Goal: Information Seeking & Learning: Find specific fact

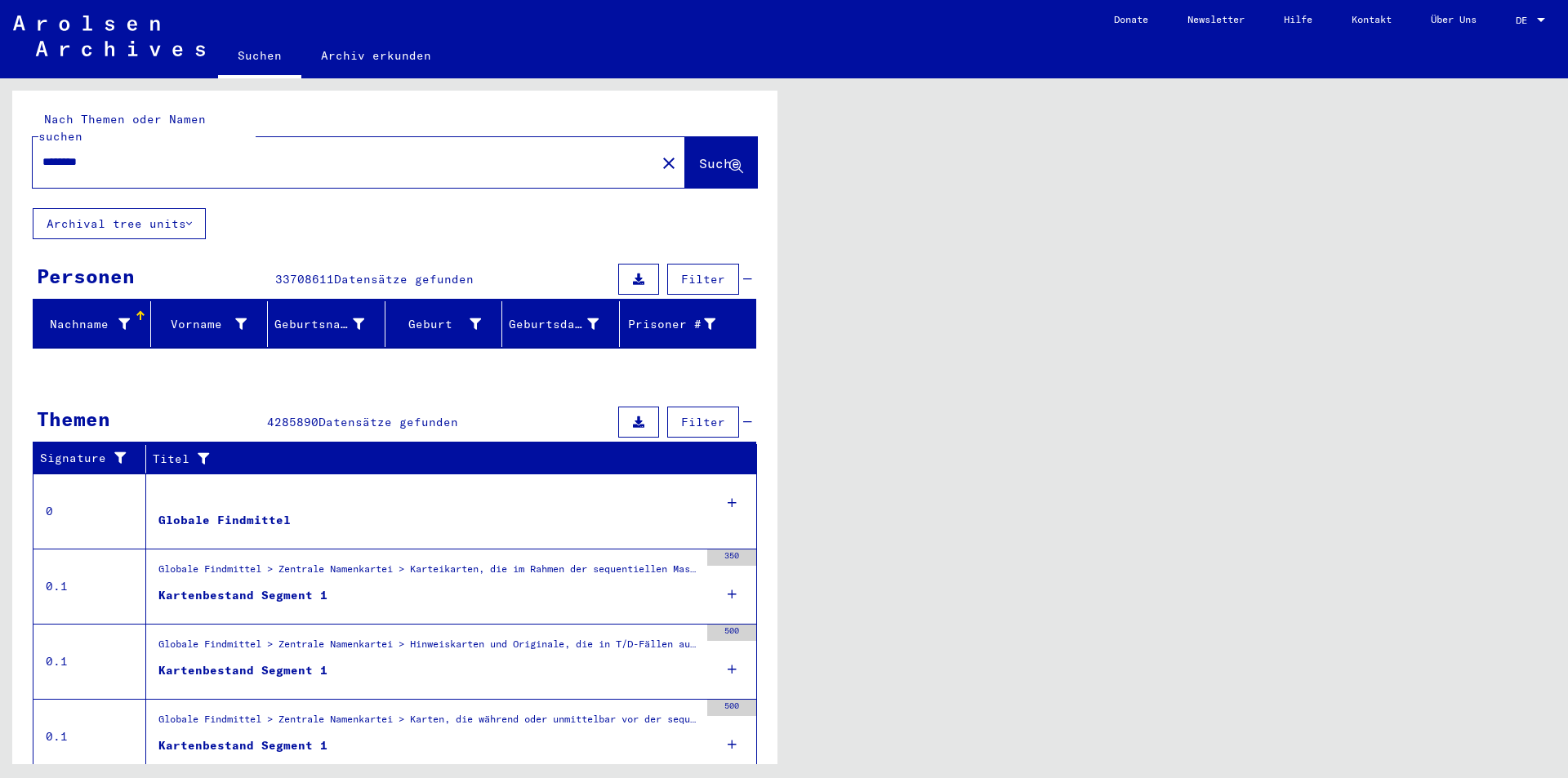
click at [659, 154] on mat-icon "close" at bounding box center [668, 163] width 20 height 20
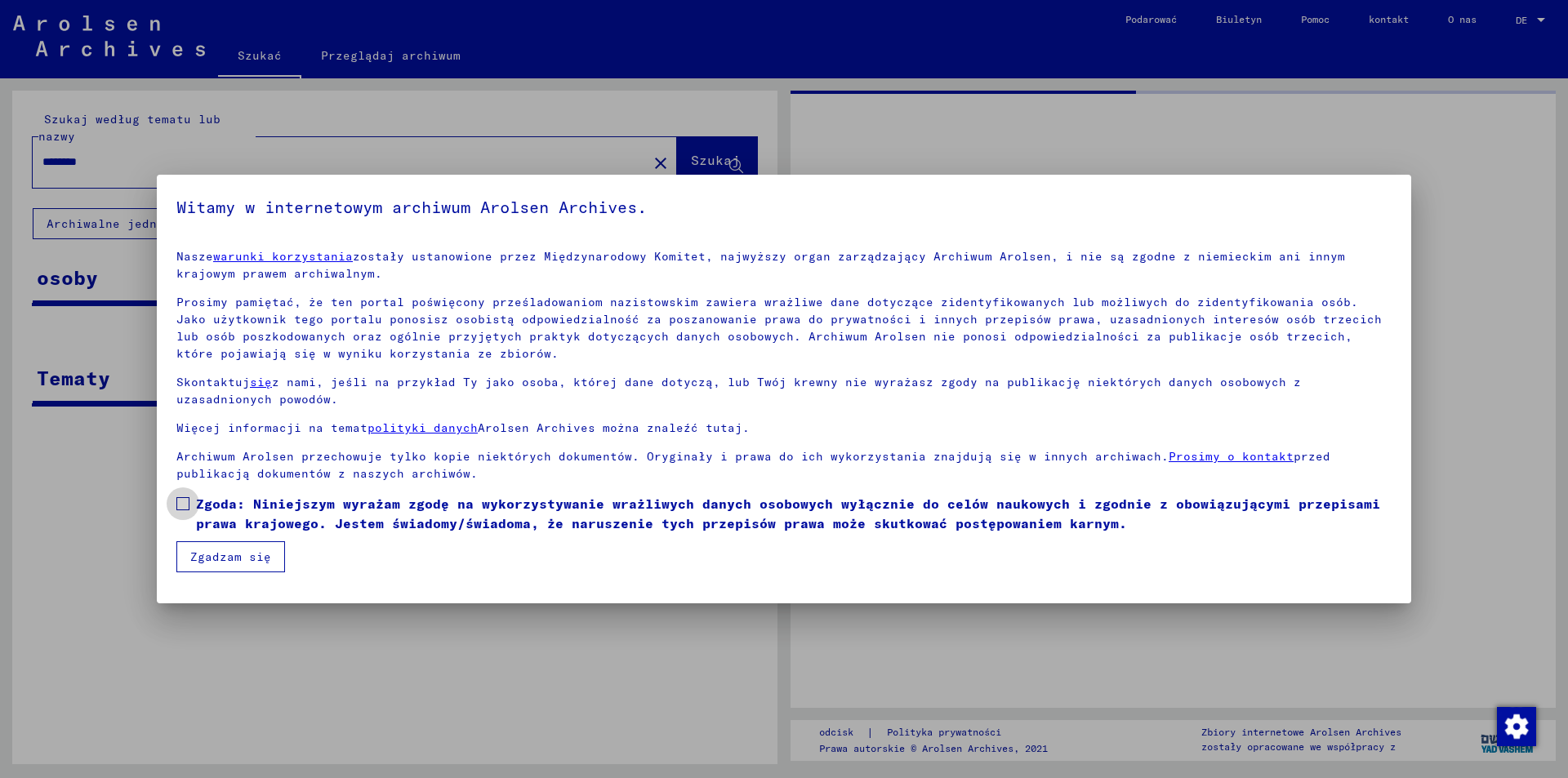
click at [255, 519] on font "Zgoda: Niniejszym wyrażam zgodę na wykorzystywanie wrażliwych danych osobowych …" at bounding box center [788, 514] width 1184 height 36
click at [244, 551] on font "Zgadzam się" at bounding box center [230, 557] width 81 height 15
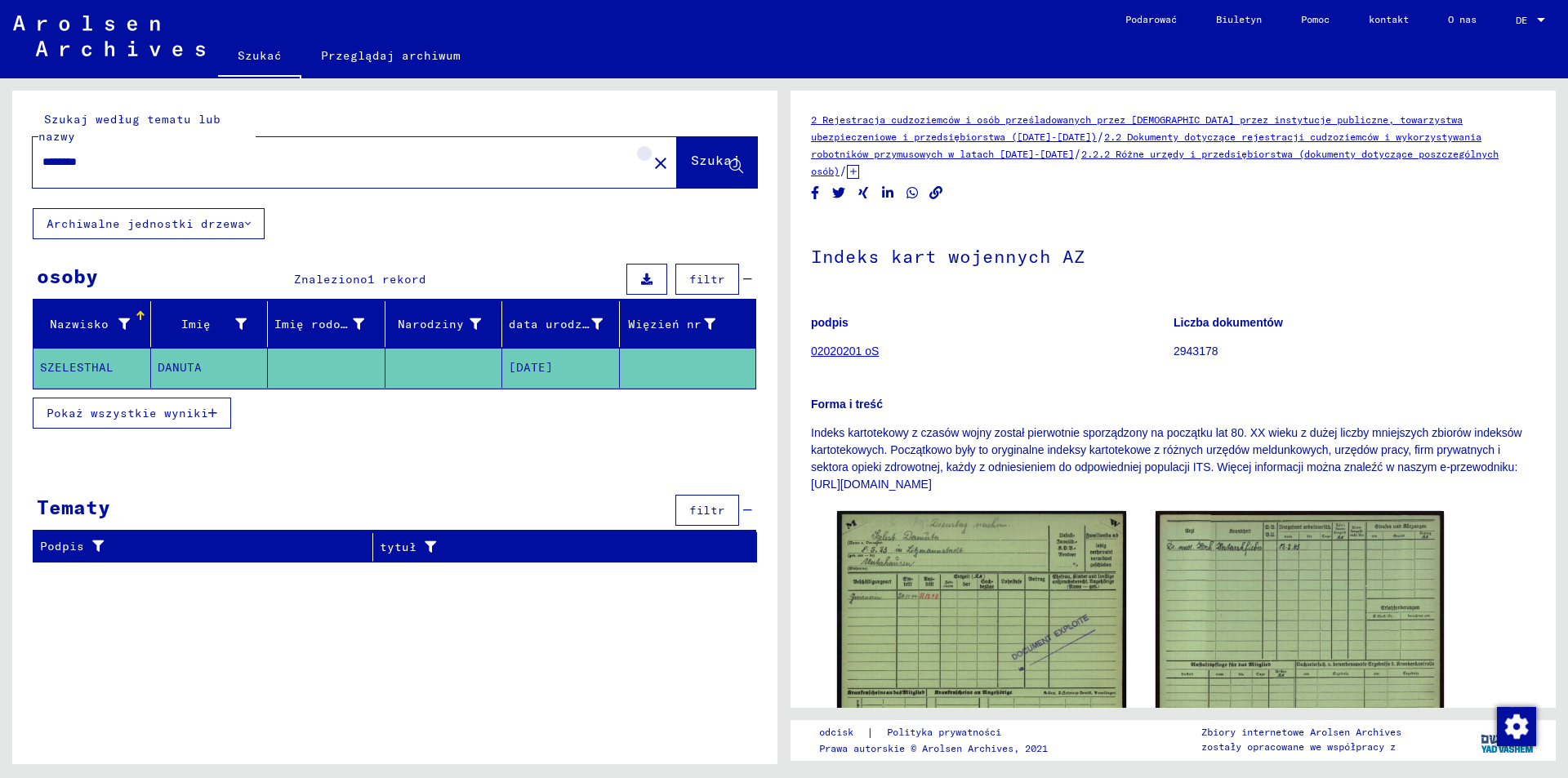
click at [650, 157] on mat-icon "close" at bounding box center [660, 163] width 20 height 20
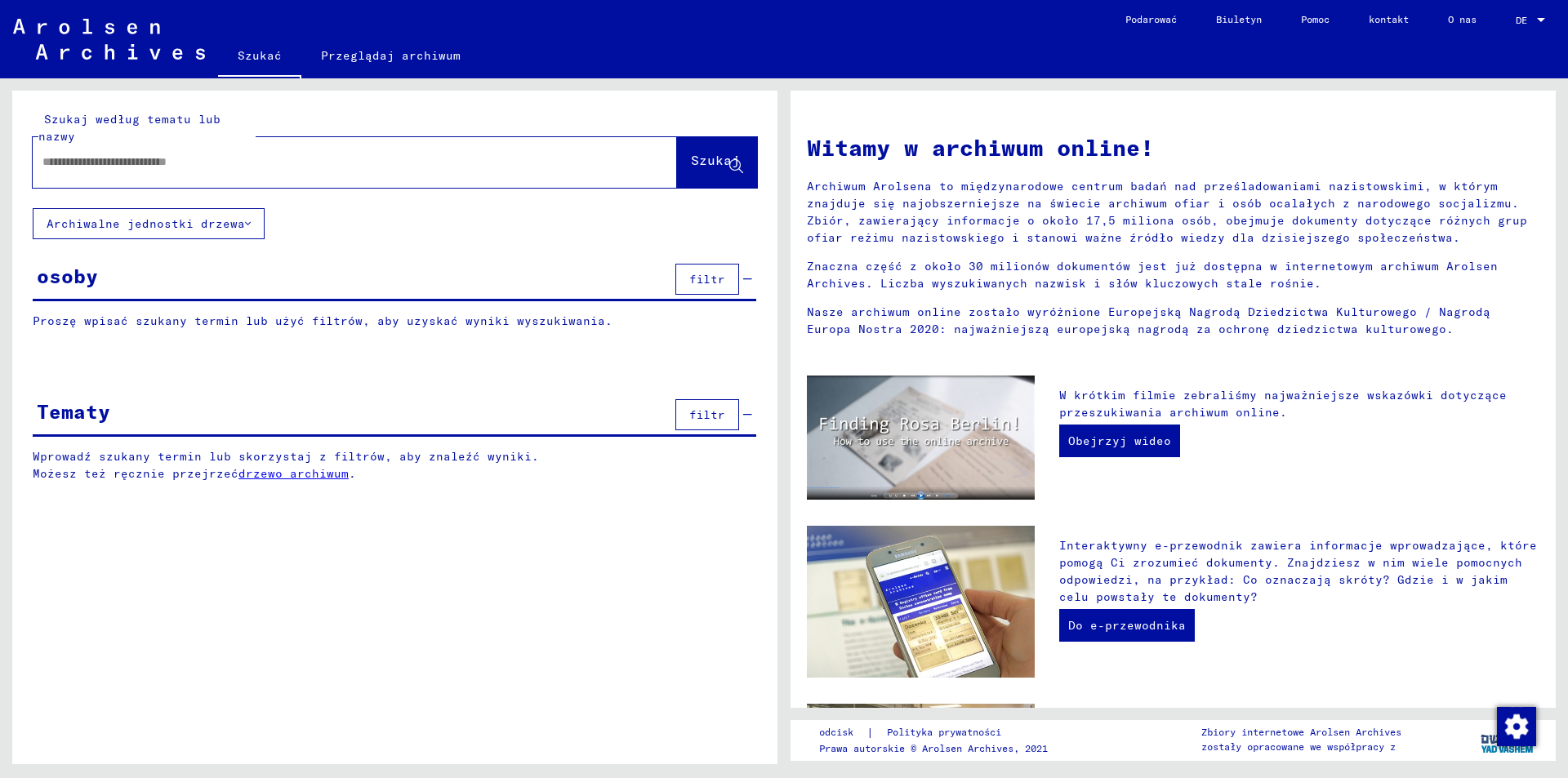
click at [176, 147] on div at bounding box center [330, 162] width 595 height 37
click at [173, 157] on input "text" at bounding box center [336, 162] width 586 height 17
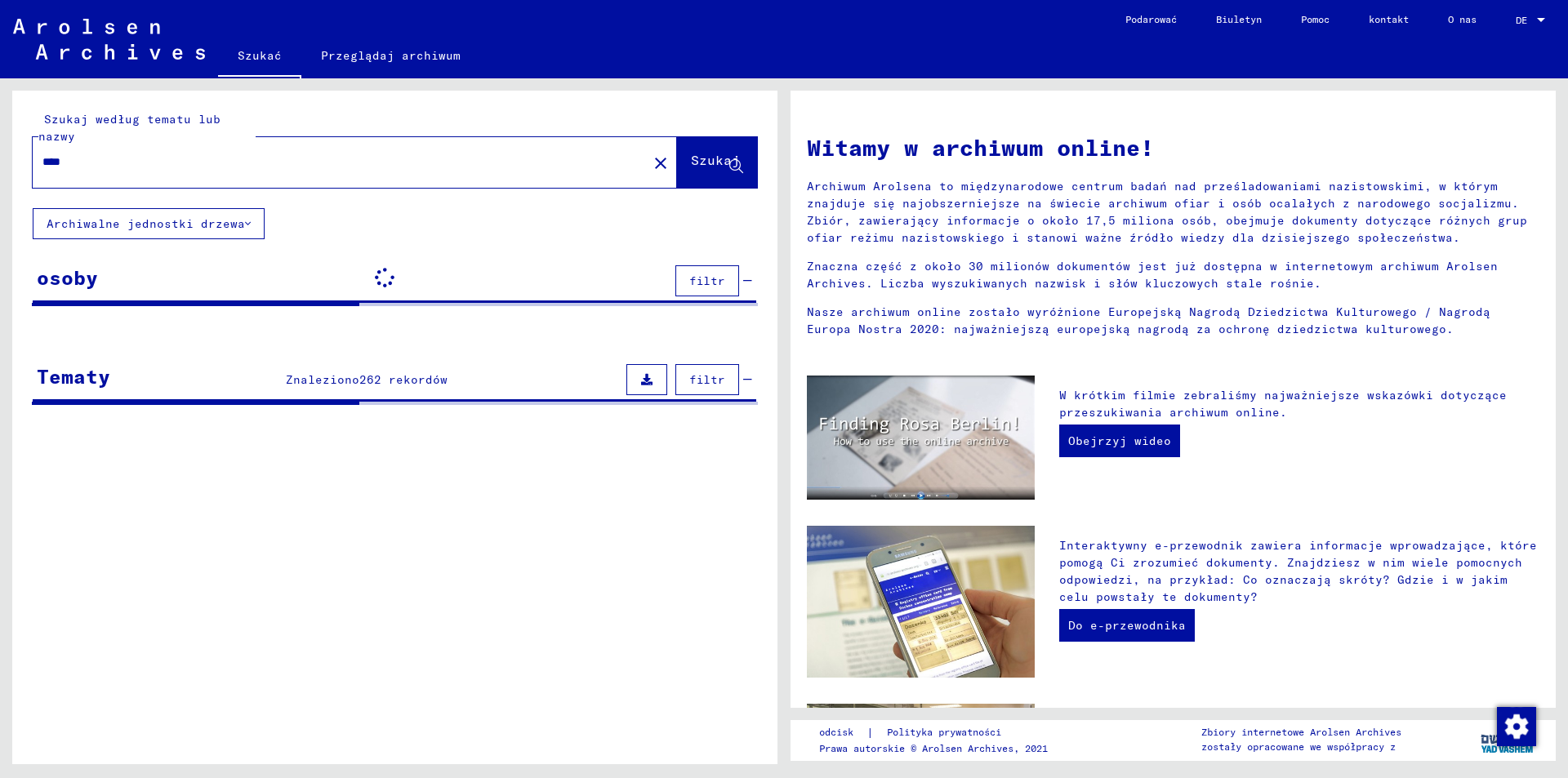
click at [45, 162] on input "****" at bounding box center [336, 162] width 586 height 17
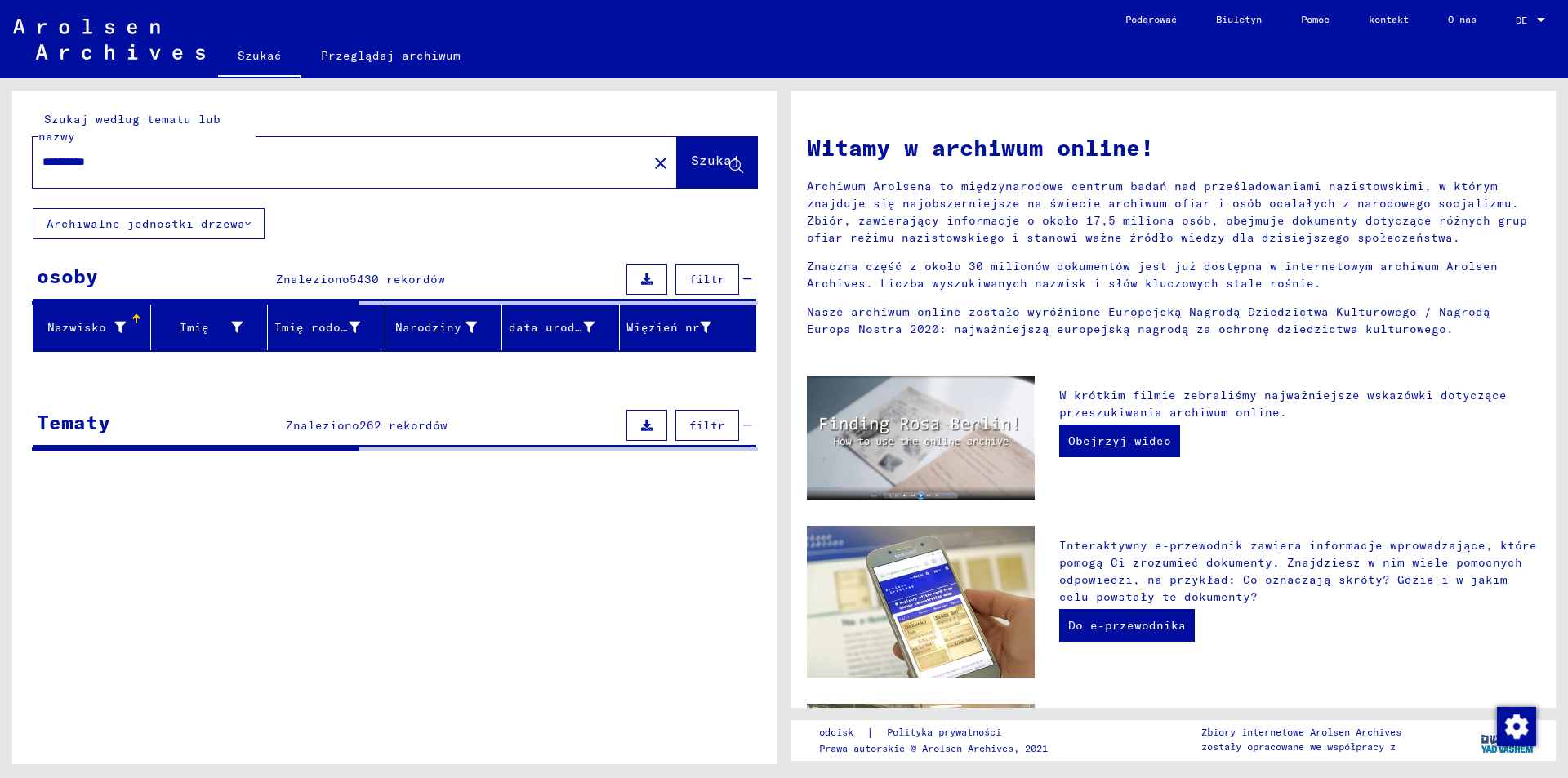
type input "**********"
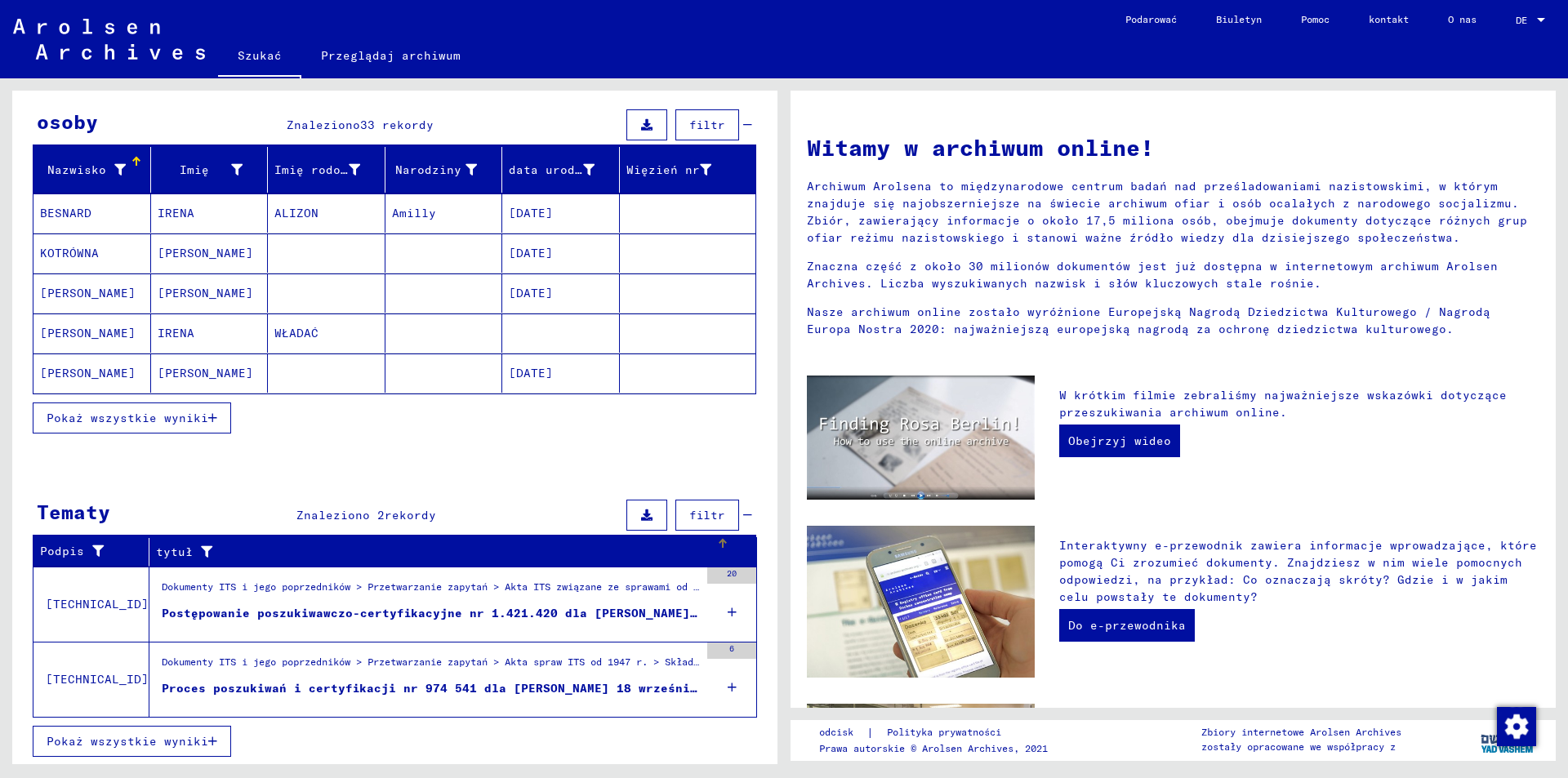
scroll to position [156, 0]
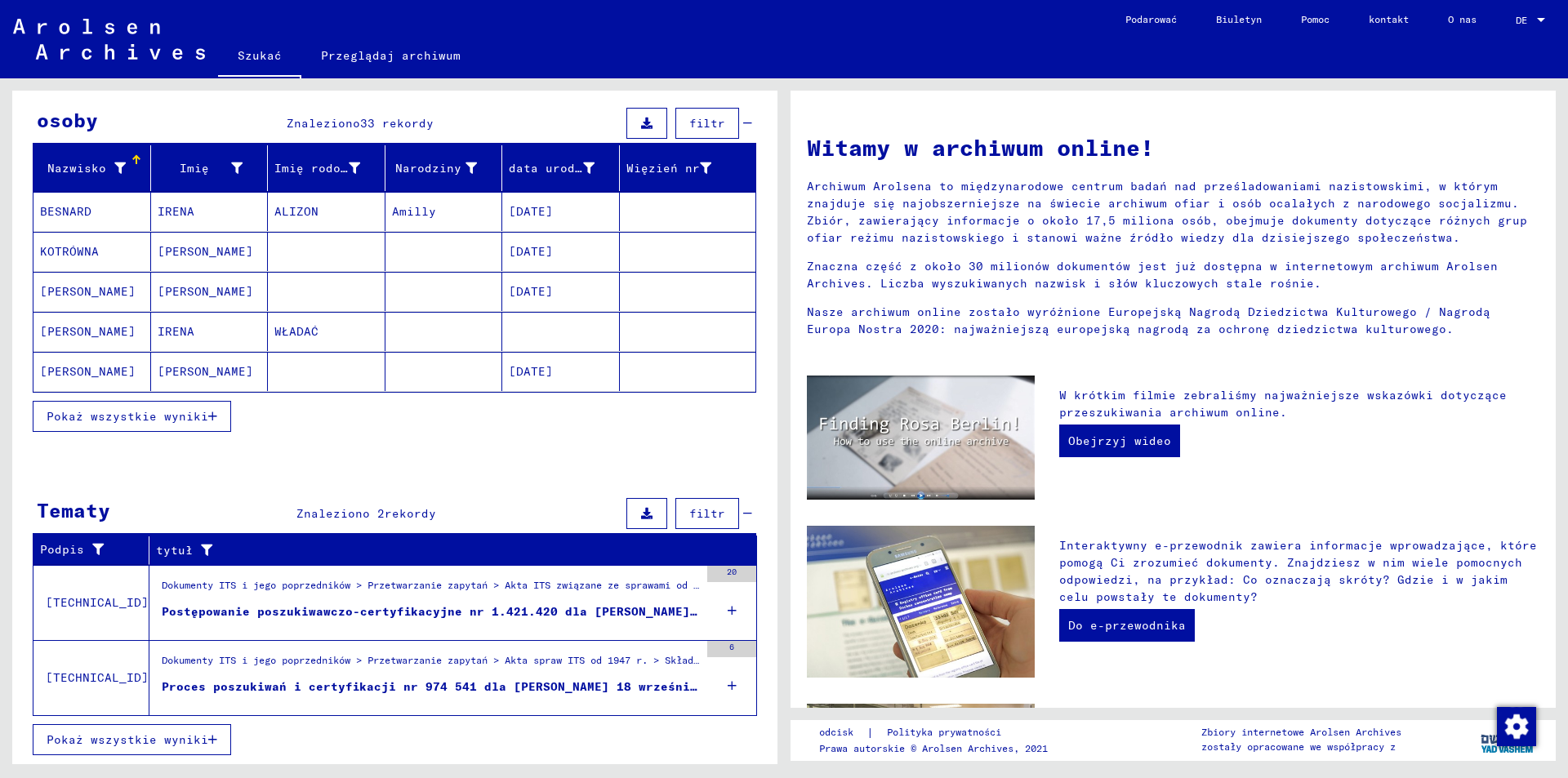
click at [467, 711] on div "Dokumenty ITS i jego poprzedników > Przetwarzanie zapytań > Akta spraw ITS od 1…" at bounding box center [425, 678] width 550 height 74
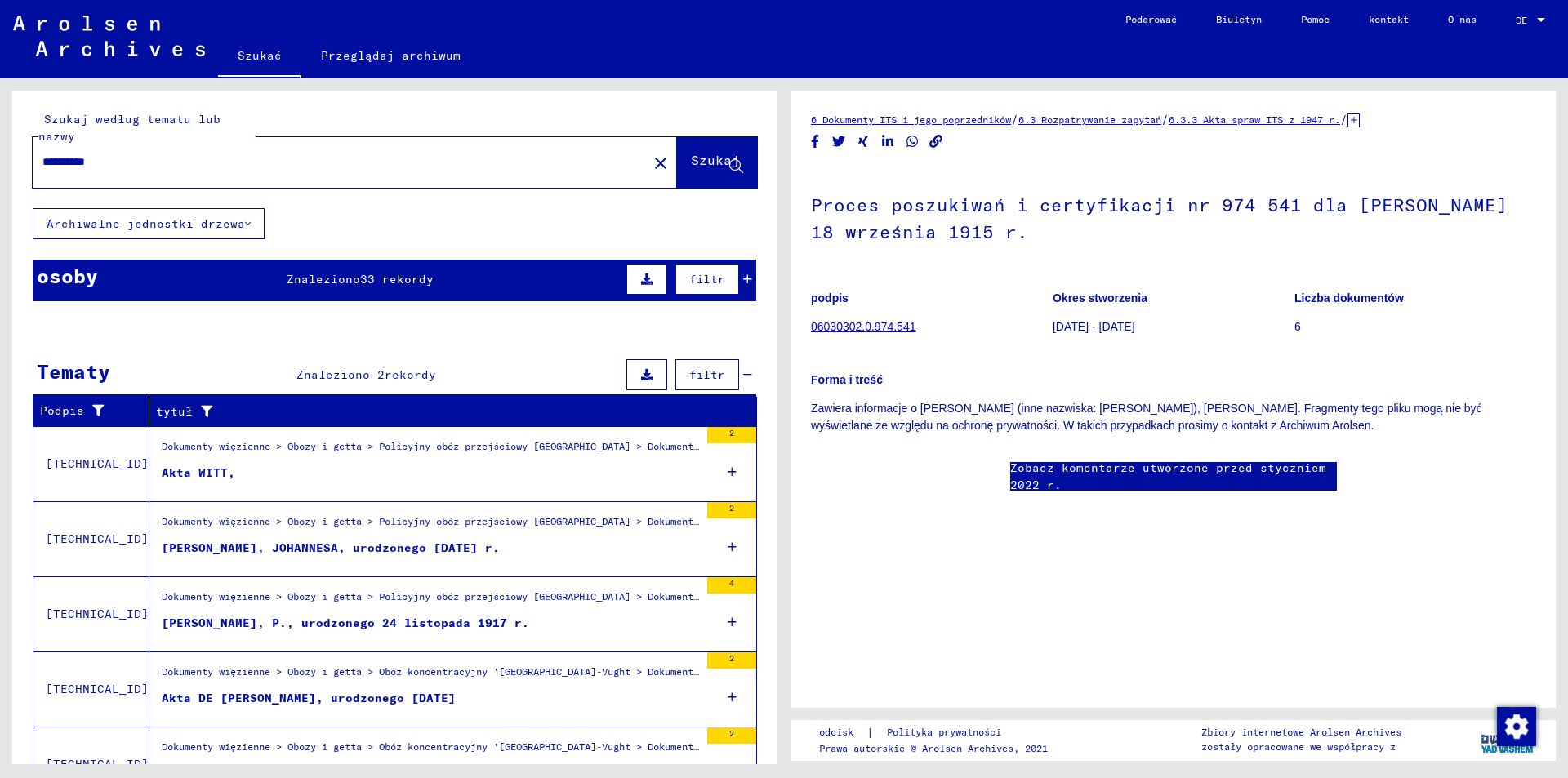
click at [223, 269] on div "osoby Znaleziono 33 rekordy filtr" at bounding box center [393, 280] width 723 height 42
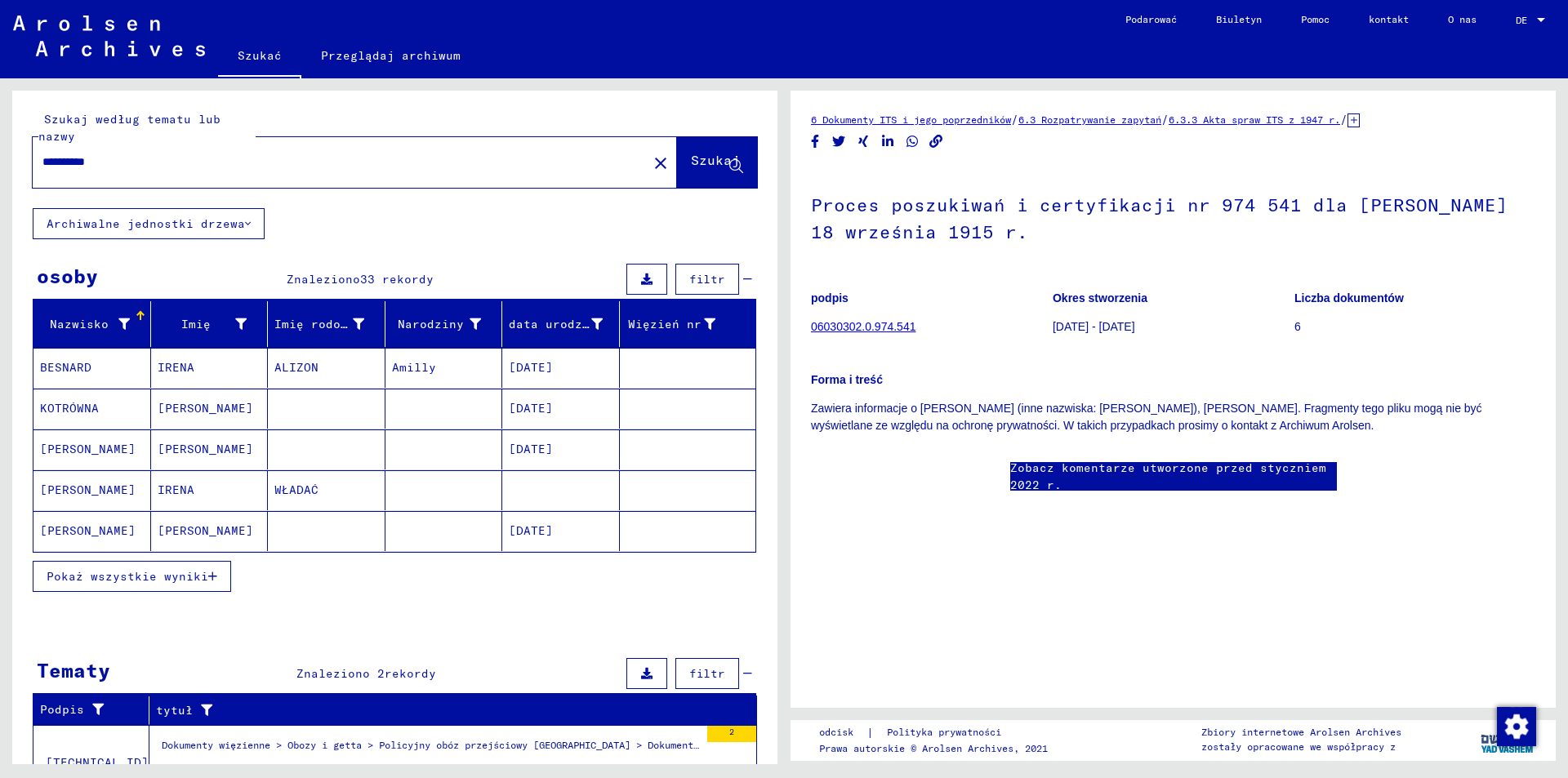
click at [171, 578] on font "Pokaż wszystkie wyniki" at bounding box center [127, 576] width 162 height 15
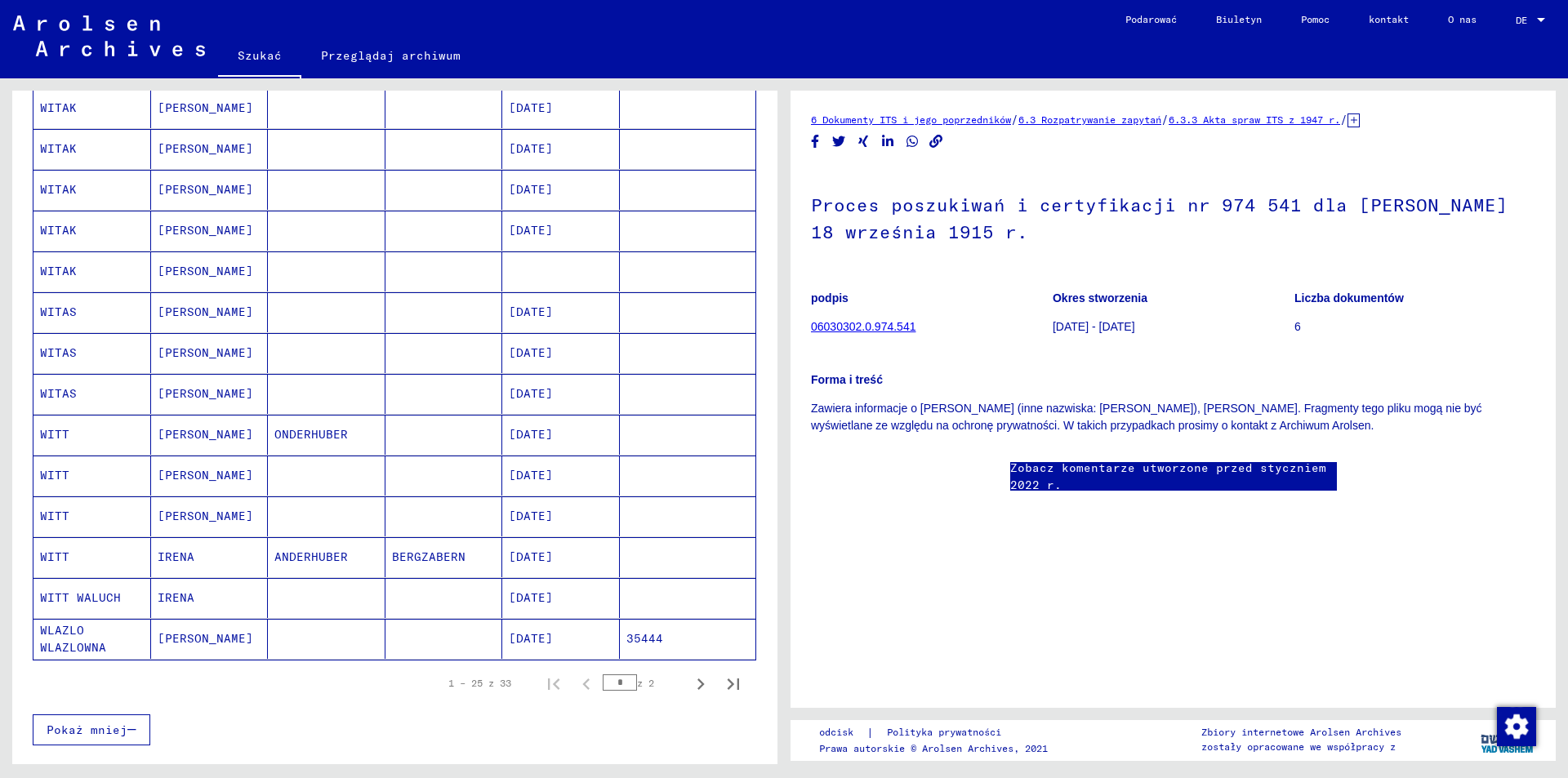
scroll to position [734, 0]
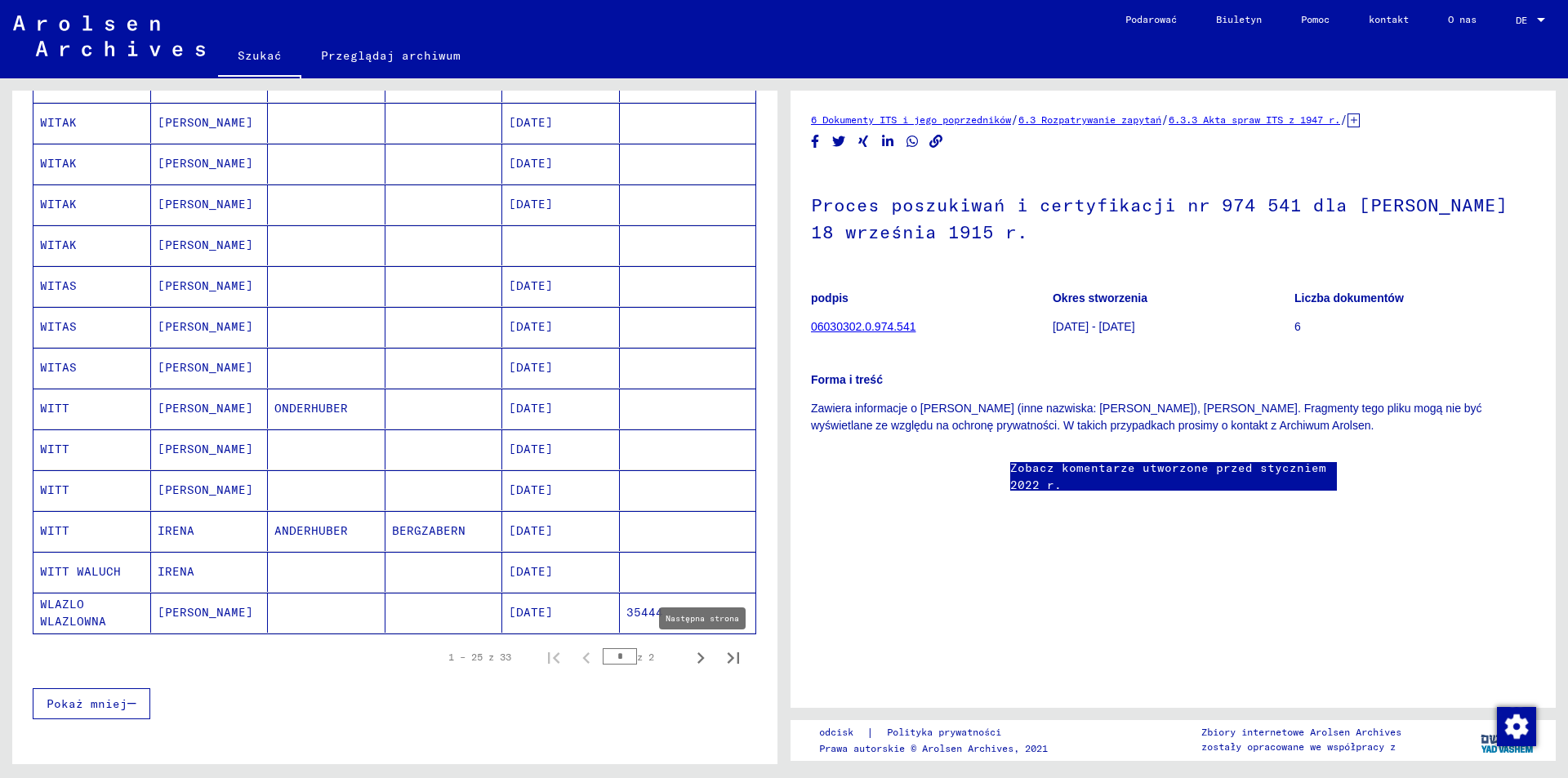
click at [689, 658] on icon "Następna strona" at bounding box center [701, 658] width 23 height 23
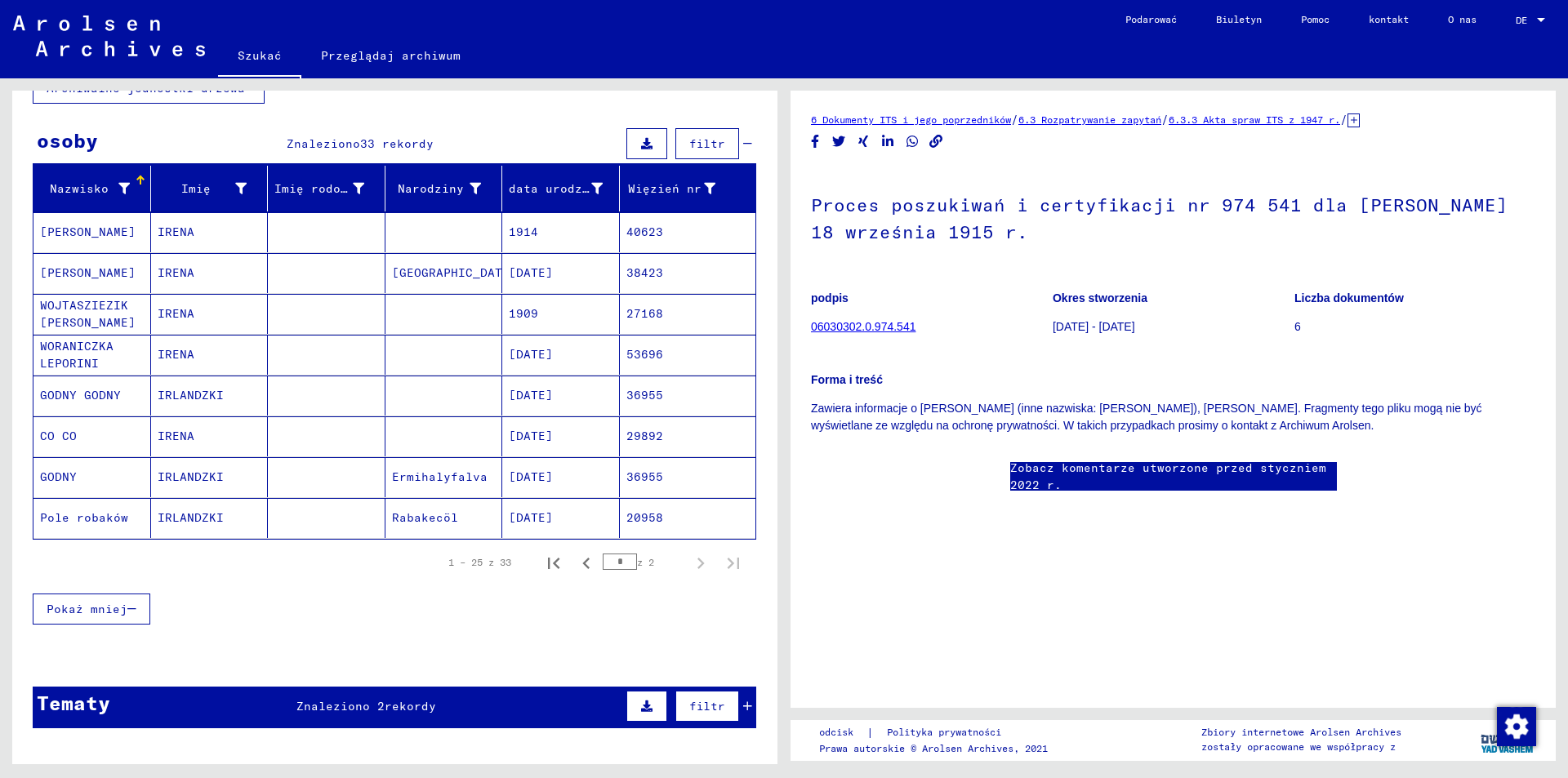
scroll to position [97, 0]
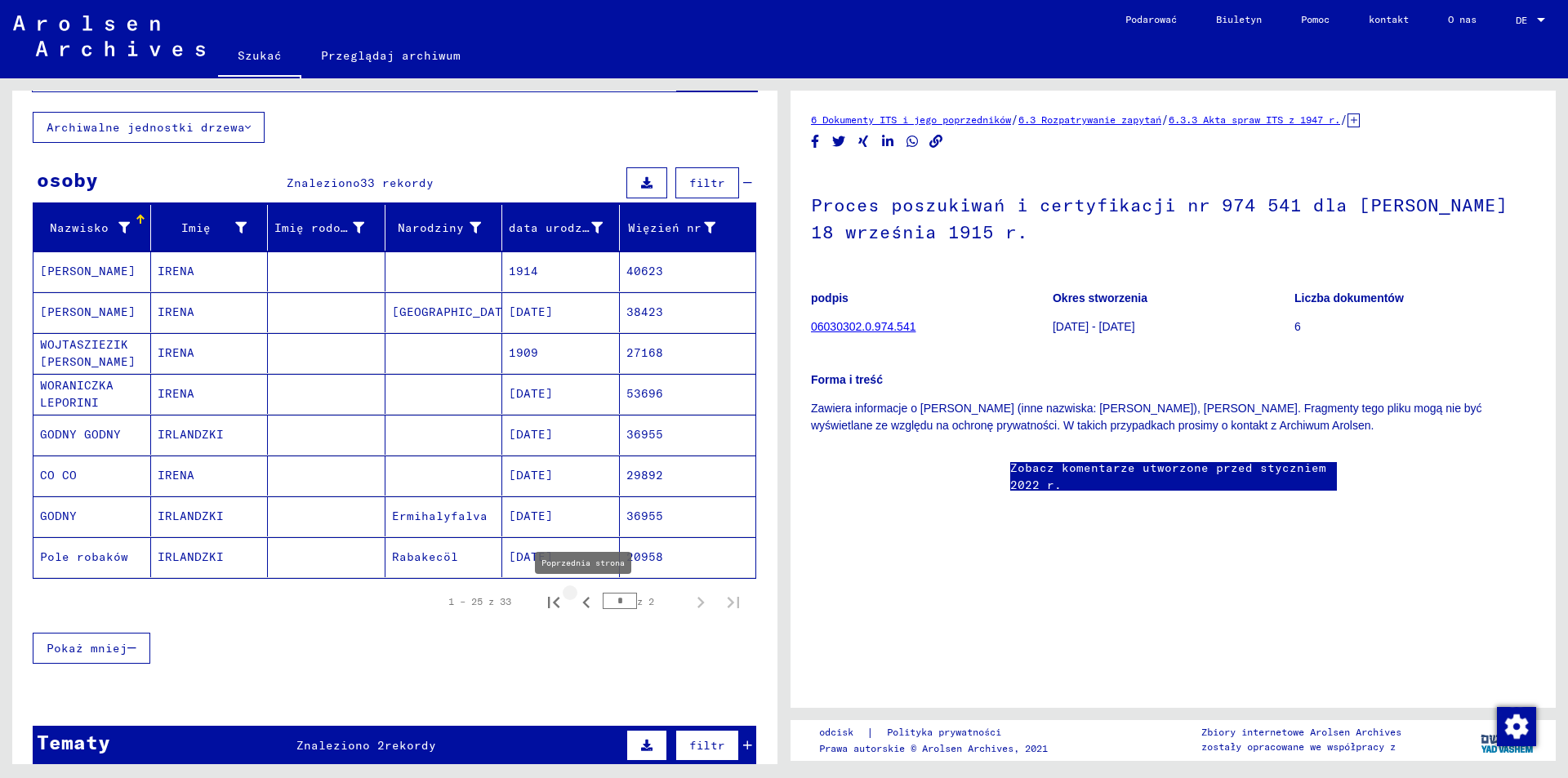
click at [576, 597] on icon "Poprzednia strona" at bounding box center [586, 603] width 23 height 23
type input "*"
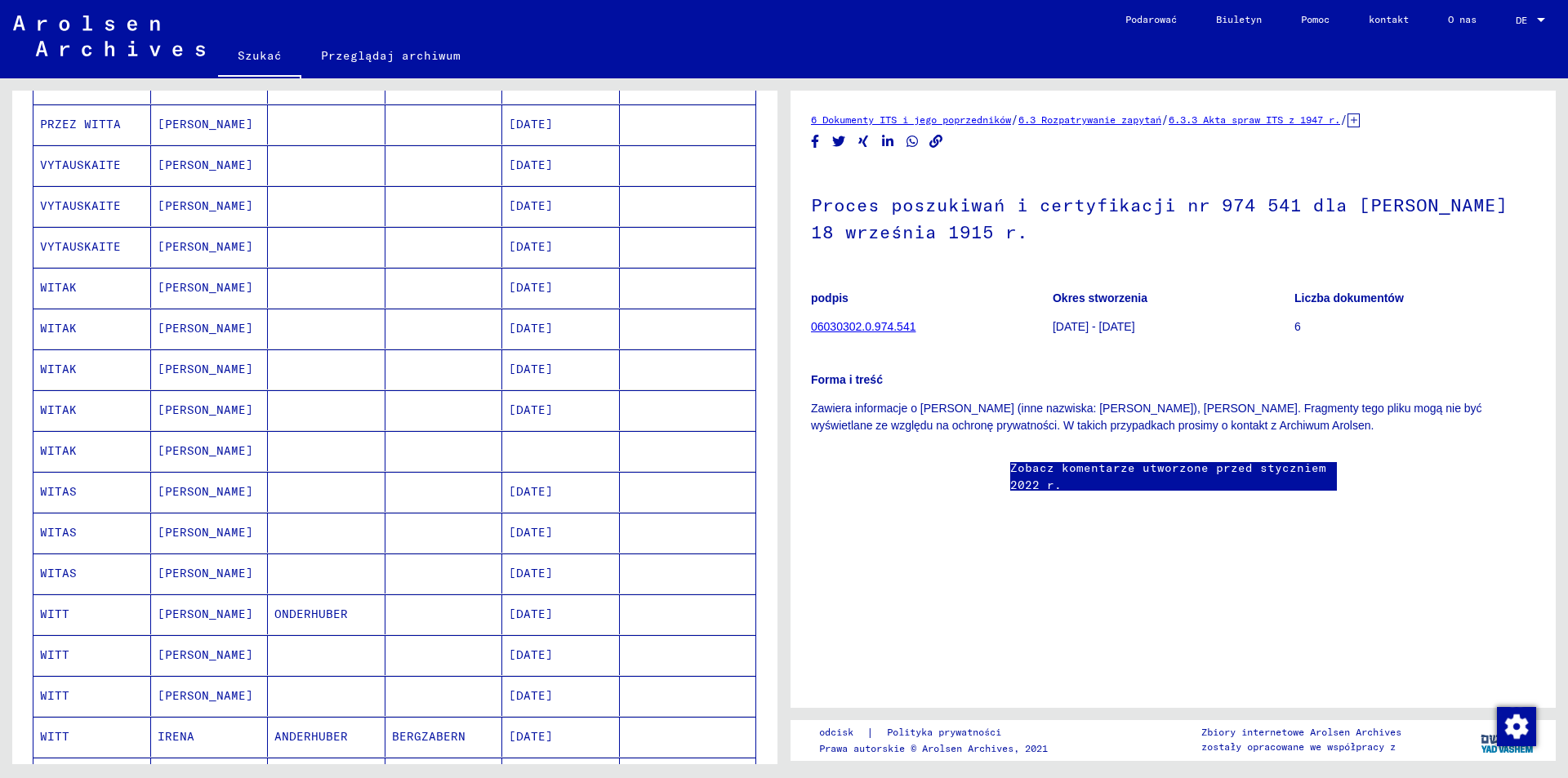
scroll to position [504, 0]
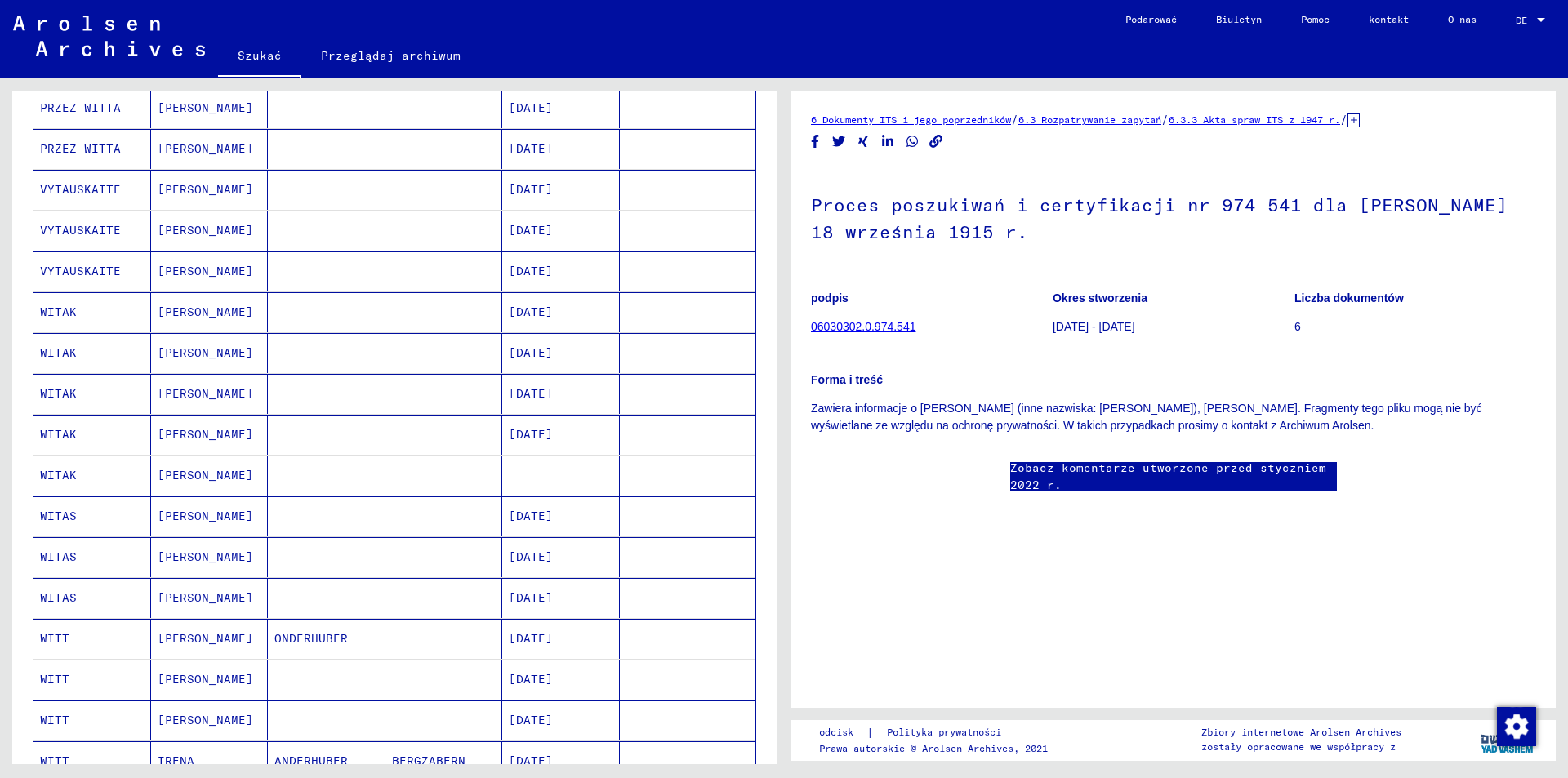
click at [563, 472] on mat-cell at bounding box center [561, 476] width 118 height 40
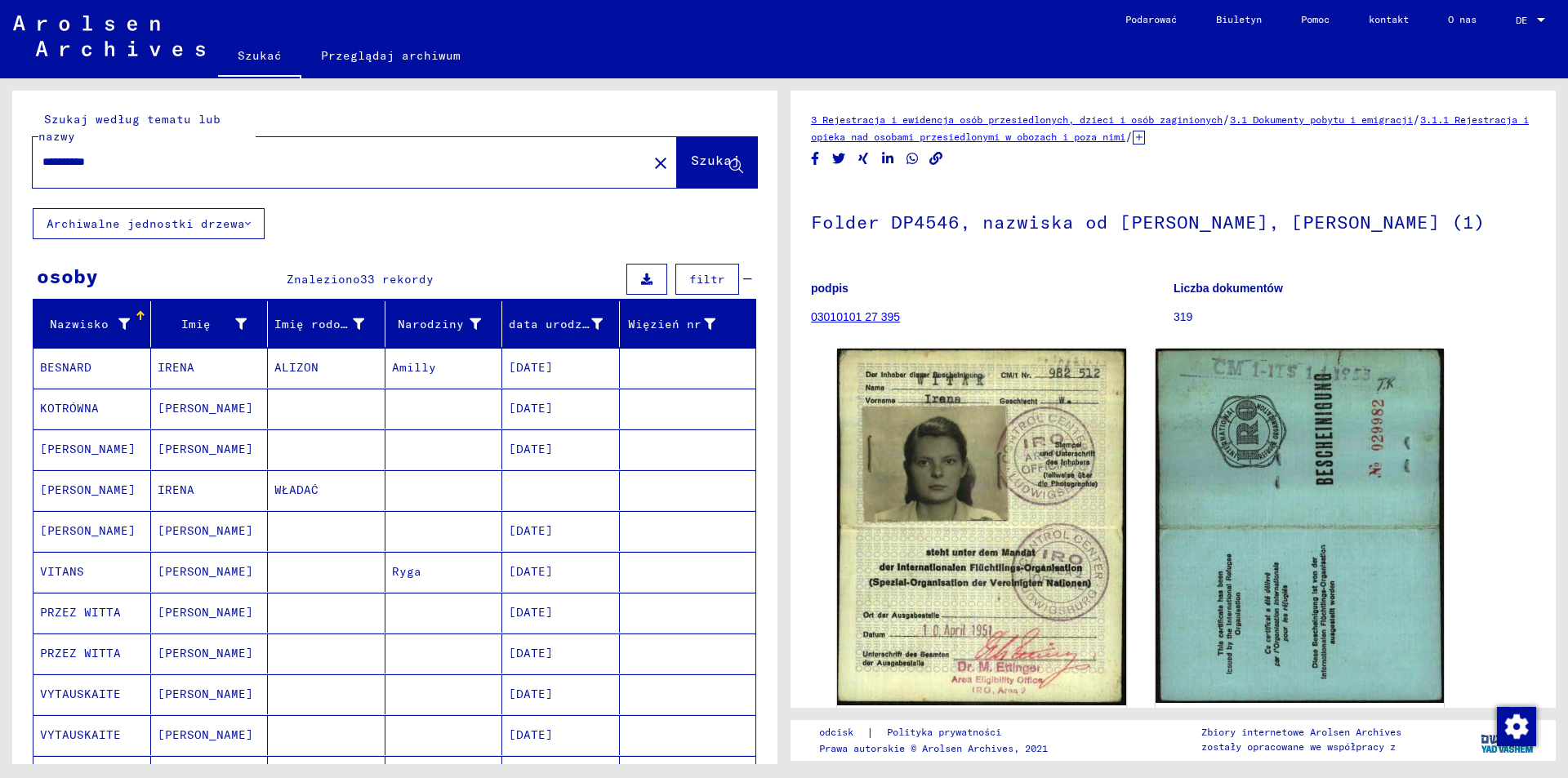
drag, startPoint x: 76, startPoint y: 161, endPoint x: 0, endPoint y: 165, distance: 76.1
click at [0, 165] on div "**********" at bounding box center [392, 421] width 784 height 685
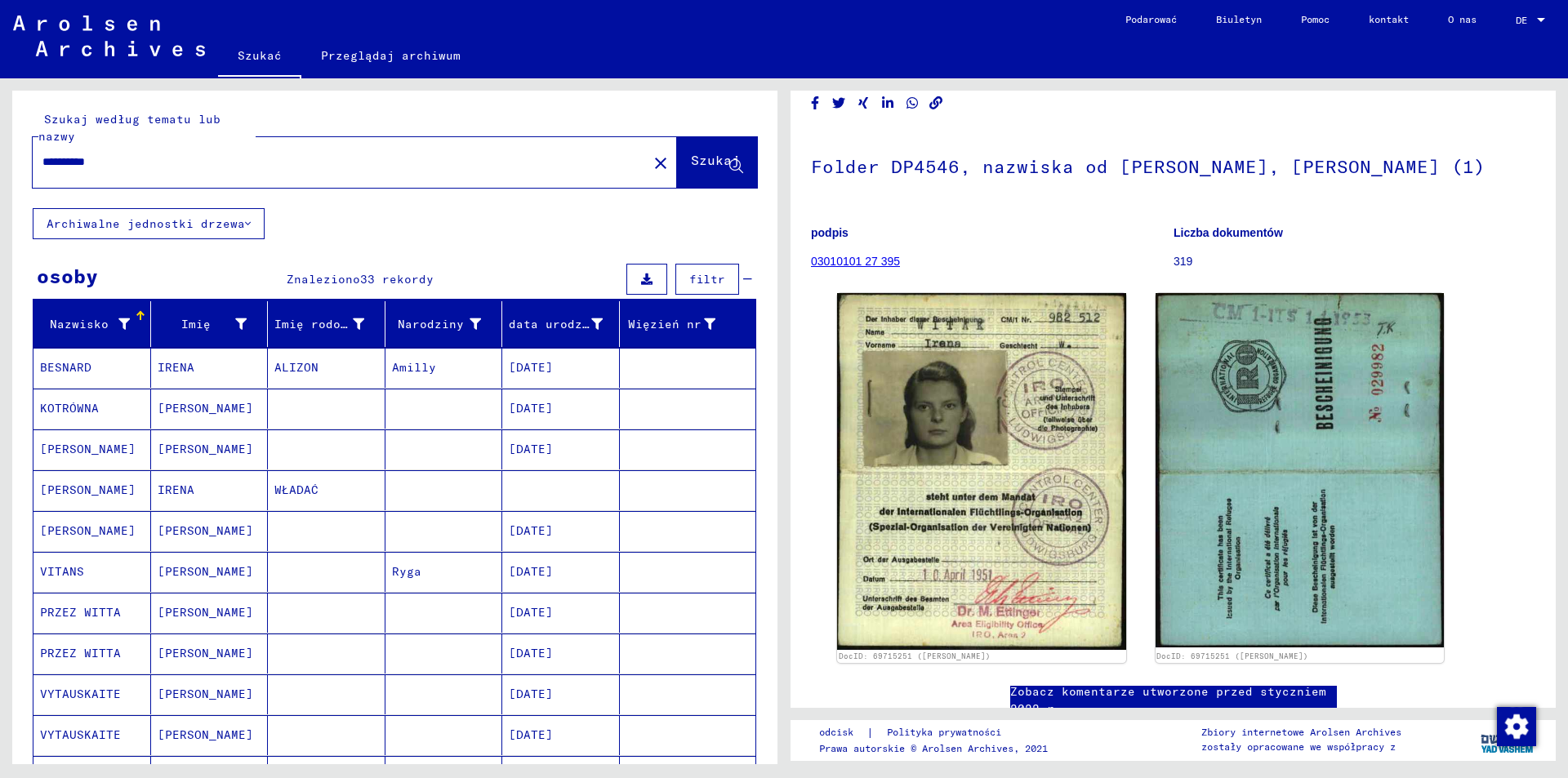
scroll to position [81, 0]
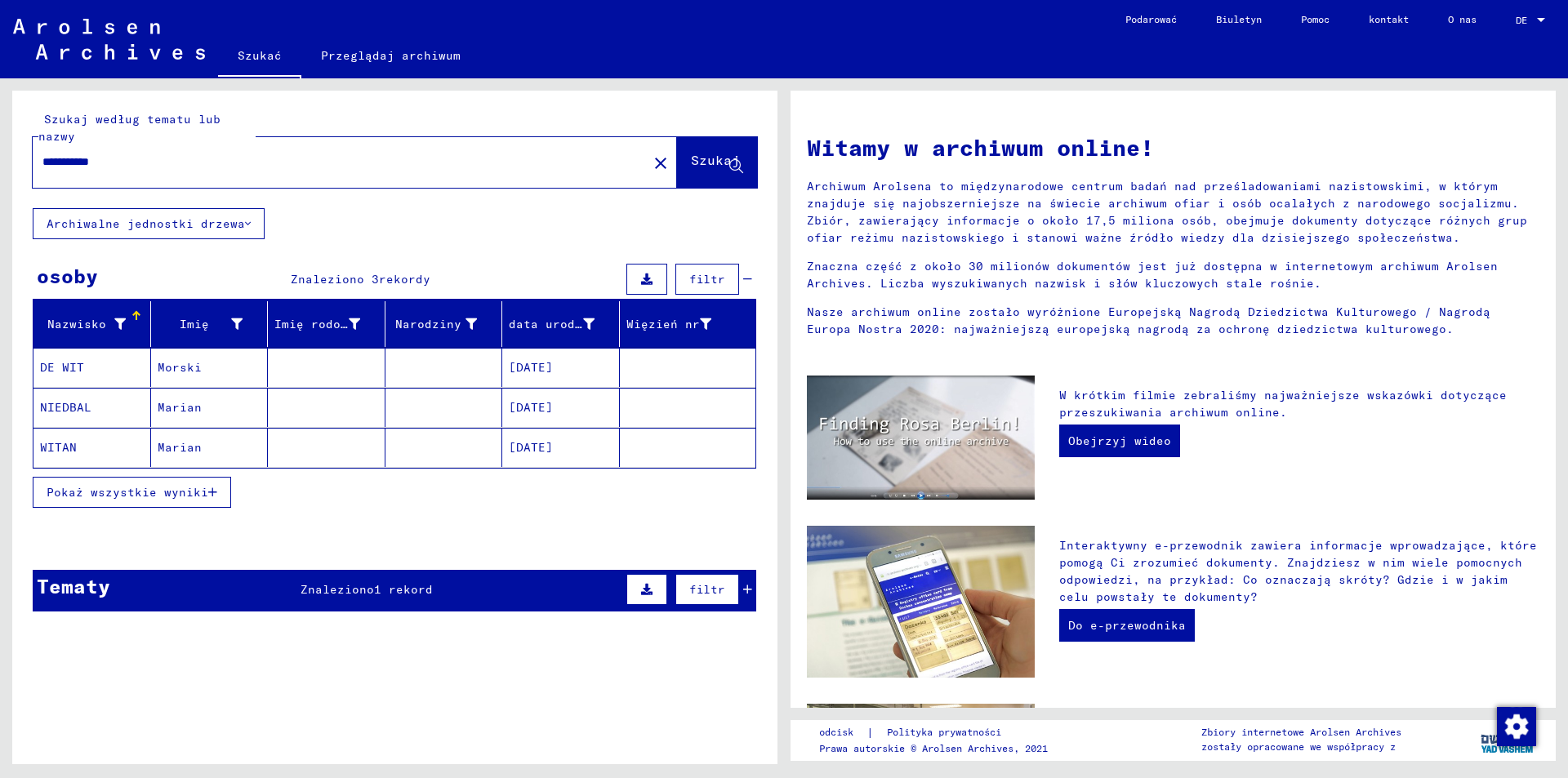
click at [439, 595] on div "Tematy Znaleziono 1 rekord filtr" at bounding box center [393, 590] width 723 height 42
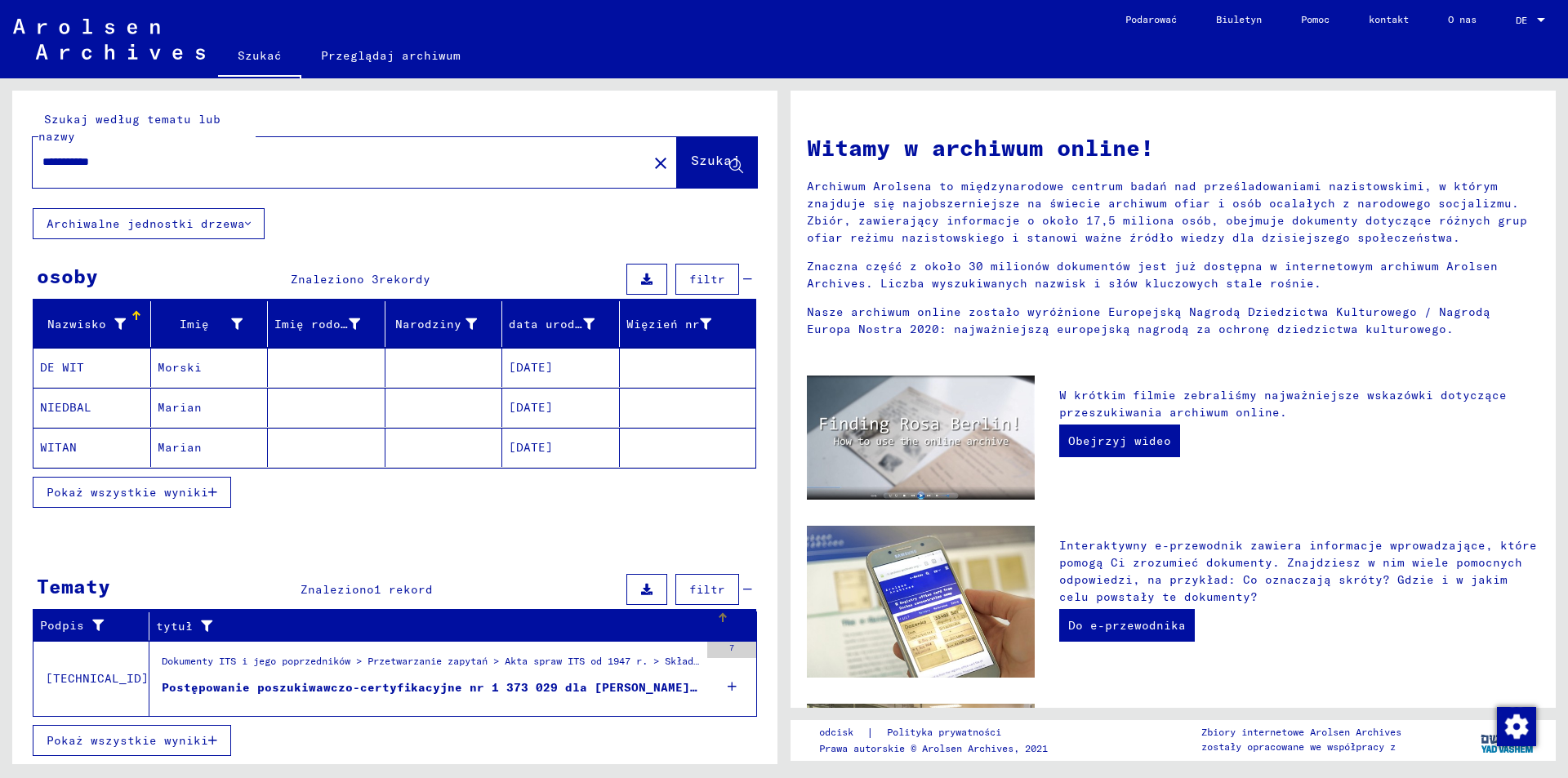
scroll to position [1, 0]
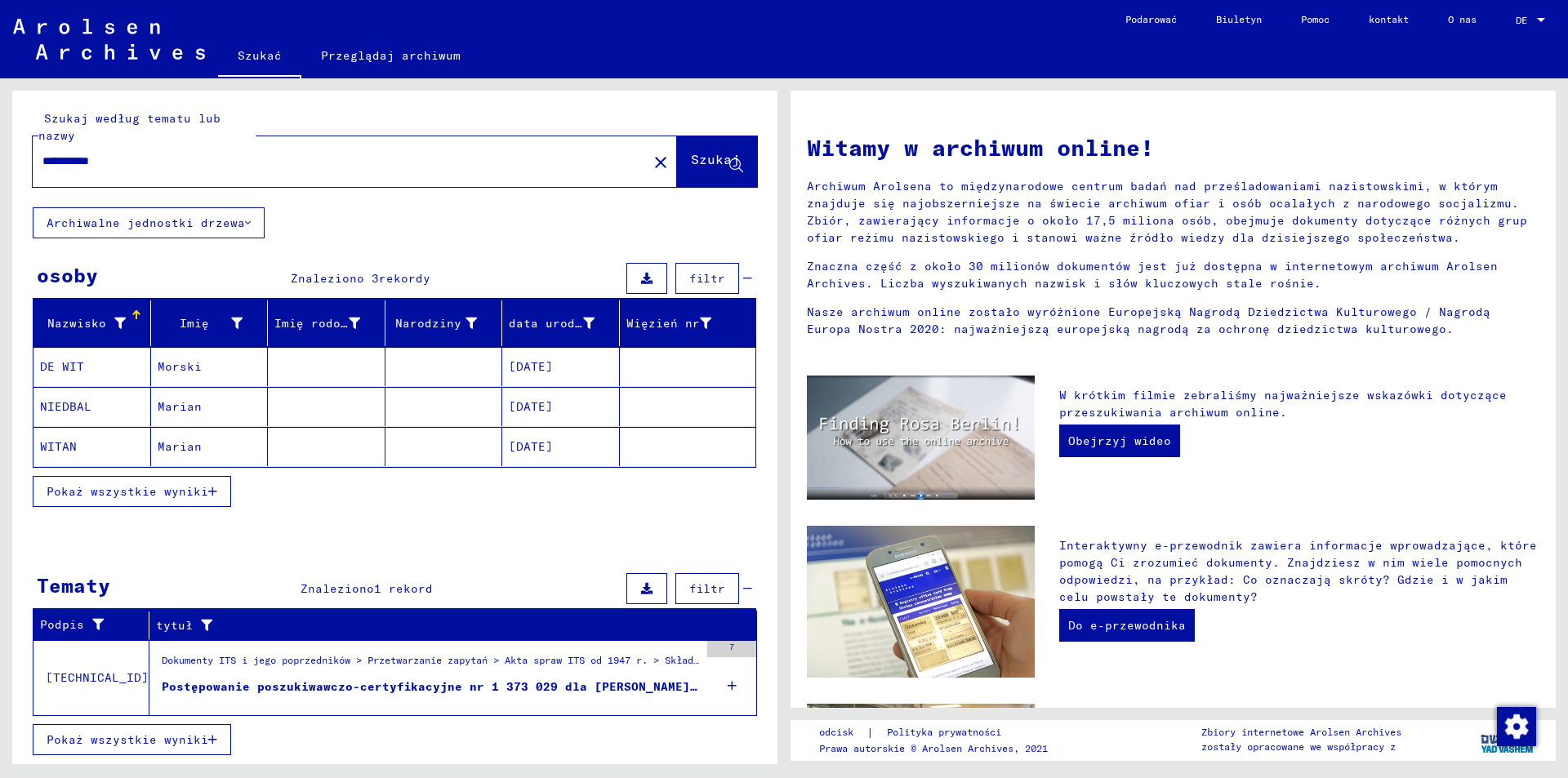
click at [461, 714] on div "Dokumenty ITS i jego poprzedników > Przetwarzanie zapytań > Akta spraw ITS od 1…" at bounding box center [425, 678] width 550 height 74
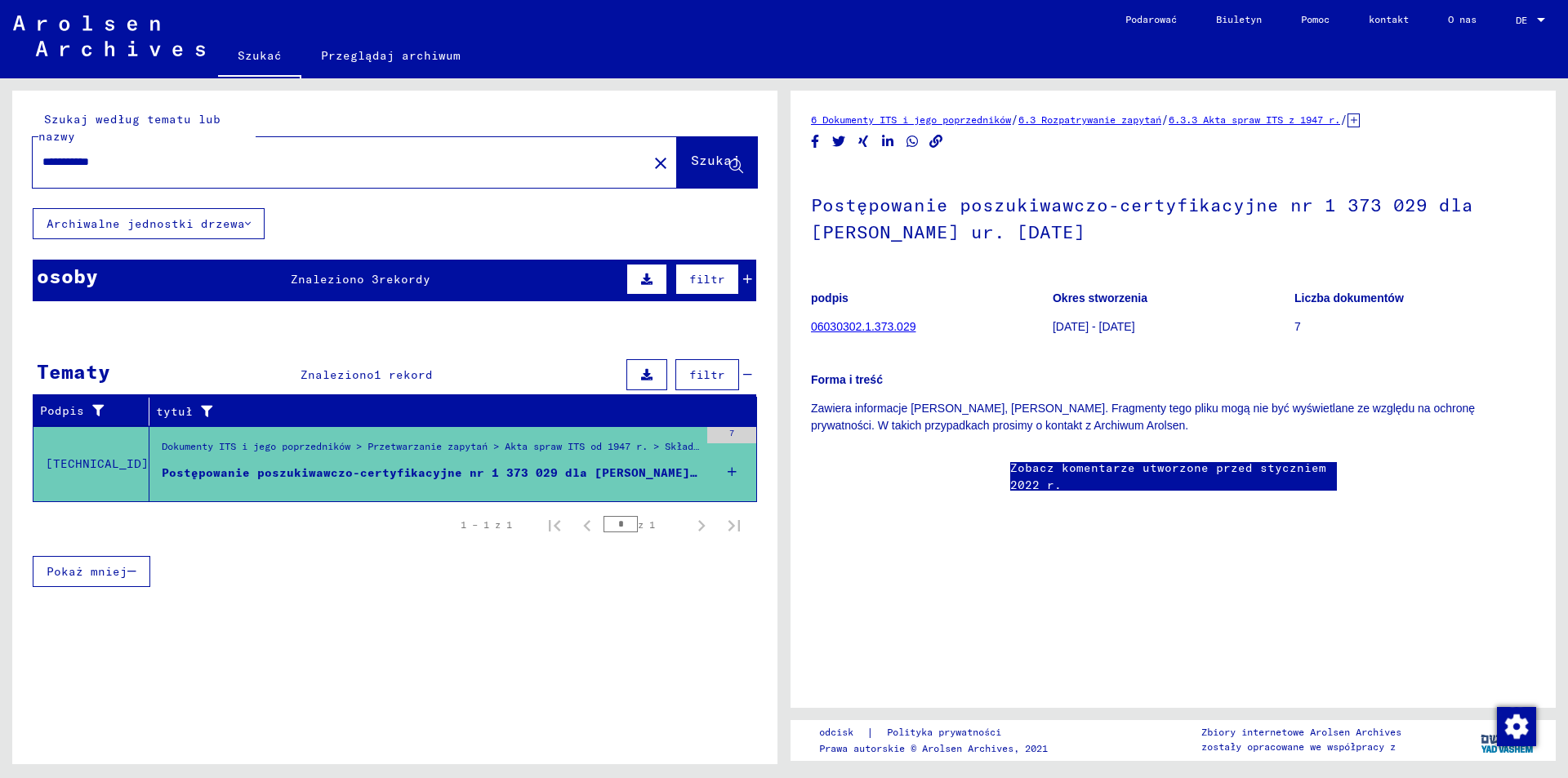
click at [85, 162] on input "**********" at bounding box center [340, 162] width 595 height 17
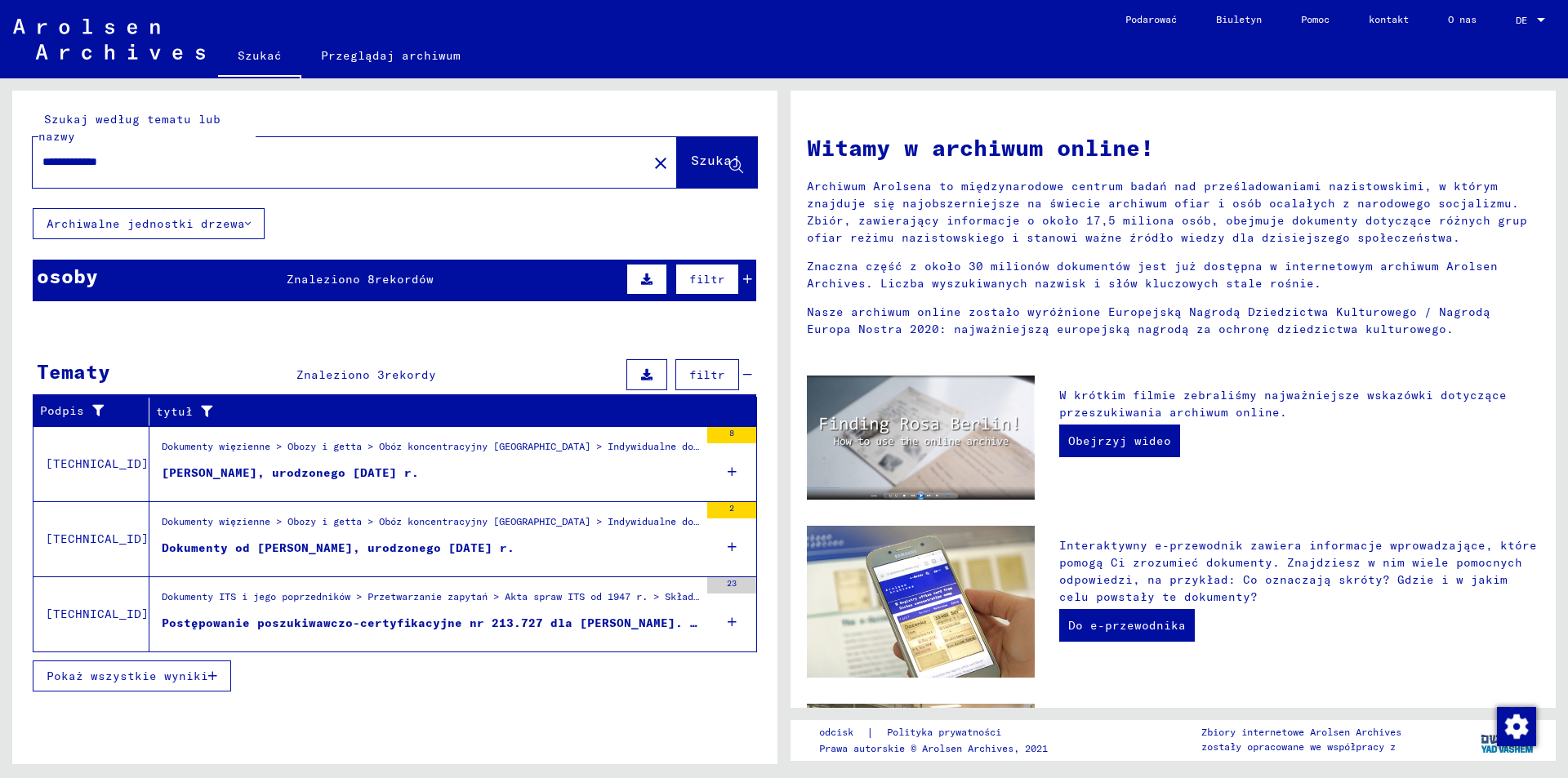
click at [365, 305] on mat-header-cell "Imię rodowe" at bounding box center [327, 324] width 118 height 45
click at [351, 284] on font "Znaleziono 8" at bounding box center [330, 280] width 88 height 15
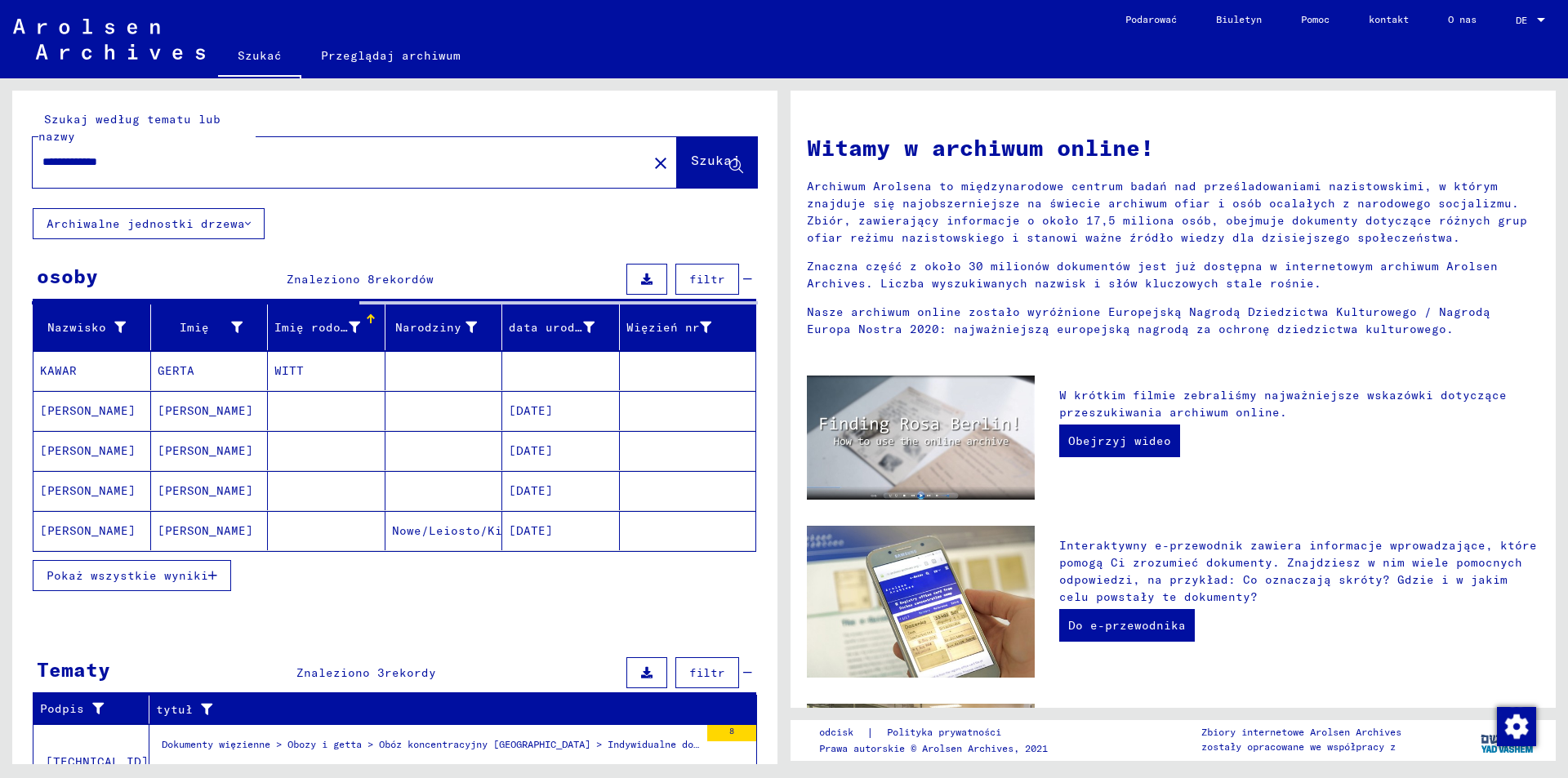
click at [139, 579] on font "Pokaż wszystkie wyniki" at bounding box center [127, 575] width 162 height 15
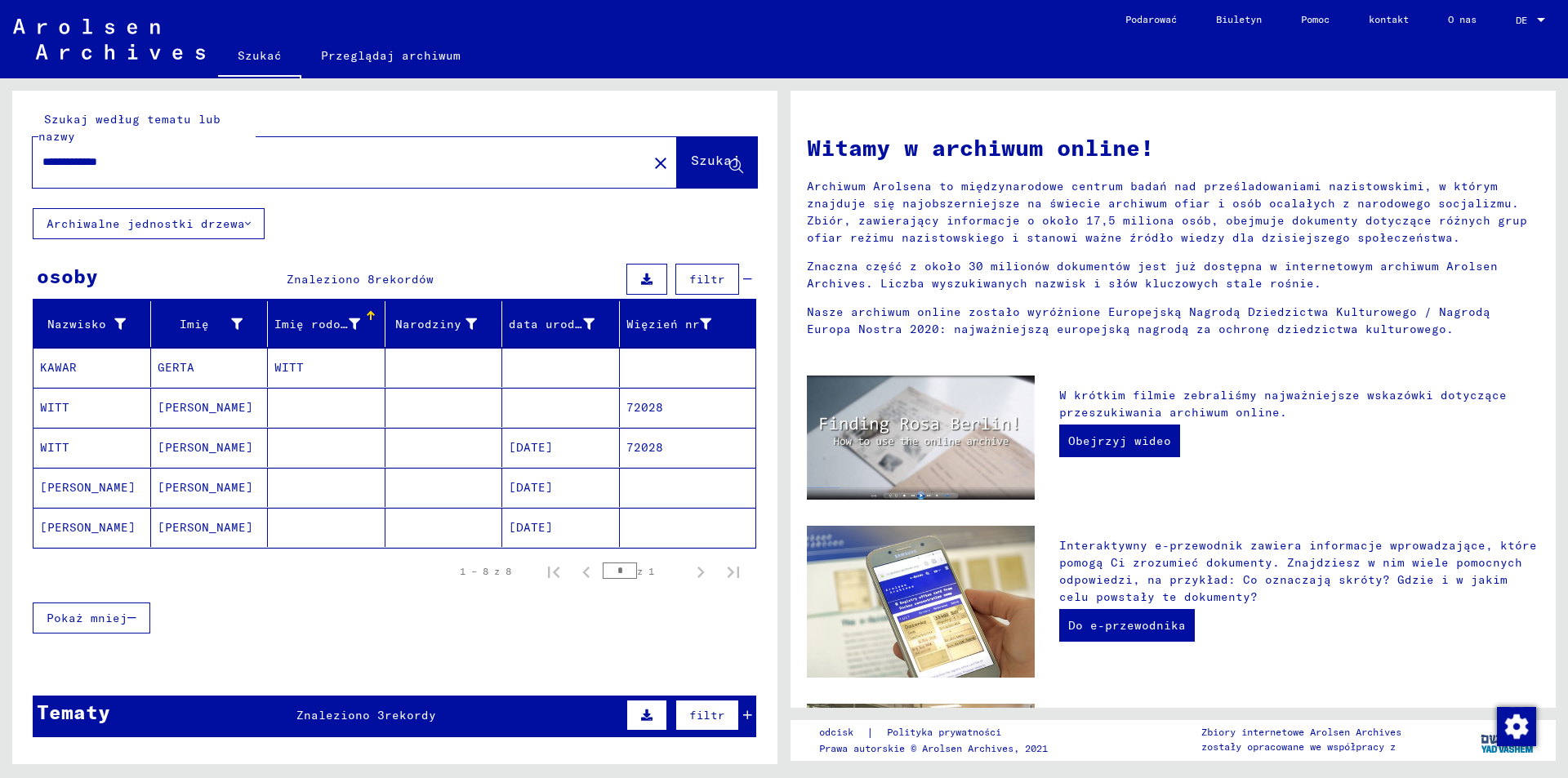
drag, startPoint x: 201, startPoint y: 161, endPoint x: 133, endPoint y: 172, distance: 68.9
click at [133, 172] on div "**********" at bounding box center [330, 162] width 595 height 37
type input "**********"
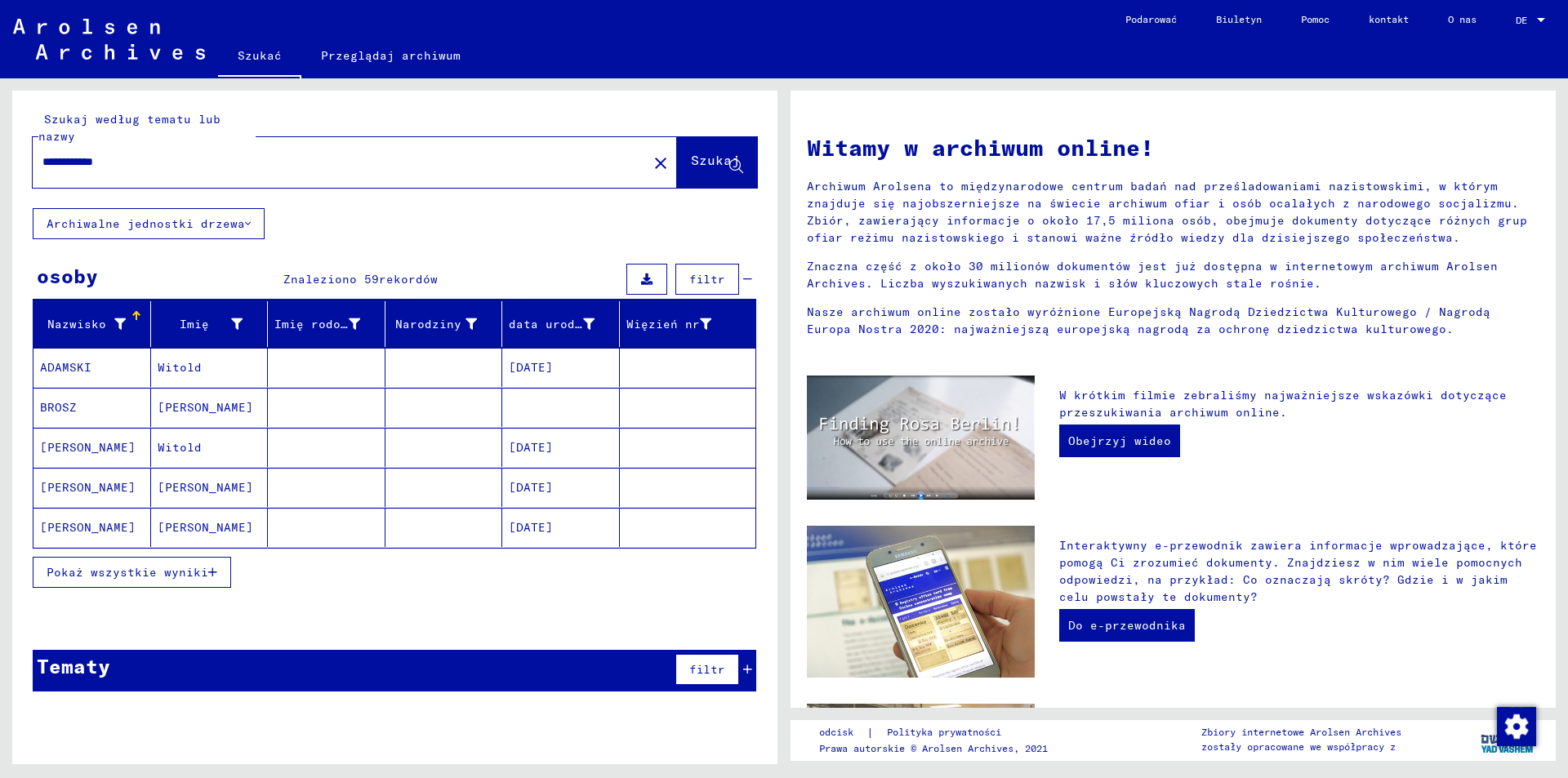
click at [129, 578] on font "Pokaż wszystkie wyniki" at bounding box center [127, 572] width 162 height 15
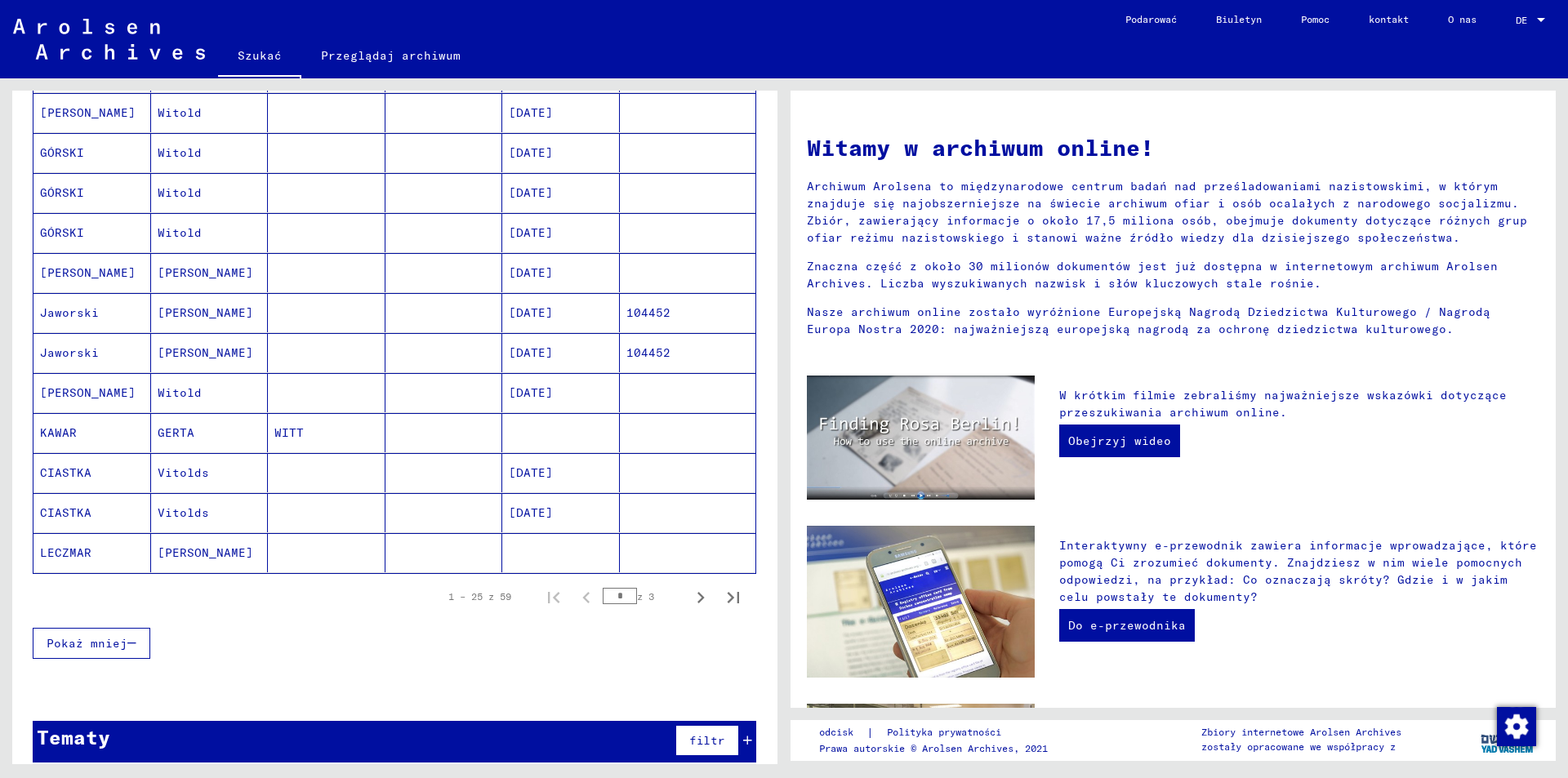
scroll to position [791, 0]
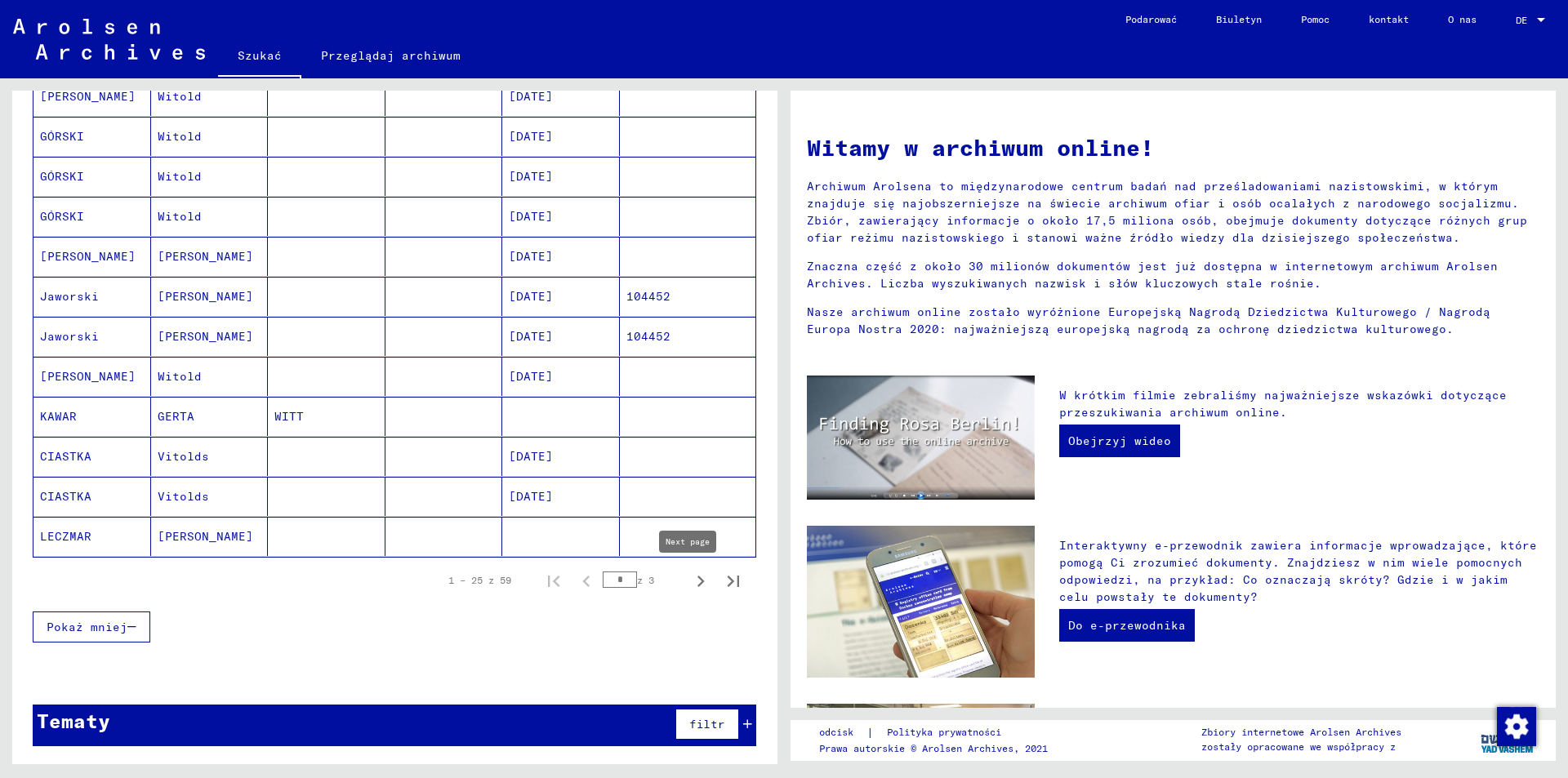
click at [689, 583] on icon "Następna strona" at bounding box center [701, 581] width 23 height 23
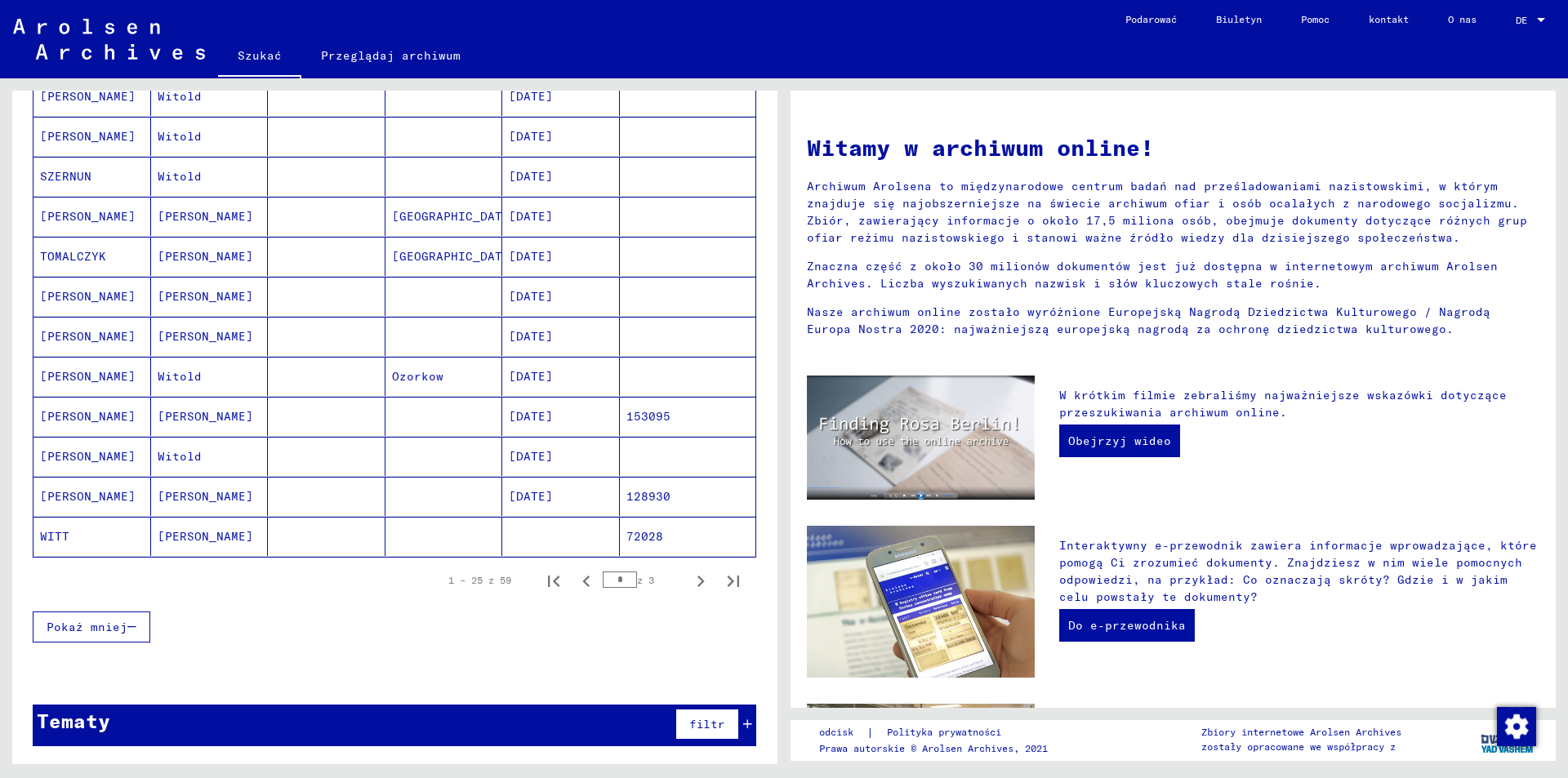
click at [309, 540] on mat-cell at bounding box center [327, 535] width 118 height 39
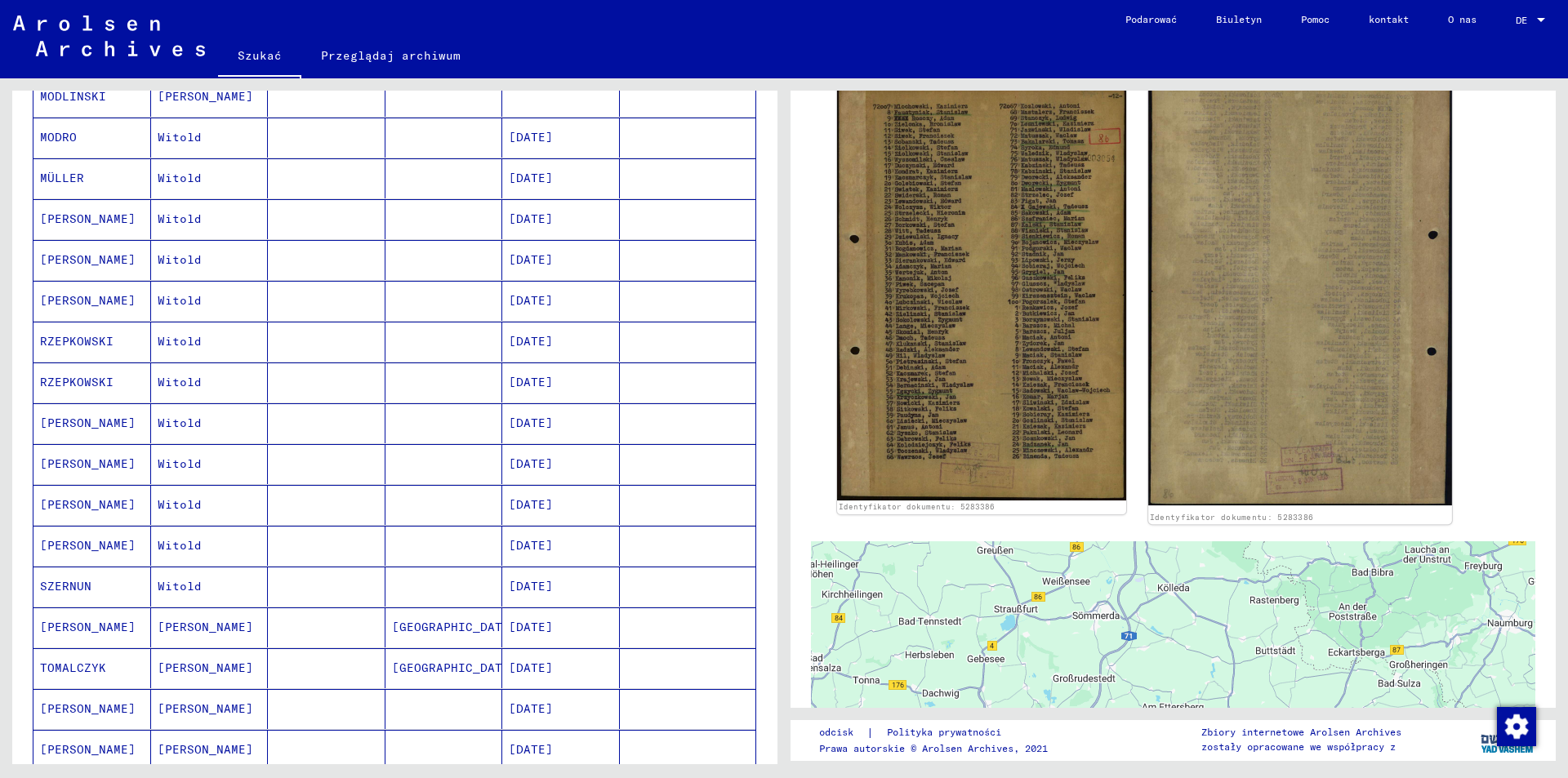
scroll to position [408, 0]
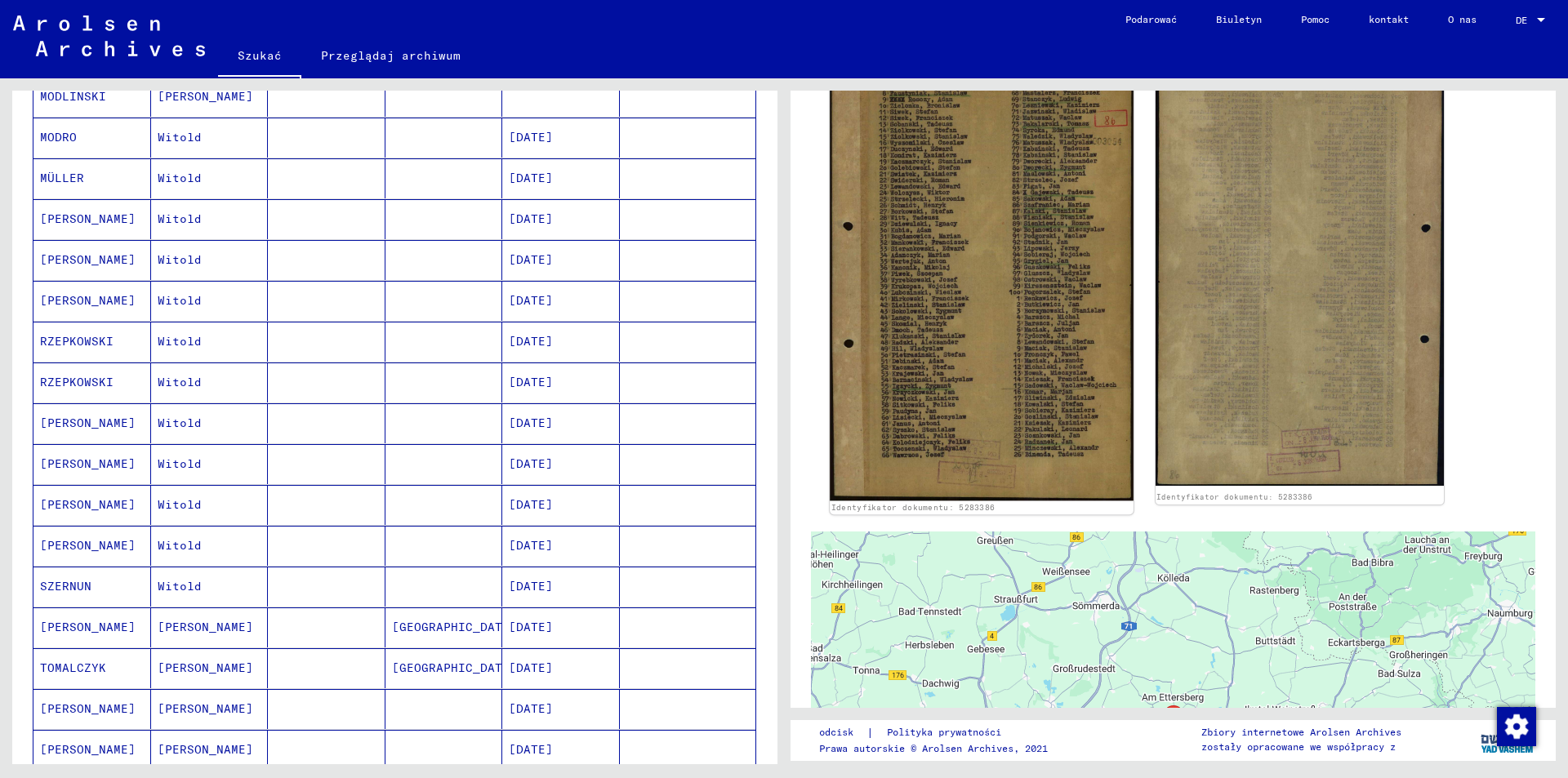
click at [963, 290] on img at bounding box center [981, 281] width 303 height 438
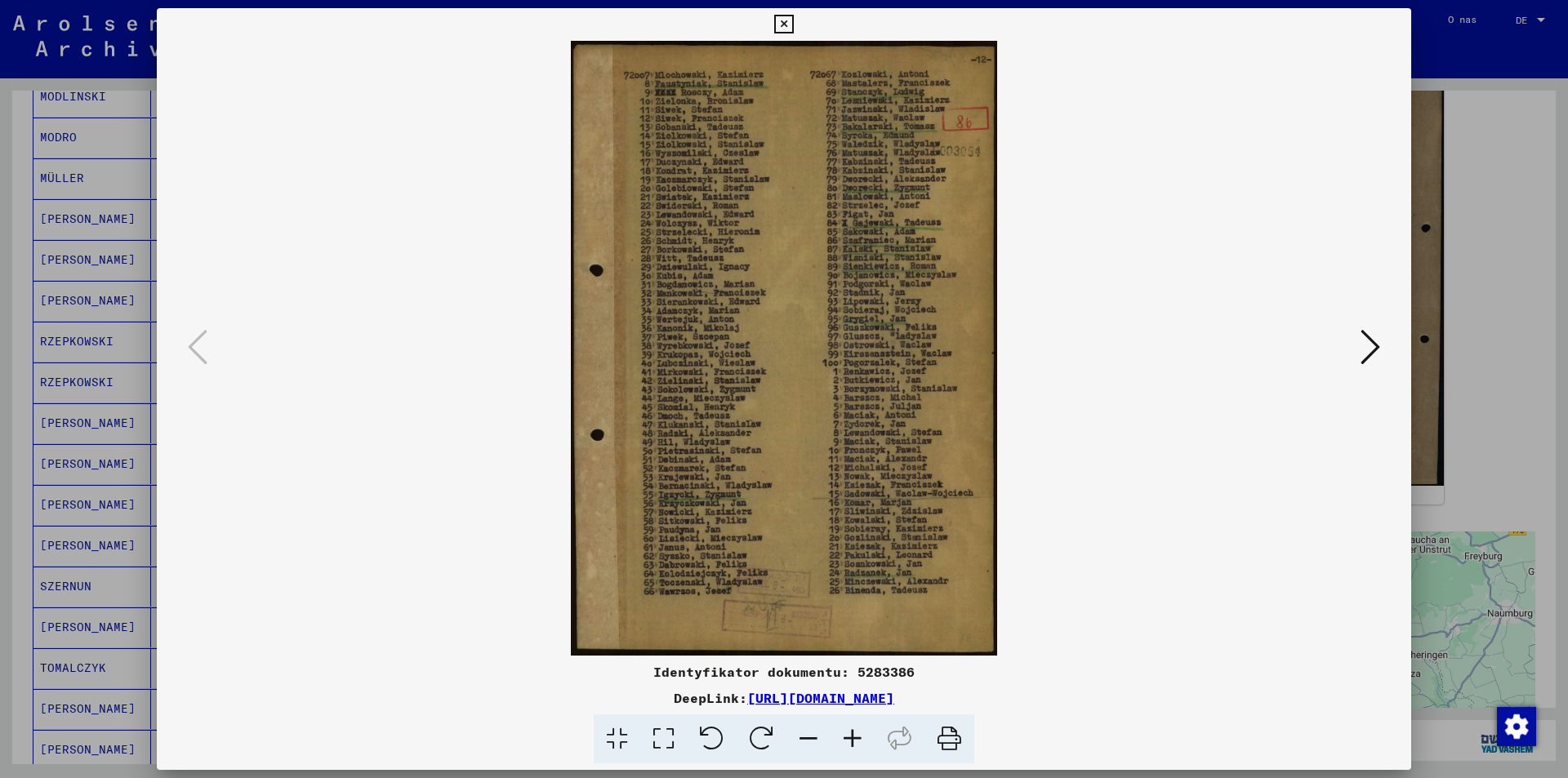
click at [787, 16] on icon at bounding box center [784, 25] width 19 height 20
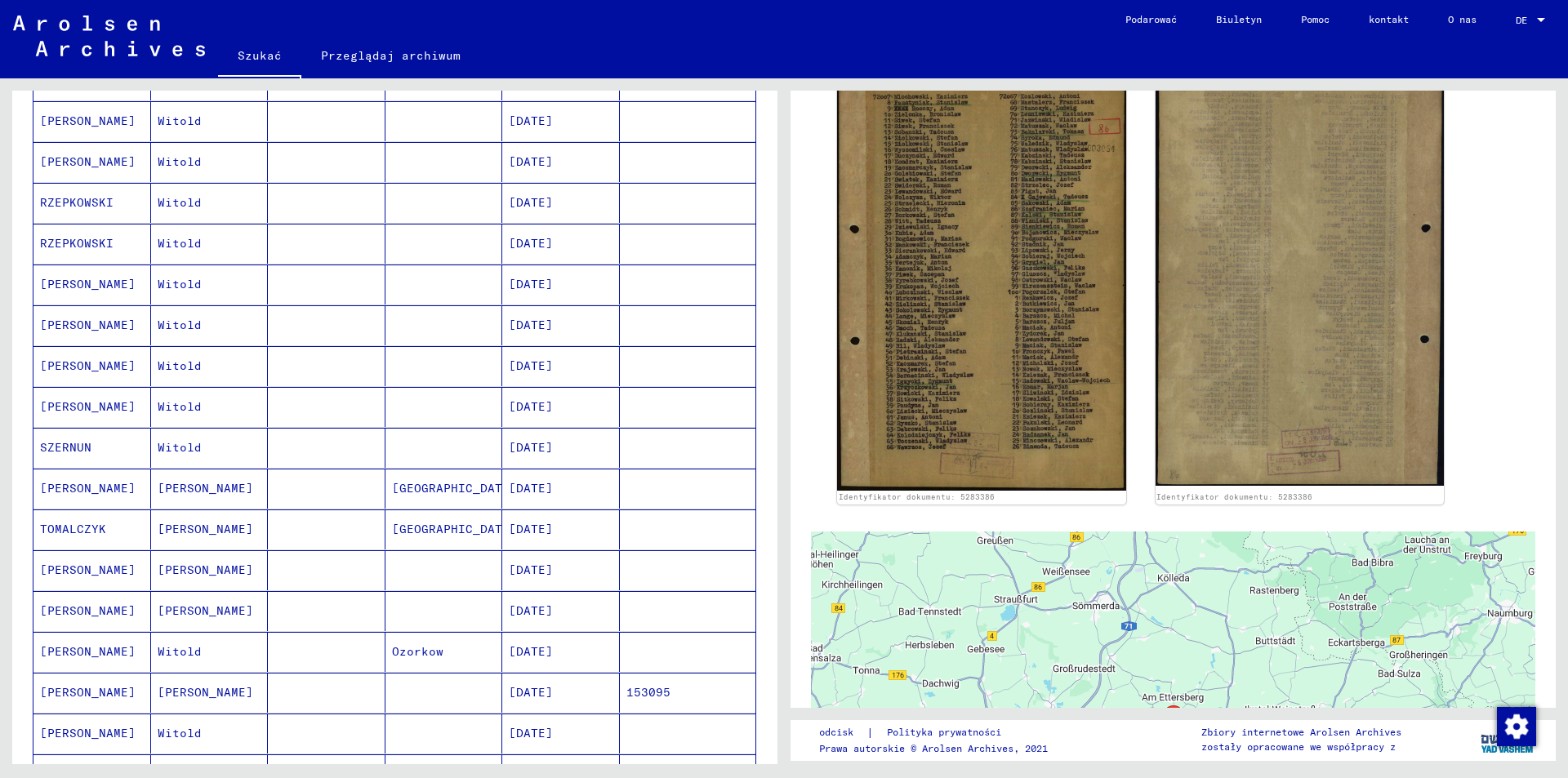
scroll to position [802, 0]
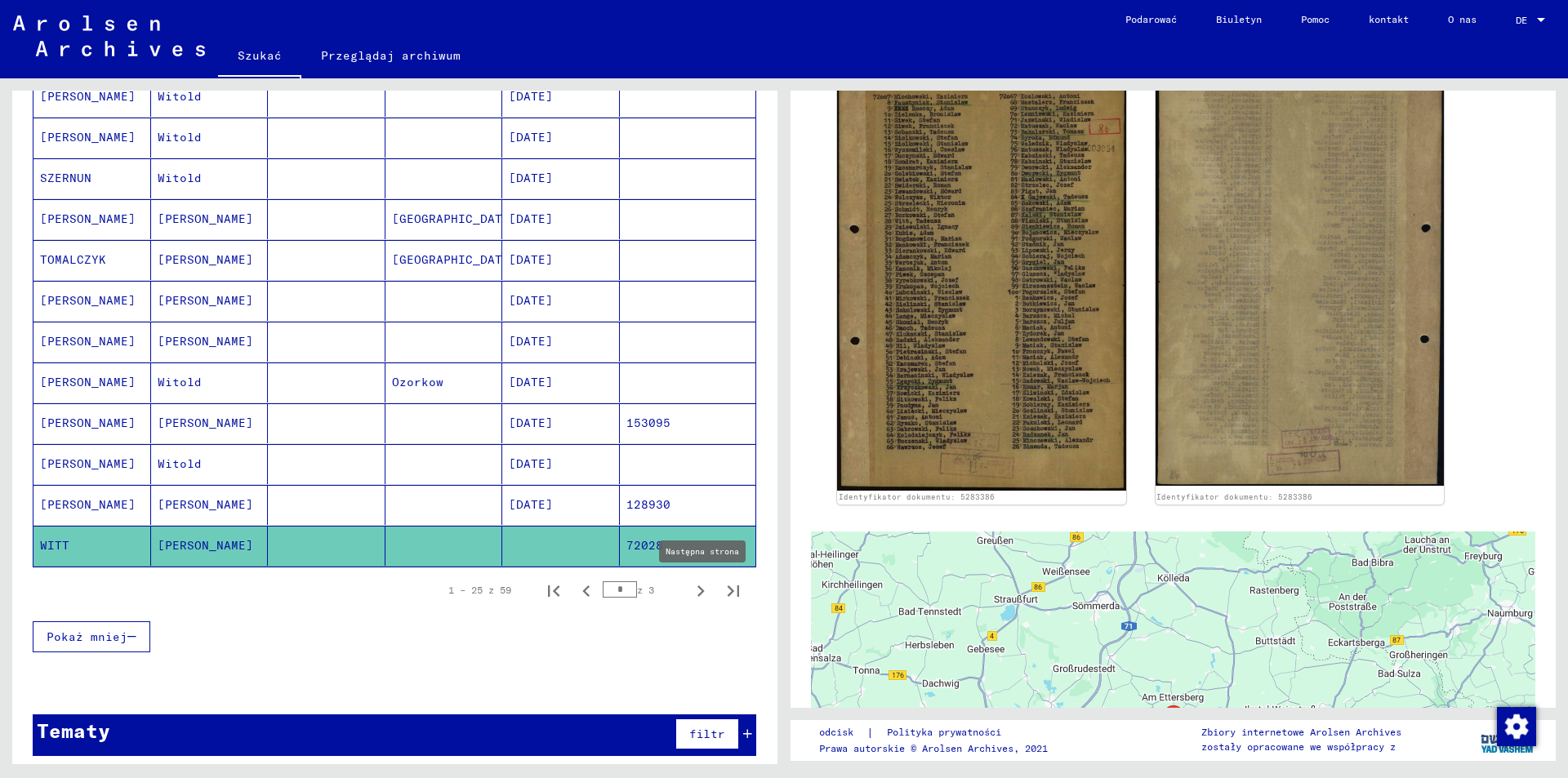
click at [691, 598] on icon "Następna strona" at bounding box center [701, 591] width 23 height 23
type input "*"
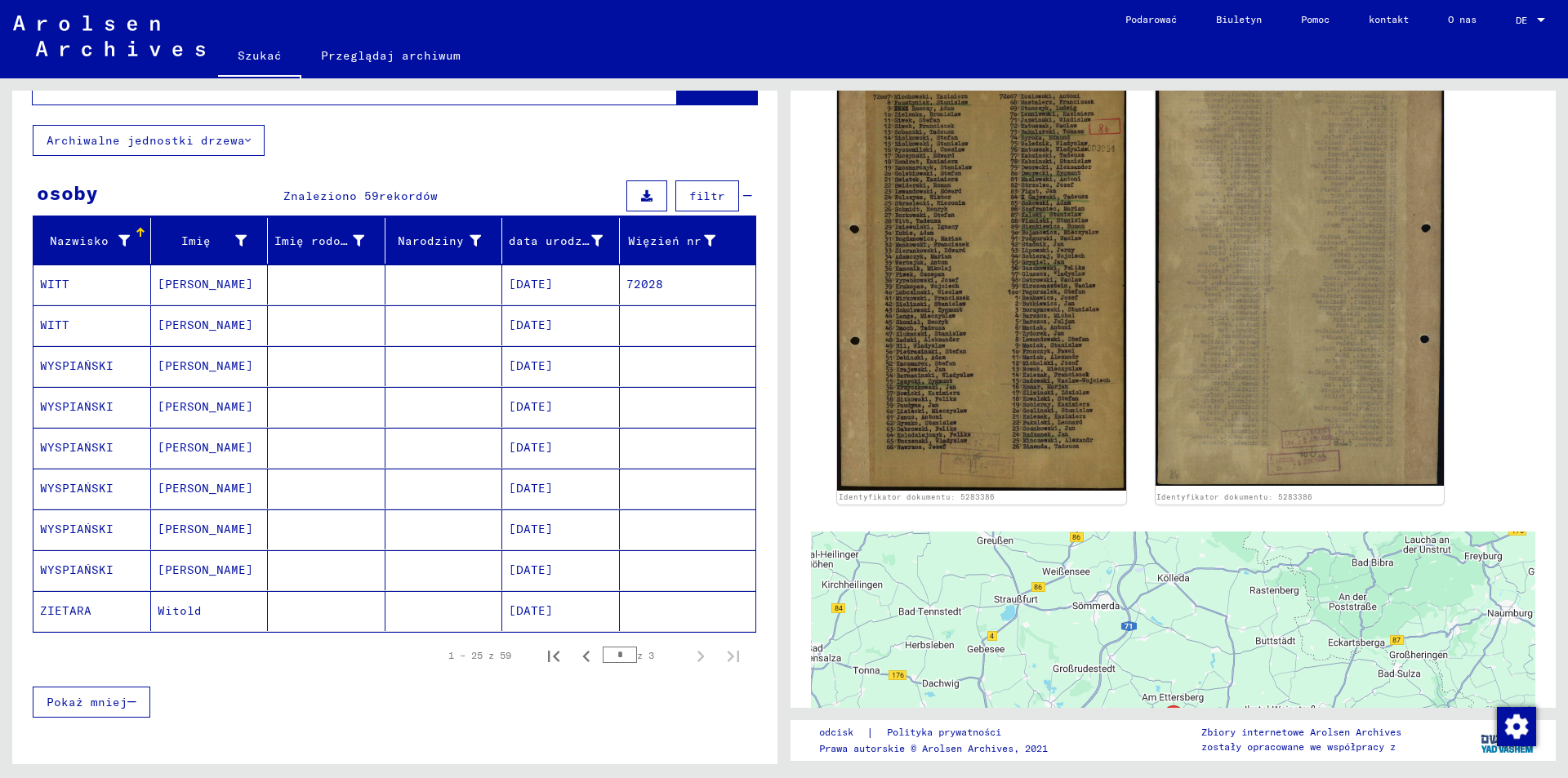
scroll to position [0, 0]
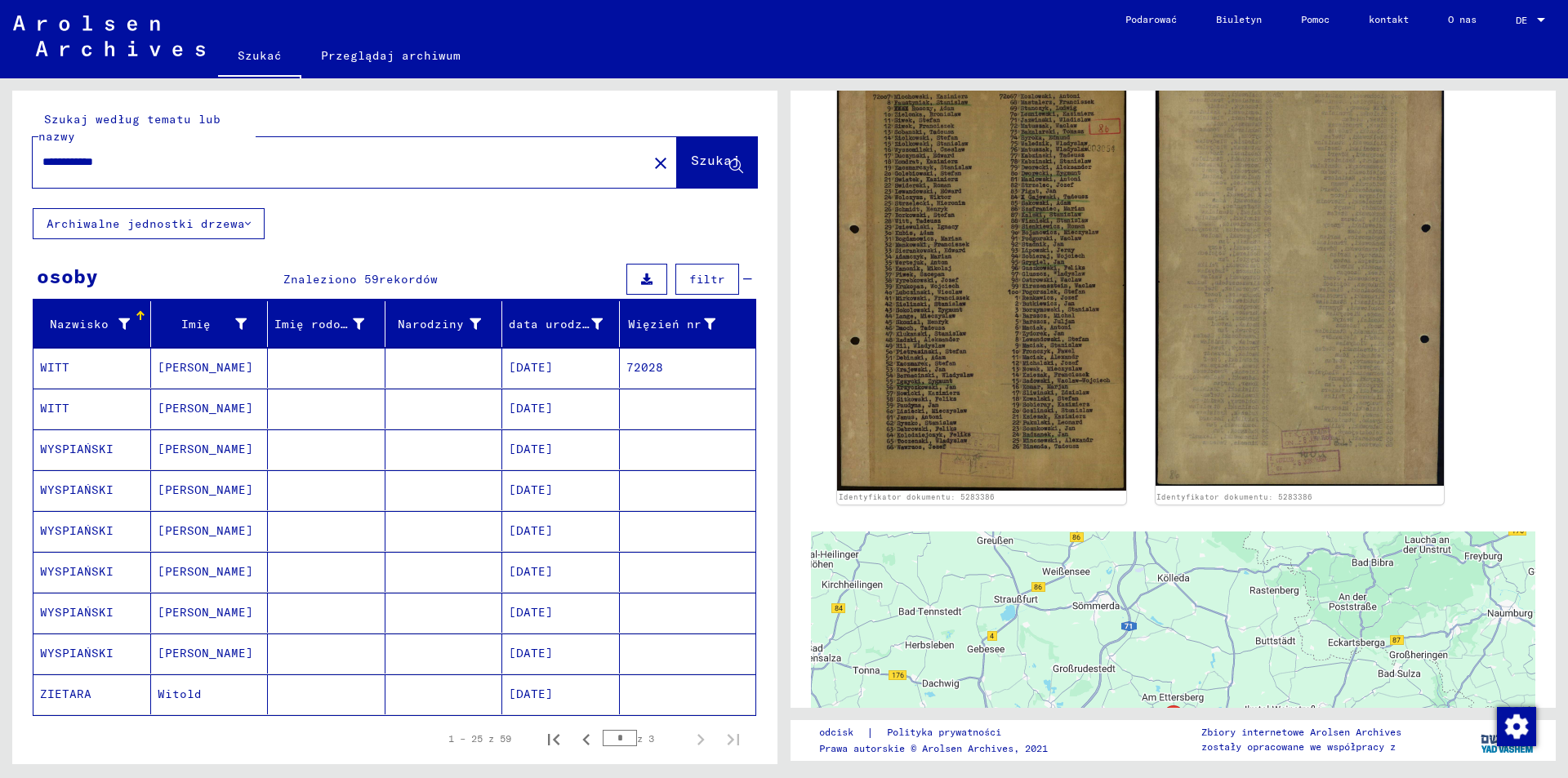
drag, startPoint x: 91, startPoint y: 161, endPoint x: 0, endPoint y: 159, distance: 91.0
click at [0, 159] on div "**********" at bounding box center [392, 421] width 784 height 685
type input "**********"
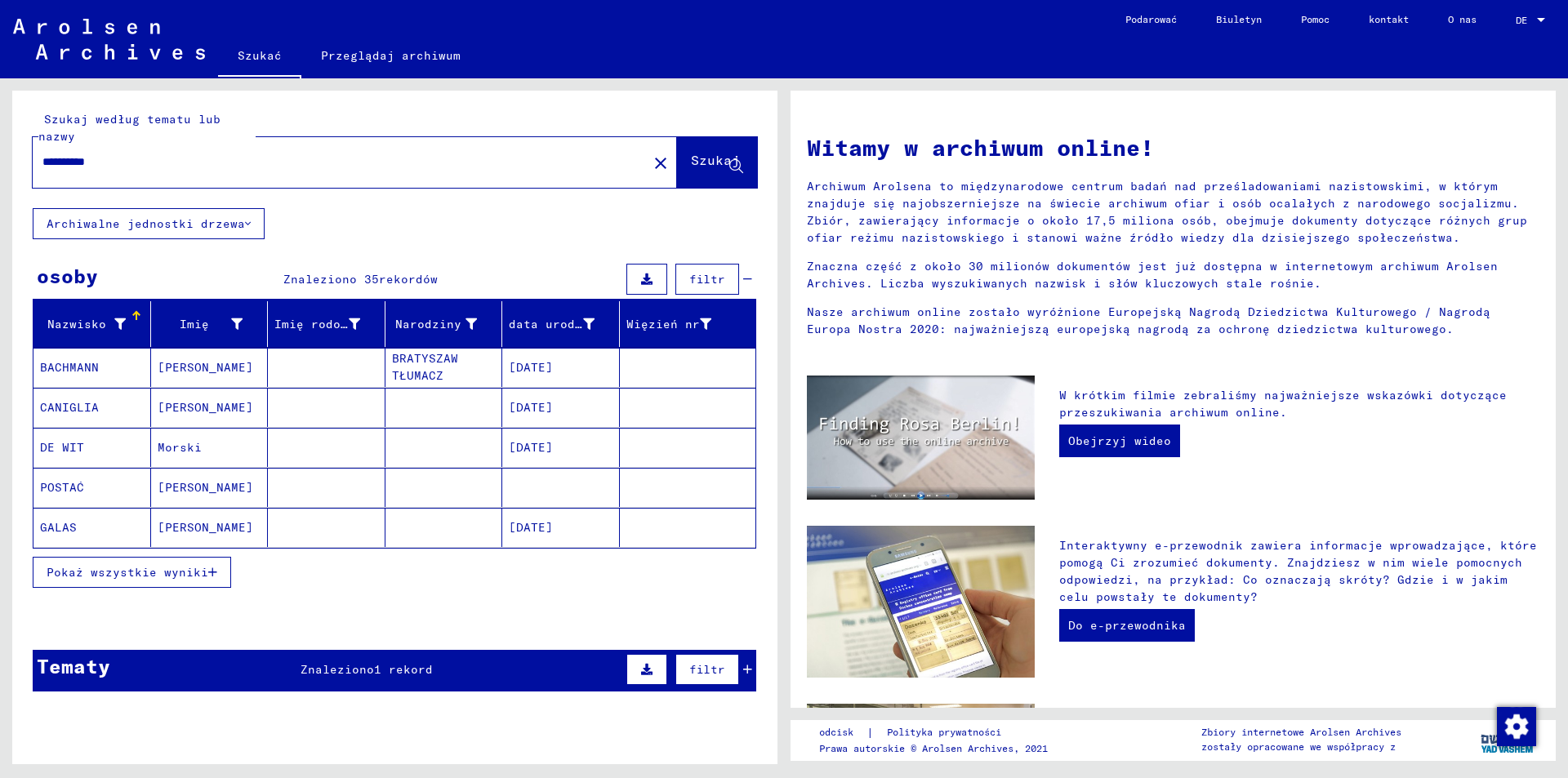
click at [150, 580] on button "Pokaż wszystkie wyniki" at bounding box center [131, 571] width 198 height 31
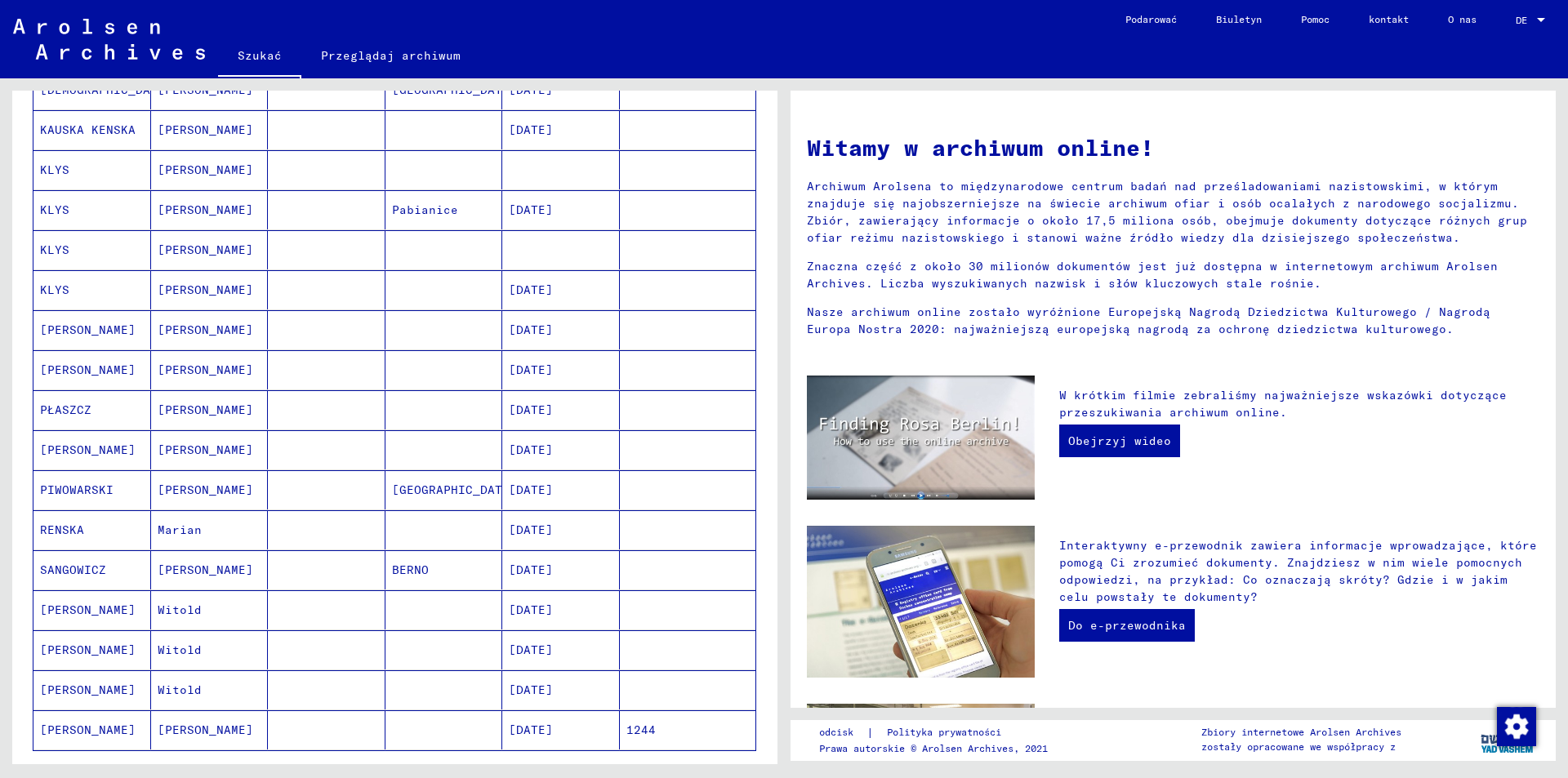
scroll to position [653, 0]
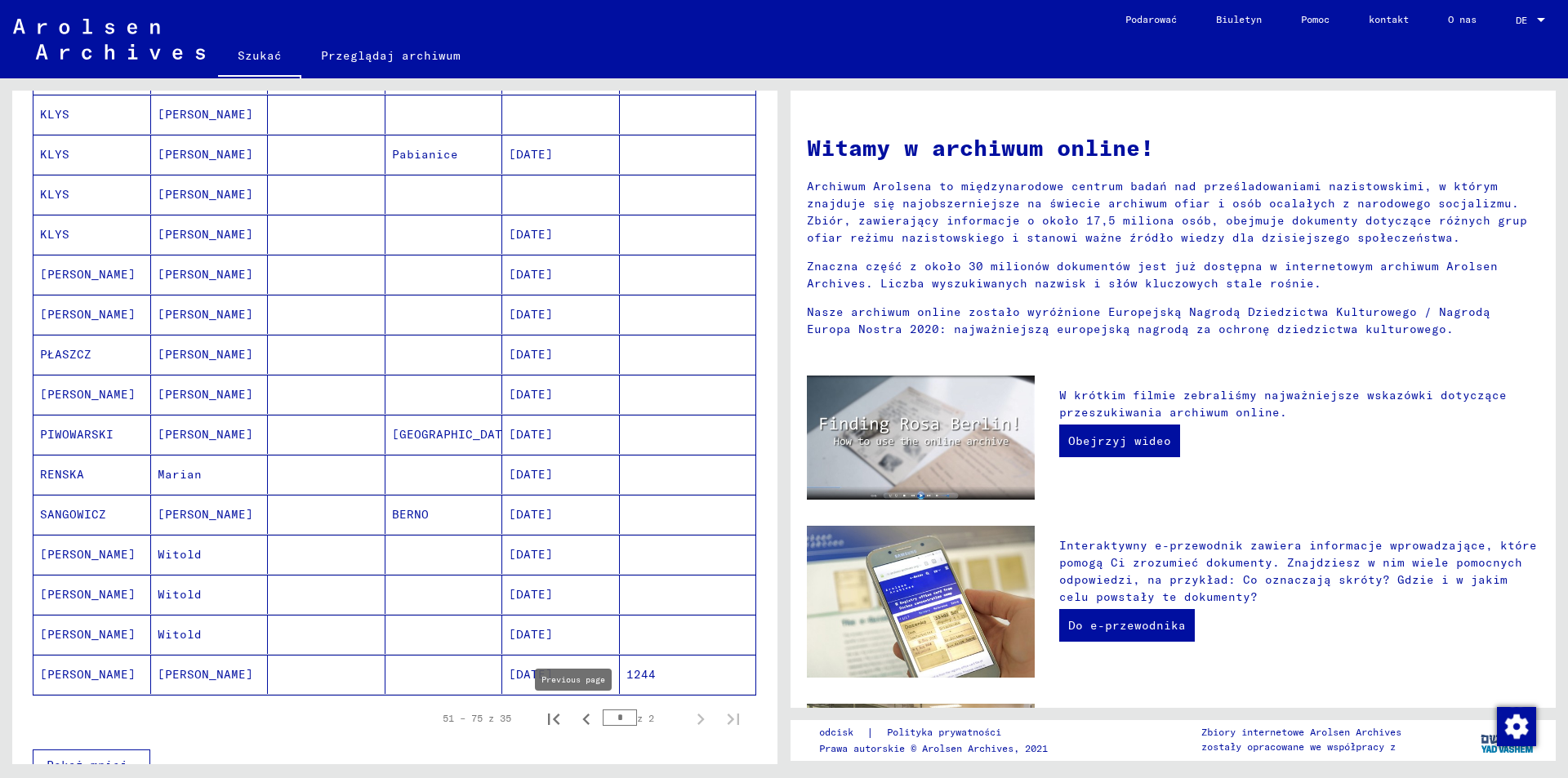
click at [579, 717] on icon "Poprzednia strona" at bounding box center [586, 719] width 23 height 23
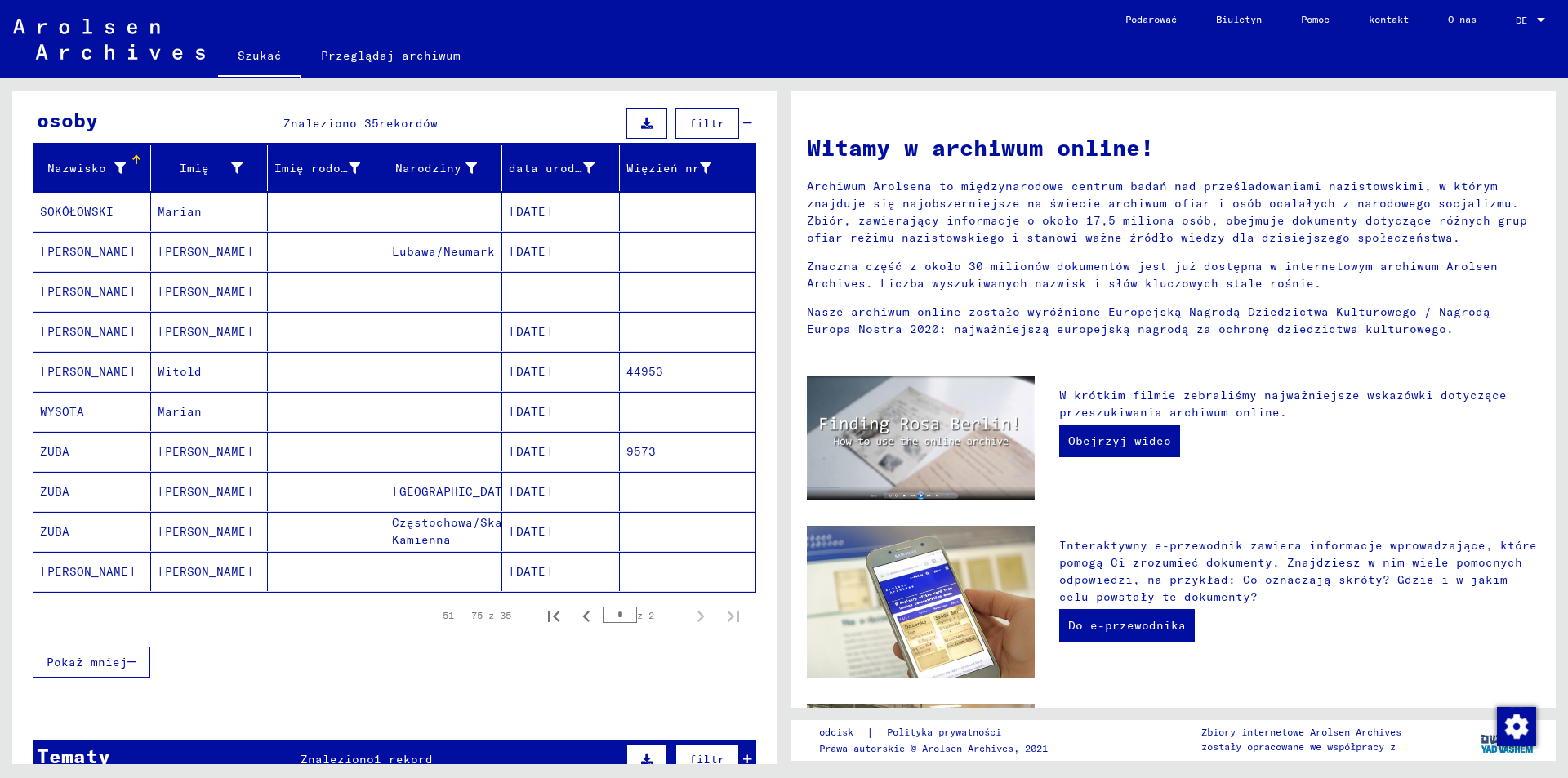
scroll to position [68, 0]
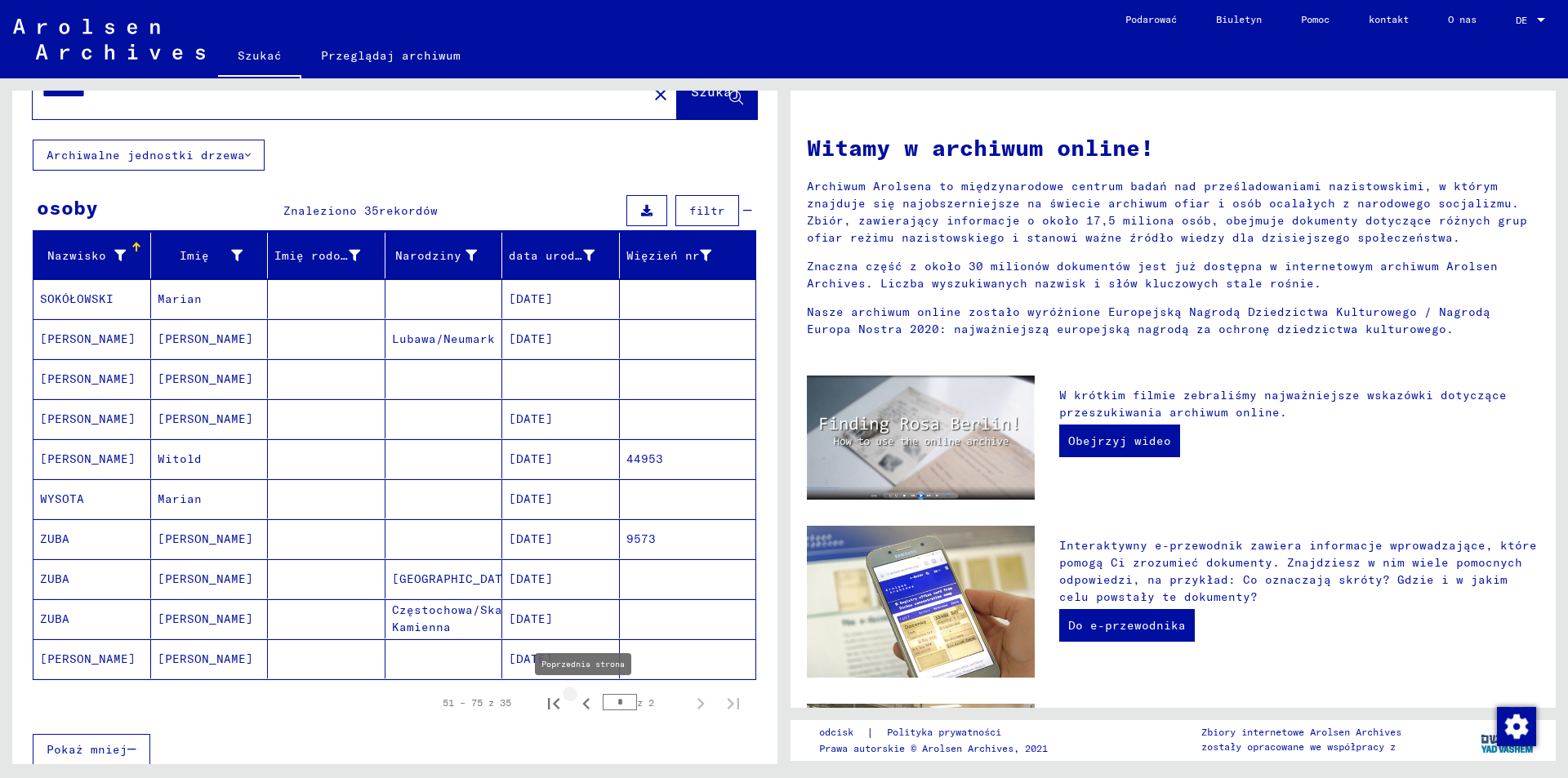
click at [581, 712] on icon "Poprzednia strona" at bounding box center [586, 703] width 23 height 23
type input "*"
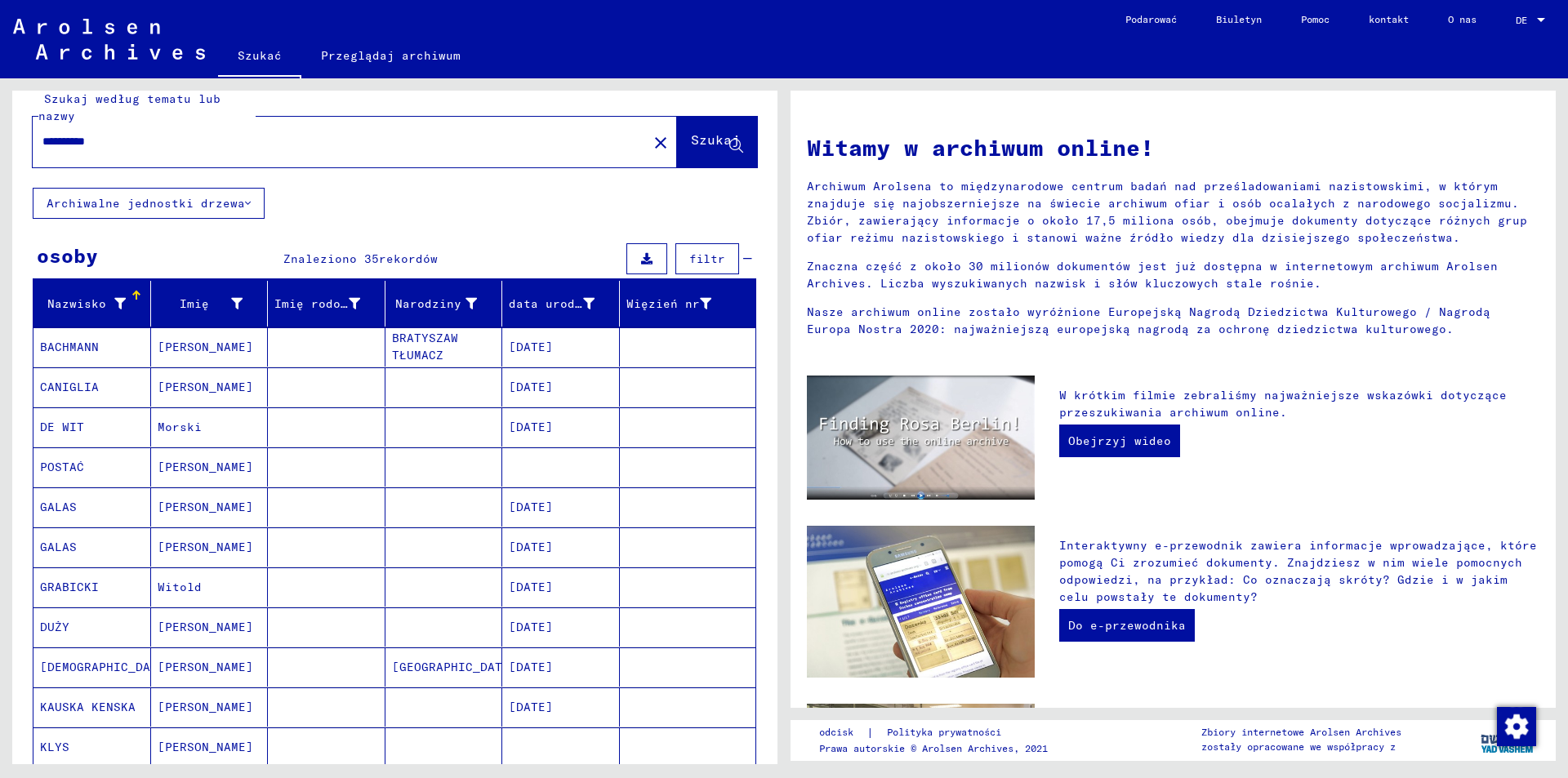
scroll to position [0, 0]
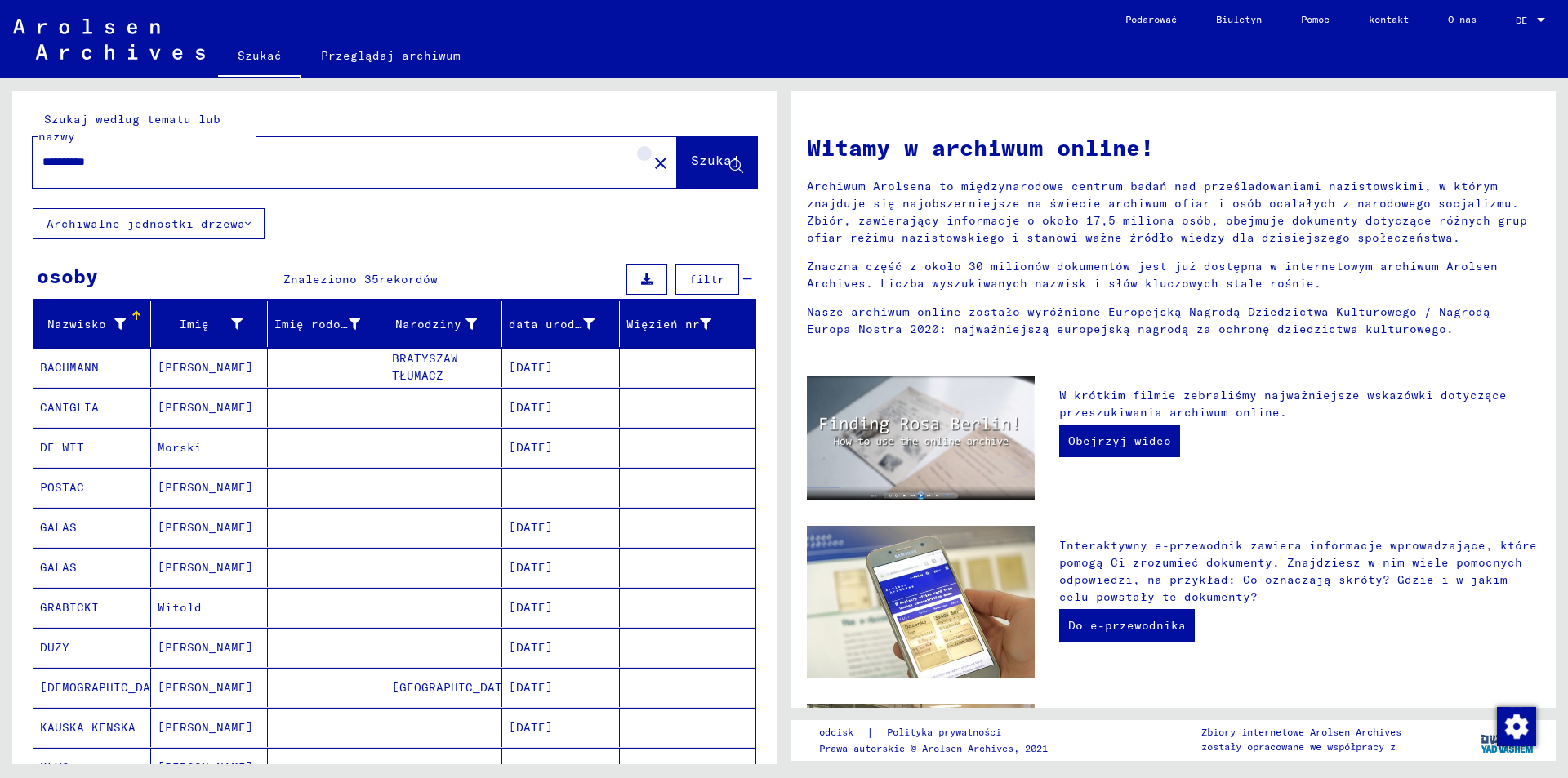
click at [645, 151] on button "close" at bounding box center [661, 162] width 32 height 32
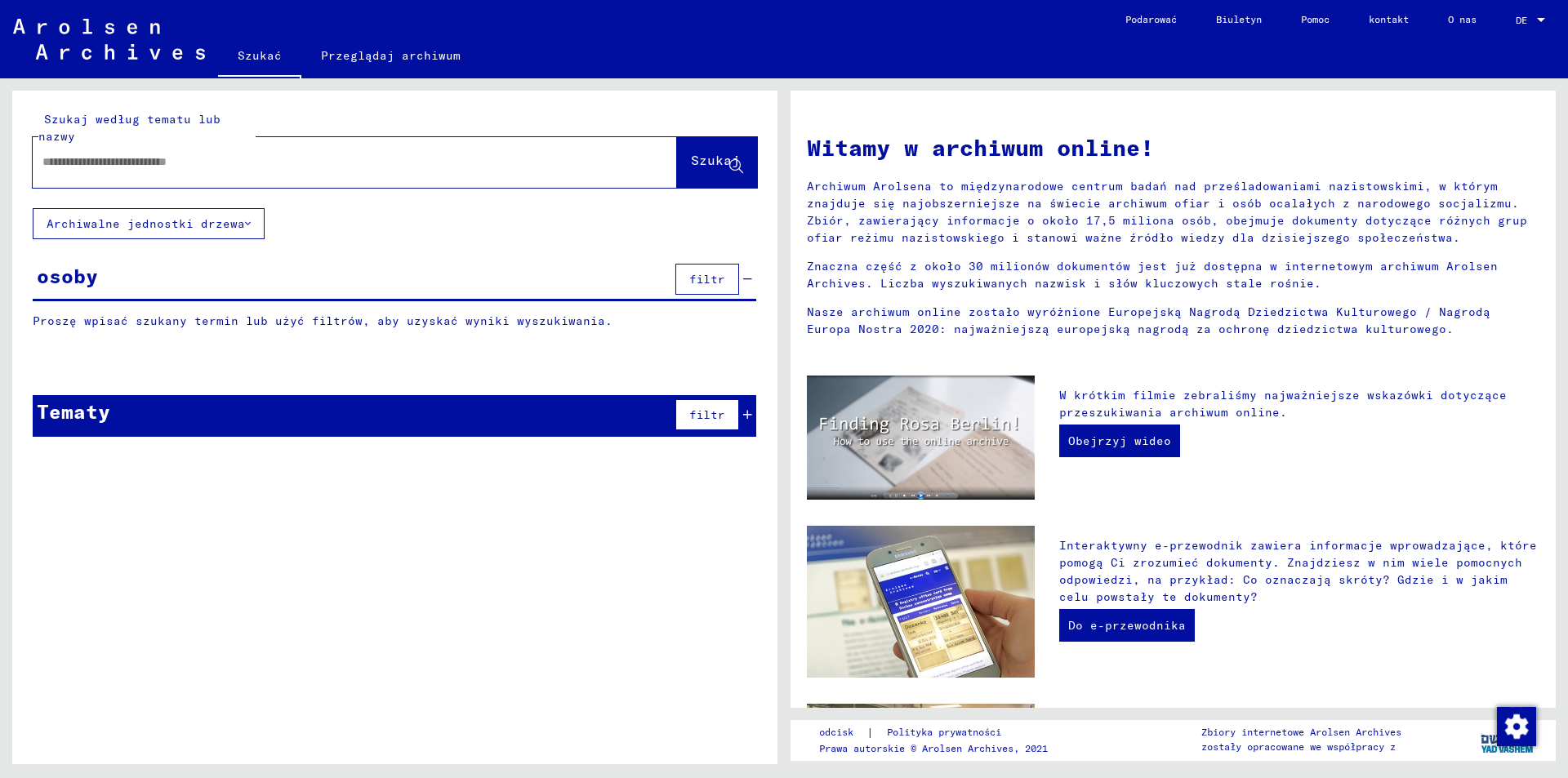
click at [366, 163] on input "text" at bounding box center [336, 162] width 586 height 17
type input "**********"
click at [713, 157] on font "Szukaj" at bounding box center [716, 159] width 49 height 16
click at [694, 172] on span "Szukaj" at bounding box center [717, 165] width 52 height 17
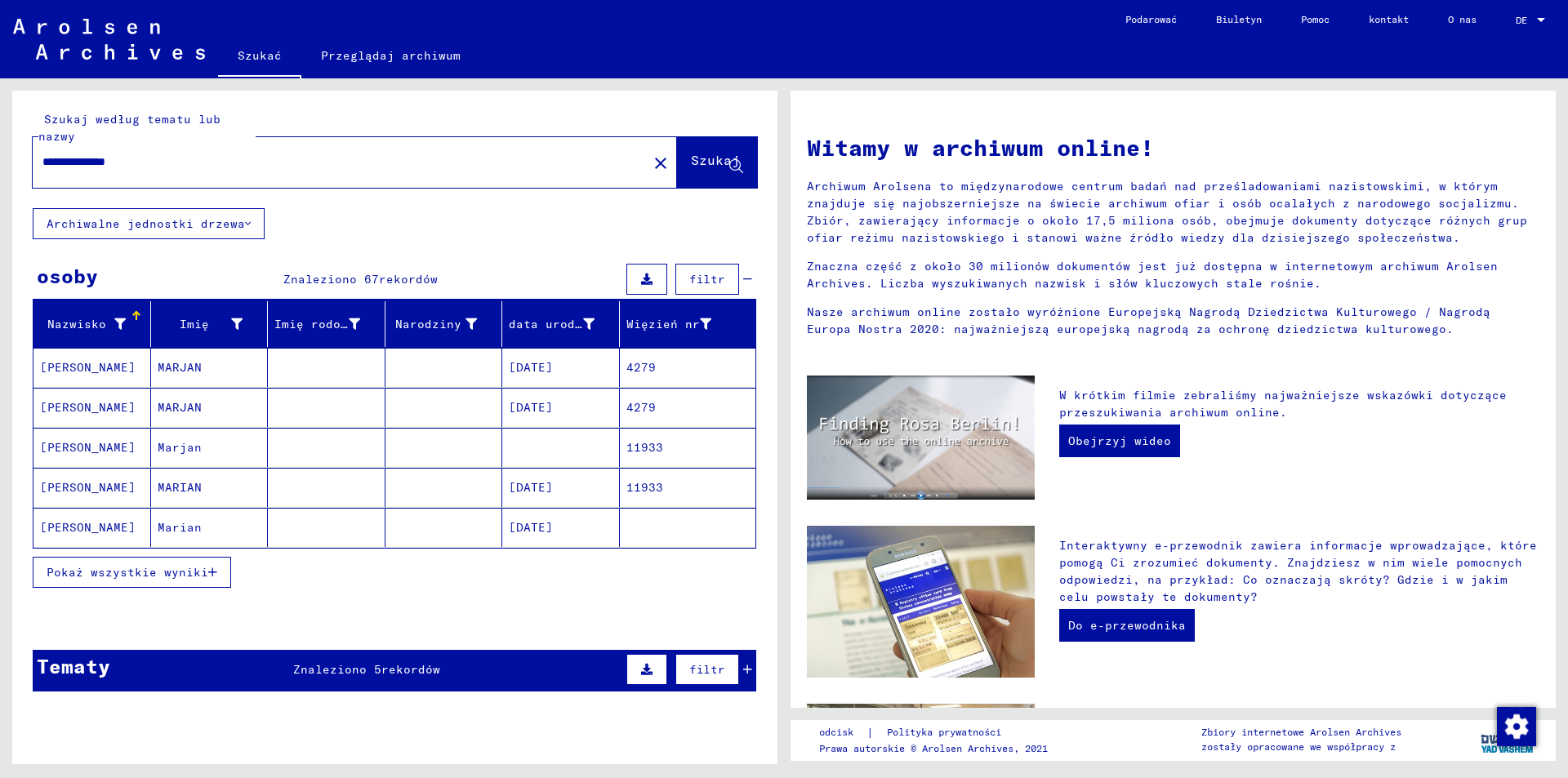
click at [157, 581] on button "Pokaż wszystkie wyniki" at bounding box center [131, 571] width 198 height 31
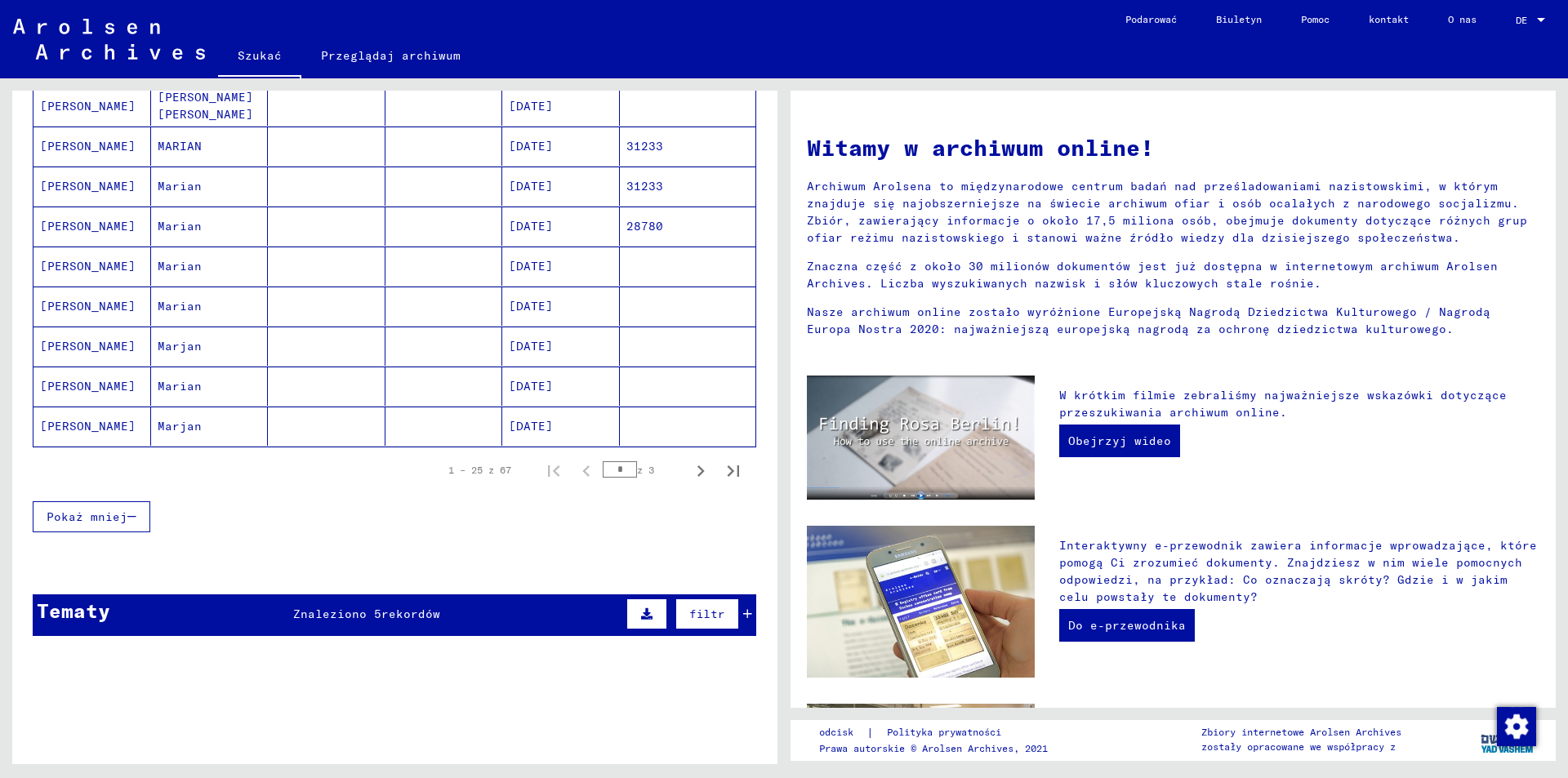
scroll to position [1061, 0]
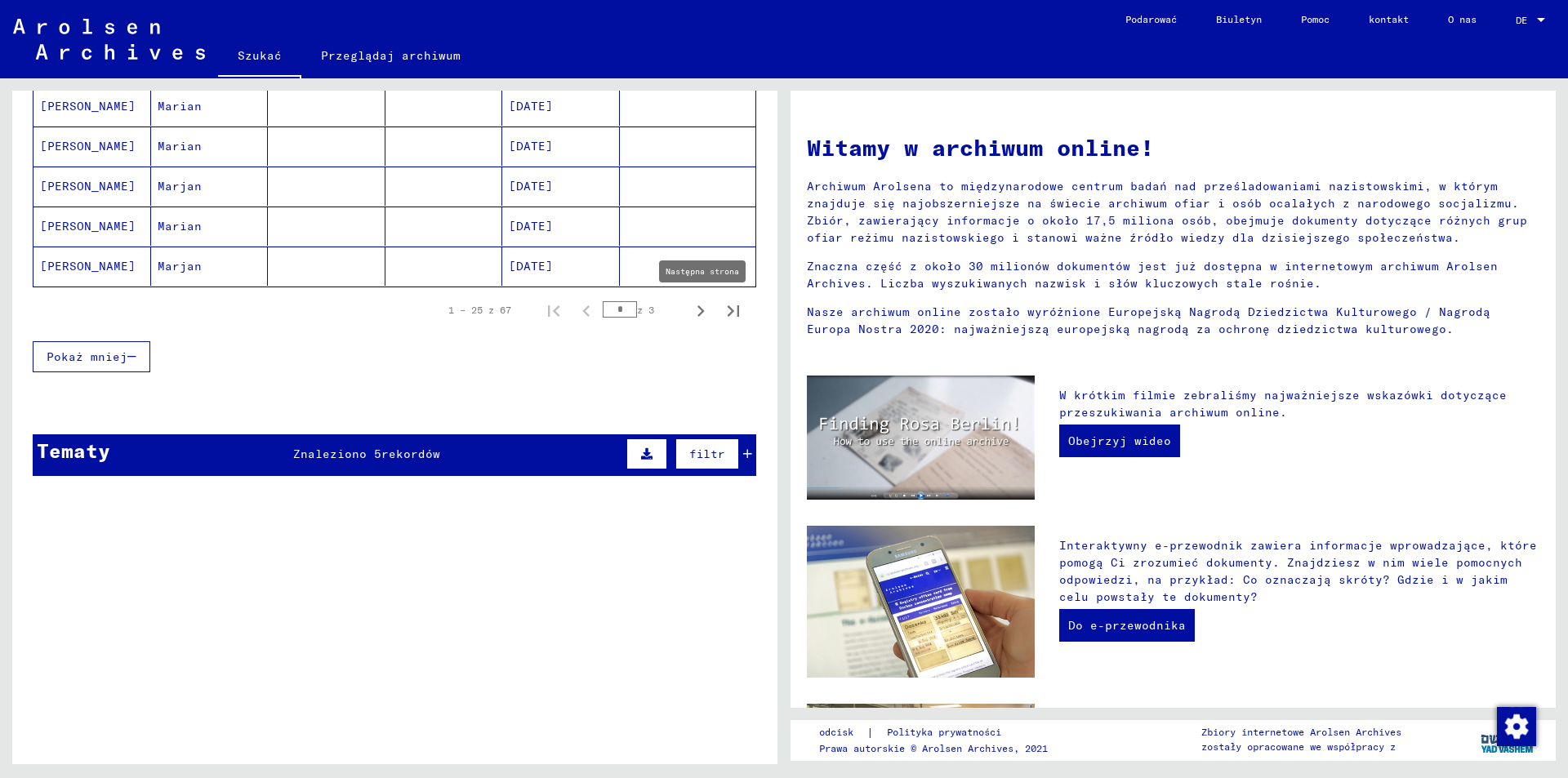
click at [684, 298] on button "Następna strona" at bounding box center [701, 310] width 32 height 32
type input "*"
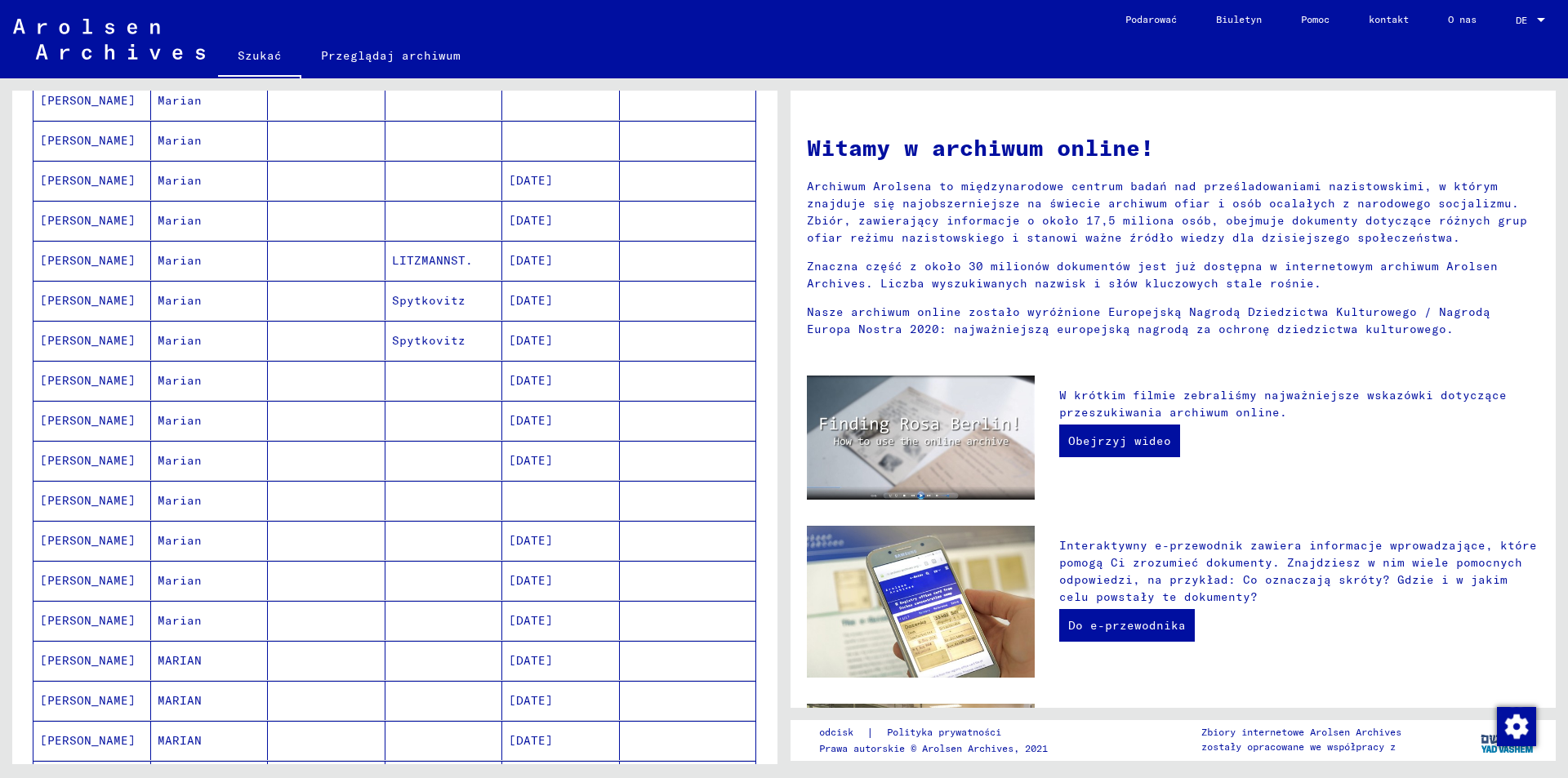
scroll to position [81, 0]
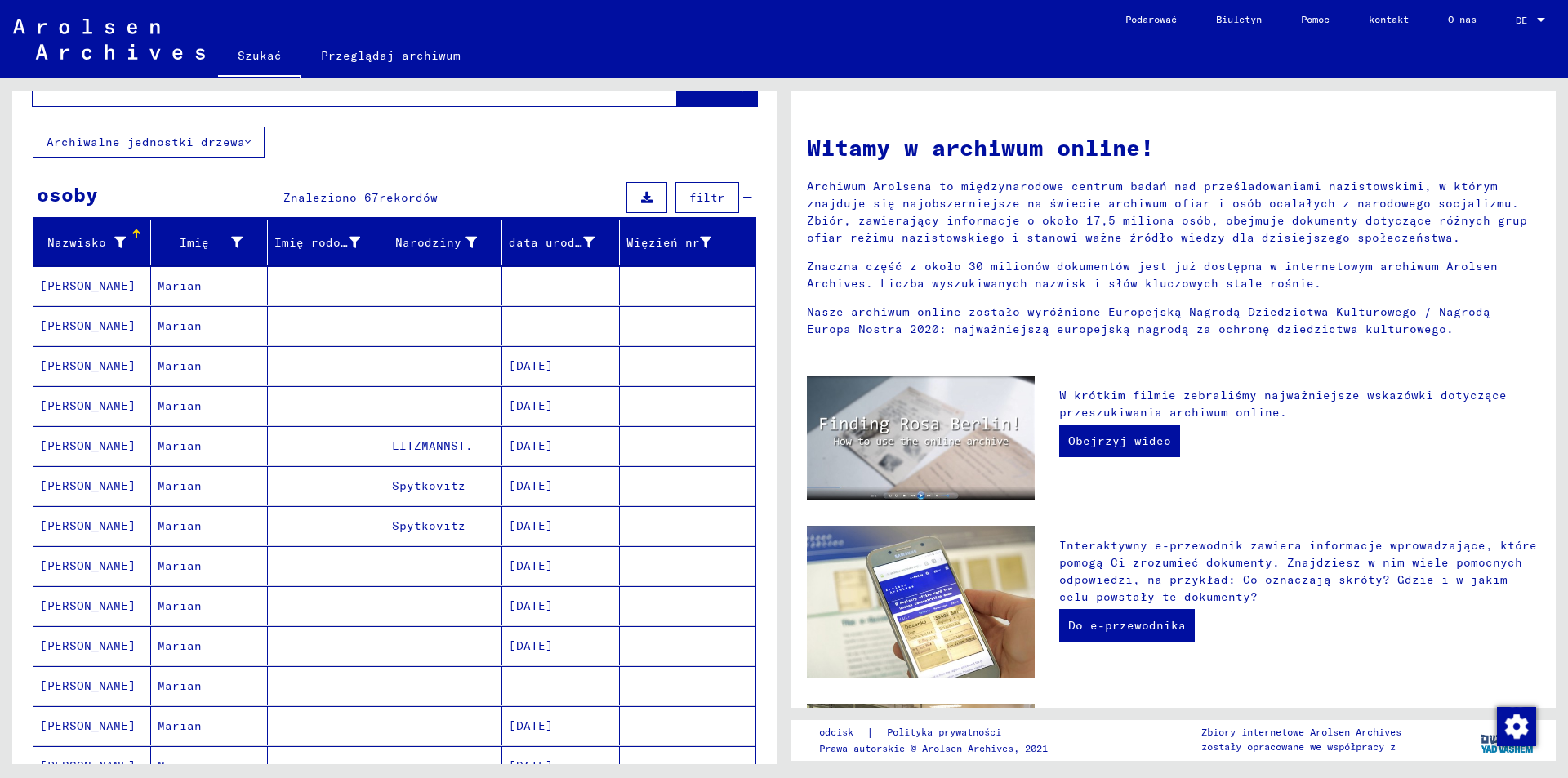
click at [476, 450] on mat-cell "LITZMANNST." at bounding box center [445, 445] width 118 height 39
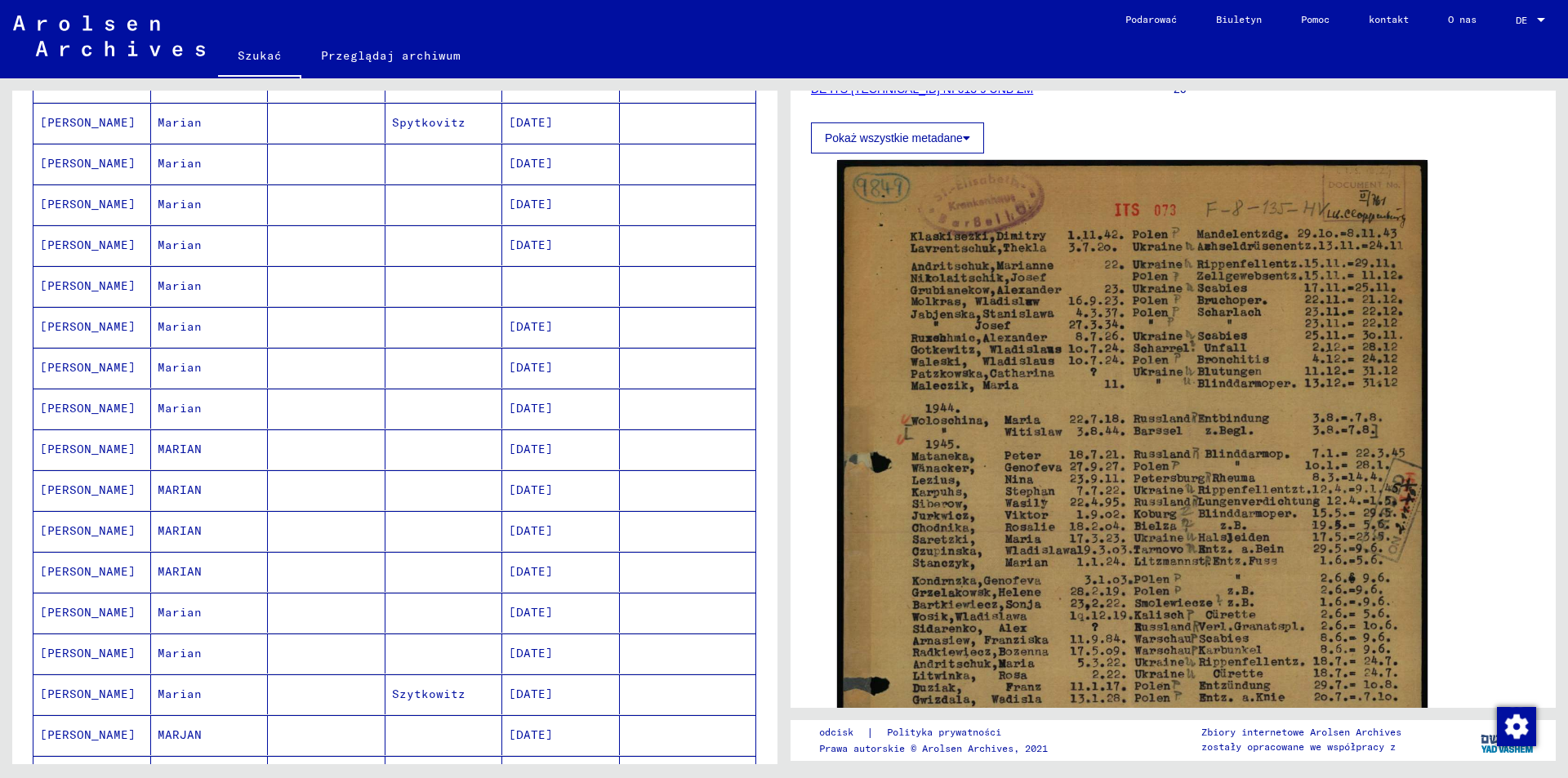
scroll to position [816, 0]
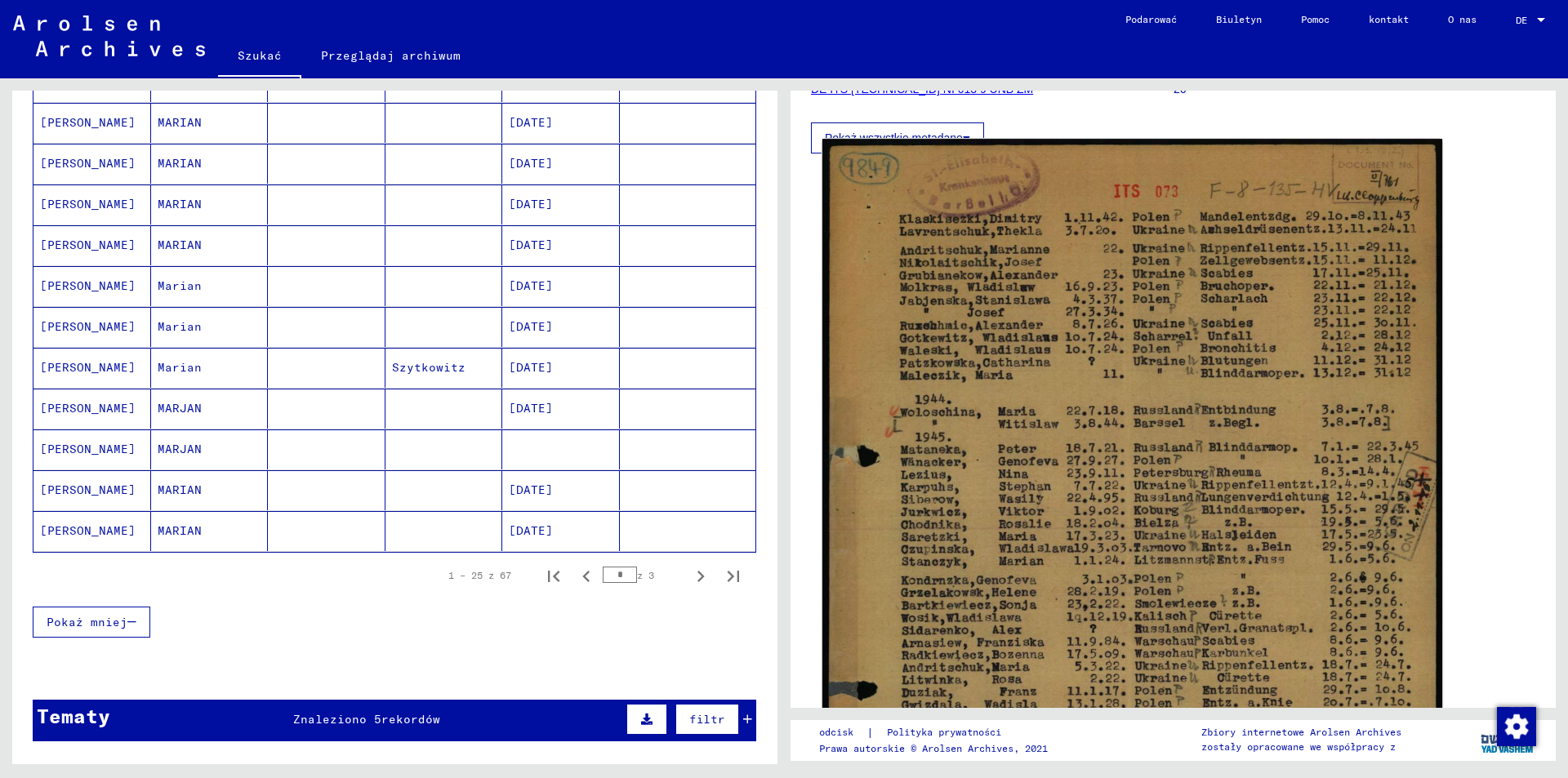
click at [1116, 336] on img at bounding box center [1132, 575] width 620 height 874
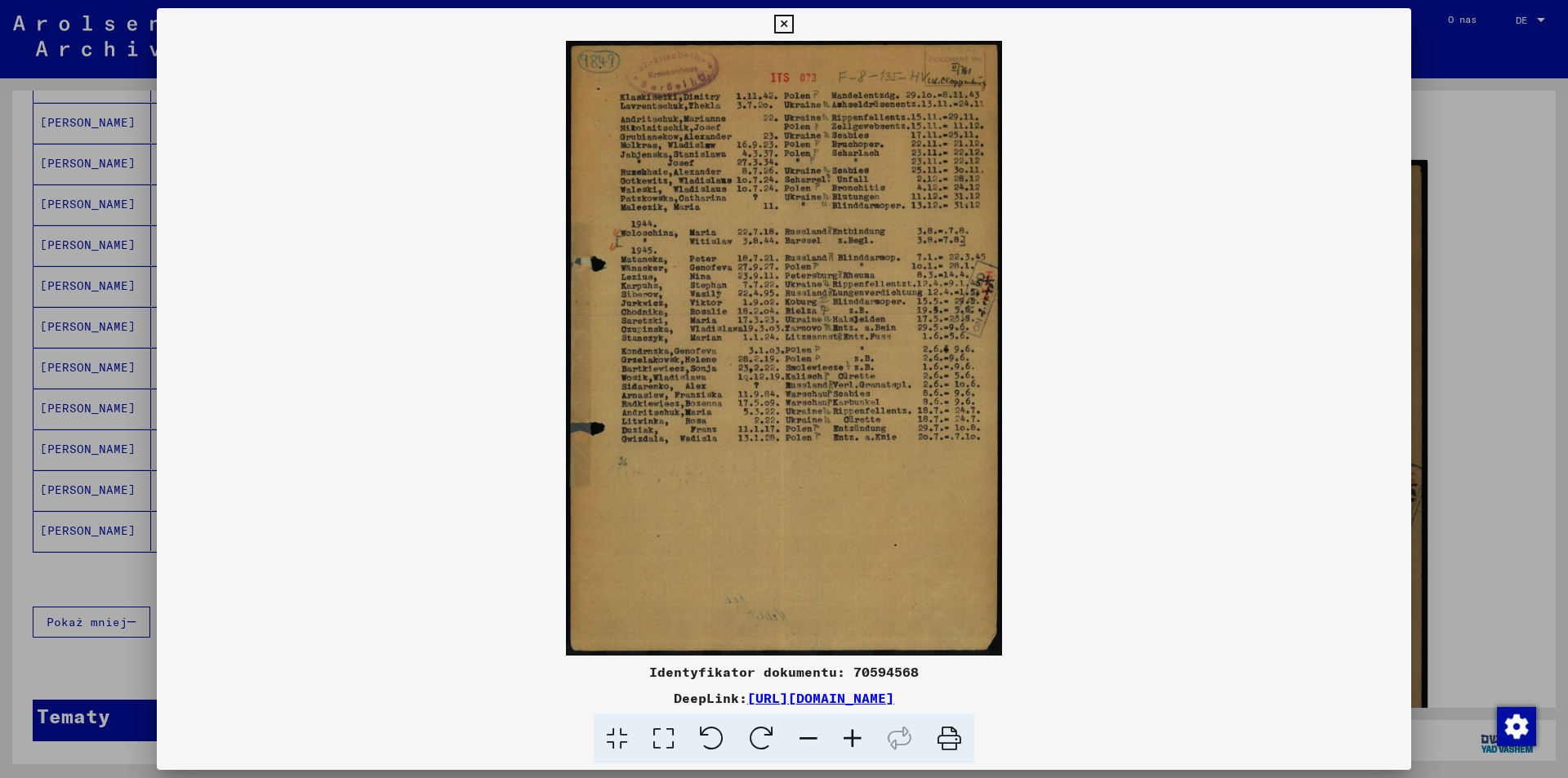
click at [786, 22] on icon at bounding box center [784, 25] width 19 height 20
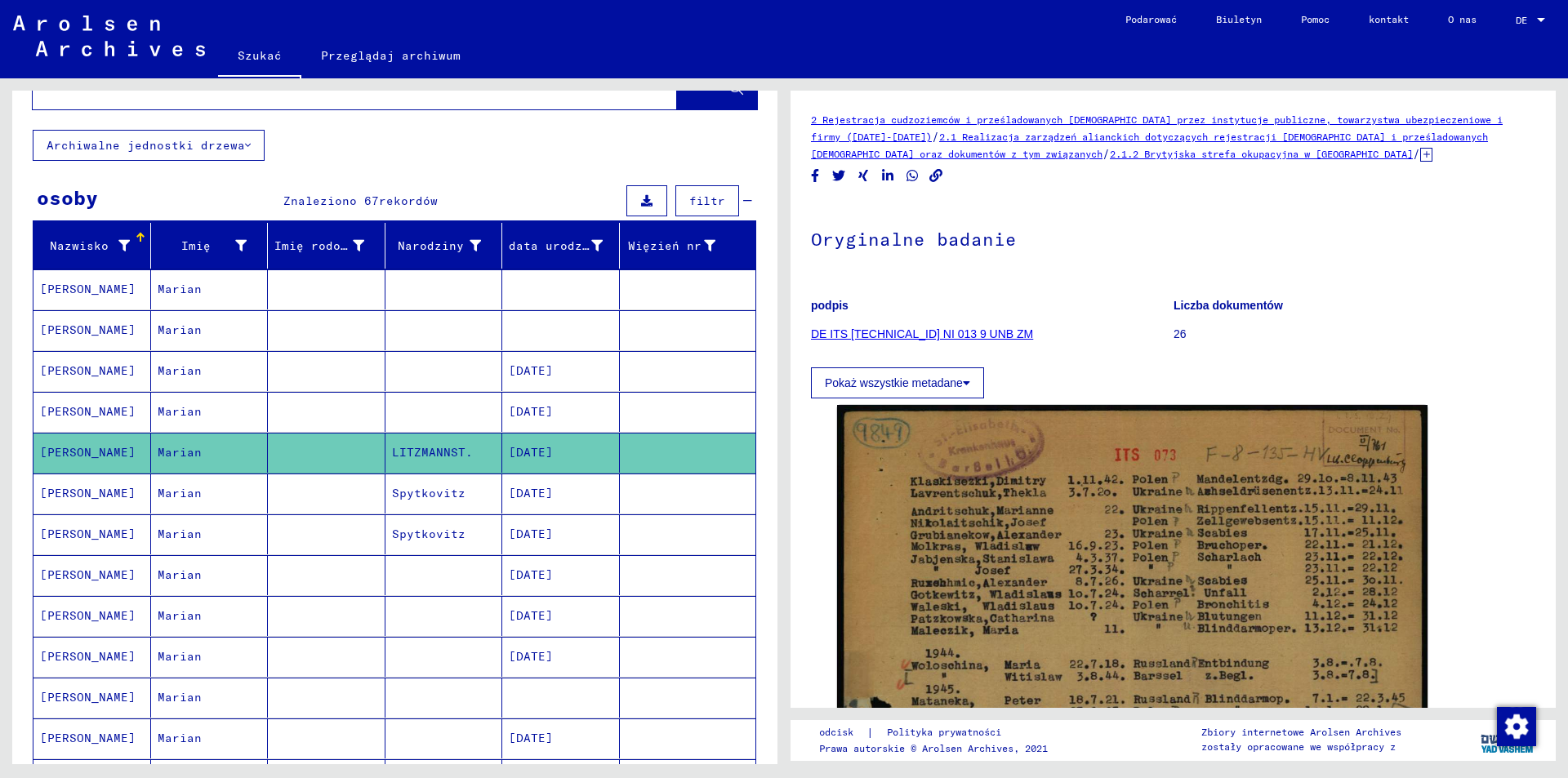
scroll to position [0, 0]
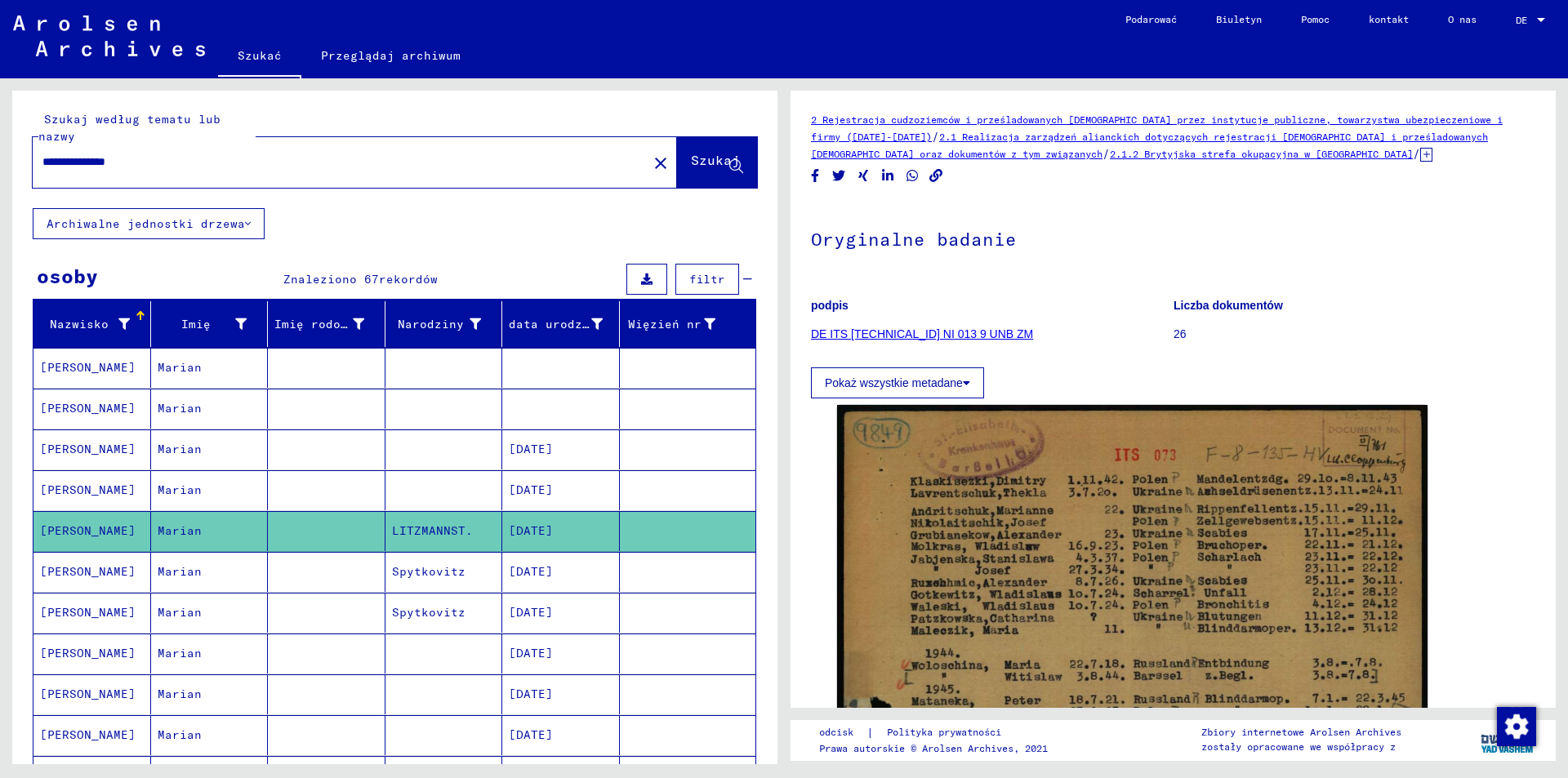
drag, startPoint x: 84, startPoint y: 168, endPoint x: 0, endPoint y: 168, distance: 84.0
click at [0, 168] on div "**********" at bounding box center [392, 421] width 784 height 685
type input "**********"
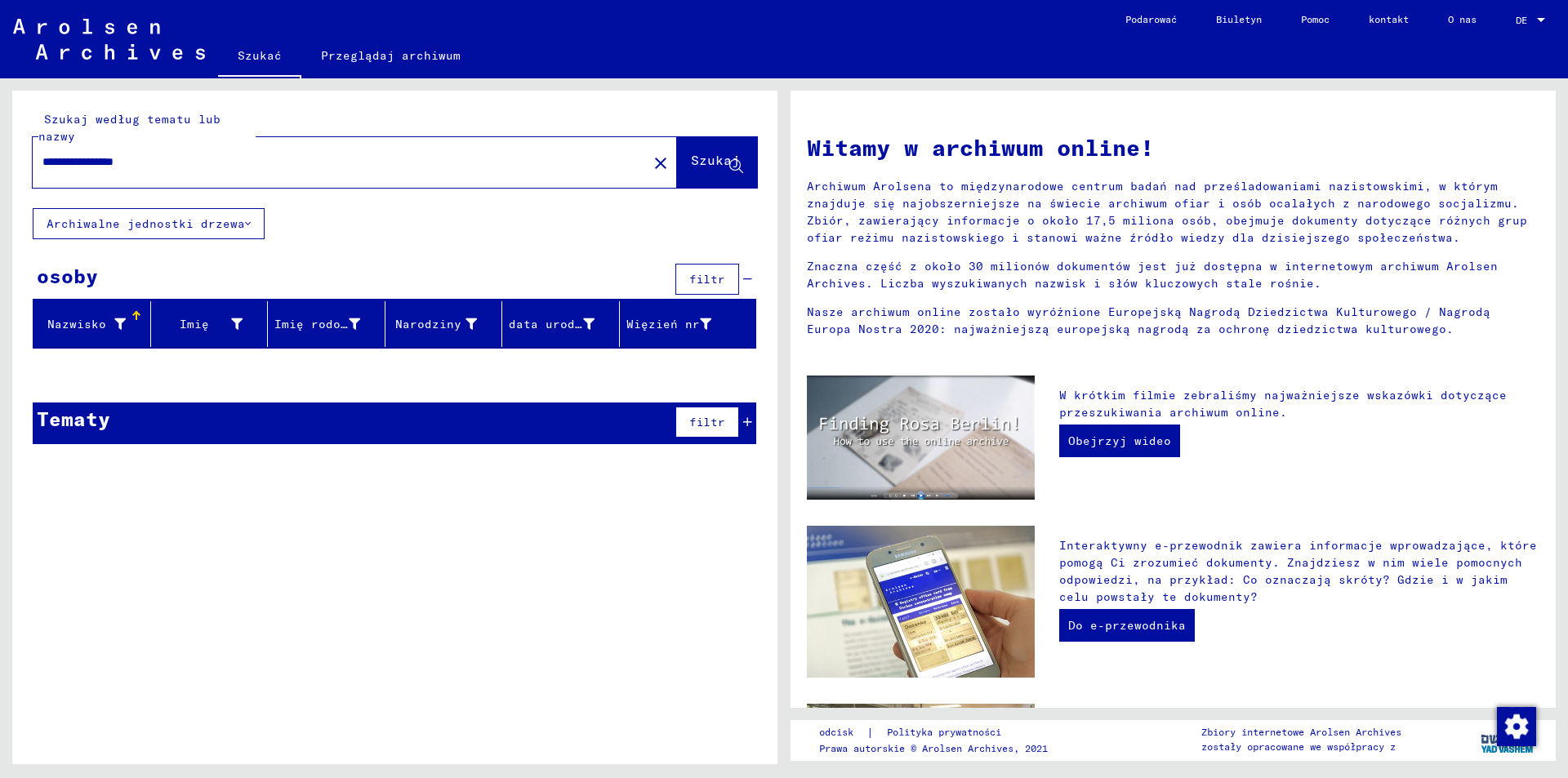
click at [650, 161] on mat-icon "close" at bounding box center [660, 163] width 20 height 20
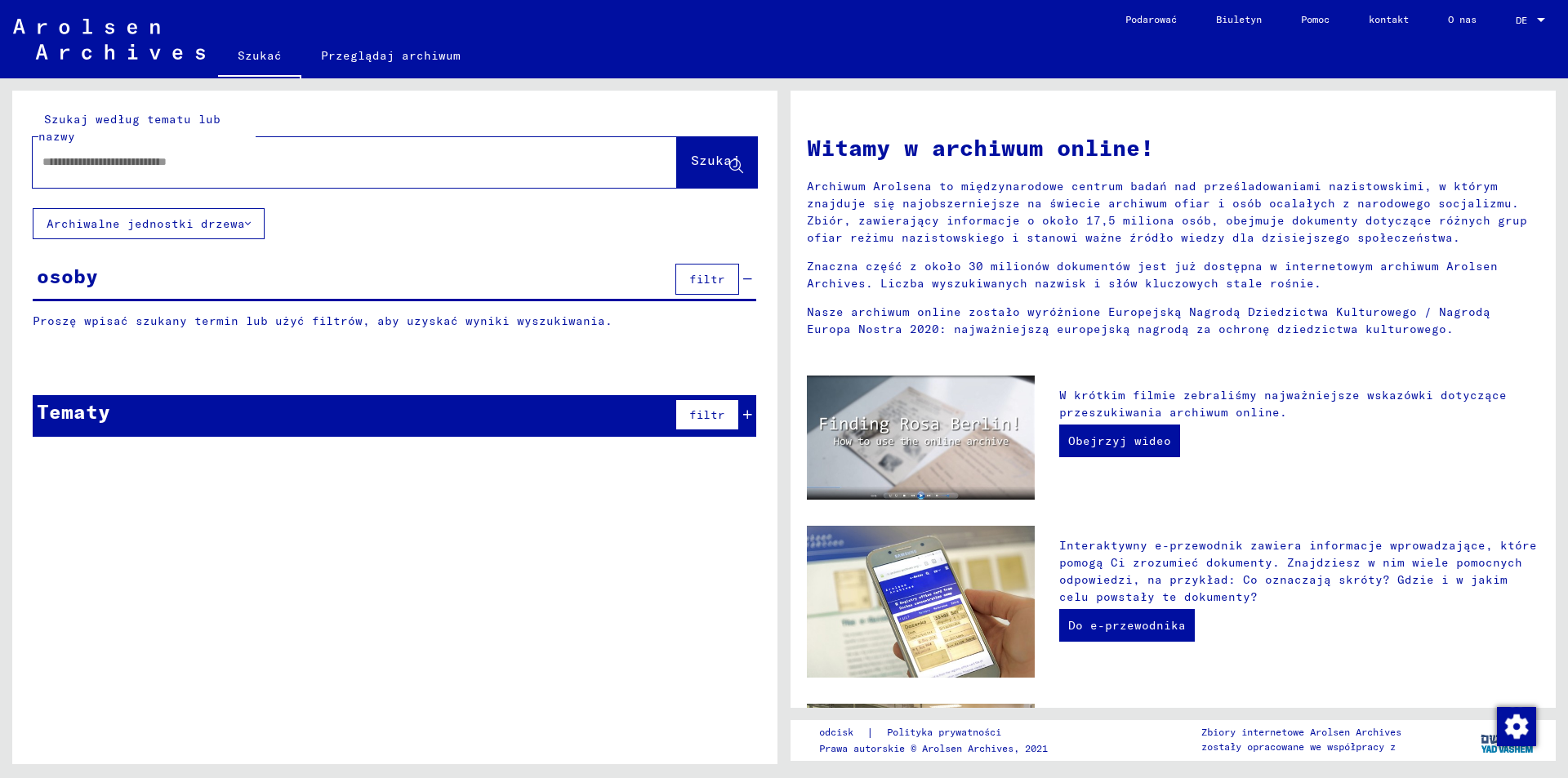
click at [362, 161] on input "text" at bounding box center [336, 162] width 586 height 17
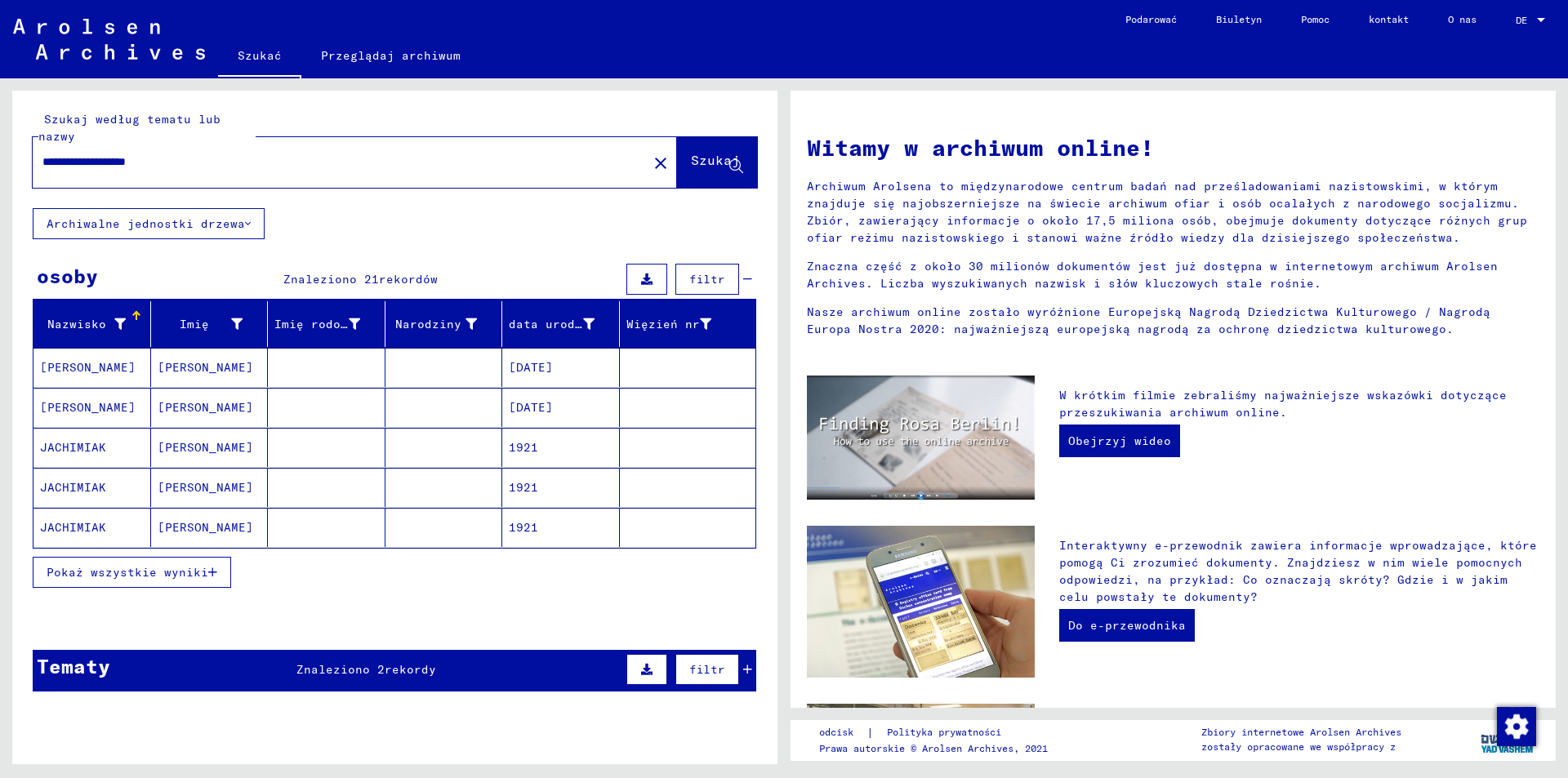
click at [178, 571] on font "Pokaż wszystkie wyniki" at bounding box center [127, 572] width 162 height 15
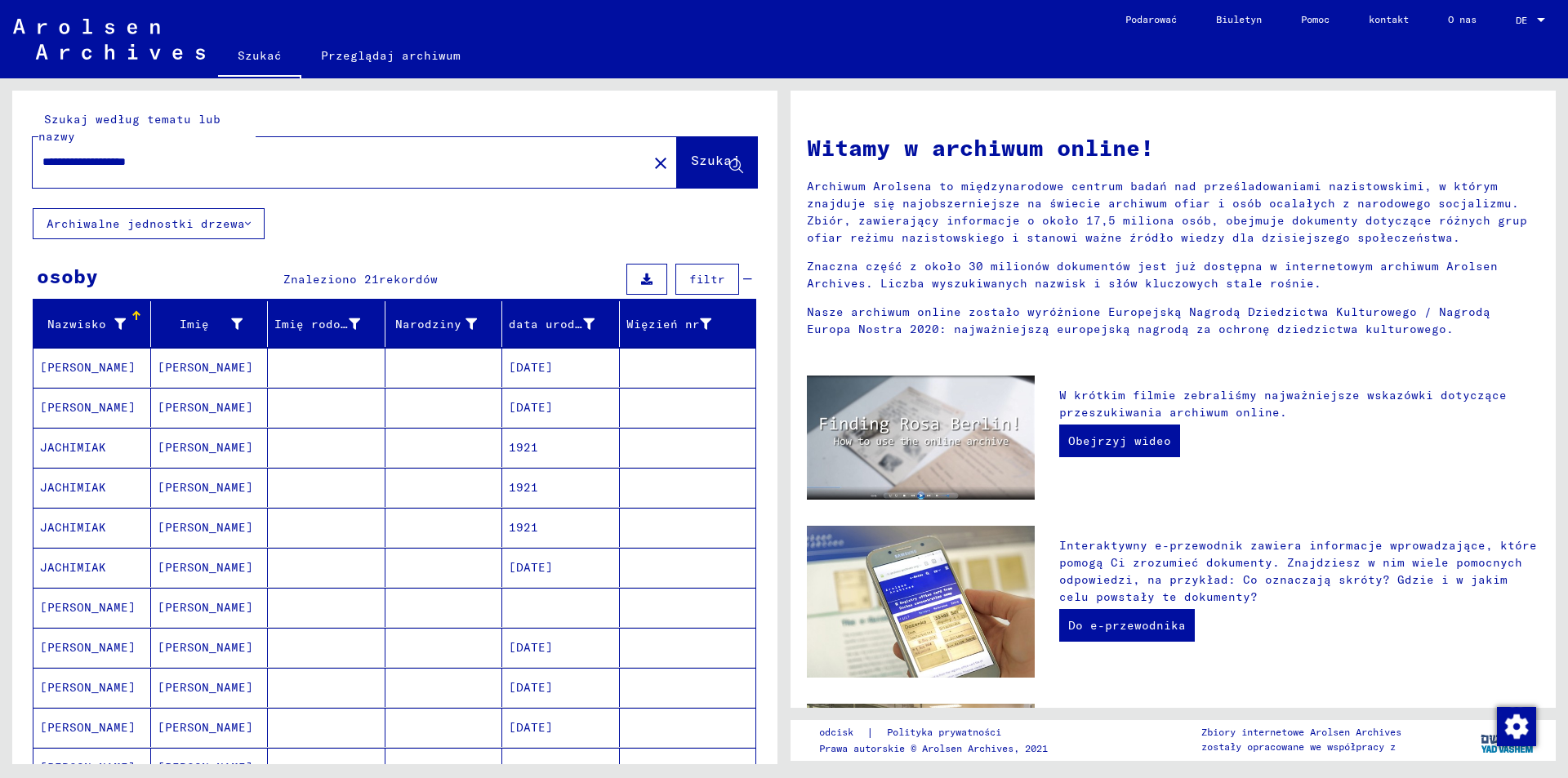
drag, startPoint x: 106, startPoint y: 157, endPoint x: 0, endPoint y: 184, distance: 109.4
click at [0, 184] on div "**********" at bounding box center [392, 421] width 784 height 685
type input "**********"
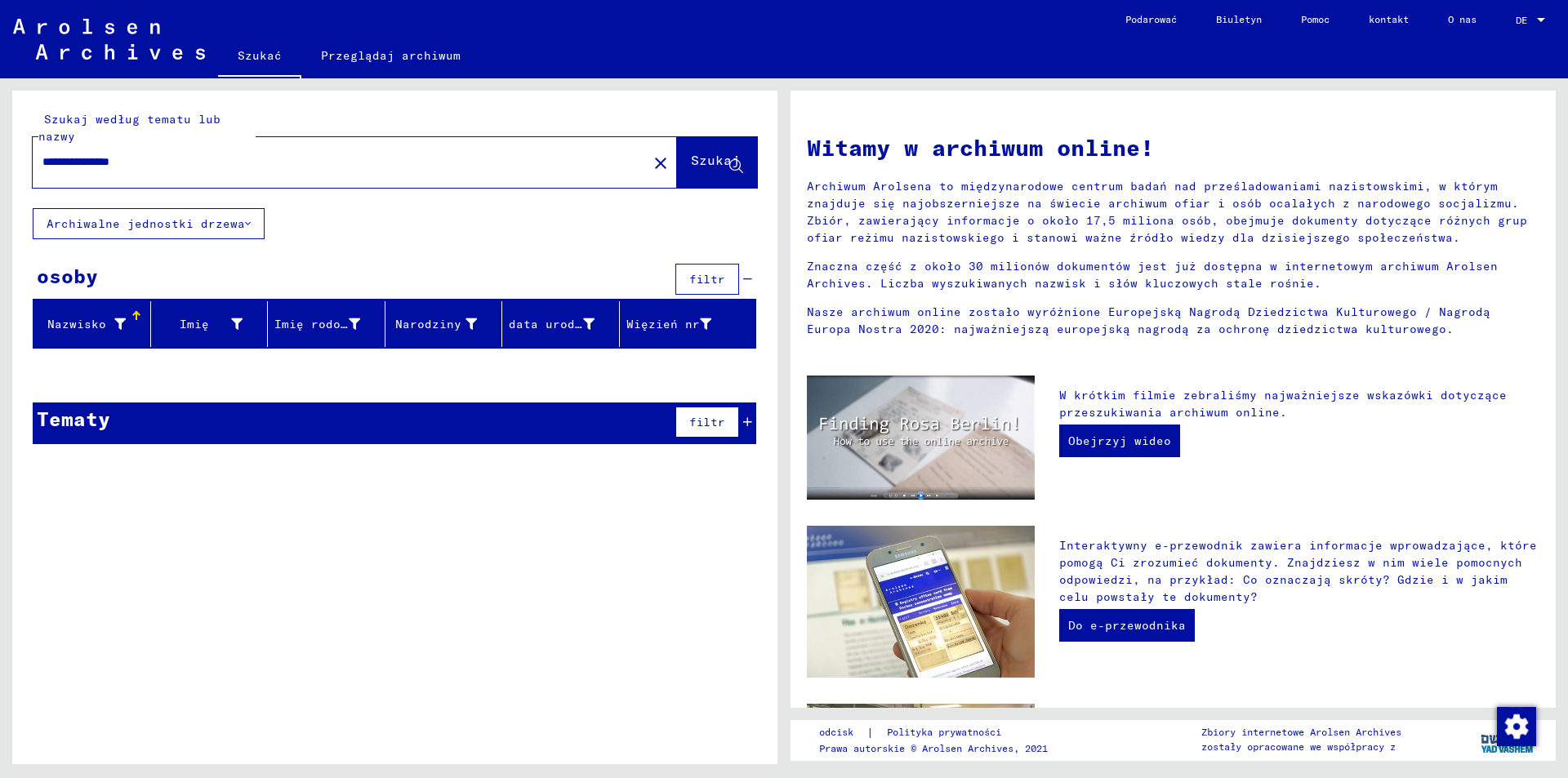
click at [645, 175] on button "close" at bounding box center [661, 162] width 32 height 32
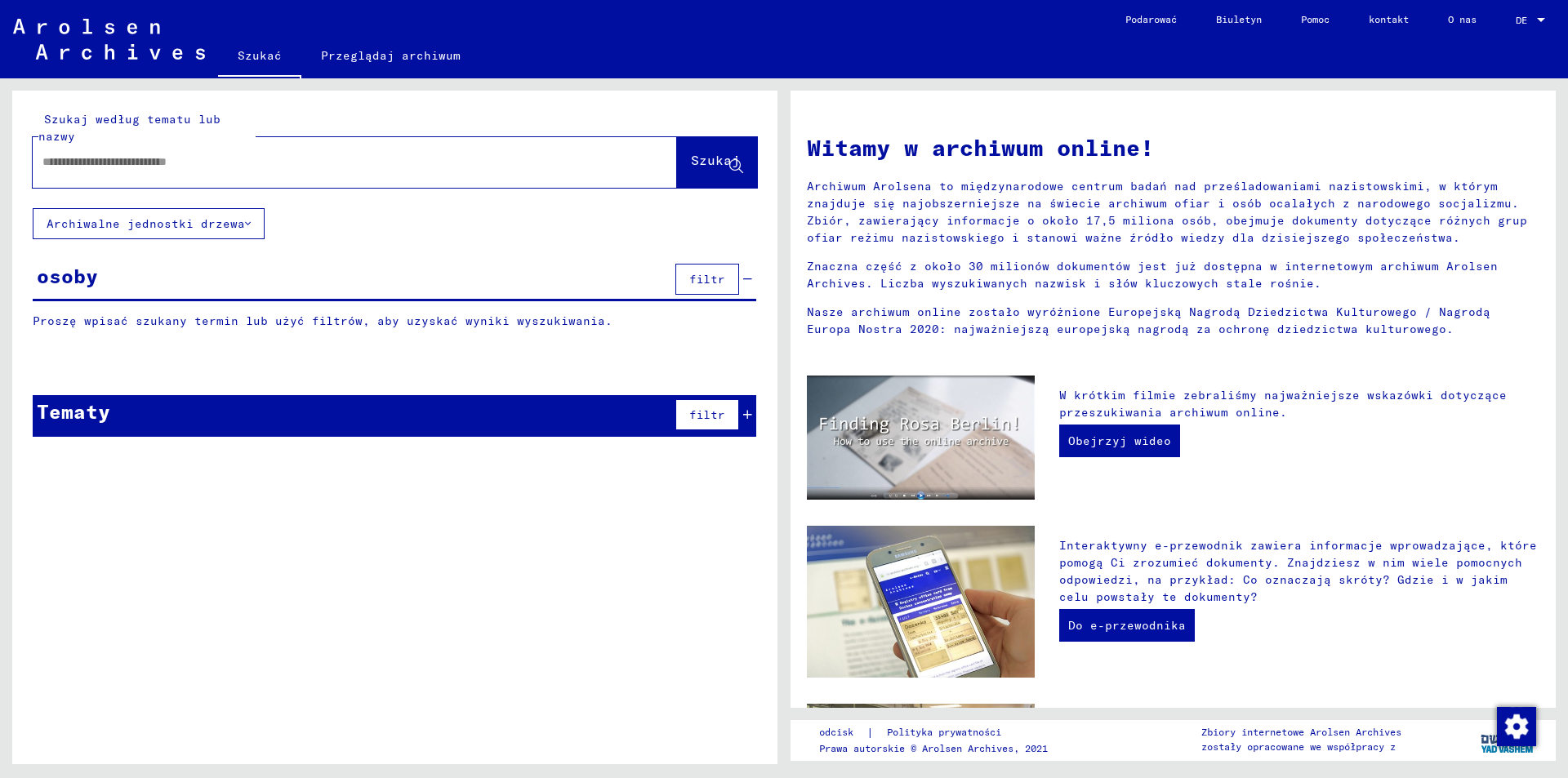
click at [487, 164] on input "text" at bounding box center [336, 162] width 586 height 17
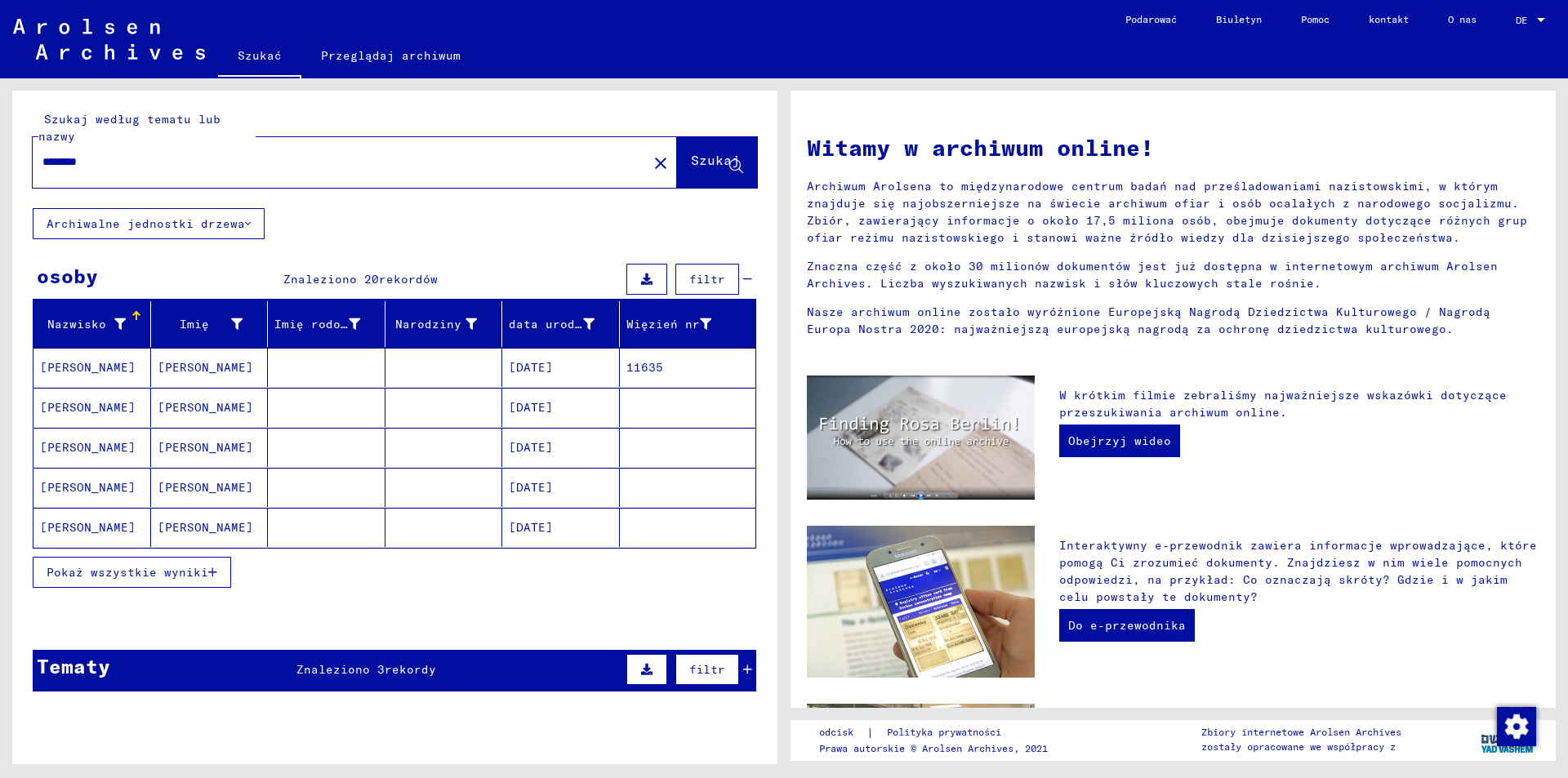
click at [173, 570] on font "Pokaż wszystkie wyniki" at bounding box center [127, 572] width 162 height 15
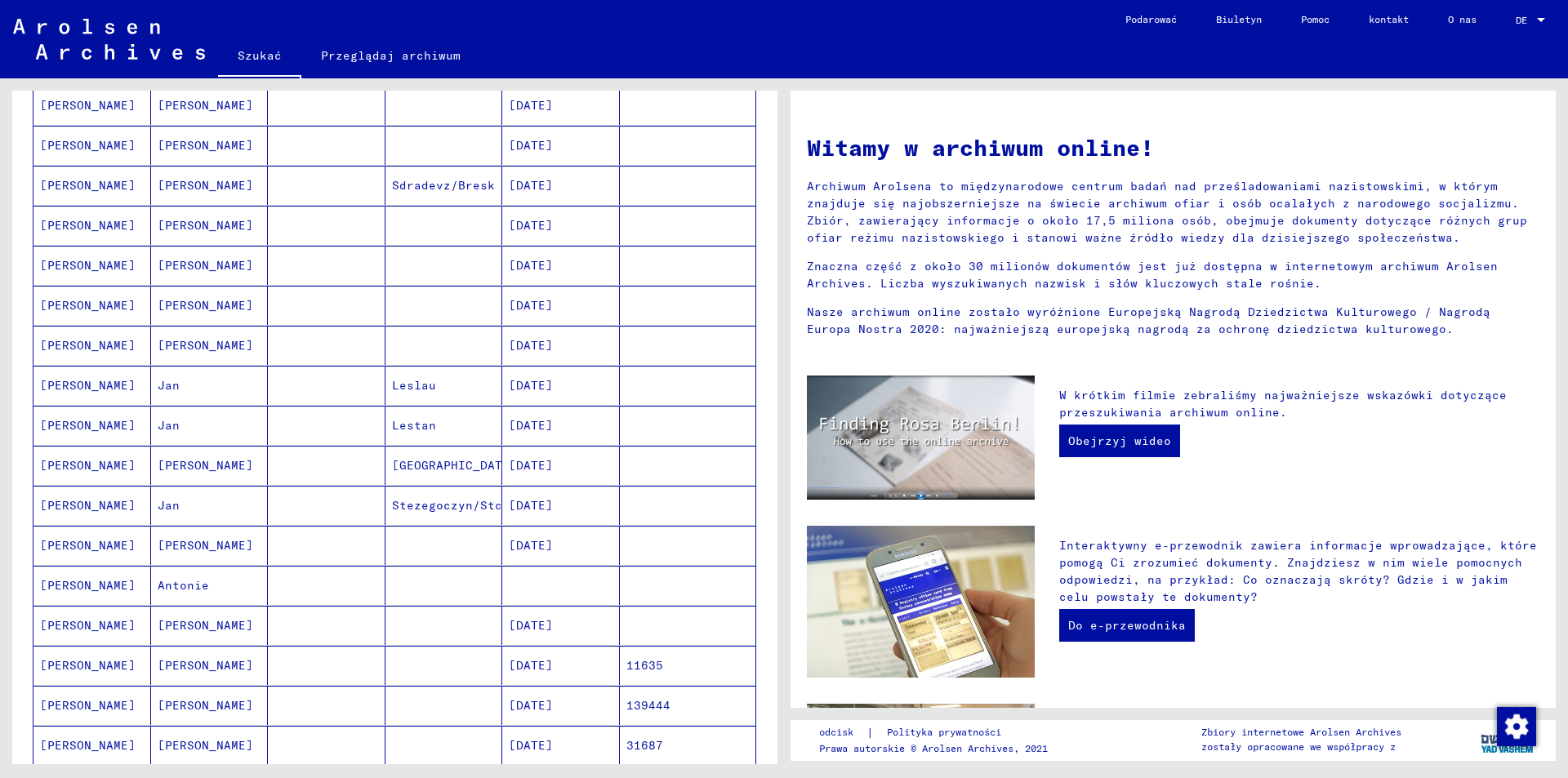
scroll to position [408, 0]
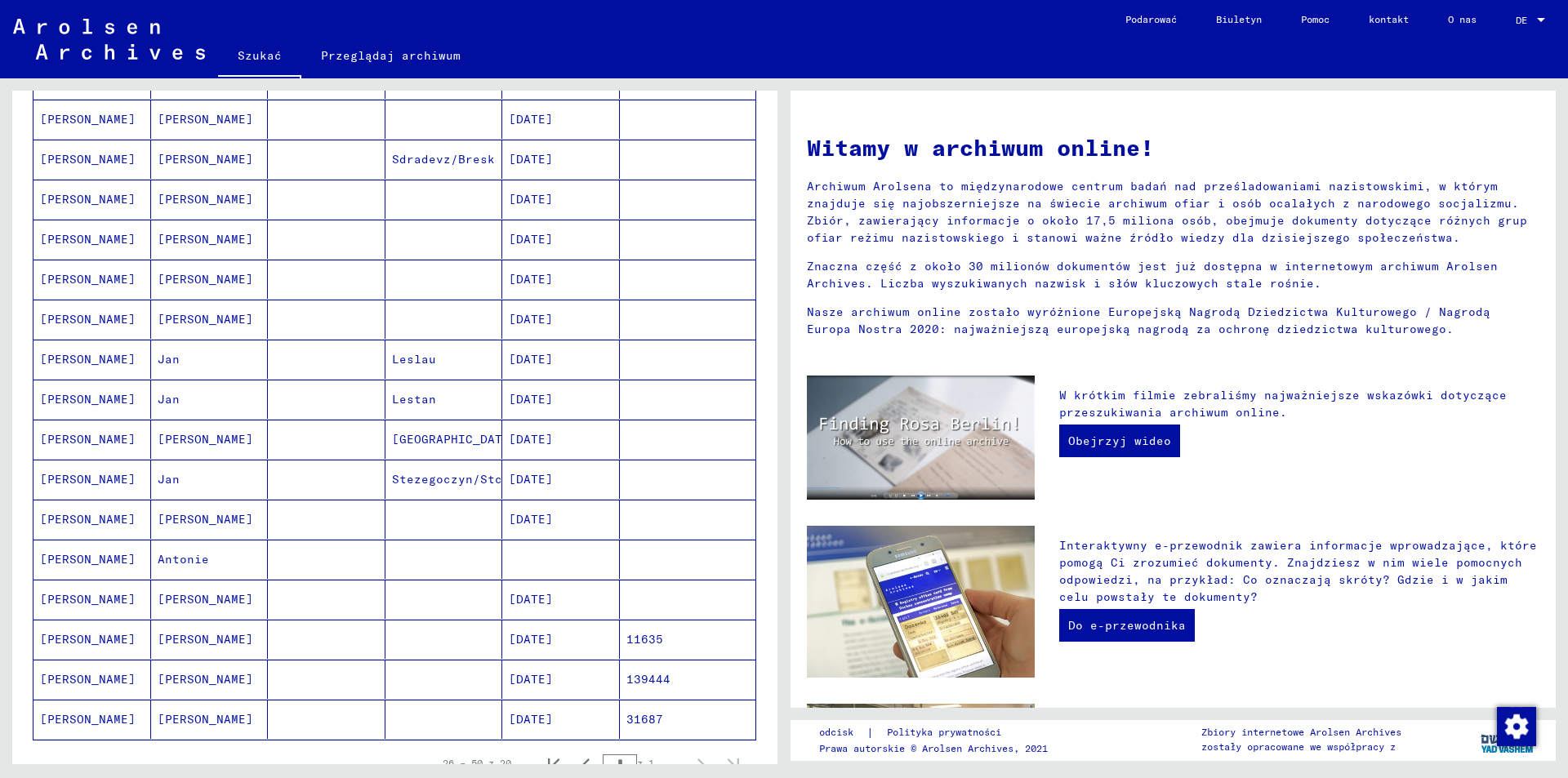
click at [308, 474] on mat-cell at bounding box center [327, 479] width 118 height 39
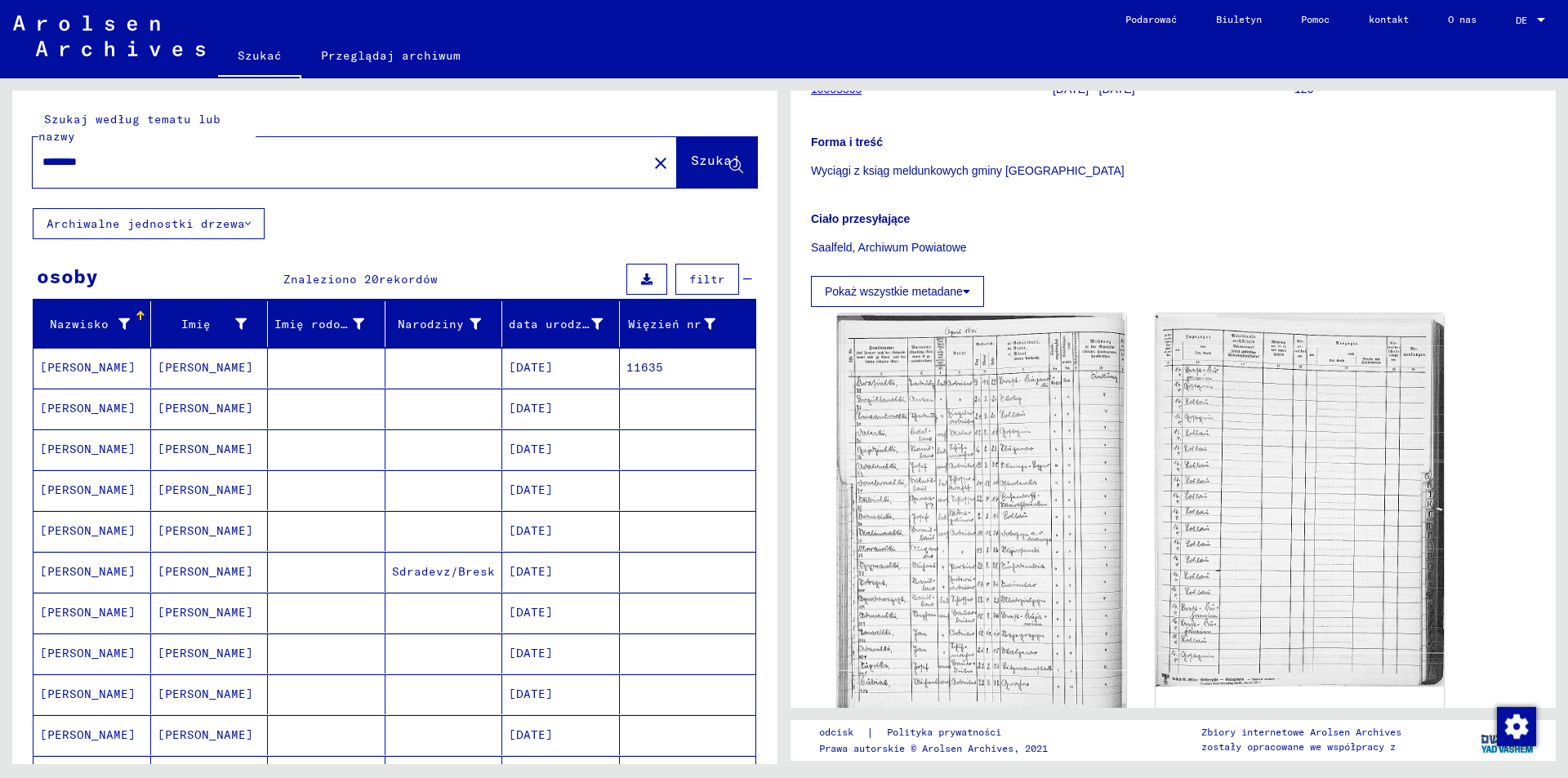
click at [156, 173] on div "********" at bounding box center [335, 162] width 605 height 37
click at [138, 164] on input "********" at bounding box center [340, 162] width 595 height 17
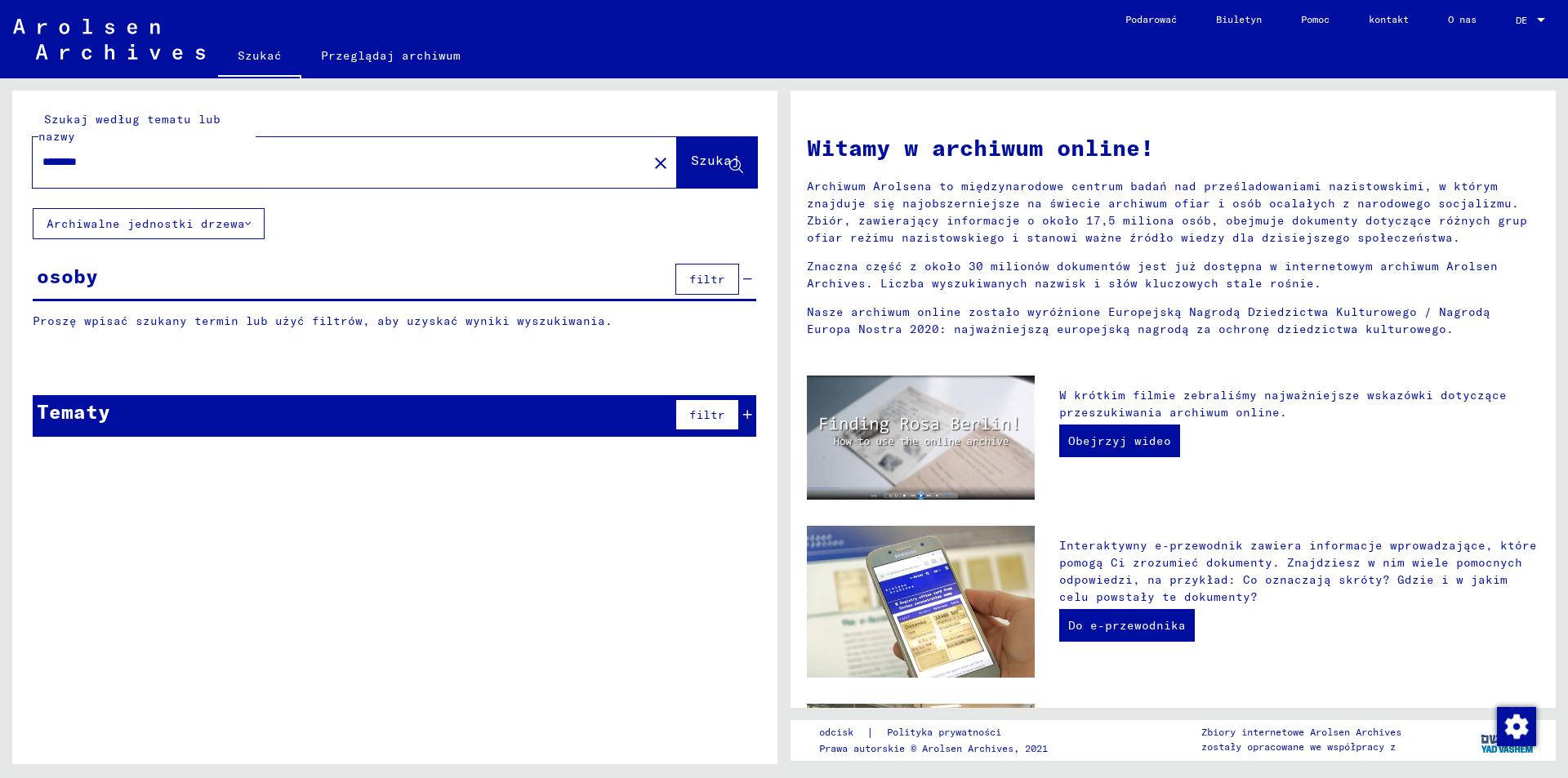
click at [691, 163] on font "Szukaj" at bounding box center [716, 159] width 49 height 16
click at [186, 174] on div "********" at bounding box center [330, 162] width 595 height 37
click at [174, 159] on input "********" at bounding box center [336, 162] width 586 height 17
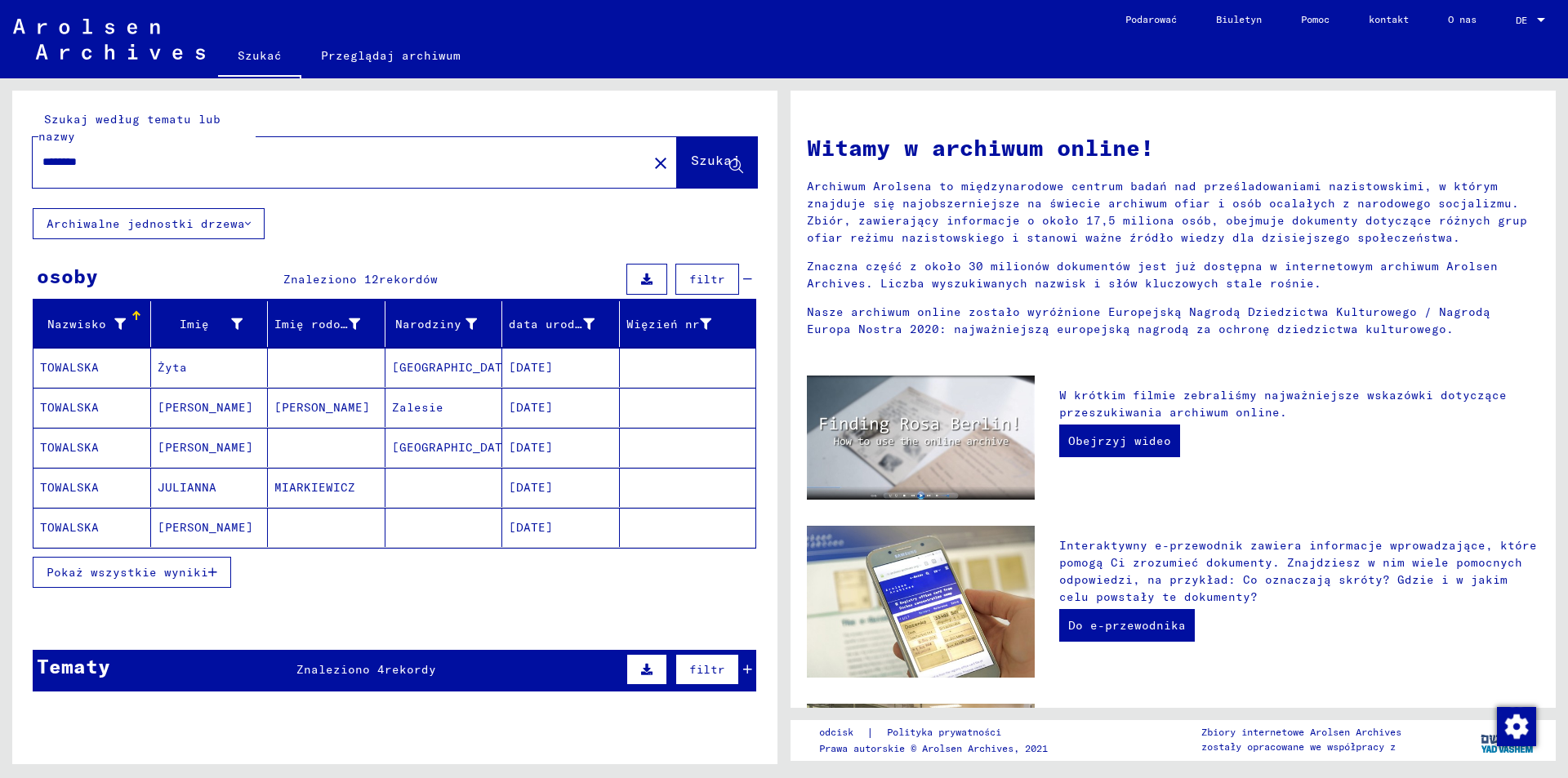
click at [176, 586] on button "Pokaż wszystkie wyniki" at bounding box center [131, 571] width 198 height 31
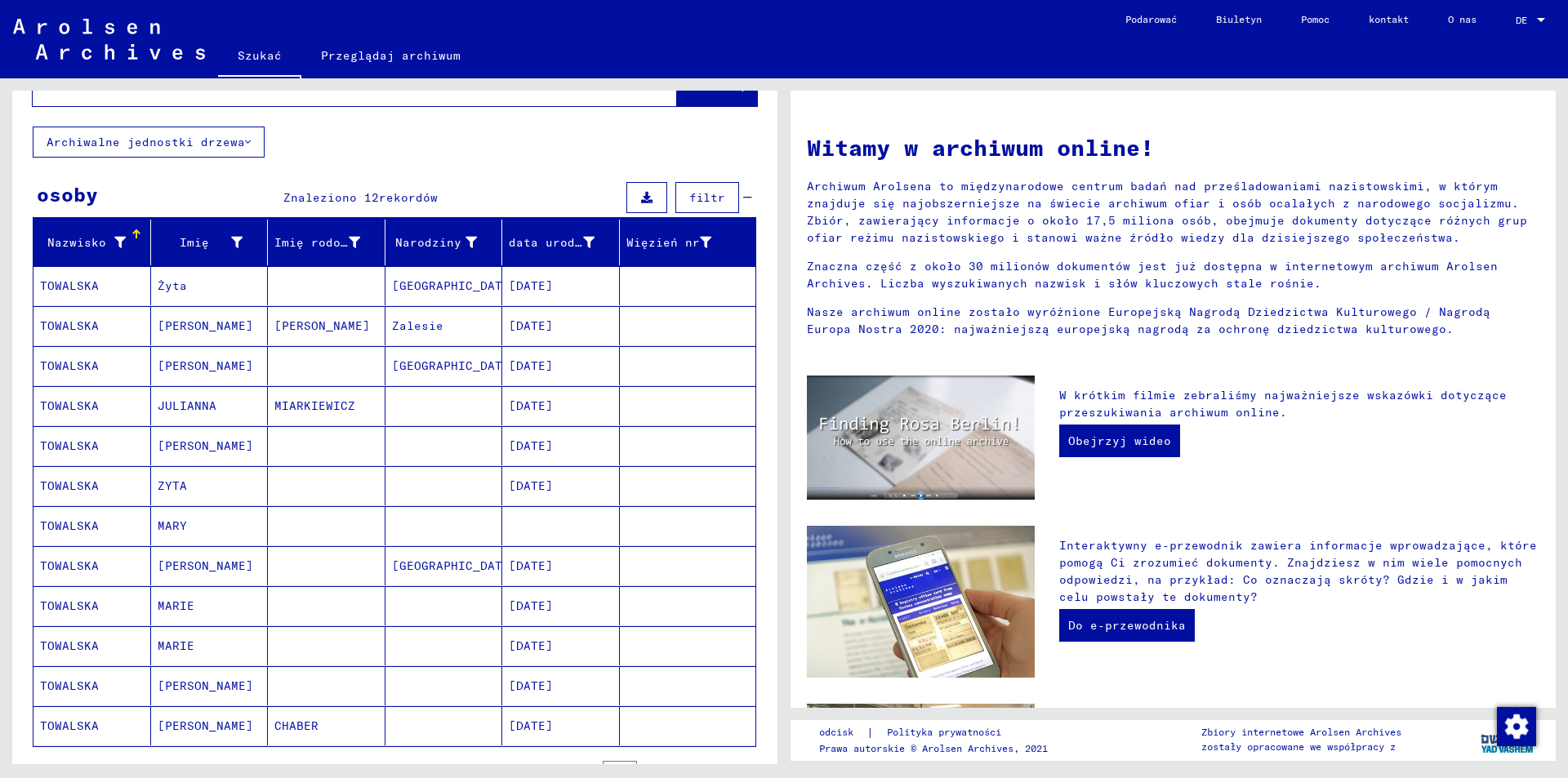
scroll to position [163, 0]
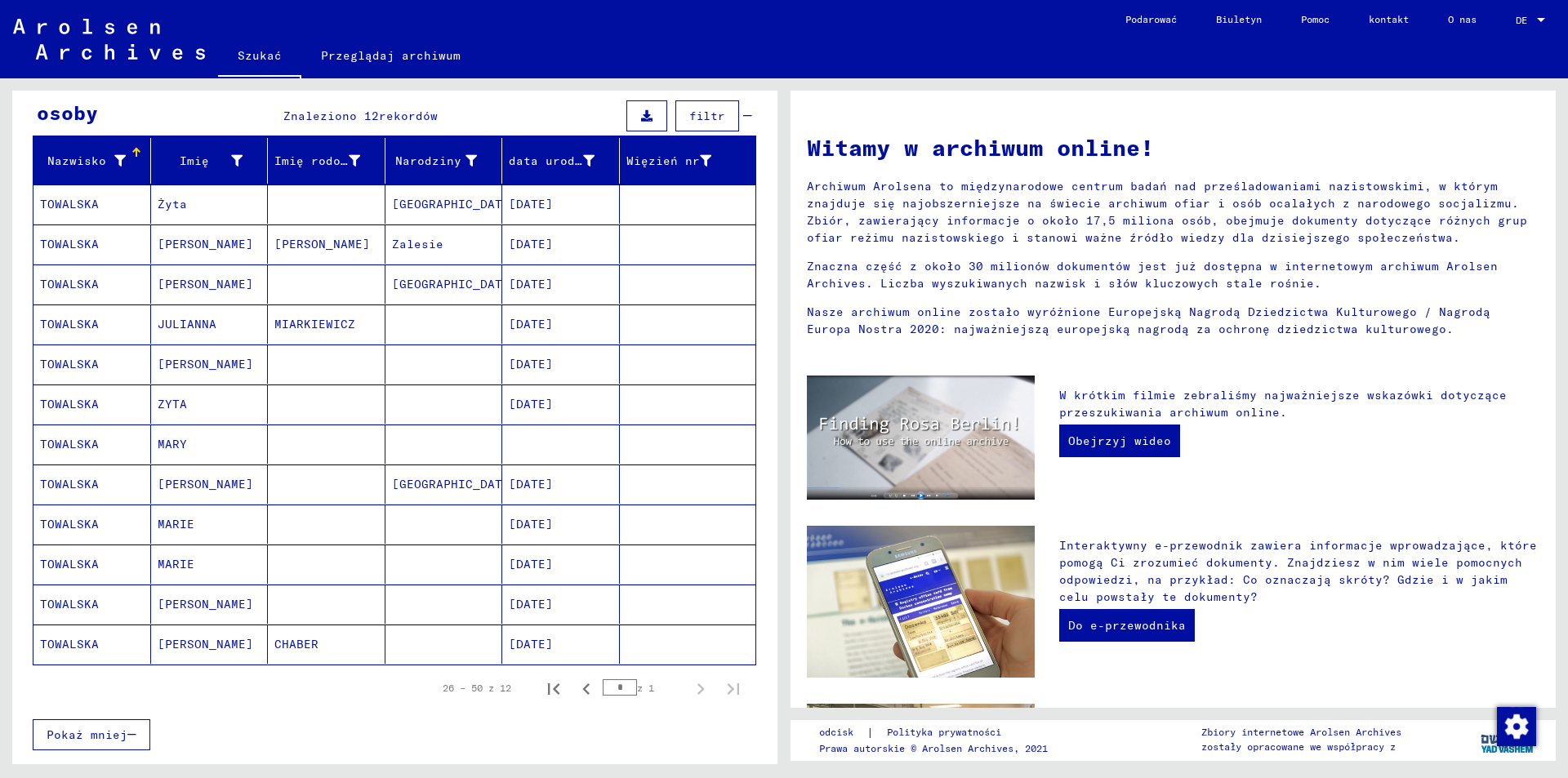
click at [288, 498] on mat-cell at bounding box center [327, 483] width 118 height 39
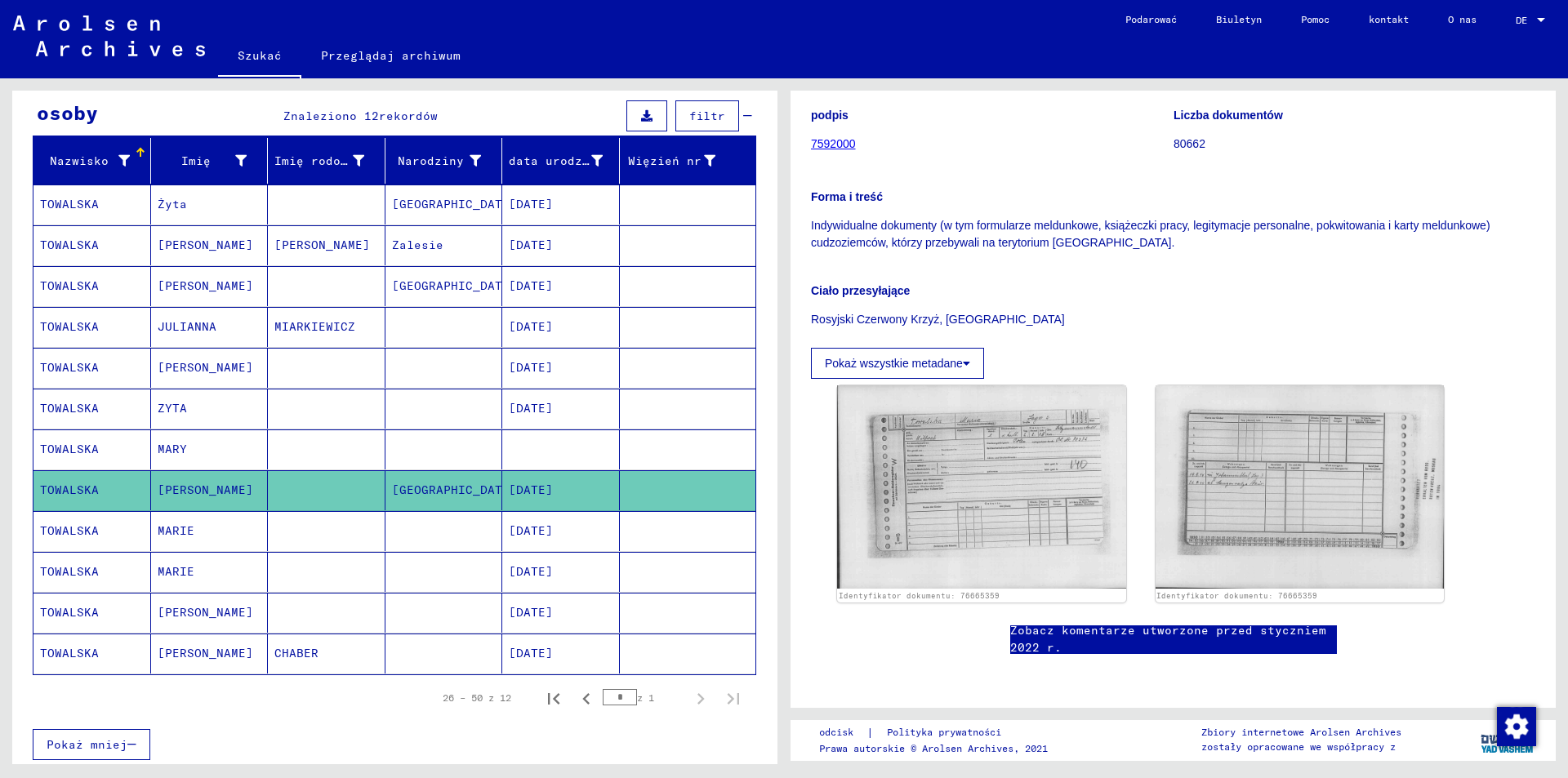
scroll to position [327, 0]
click at [1055, 386] on img at bounding box center [981, 486] width 303 height 213
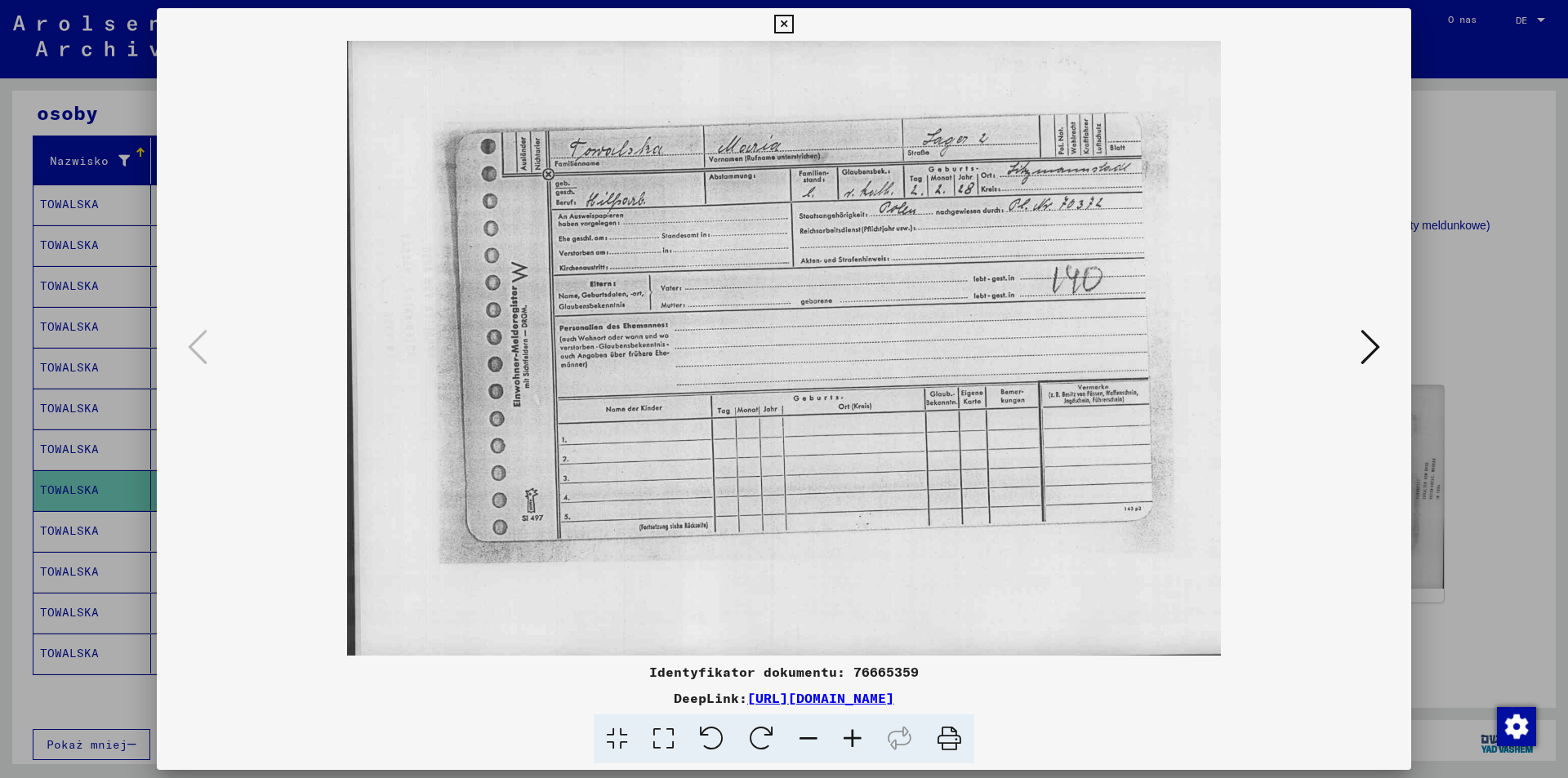
click at [780, 24] on icon at bounding box center [784, 25] width 19 height 20
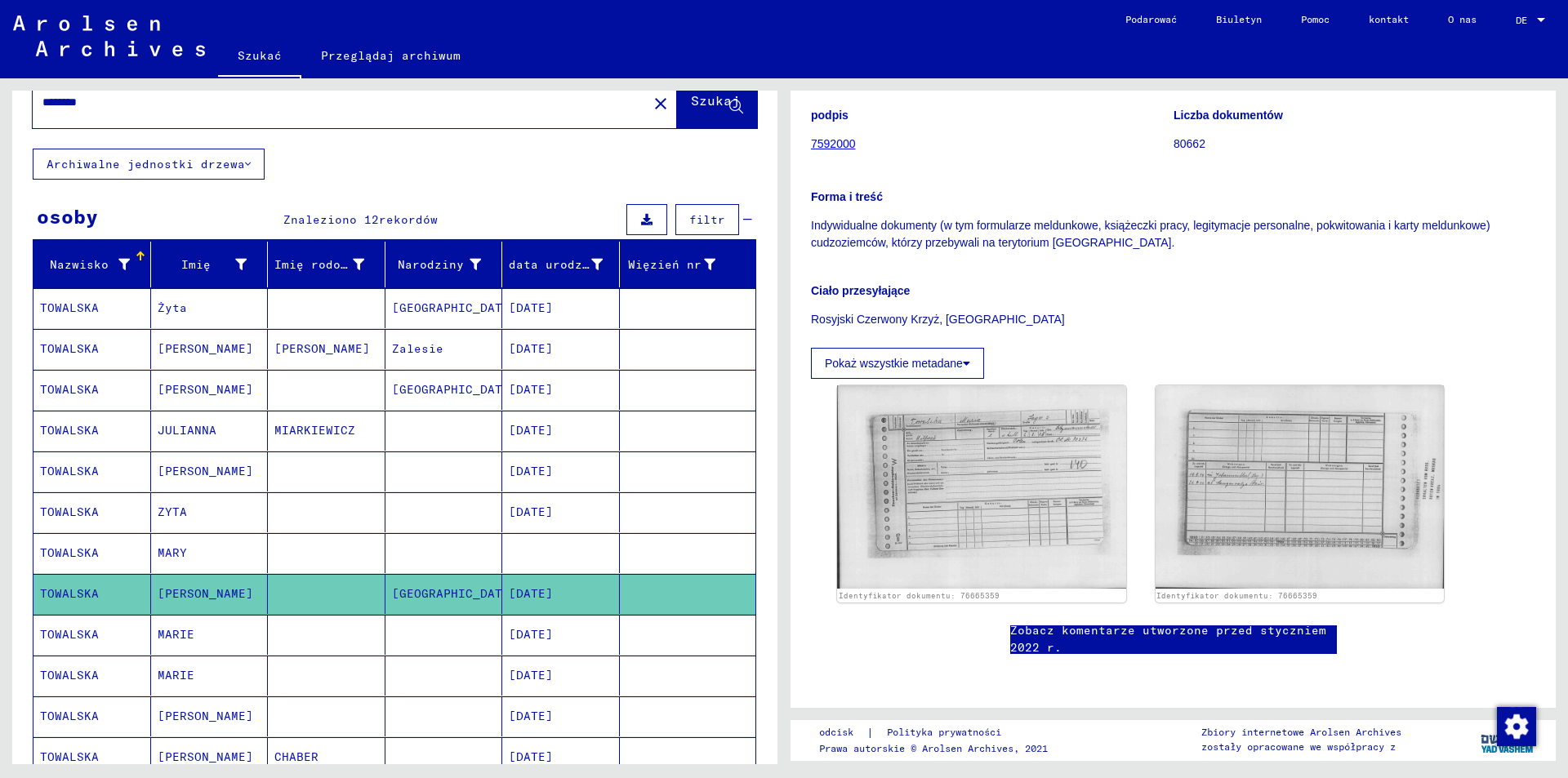
scroll to position [0, 0]
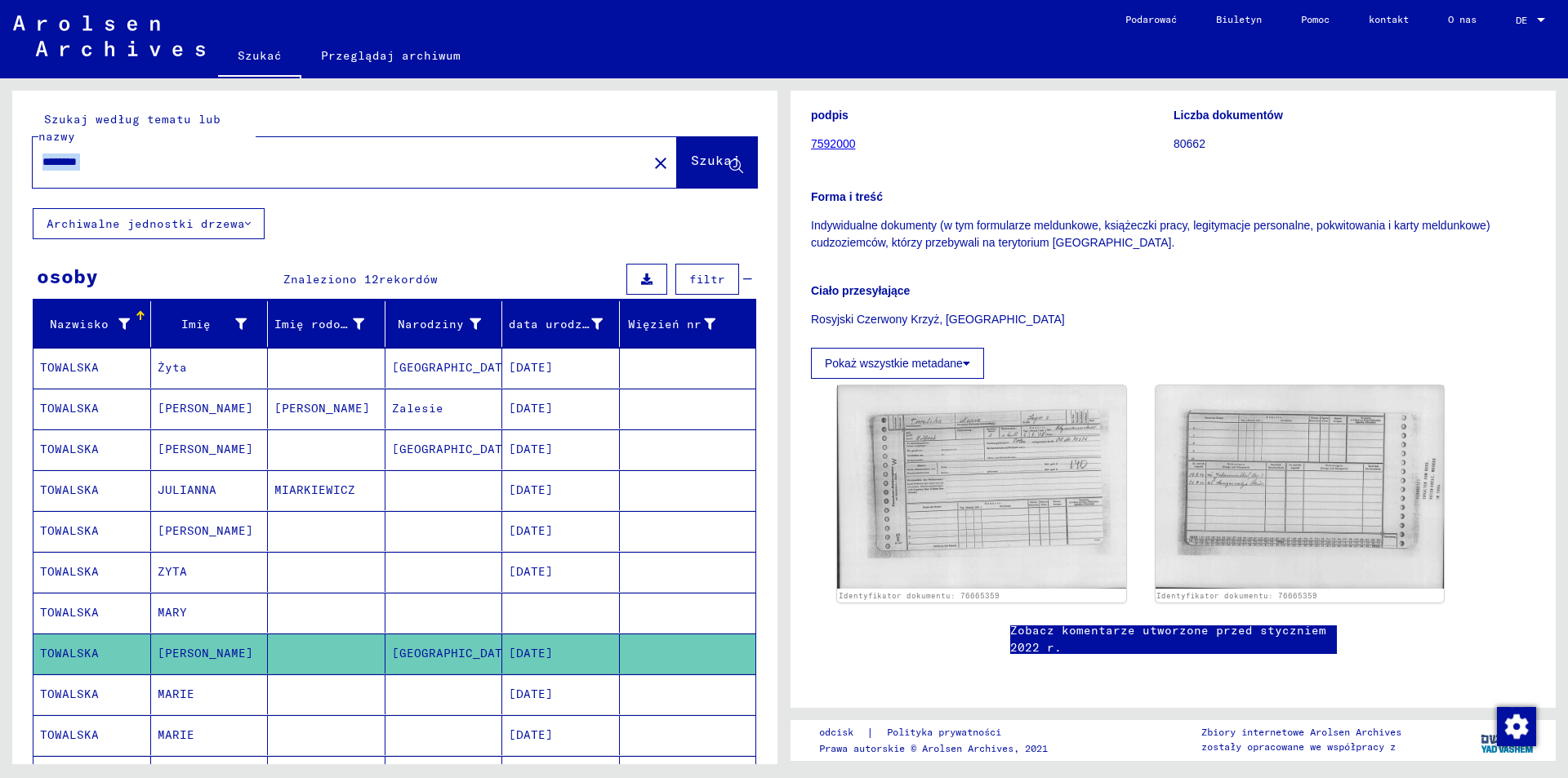
drag, startPoint x: 245, startPoint y: 148, endPoint x: 0, endPoint y: 210, distance: 252.7
click at [0, 210] on div "Szukaj według tematu lub nazwy ******** close Szukaj Archiwalne jednostki drzew…" at bounding box center [392, 421] width 784 height 685
click at [137, 161] on input "********" at bounding box center [340, 162] width 595 height 17
type input "*"
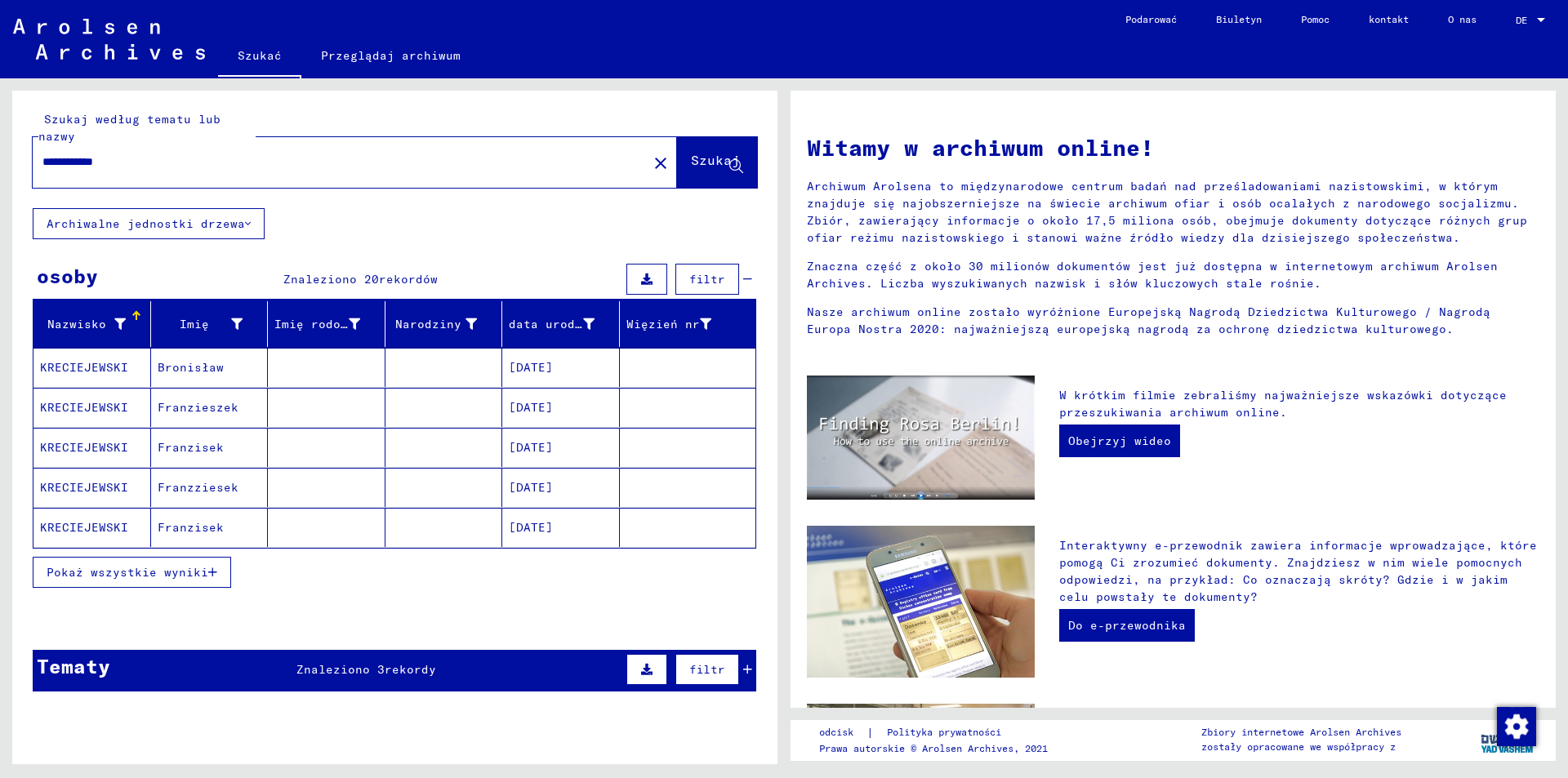
click at [123, 576] on font "Pokaż wszystkie wyniki" at bounding box center [127, 572] width 162 height 15
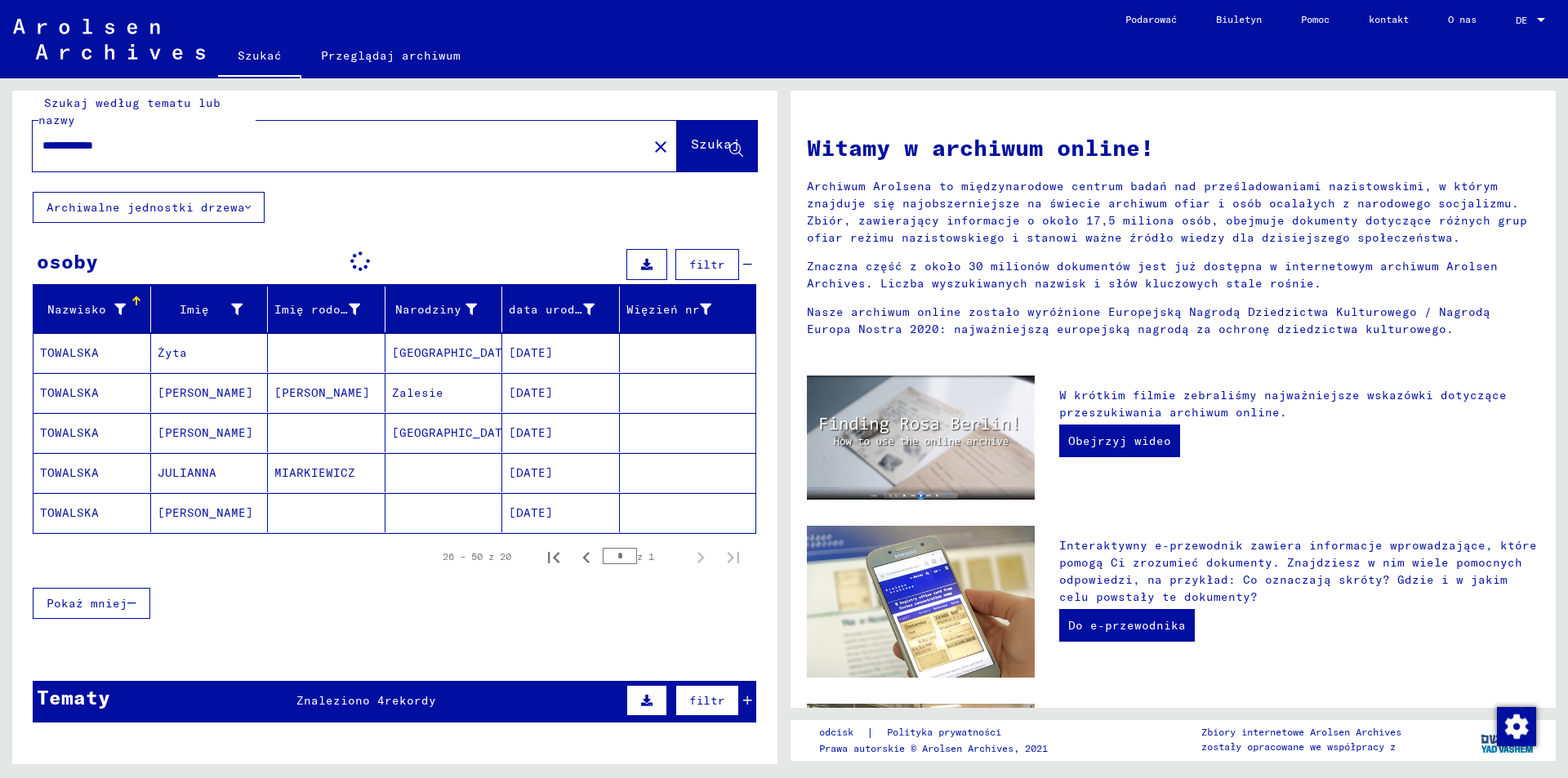
scroll to position [14, 0]
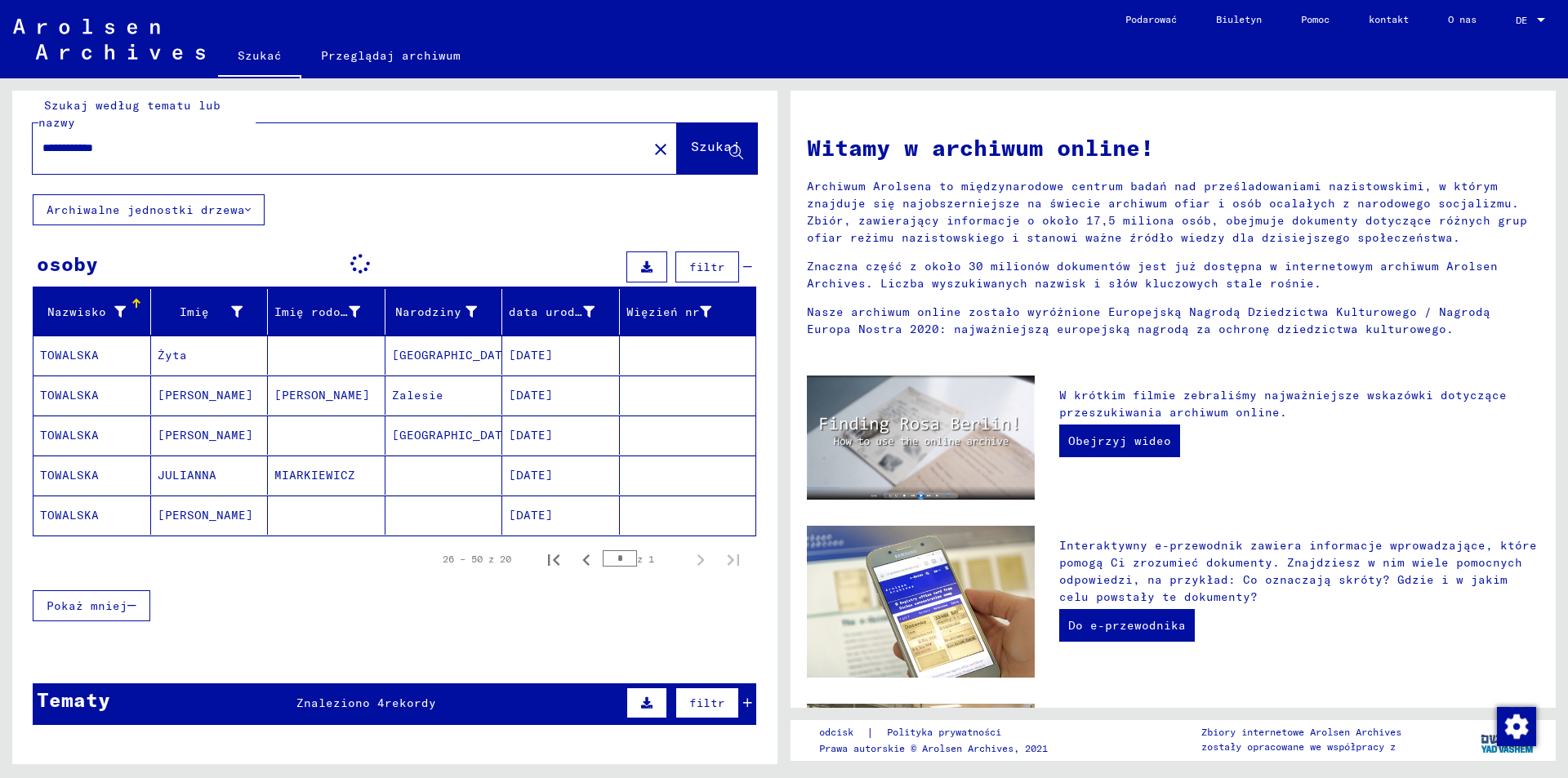
click at [697, 151] on font "Szukaj" at bounding box center [716, 146] width 49 height 16
click at [277, 154] on input "**********" at bounding box center [336, 148] width 586 height 17
click at [707, 270] on font "filtr" at bounding box center [707, 267] width 36 height 15
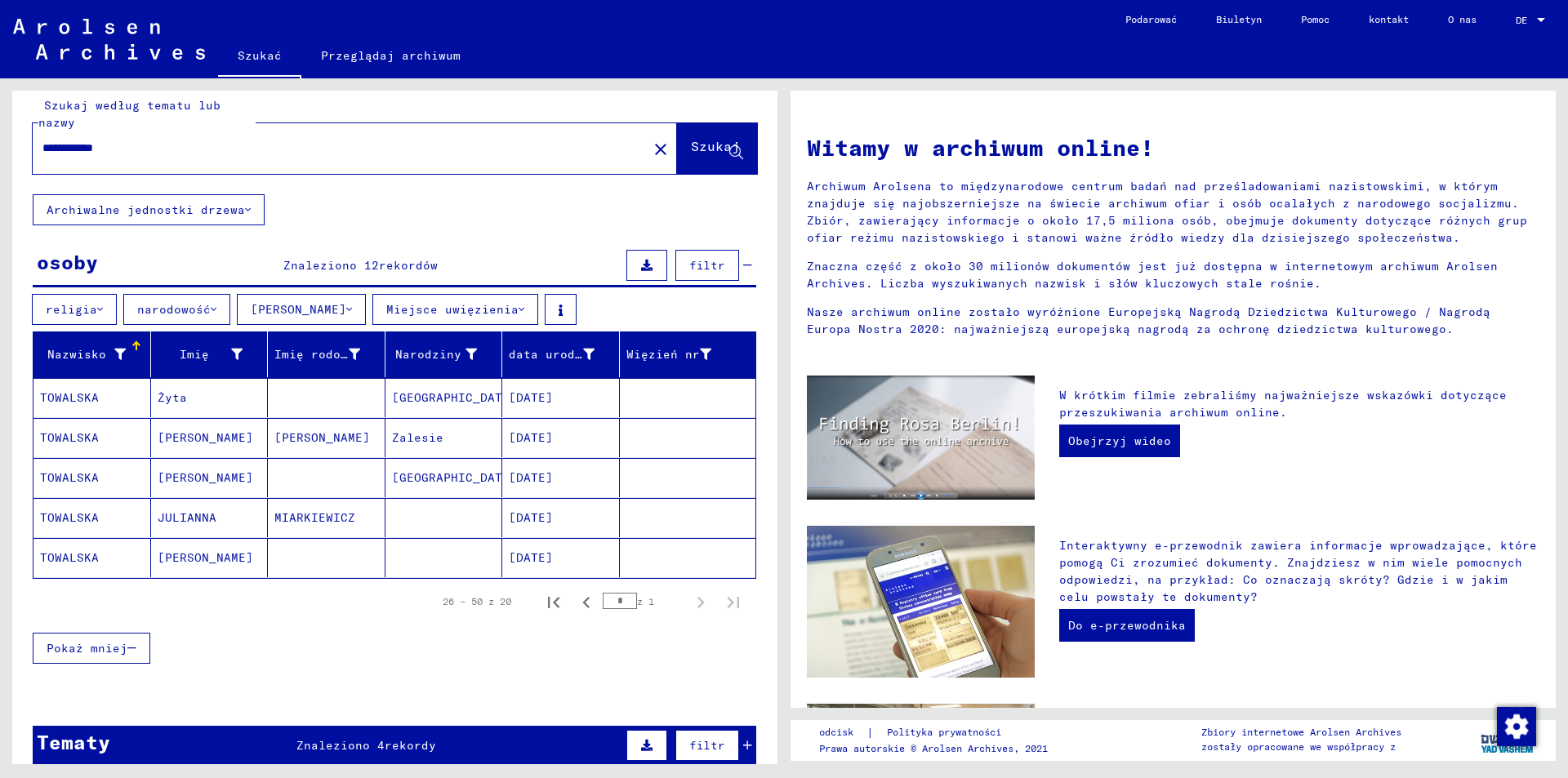
click at [687, 135] on button "Szukaj" at bounding box center [717, 148] width 80 height 50
click at [374, 132] on div "**********" at bounding box center [330, 148] width 595 height 37
click at [373, 136] on div "**********" at bounding box center [330, 148] width 595 height 37
click at [319, 146] on input "**********" at bounding box center [336, 148] width 586 height 17
type input "**********"
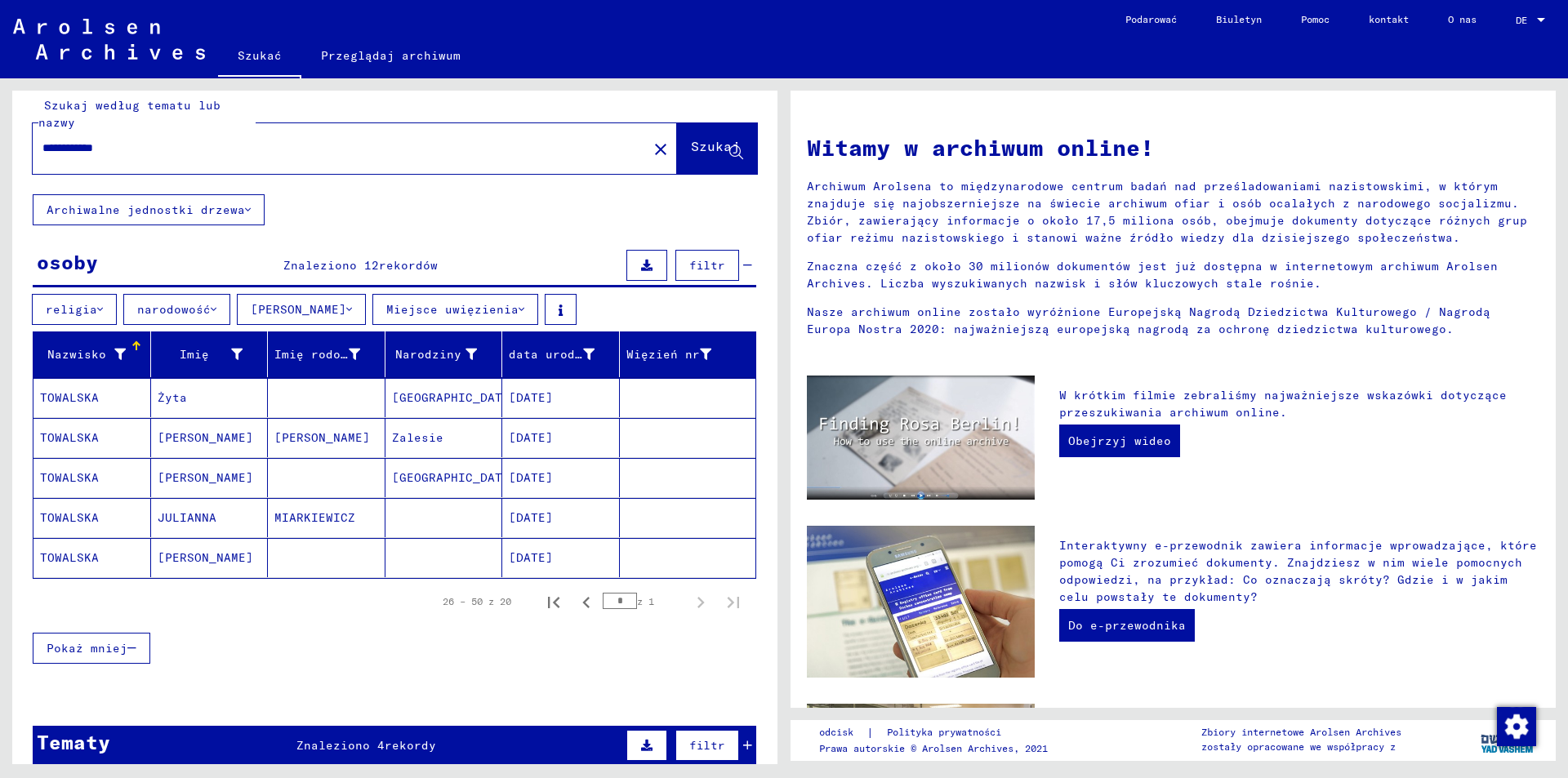
click at [691, 147] on font "Szukaj" at bounding box center [716, 146] width 49 height 16
click at [650, 147] on mat-icon "close" at bounding box center [660, 149] width 20 height 20
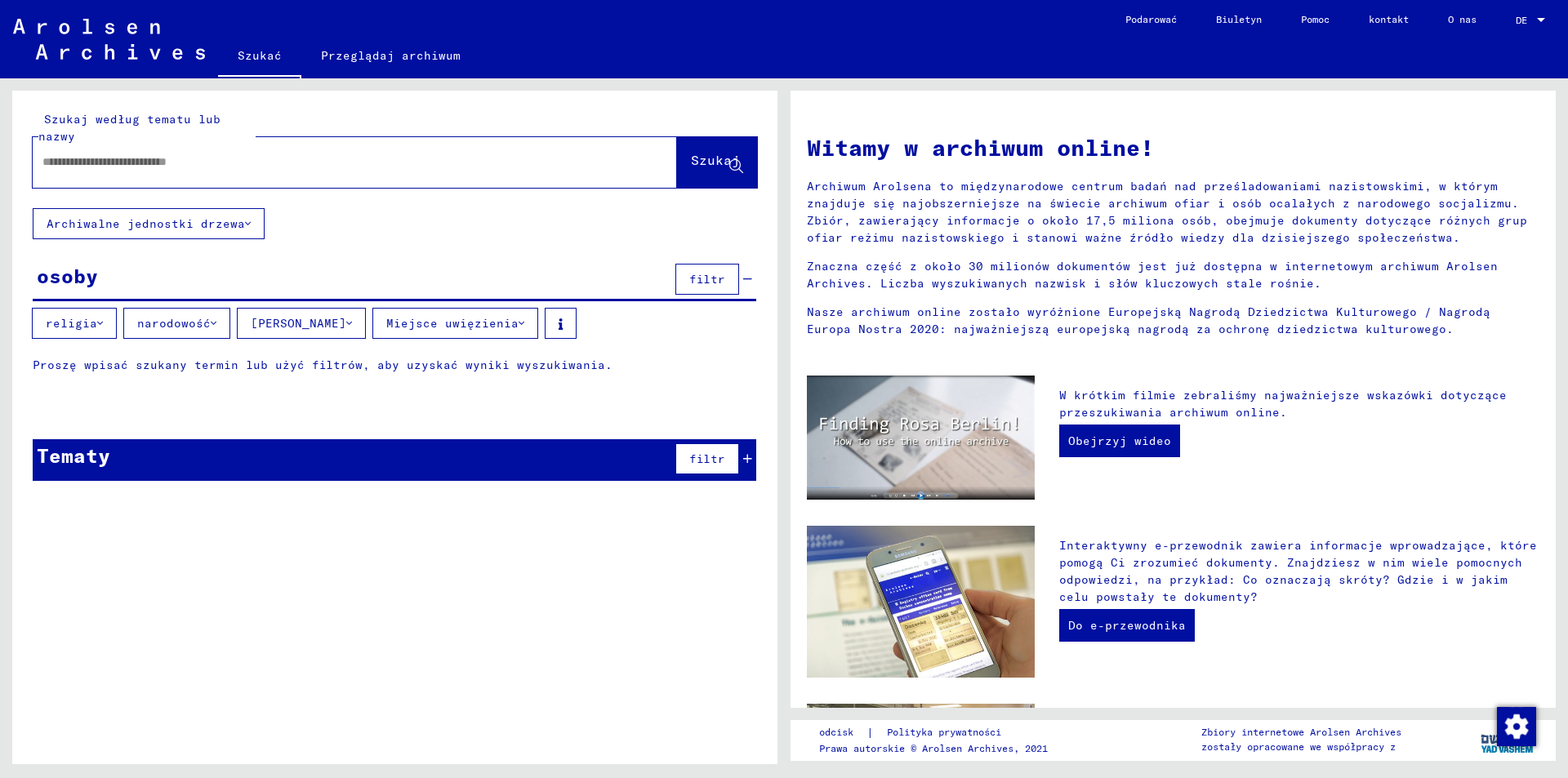
click at [426, 168] on input "text" at bounding box center [336, 162] width 586 height 17
type input "**********"
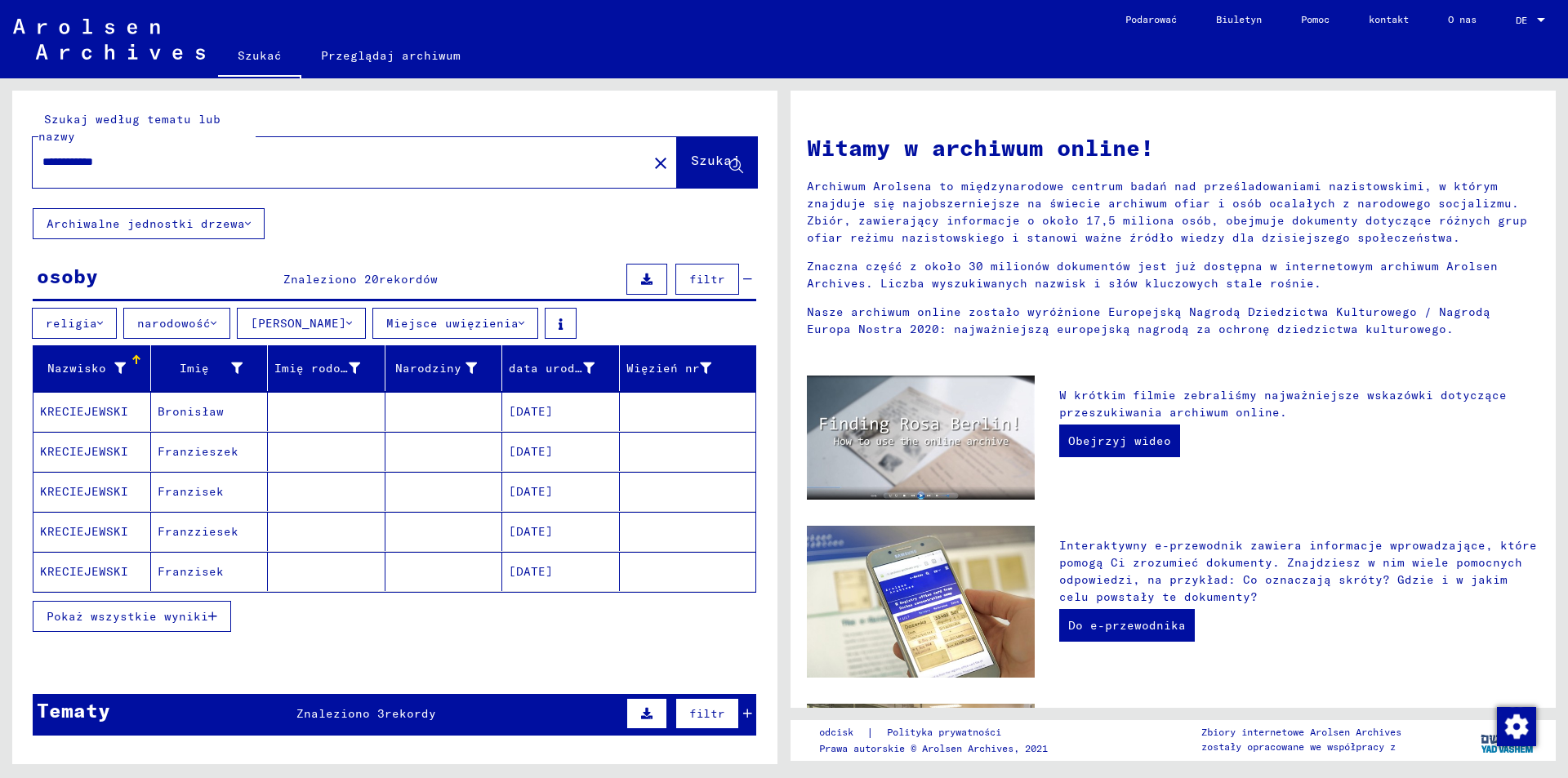
click at [209, 621] on icon "button" at bounding box center [212, 616] width 9 height 11
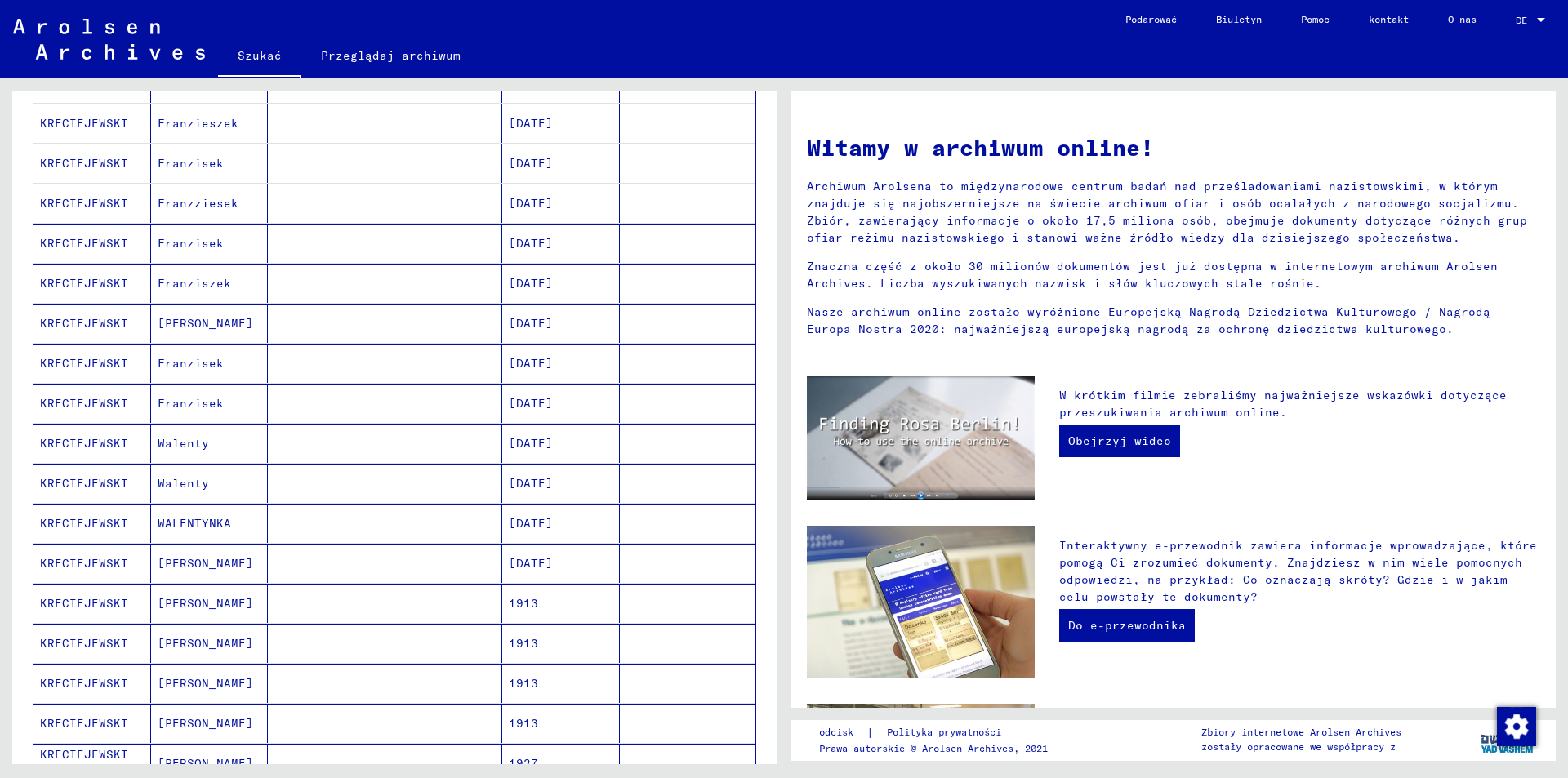
scroll to position [327, 0]
click at [604, 359] on mat-cell "[DATE]" at bounding box center [561, 364] width 118 height 39
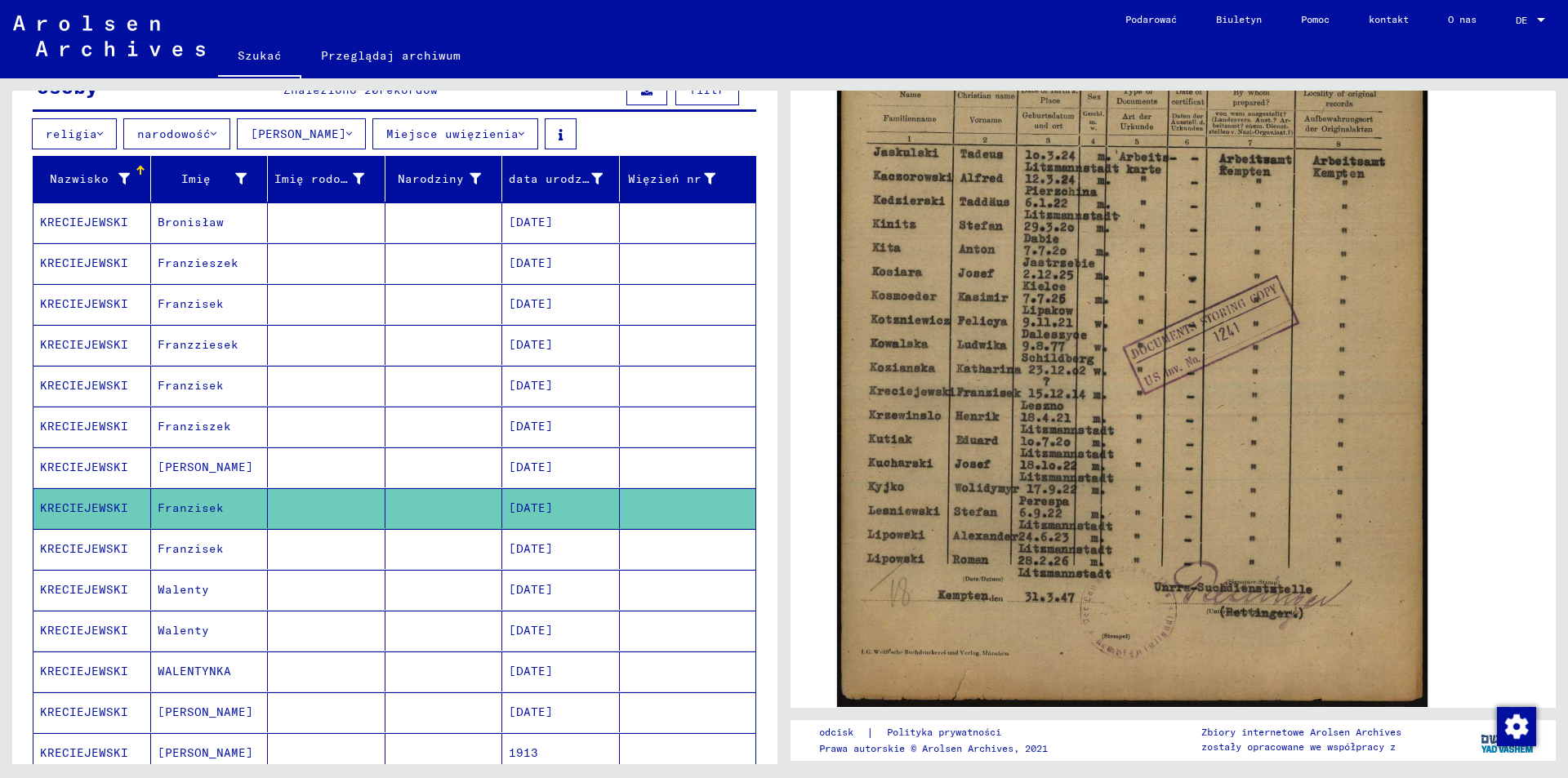
scroll to position [163, 0]
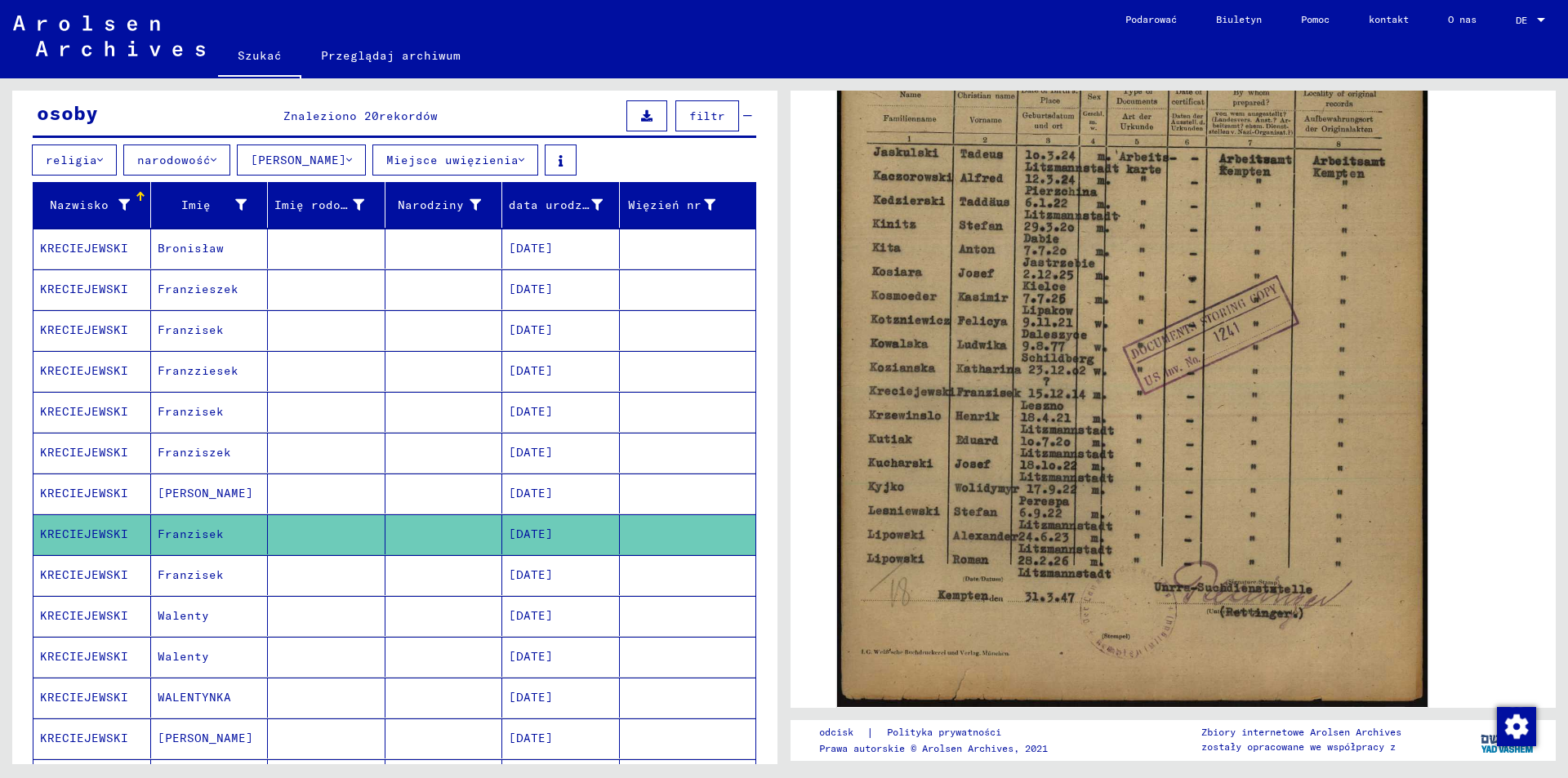
click at [462, 291] on mat-cell at bounding box center [445, 289] width 118 height 40
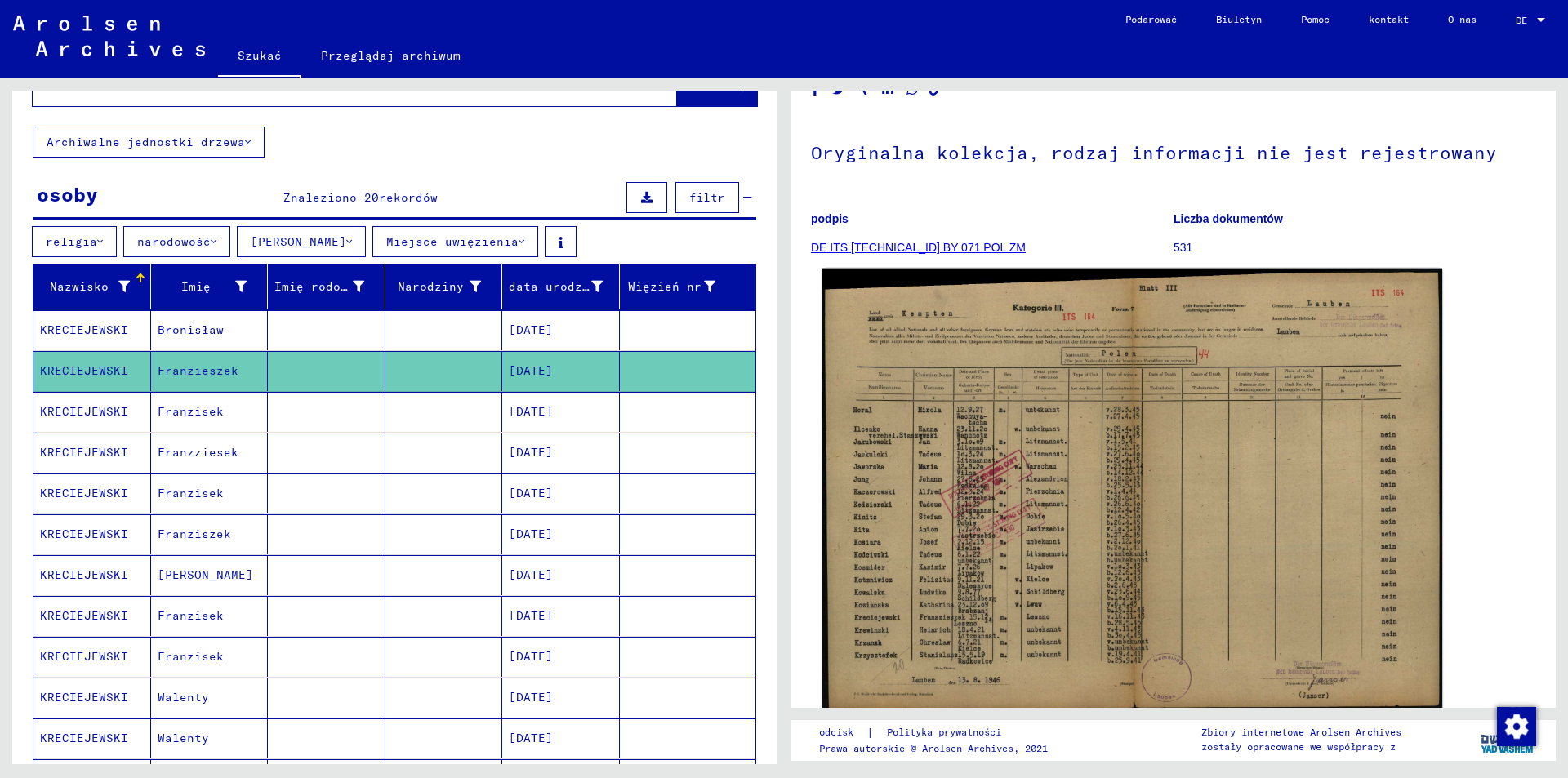
scroll to position [244, 0]
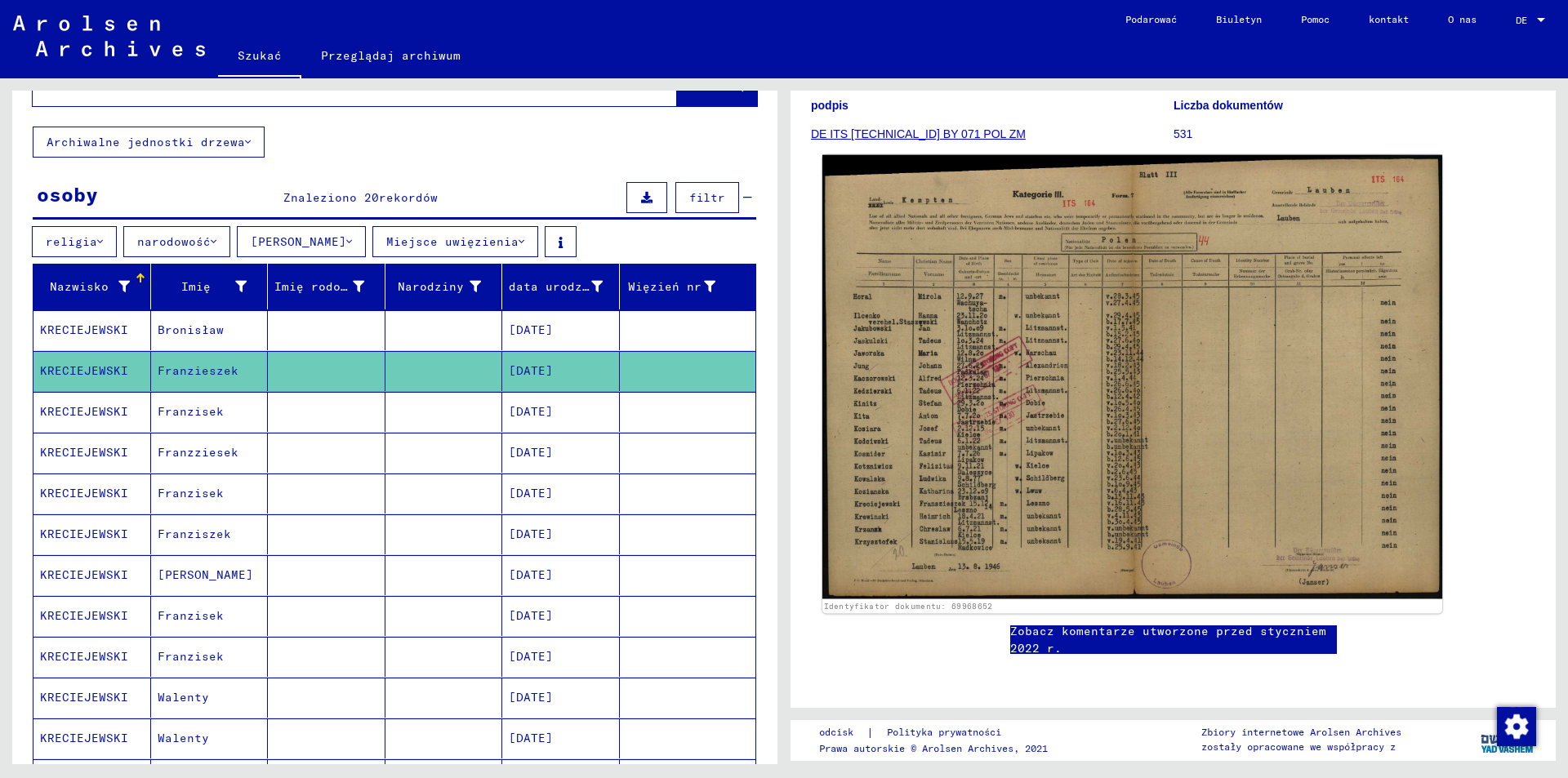
click at [1049, 363] on img at bounding box center [1132, 377] width 620 height 444
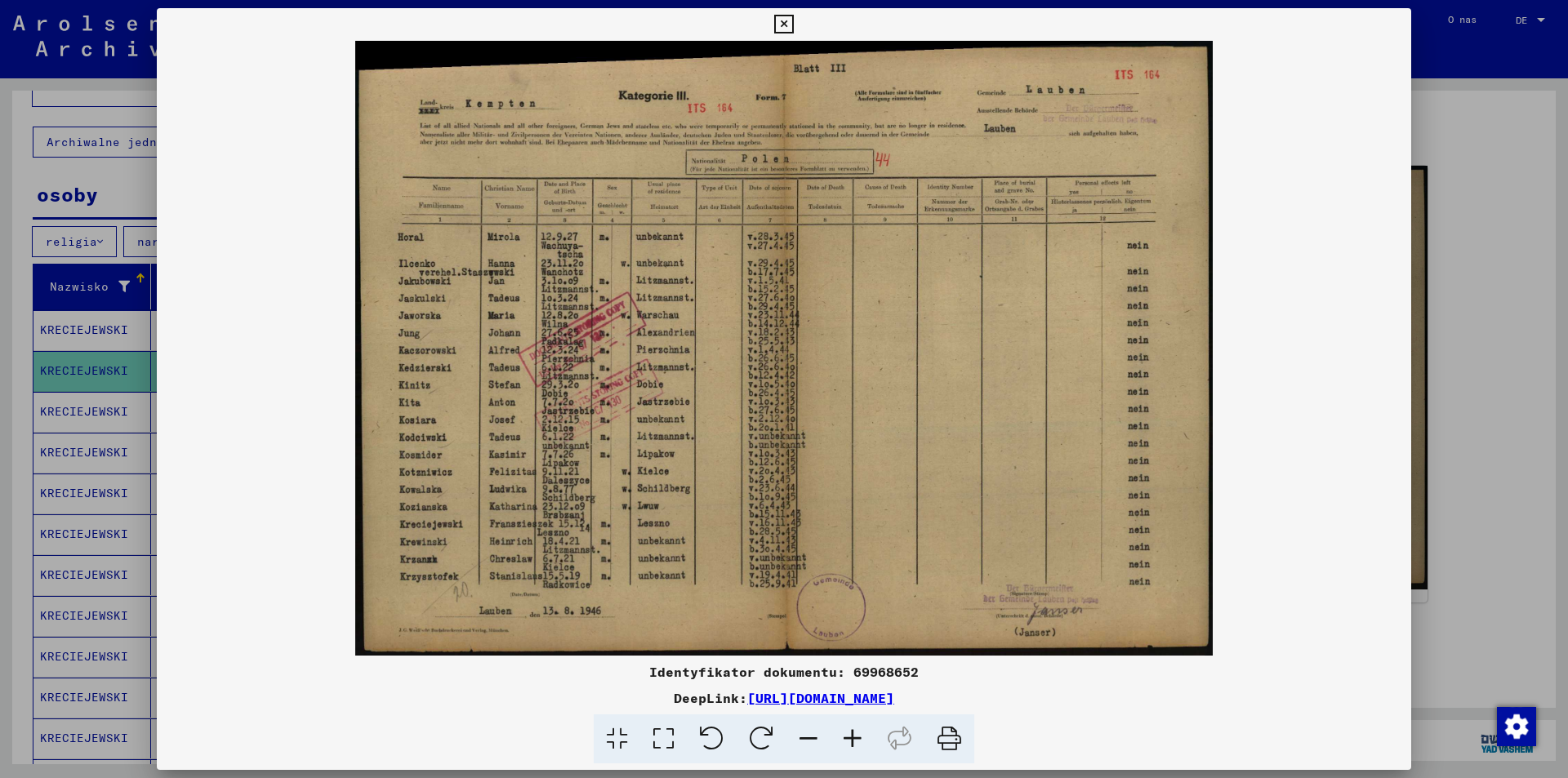
click at [776, 19] on icon at bounding box center [784, 25] width 19 height 20
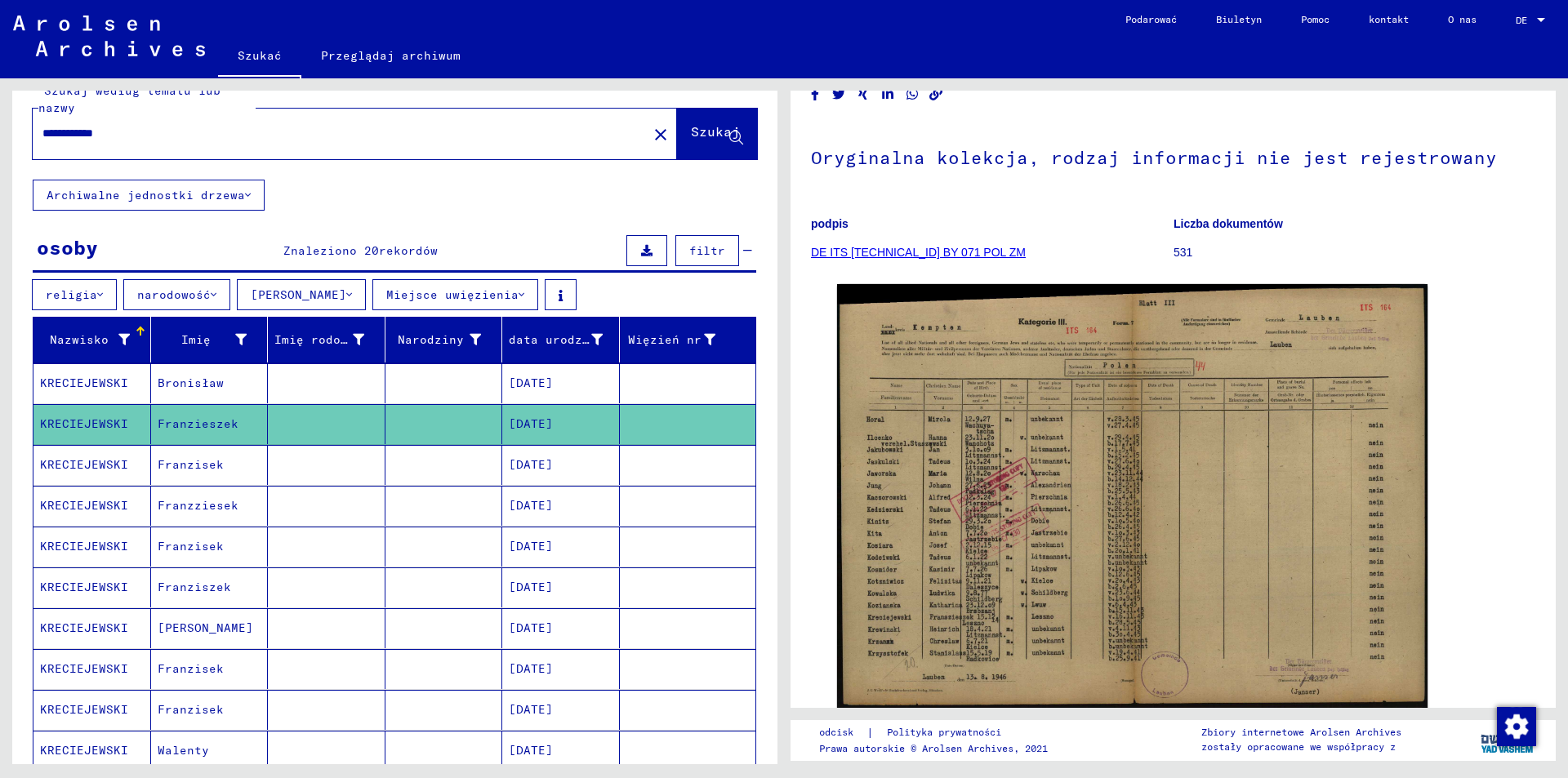
scroll to position [0, 0]
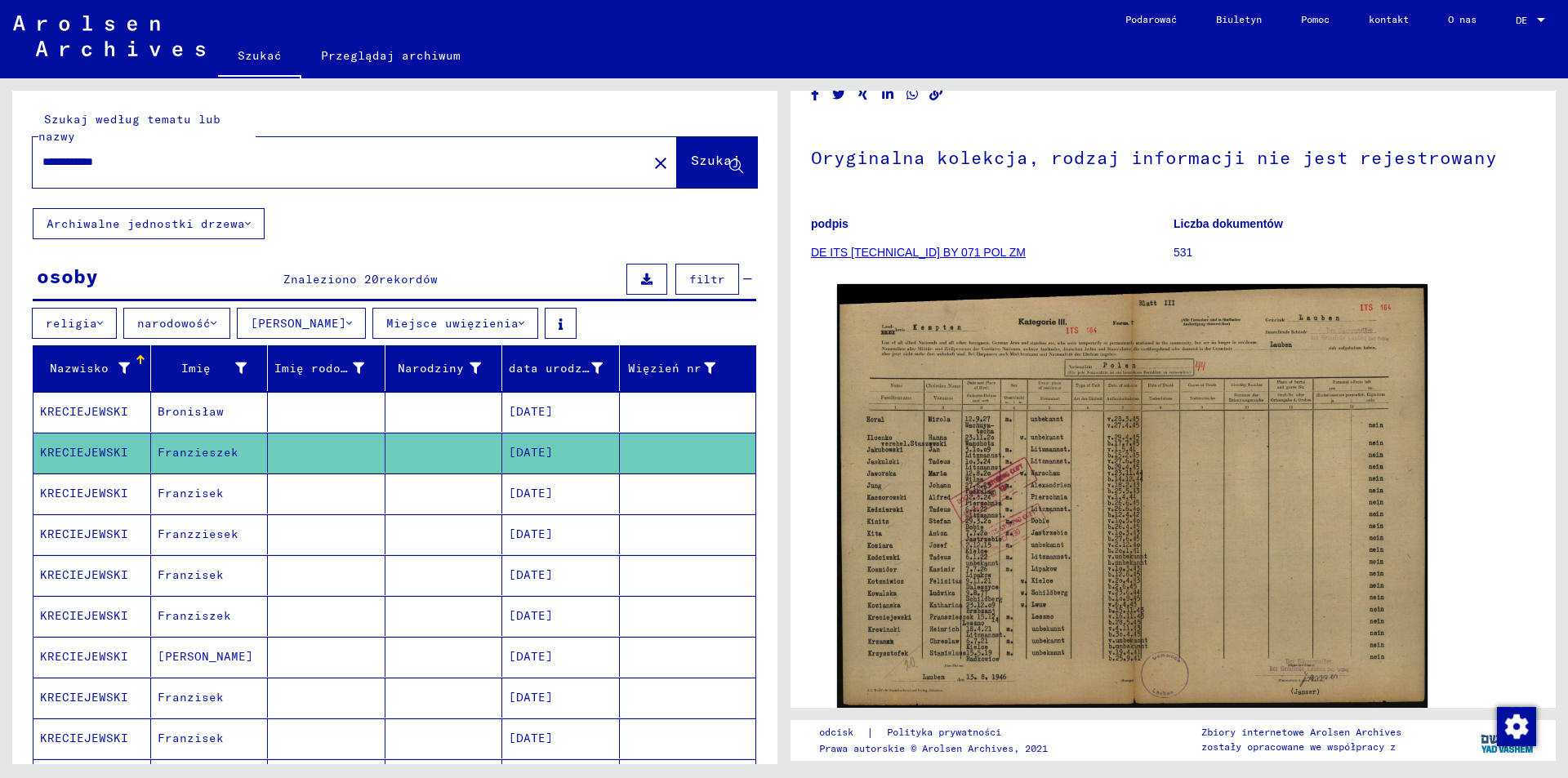
click at [650, 154] on mat-icon "close" at bounding box center [660, 163] width 20 height 20
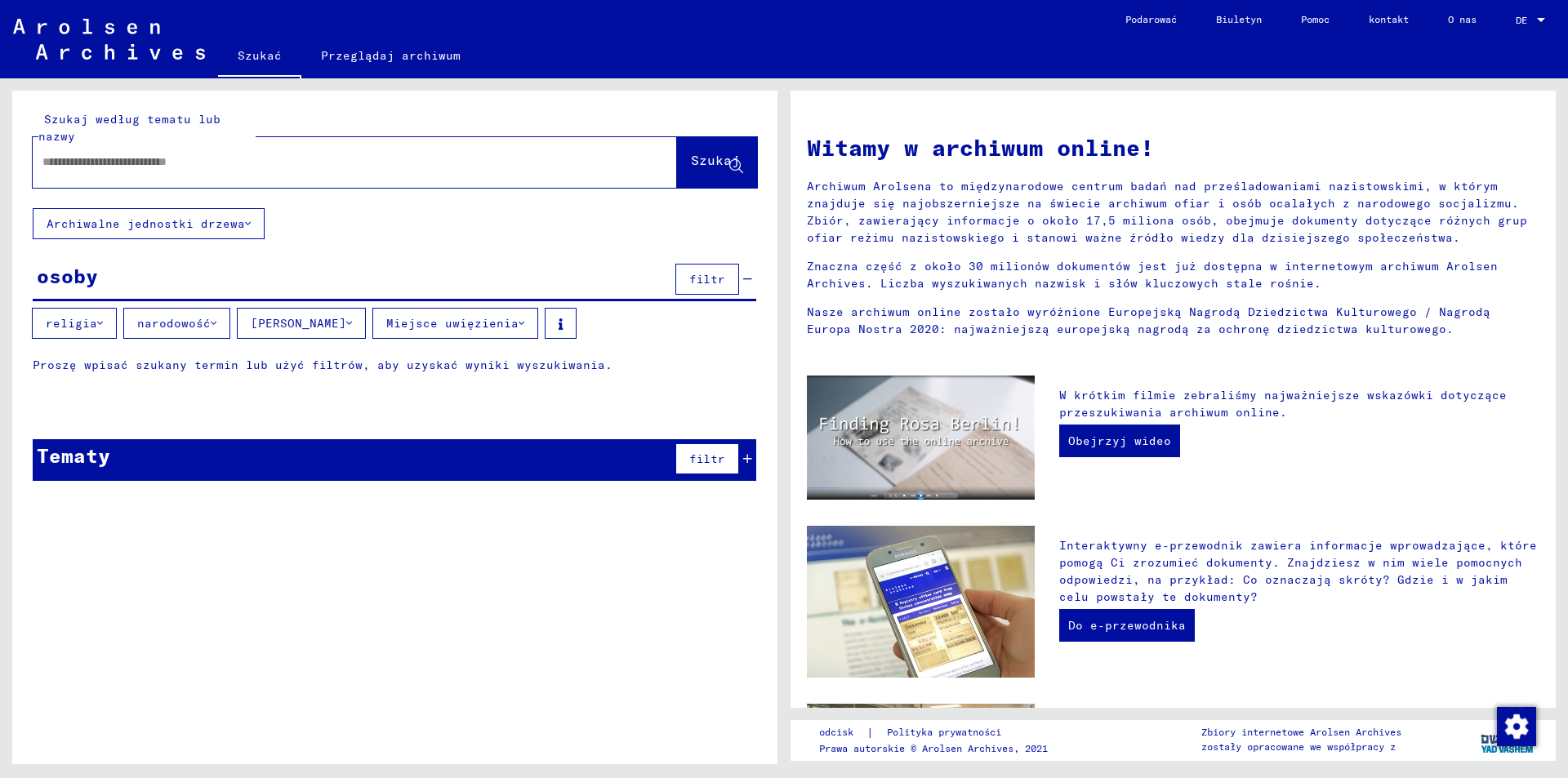
click at [366, 158] on input "text" at bounding box center [336, 162] width 586 height 17
type input "*"
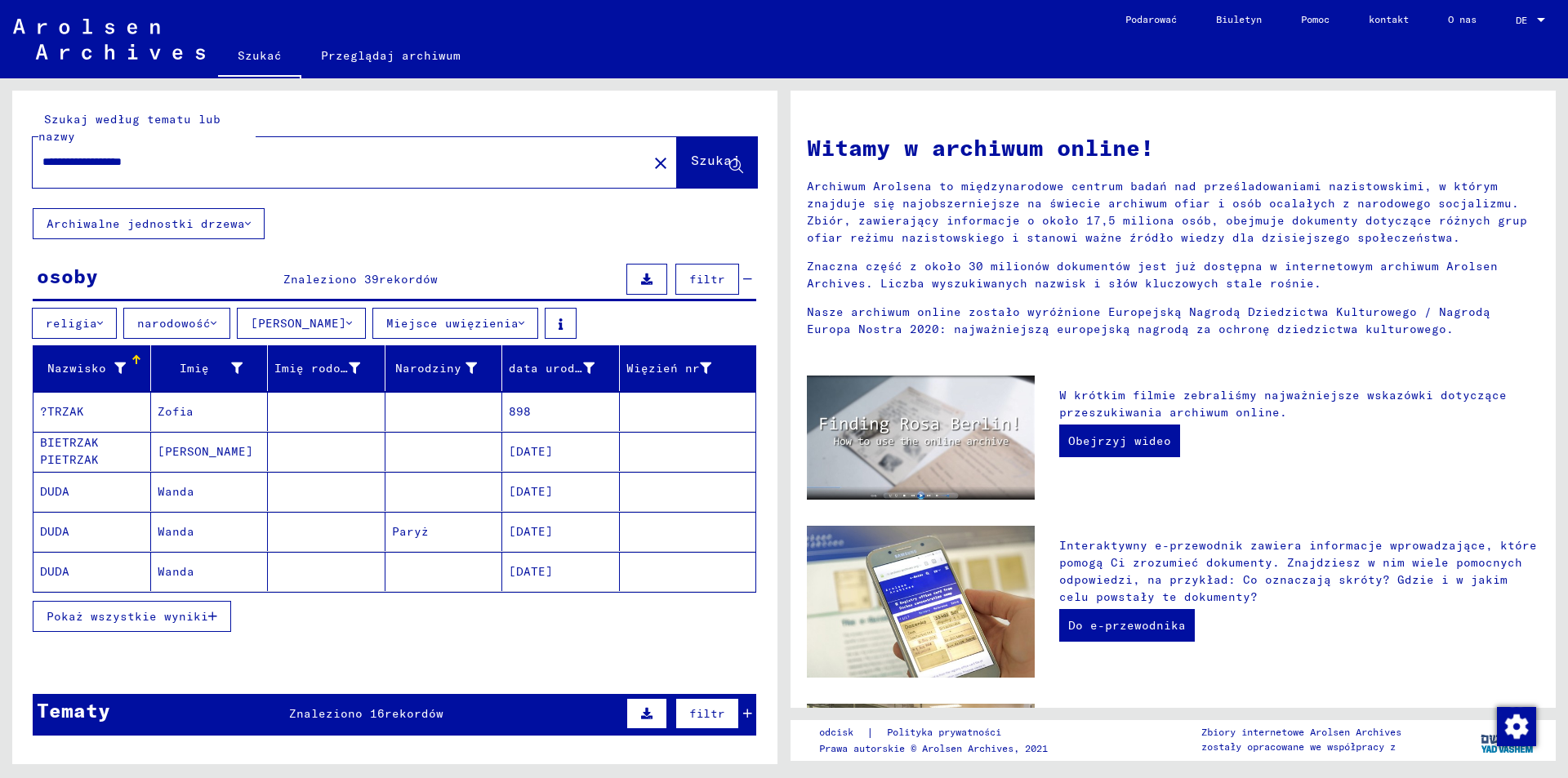
click at [152, 613] on font "Pokaż wszystkie wyniki" at bounding box center [127, 617] width 162 height 15
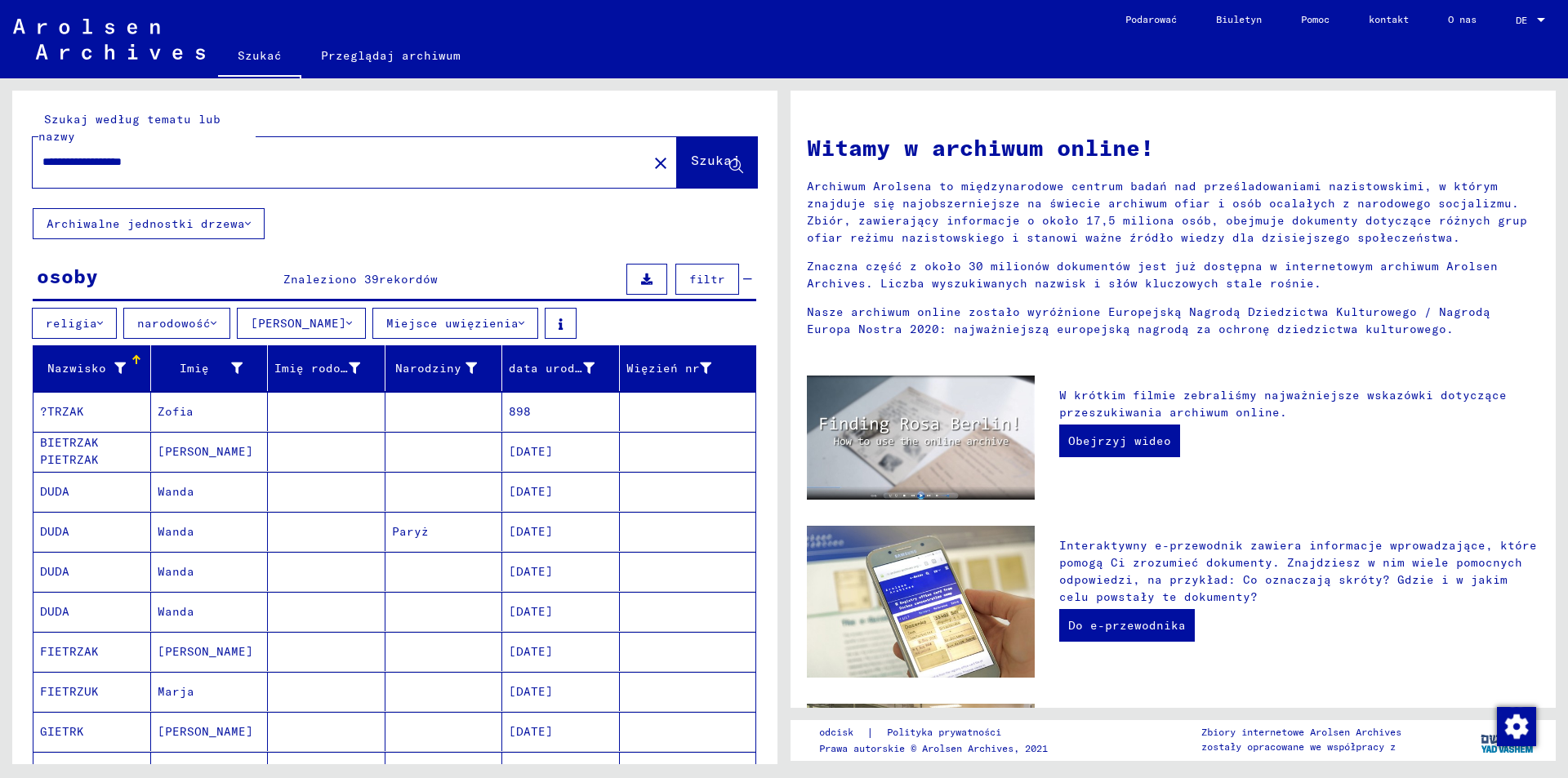
click at [218, 155] on input "**********" at bounding box center [336, 162] width 586 height 17
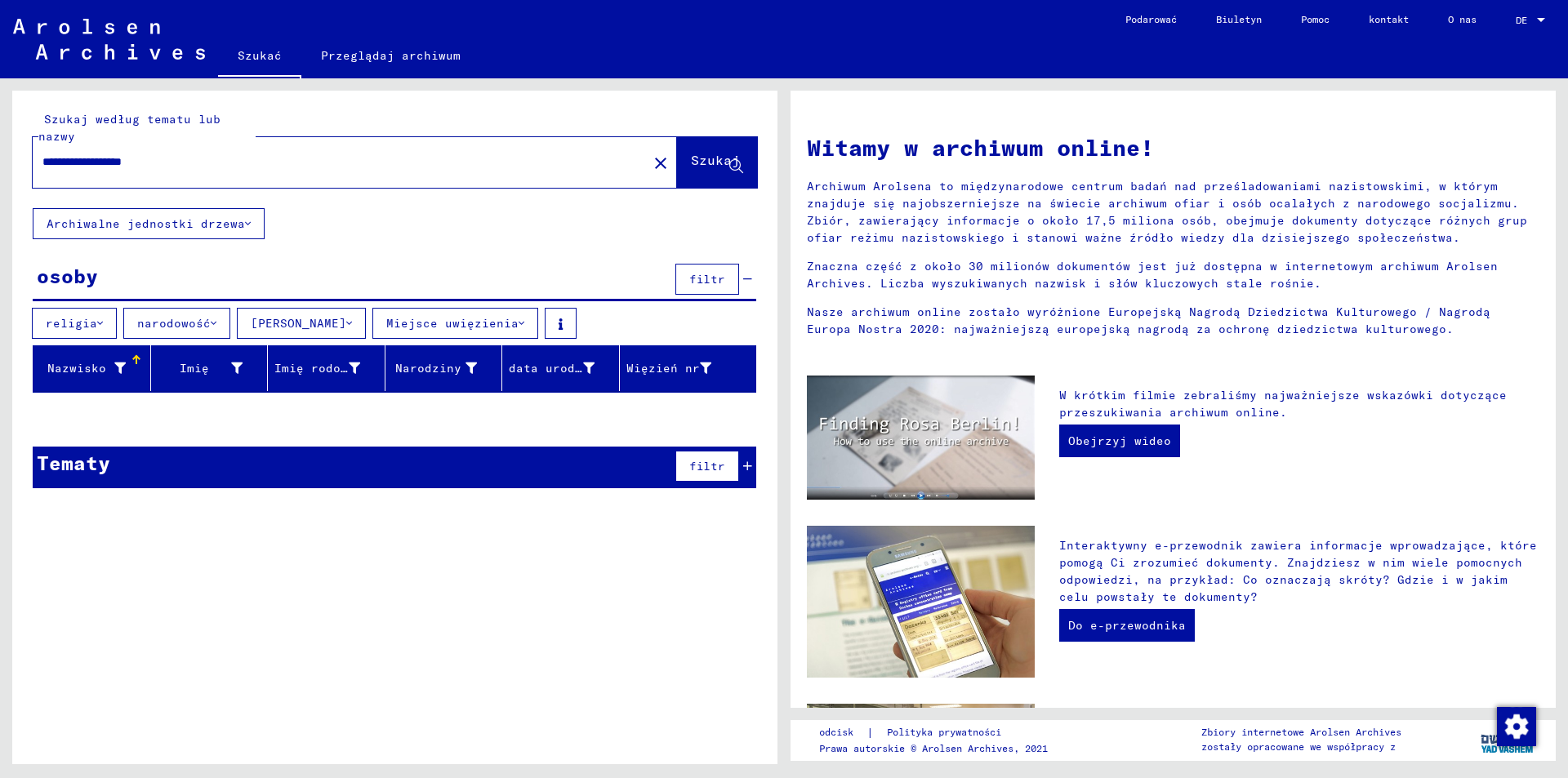
type input "**********"
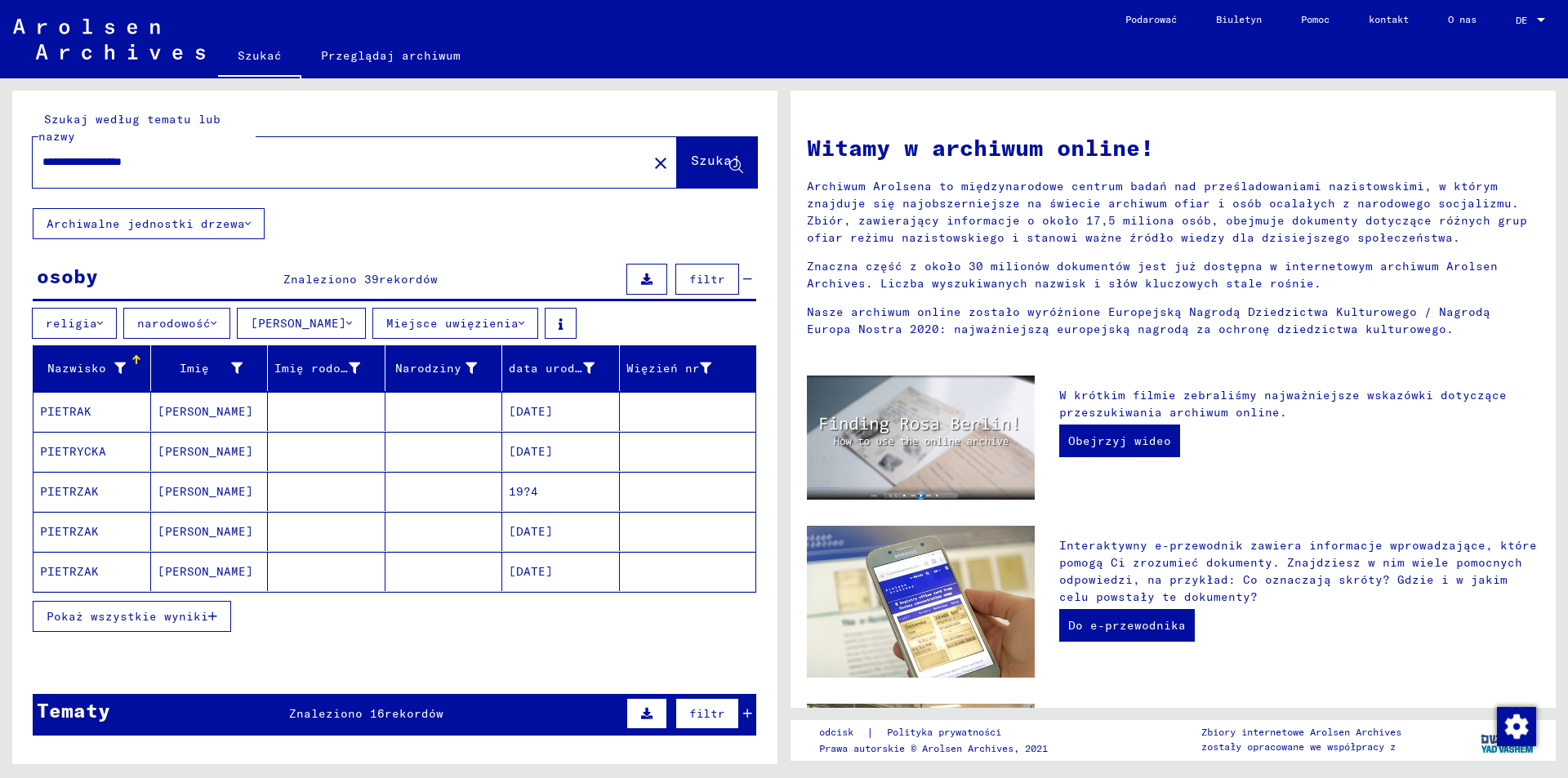
click at [191, 609] on font "Pokaż wszystkie wyniki" at bounding box center [127, 617] width 162 height 15
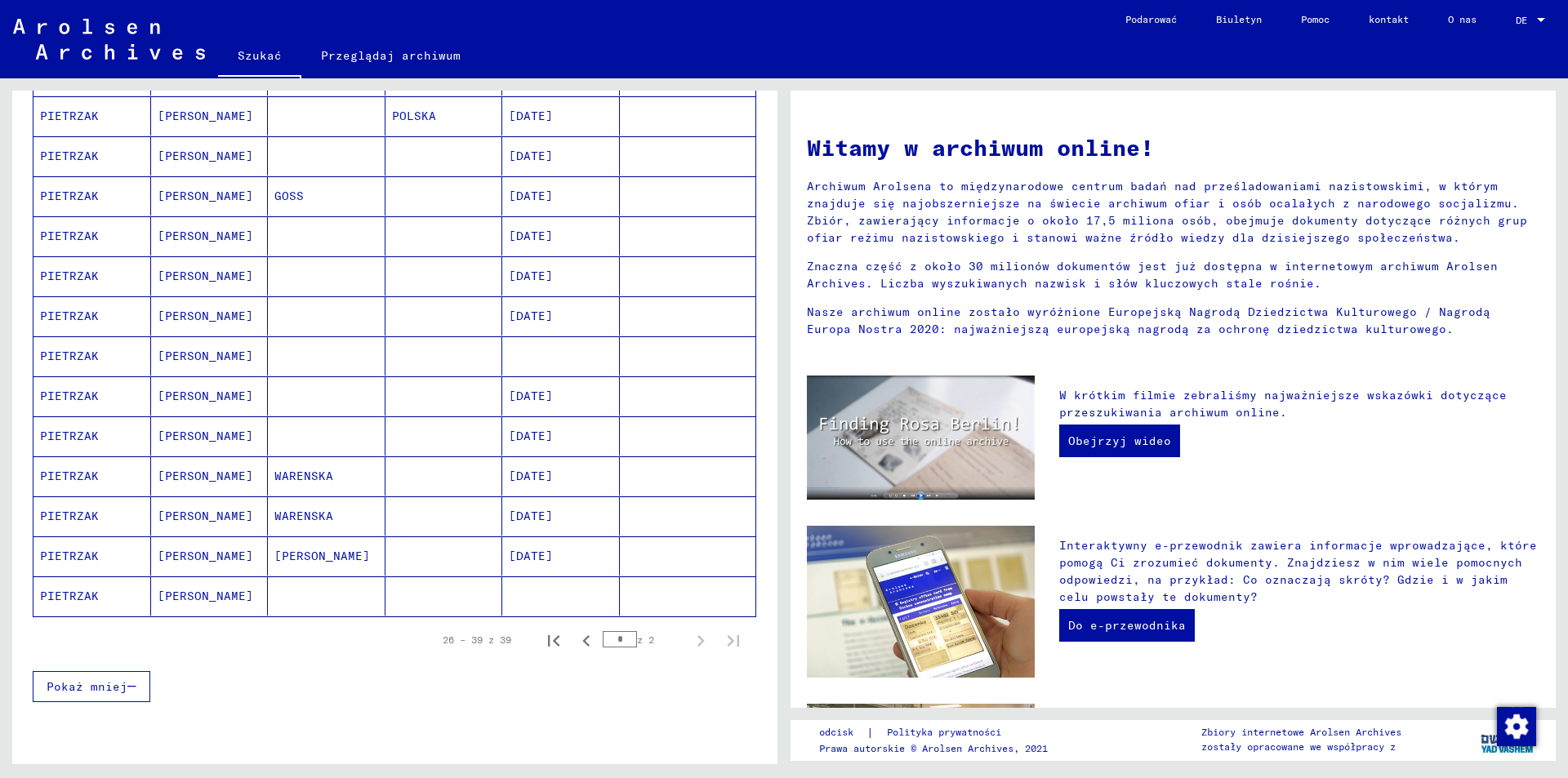
scroll to position [816, 0]
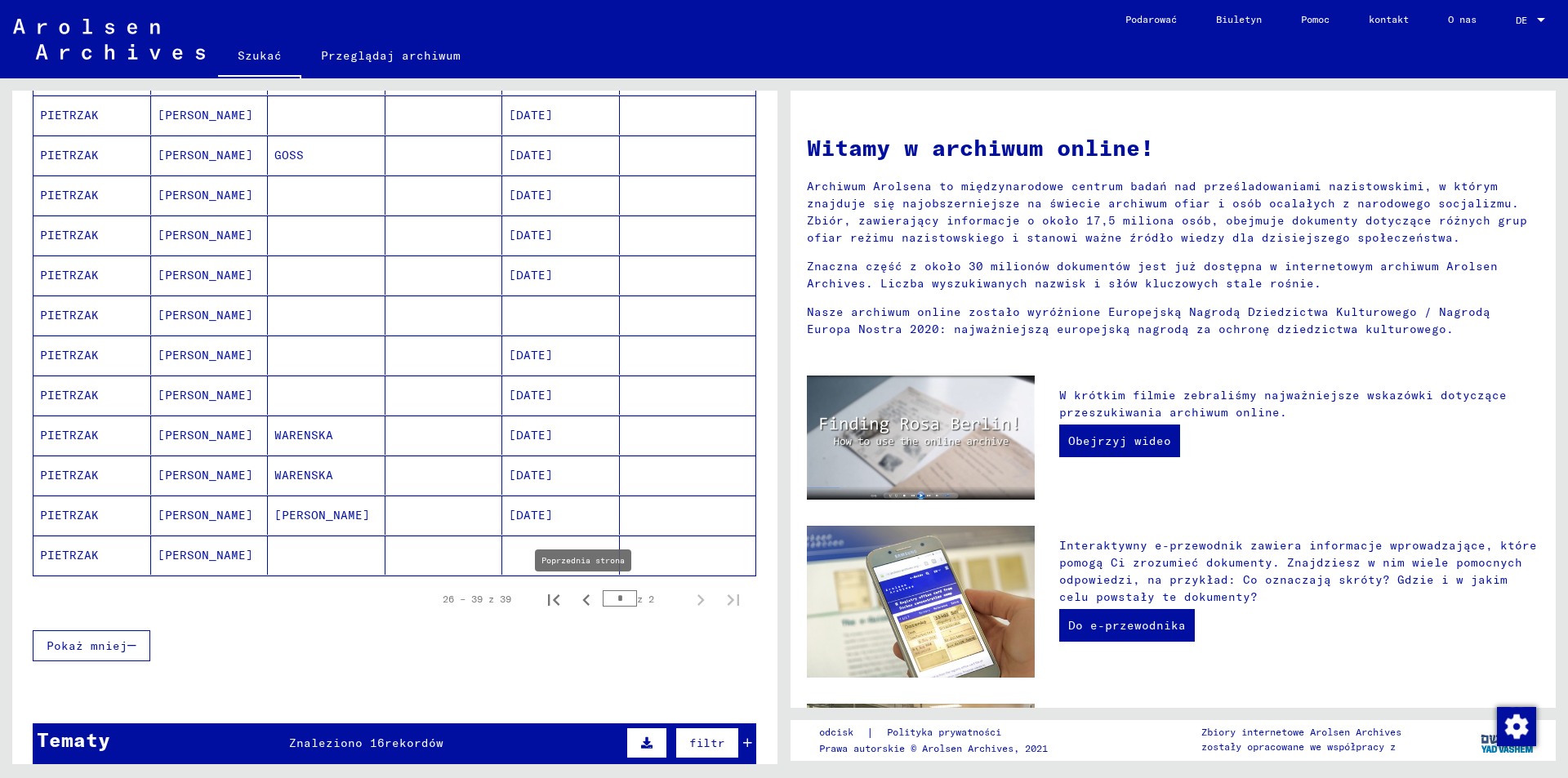
click at [574, 606] on icon "Poprzednia strona" at bounding box center [586, 600] width 23 height 23
click at [689, 606] on icon "Następna strona" at bounding box center [701, 600] width 23 height 23
type input "*"
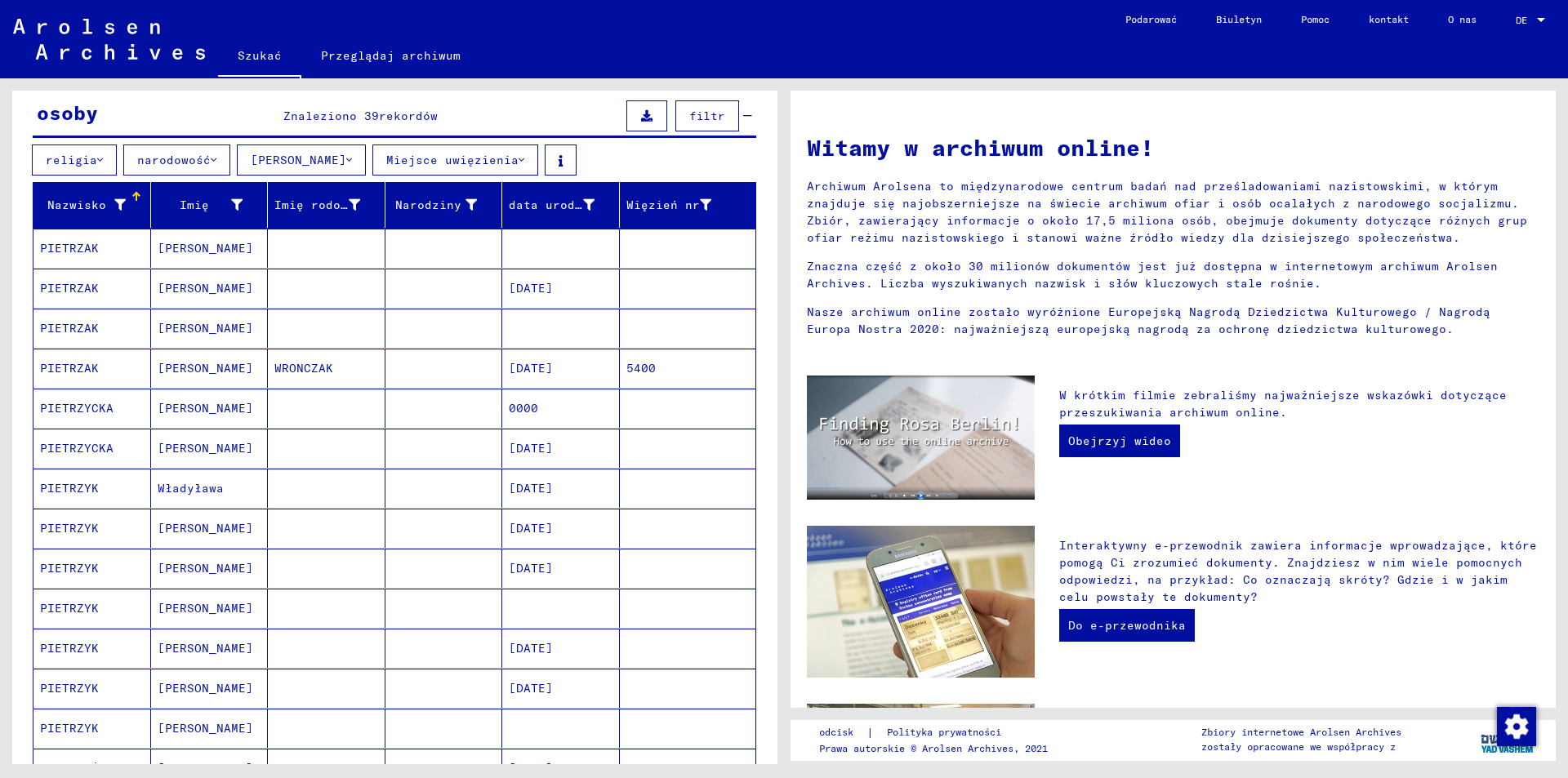
scroll to position [0, 0]
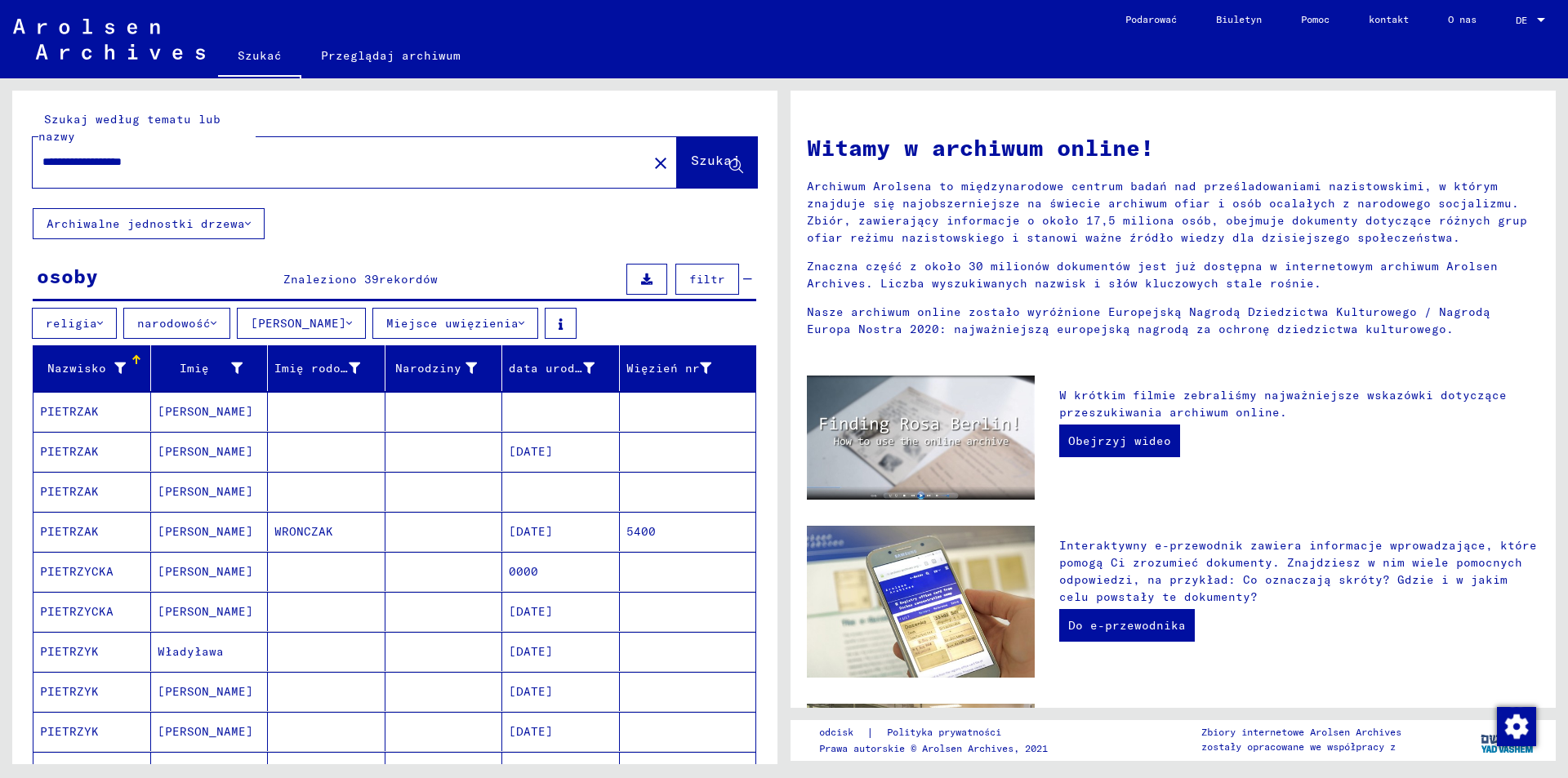
click at [650, 156] on mat-icon "close" at bounding box center [660, 163] width 20 height 20
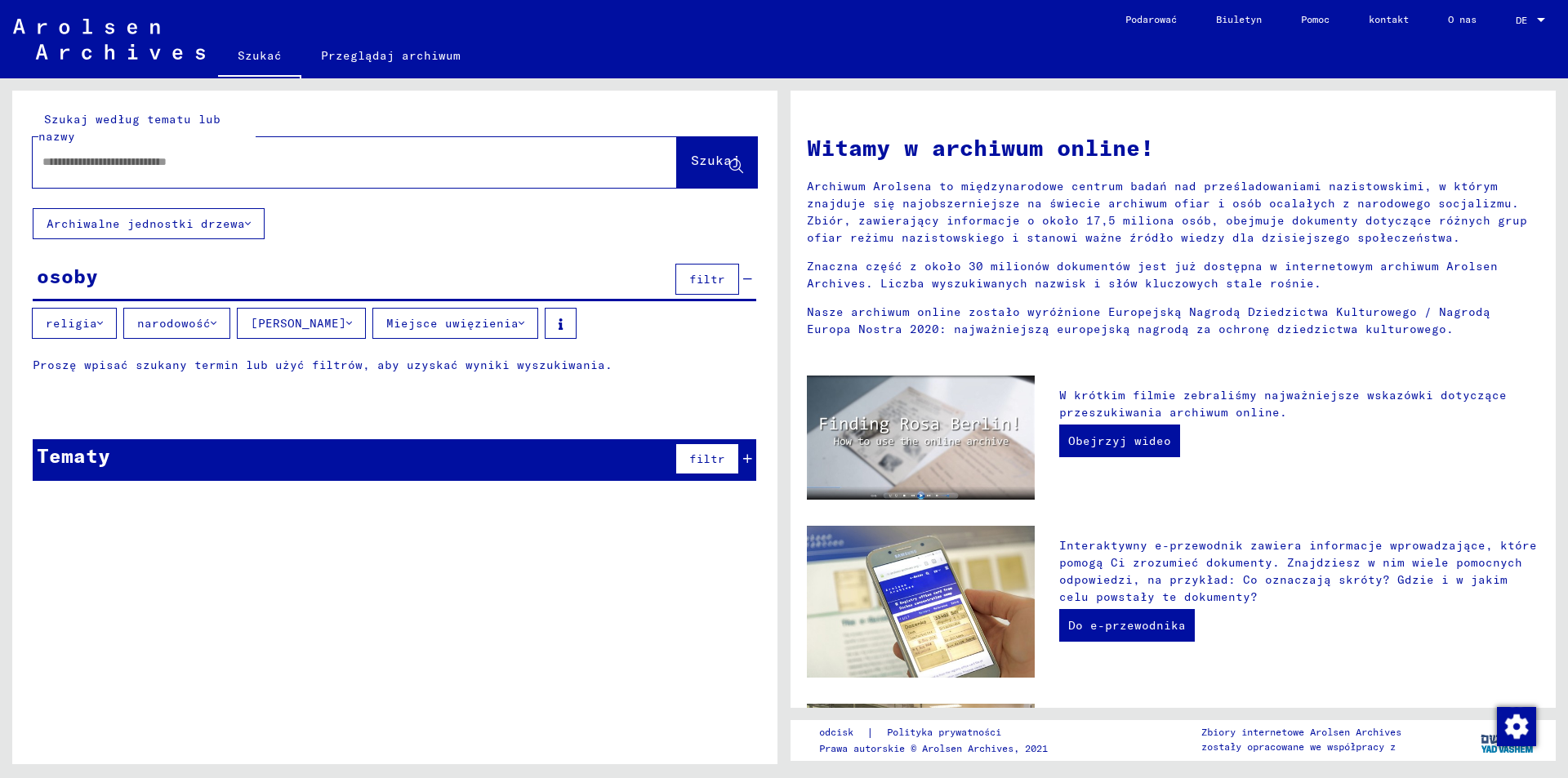
click at [340, 161] on input "text" at bounding box center [336, 162] width 586 height 17
type input "**********"
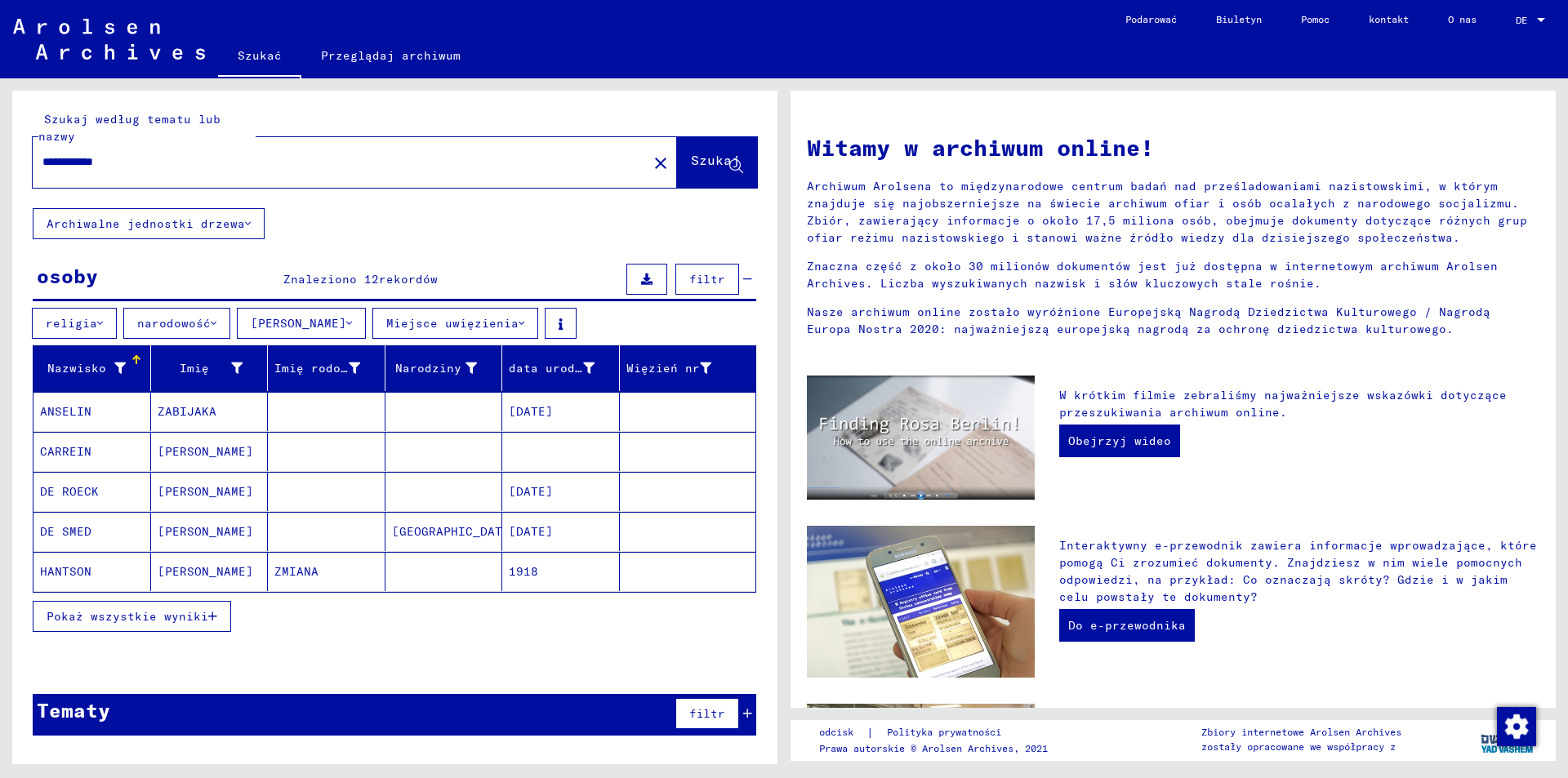
click at [164, 609] on font "Pokaż wszystkie wyniki" at bounding box center [127, 617] width 162 height 15
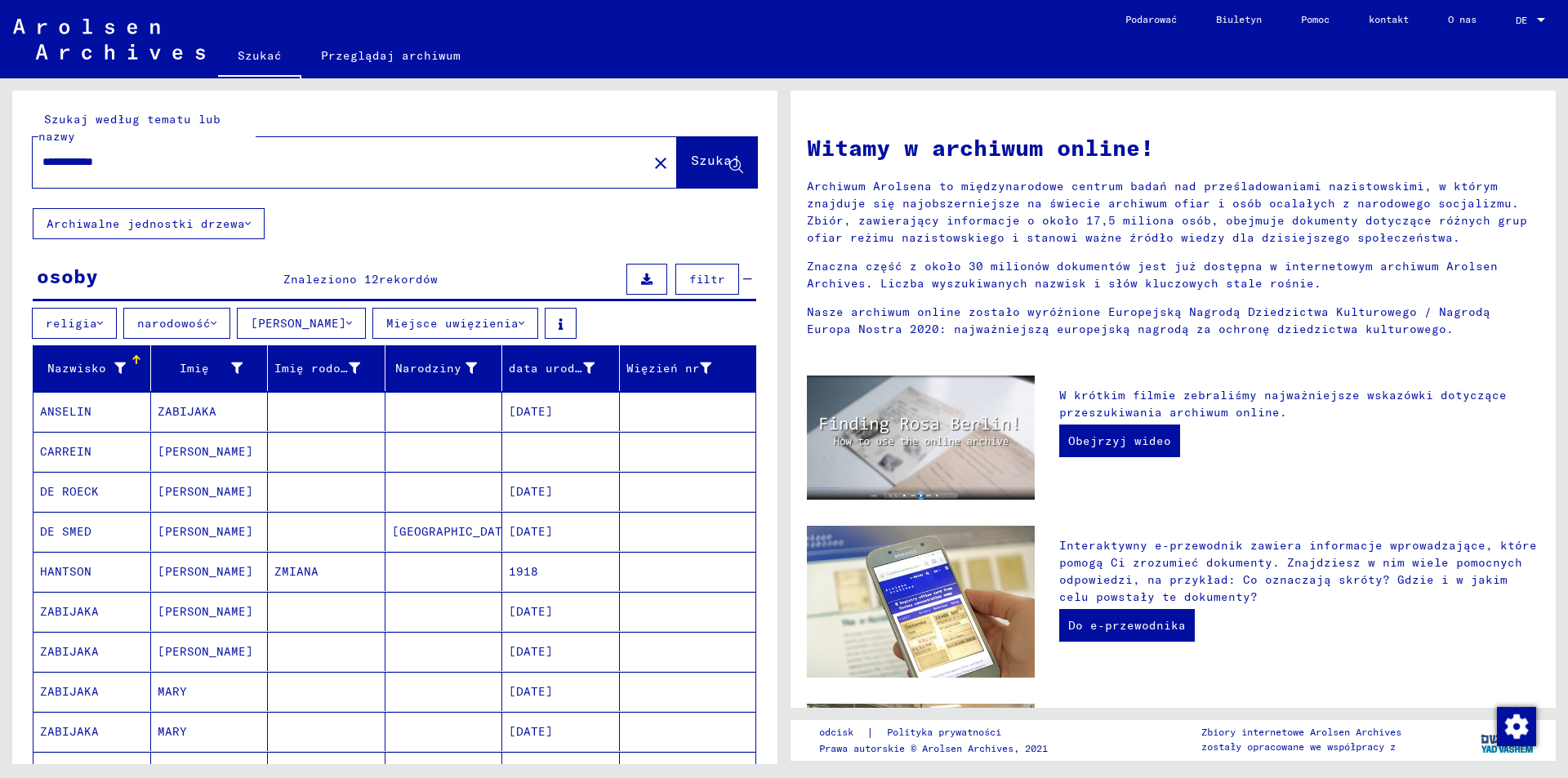
click at [650, 158] on mat-icon "close" at bounding box center [660, 163] width 20 height 20
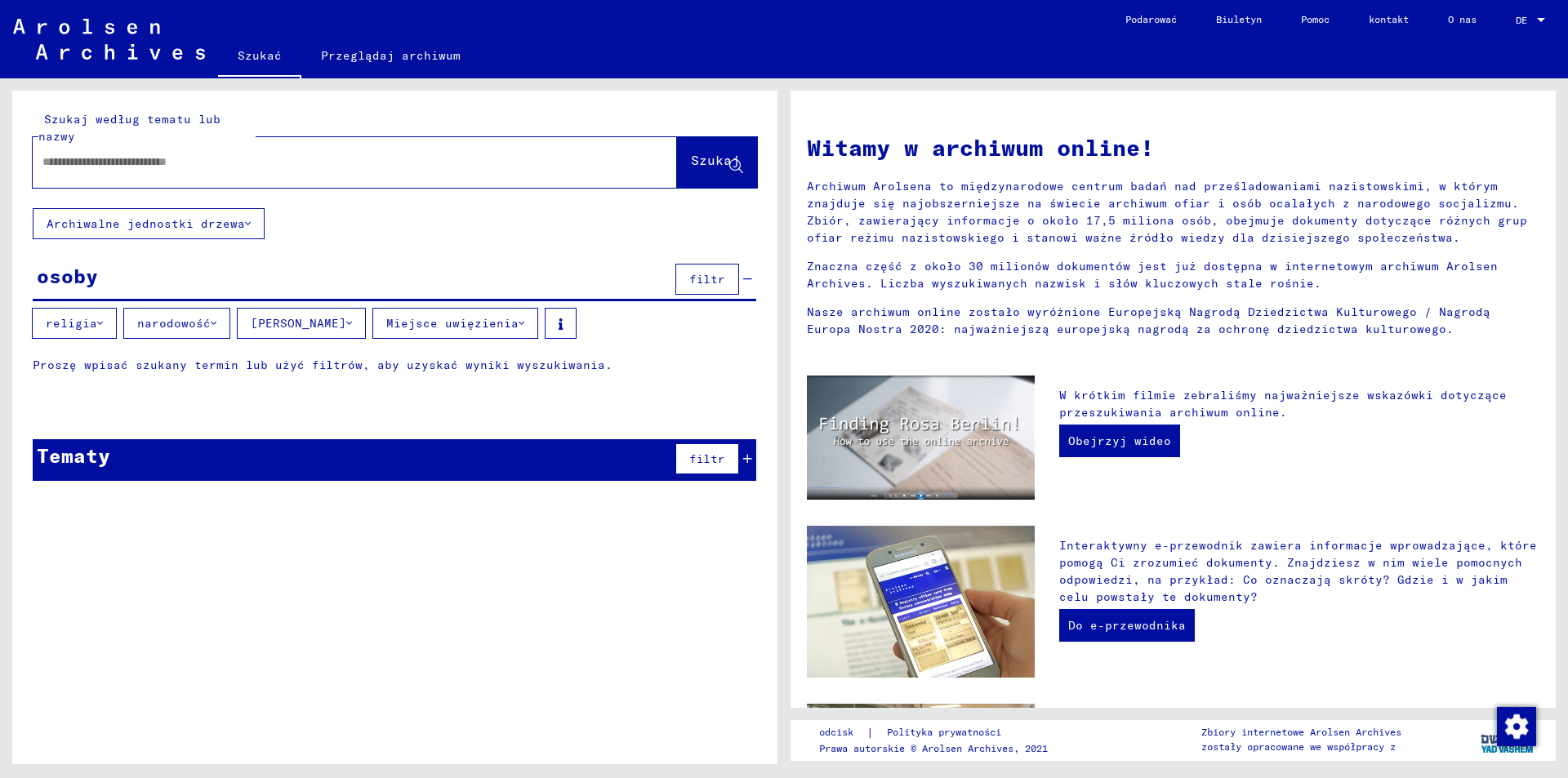
click at [356, 187] on div at bounding box center [355, 162] width 645 height 50
click at [343, 160] on input "text" at bounding box center [336, 162] width 586 height 17
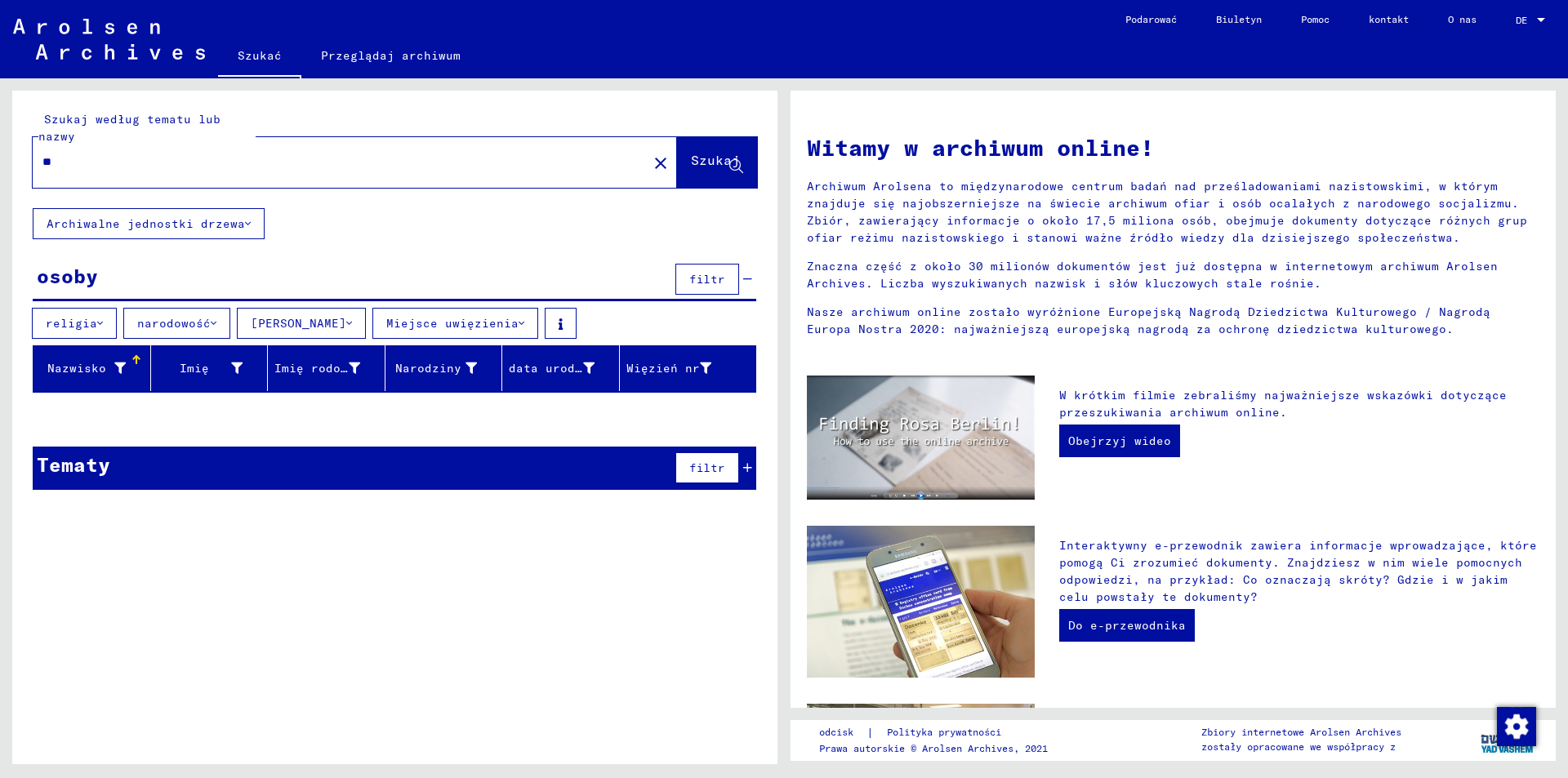
type input "*"
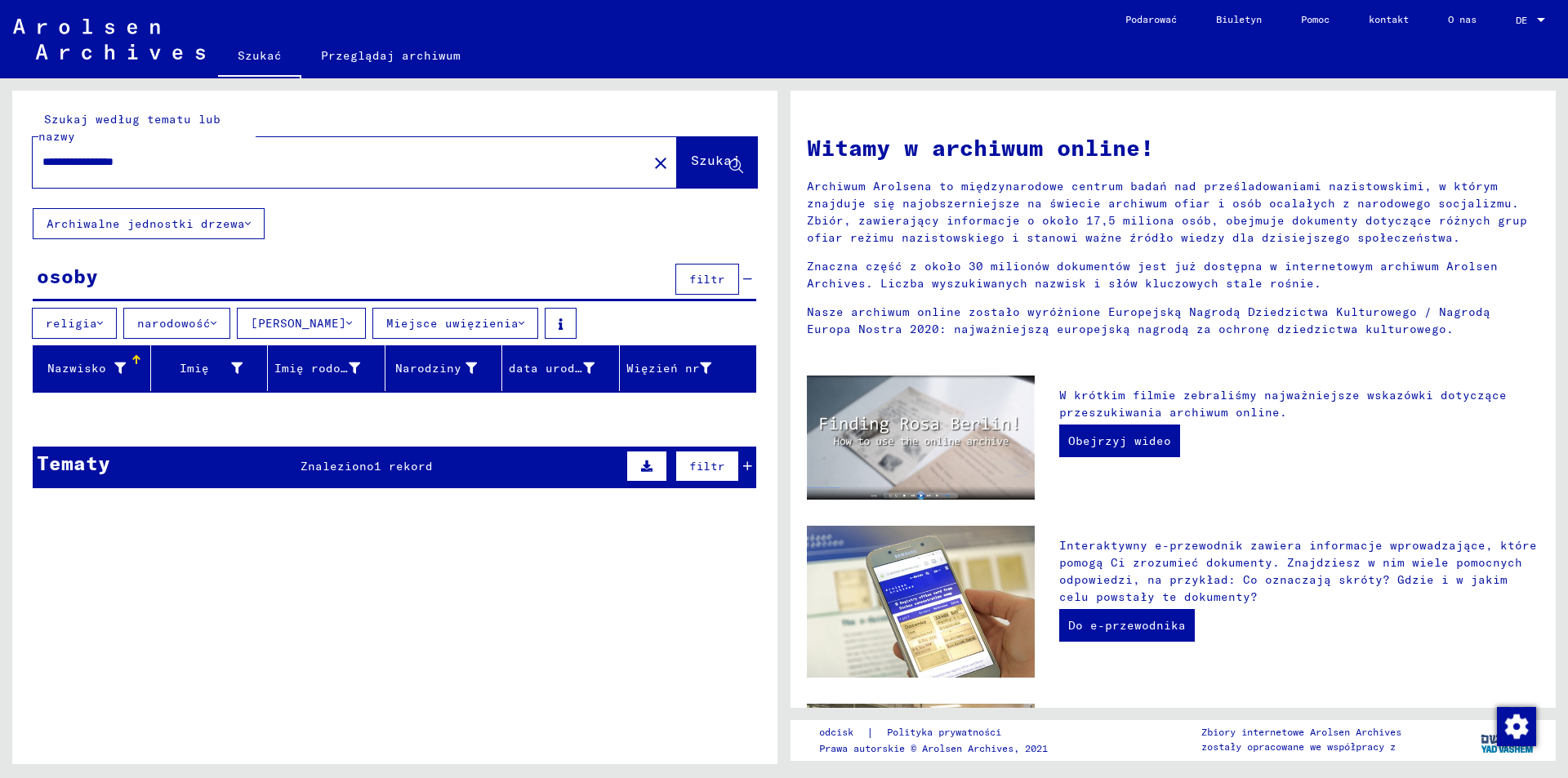
type input "**********"
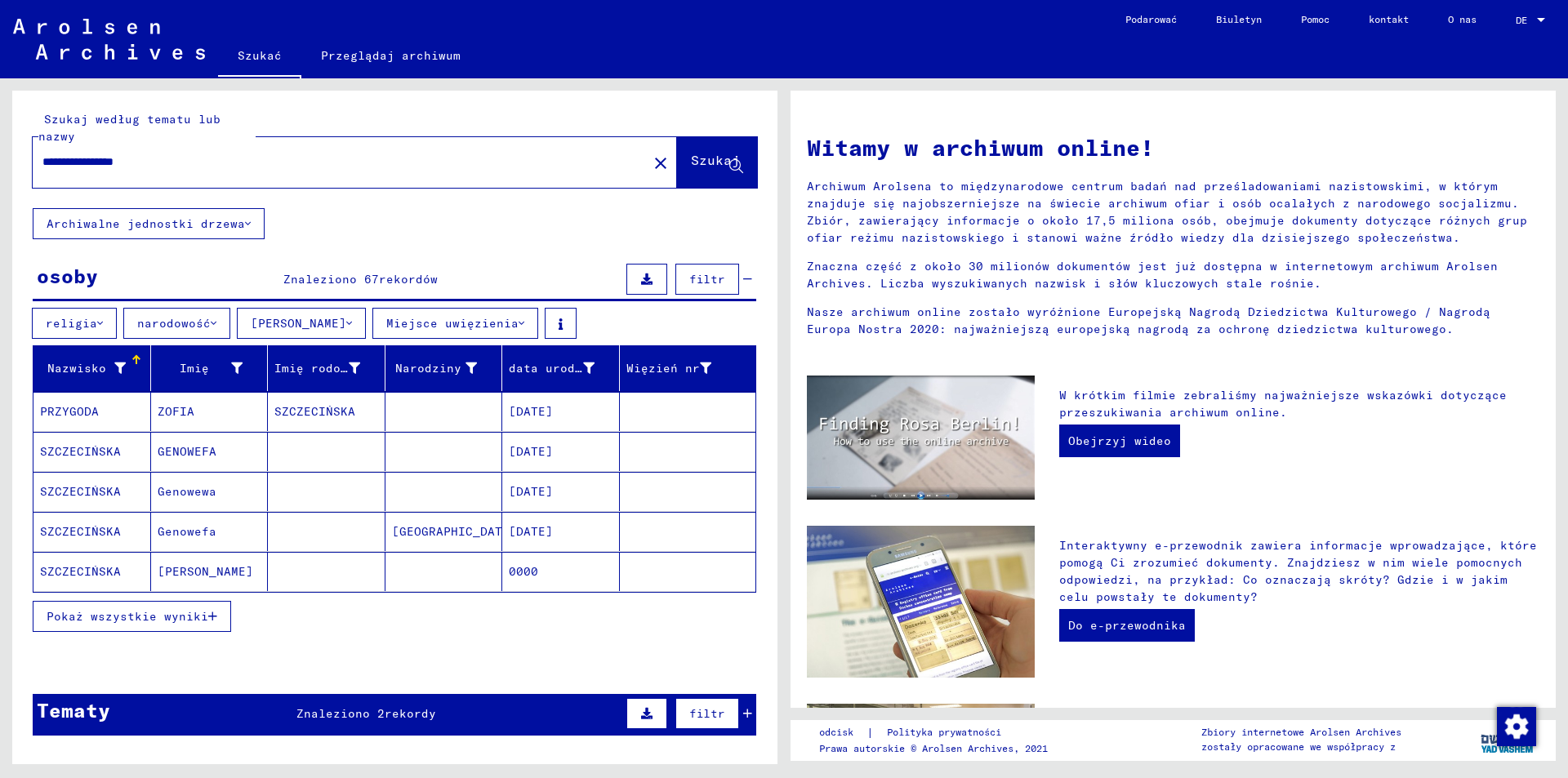
click at [173, 621] on font "Pokaż wszystkie wyniki" at bounding box center [127, 617] width 162 height 15
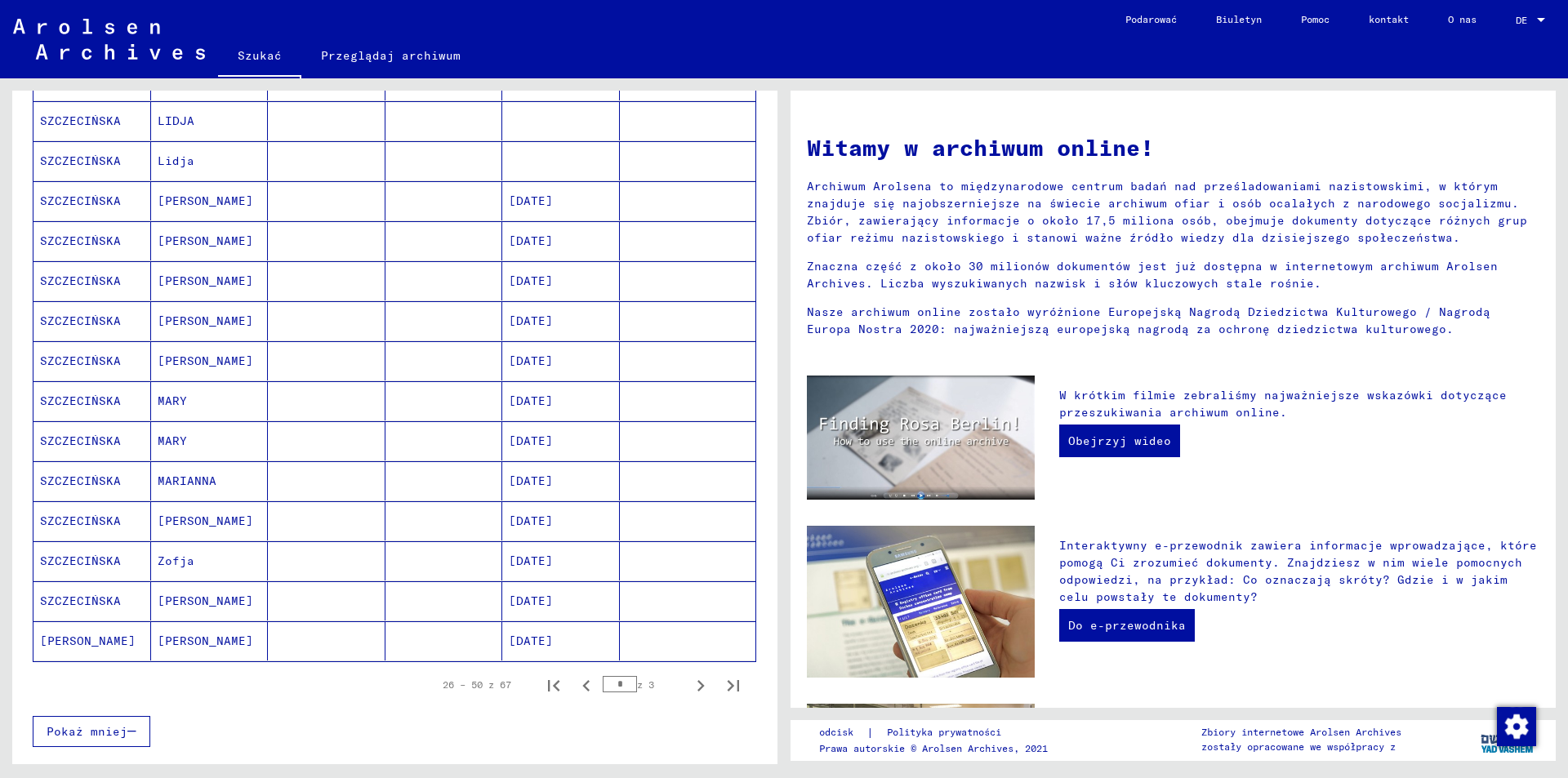
scroll to position [734, 0]
click at [574, 674] on icon "Poprzednia strona" at bounding box center [586, 681] width 23 height 23
type input "*"
click at [390, 554] on mat-cell at bounding box center [445, 556] width 118 height 39
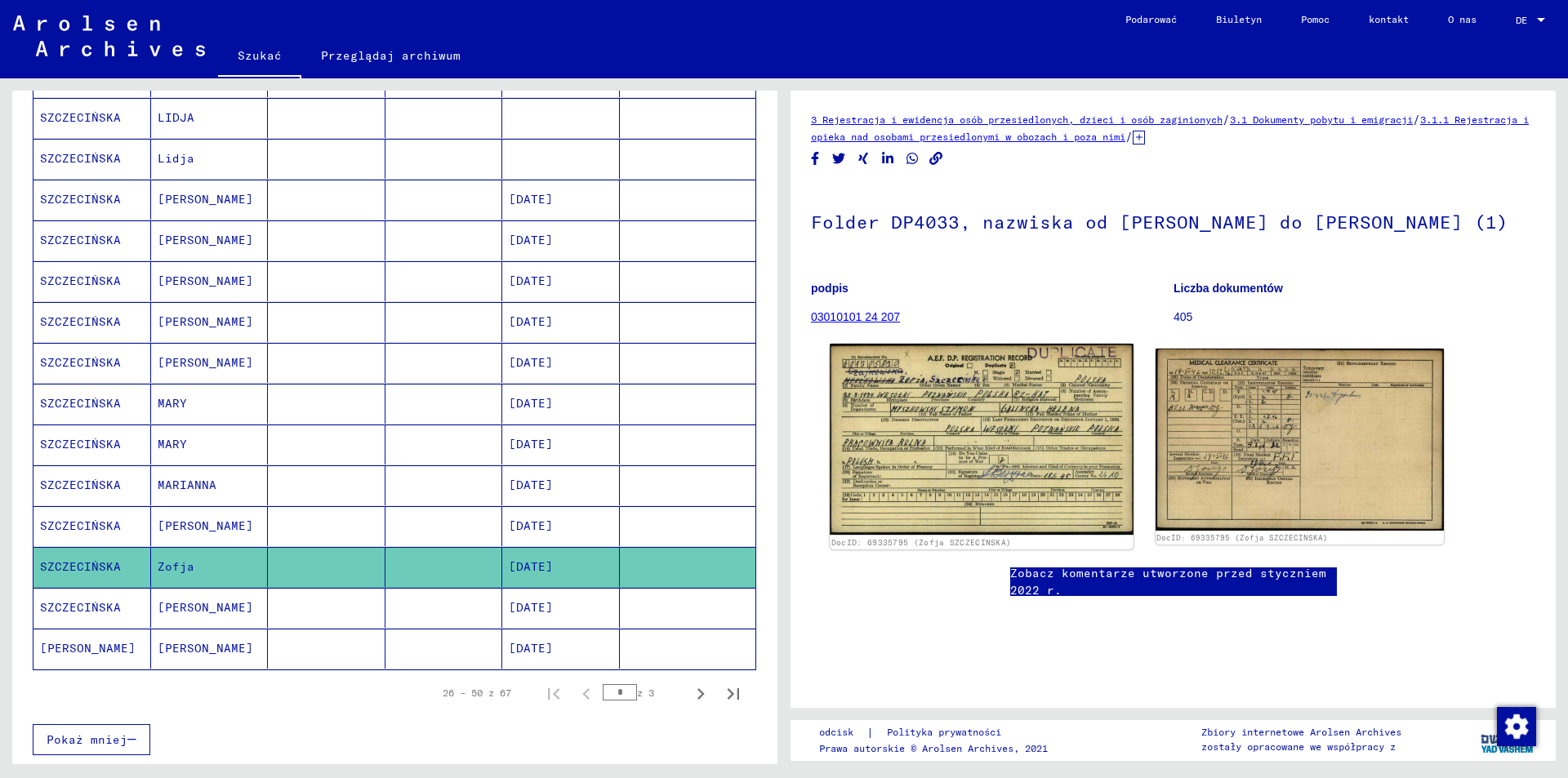
click at [978, 428] on img at bounding box center [981, 440] width 303 height 191
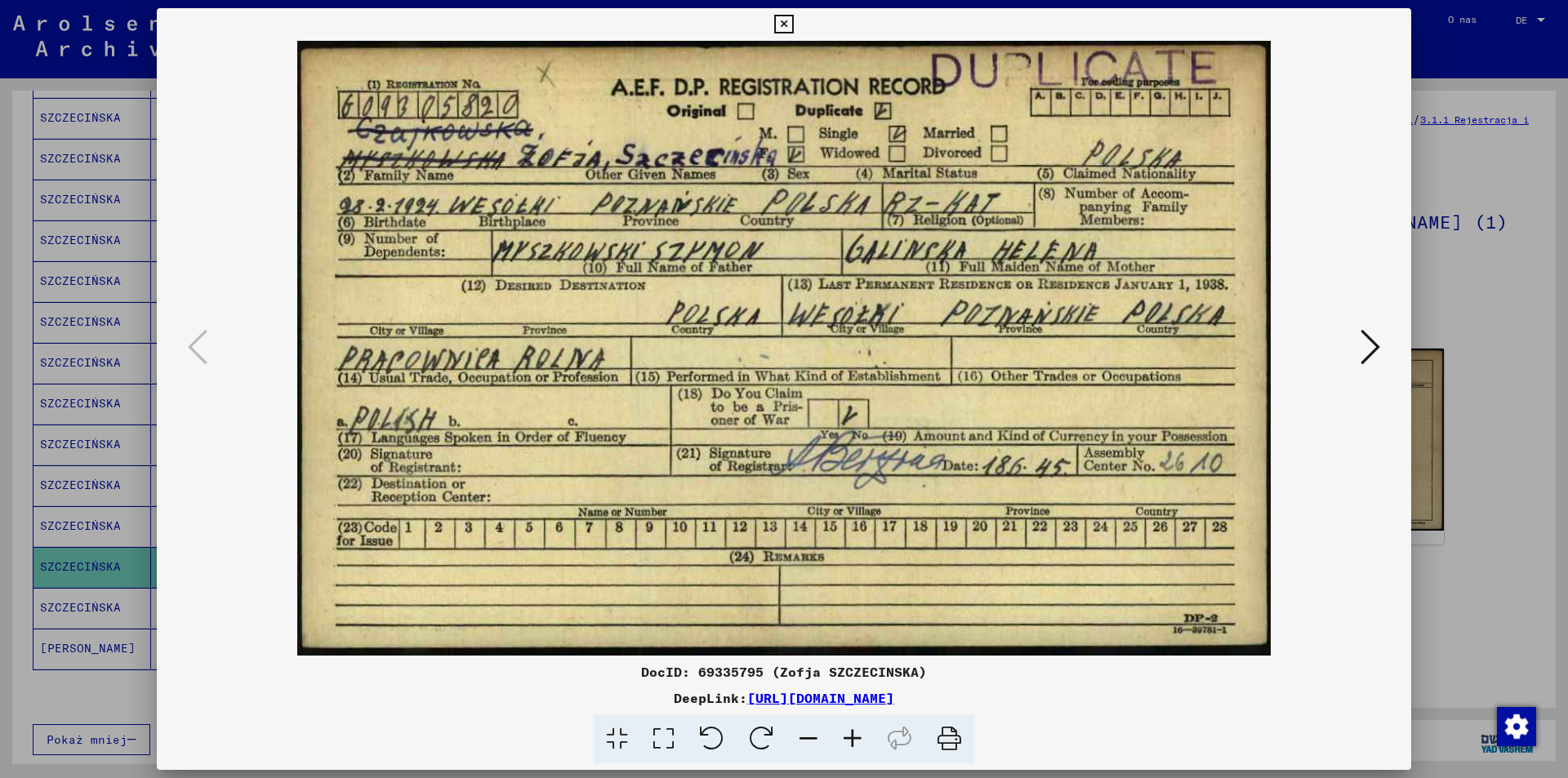
click at [780, 27] on icon at bounding box center [784, 25] width 19 height 20
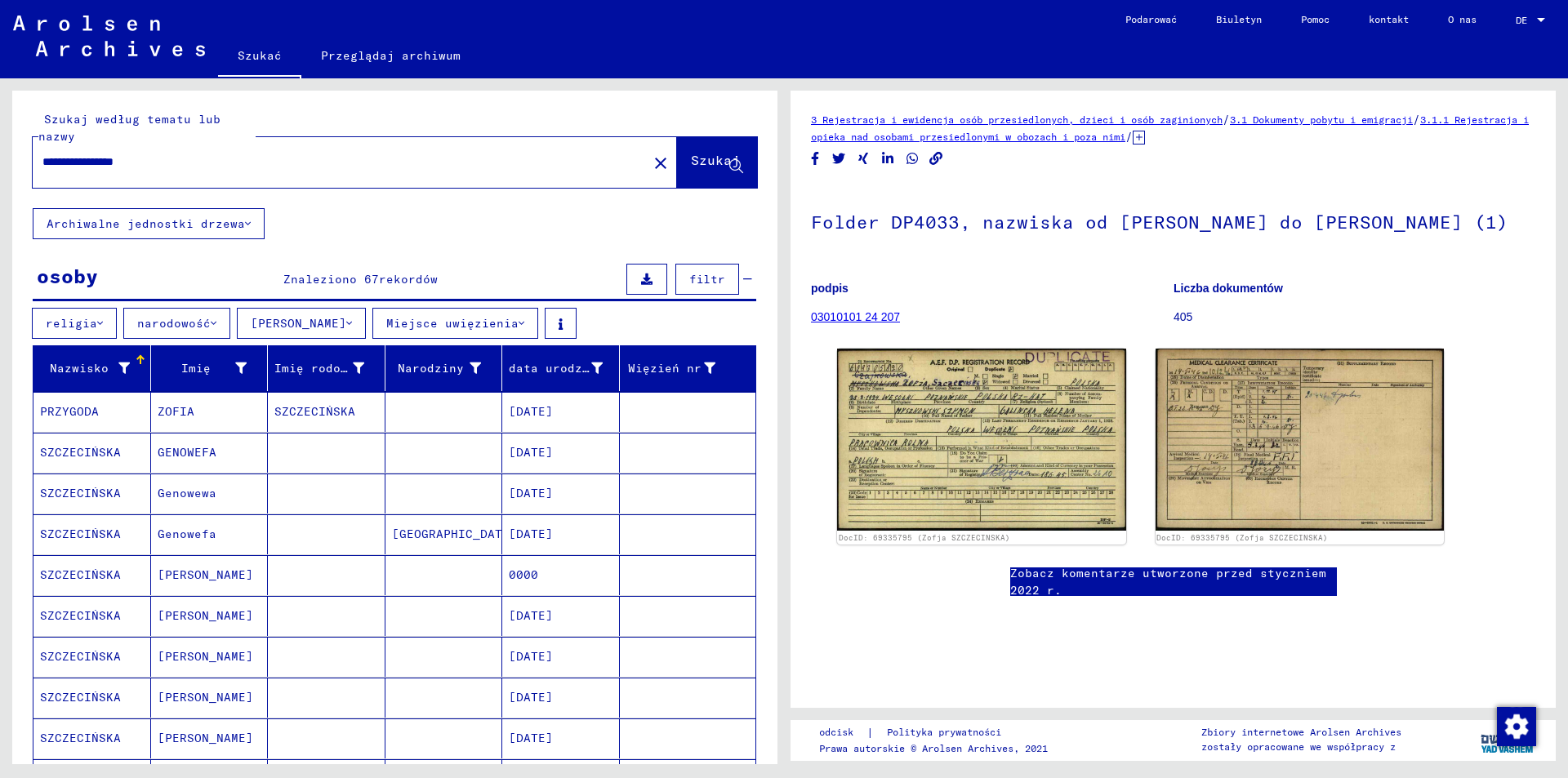
click at [650, 156] on mat-icon "close" at bounding box center [660, 163] width 20 height 20
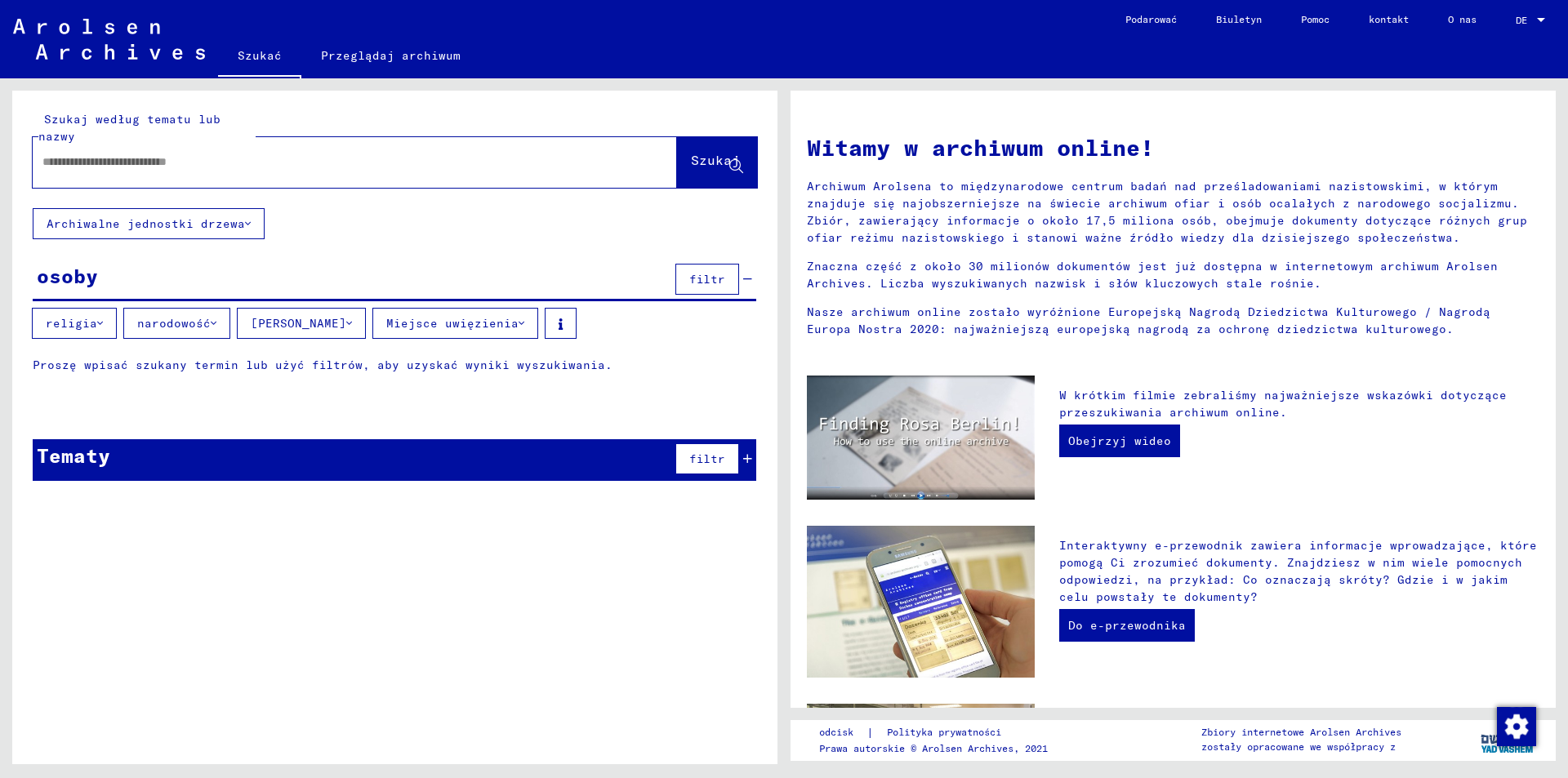
click at [327, 159] on input "text" at bounding box center [336, 162] width 586 height 17
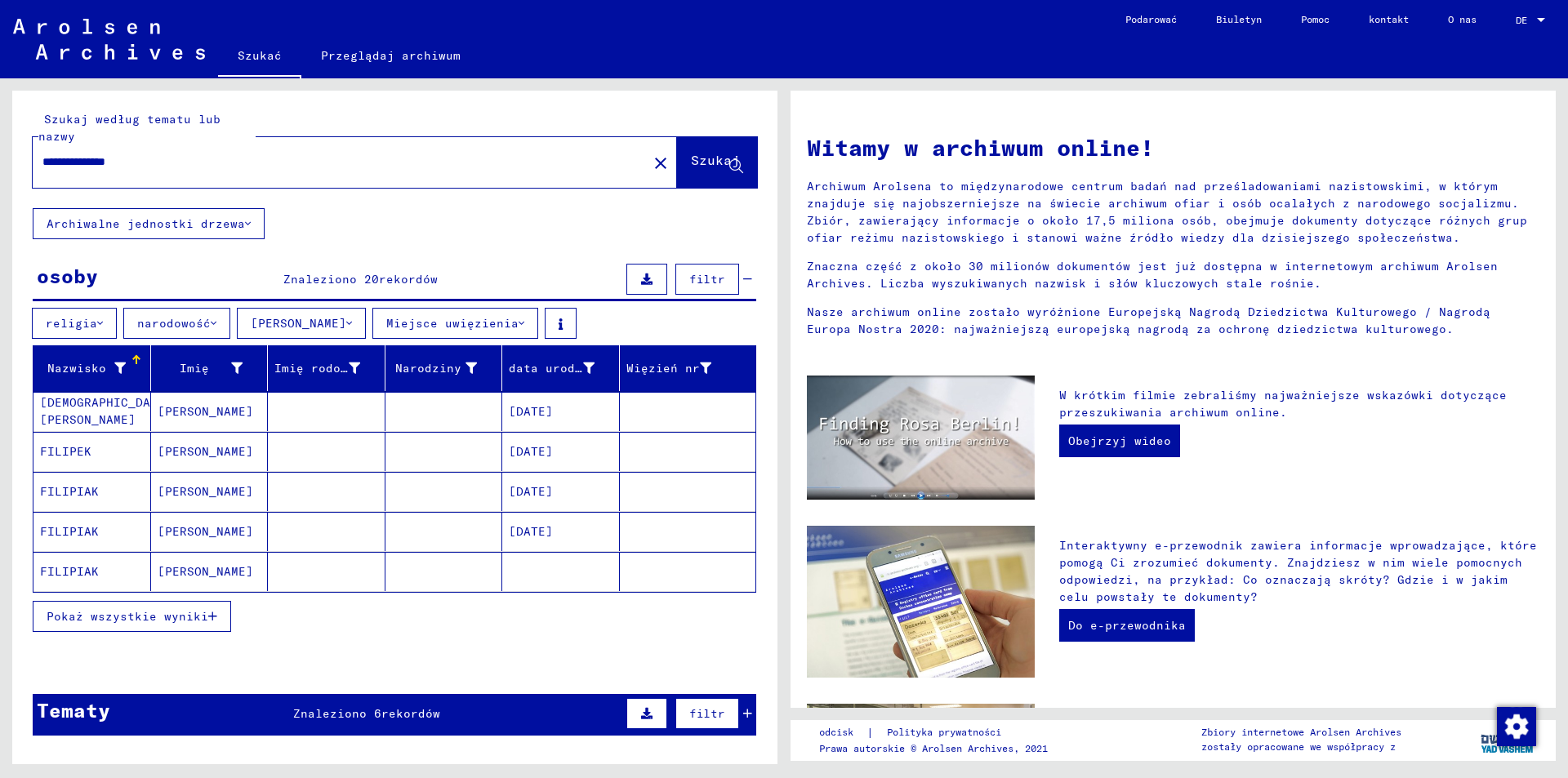
click at [190, 606] on button "Pokaż wszystkie wyniki" at bounding box center [131, 616] width 198 height 31
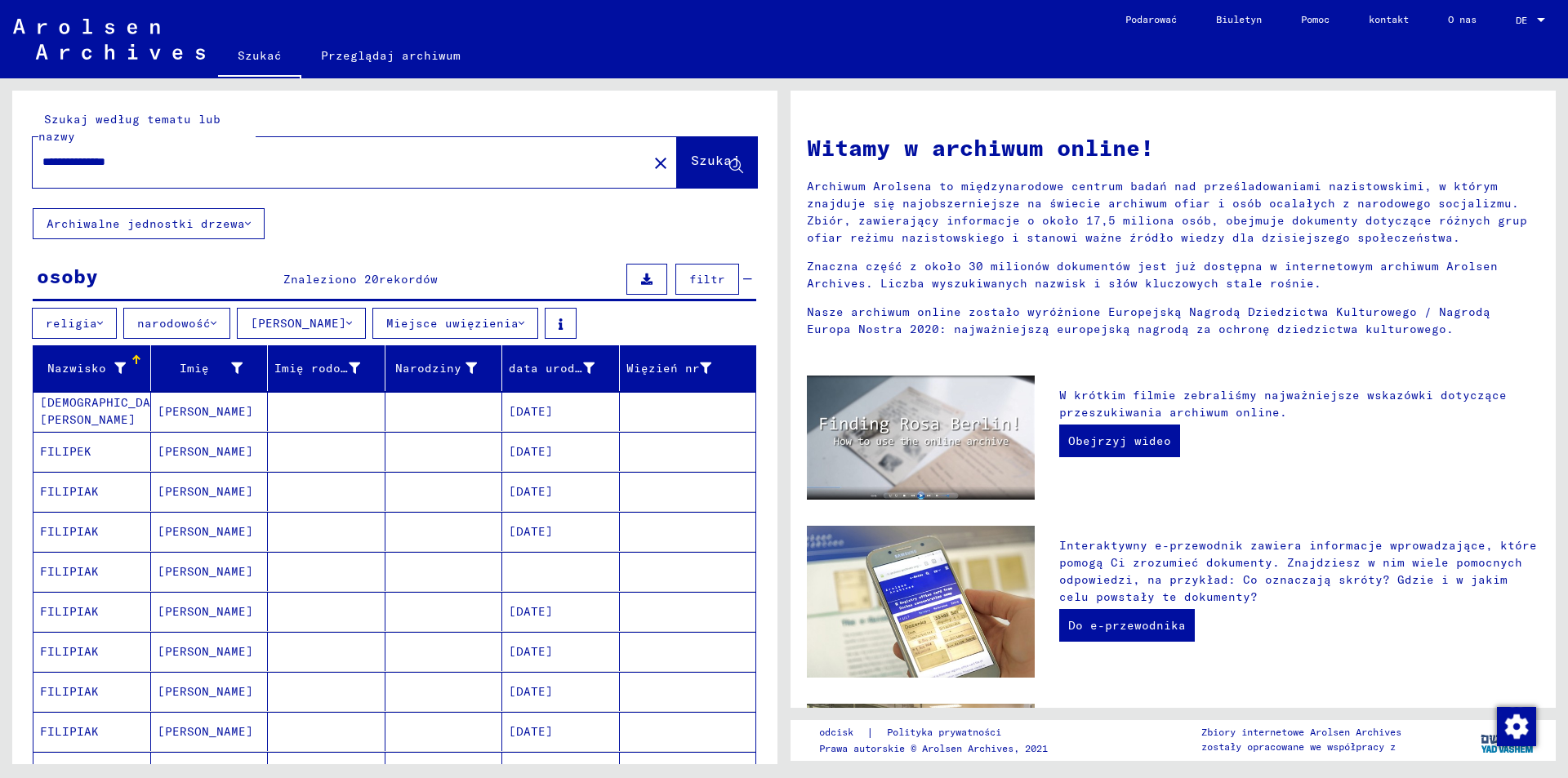
drag, startPoint x: 85, startPoint y: 164, endPoint x: 0, endPoint y: 163, distance: 85.0
click at [0, 169] on div "**********" at bounding box center [392, 421] width 784 height 685
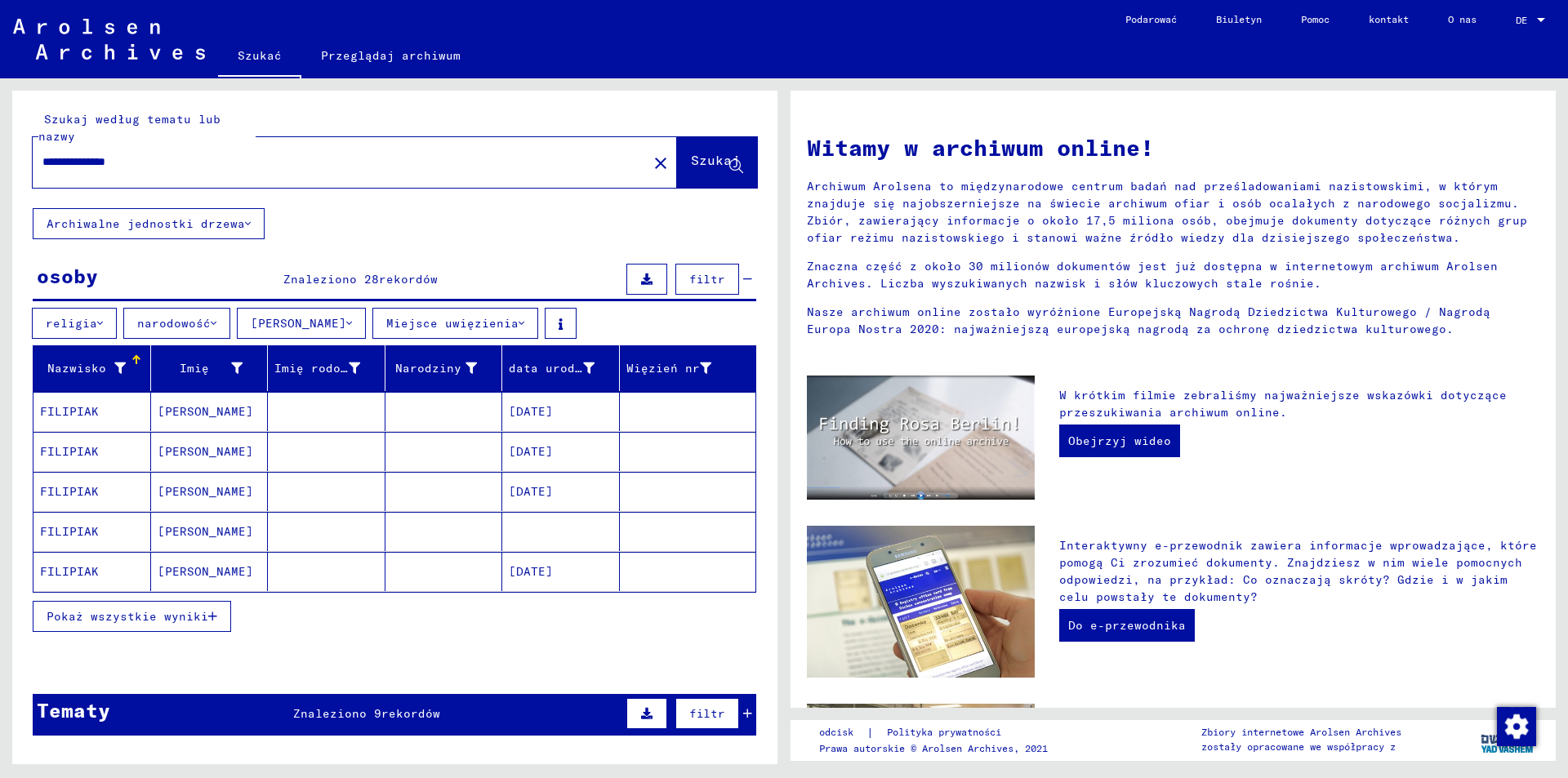
click at [186, 627] on button "Pokaż wszystkie wyniki" at bounding box center [131, 616] width 198 height 31
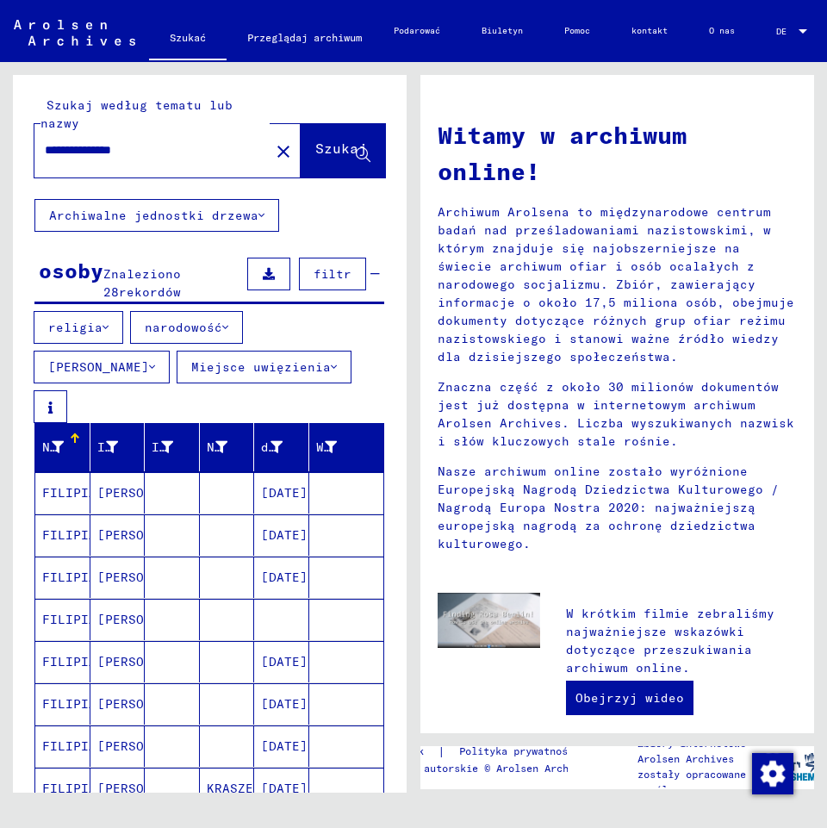
drag, startPoint x: 91, startPoint y: 147, endPoint x: 126, endPoint y: 153, distance: 35.0
click at [91, 147] on input "**********" at bounding box center [147, 150] width 204 height 18
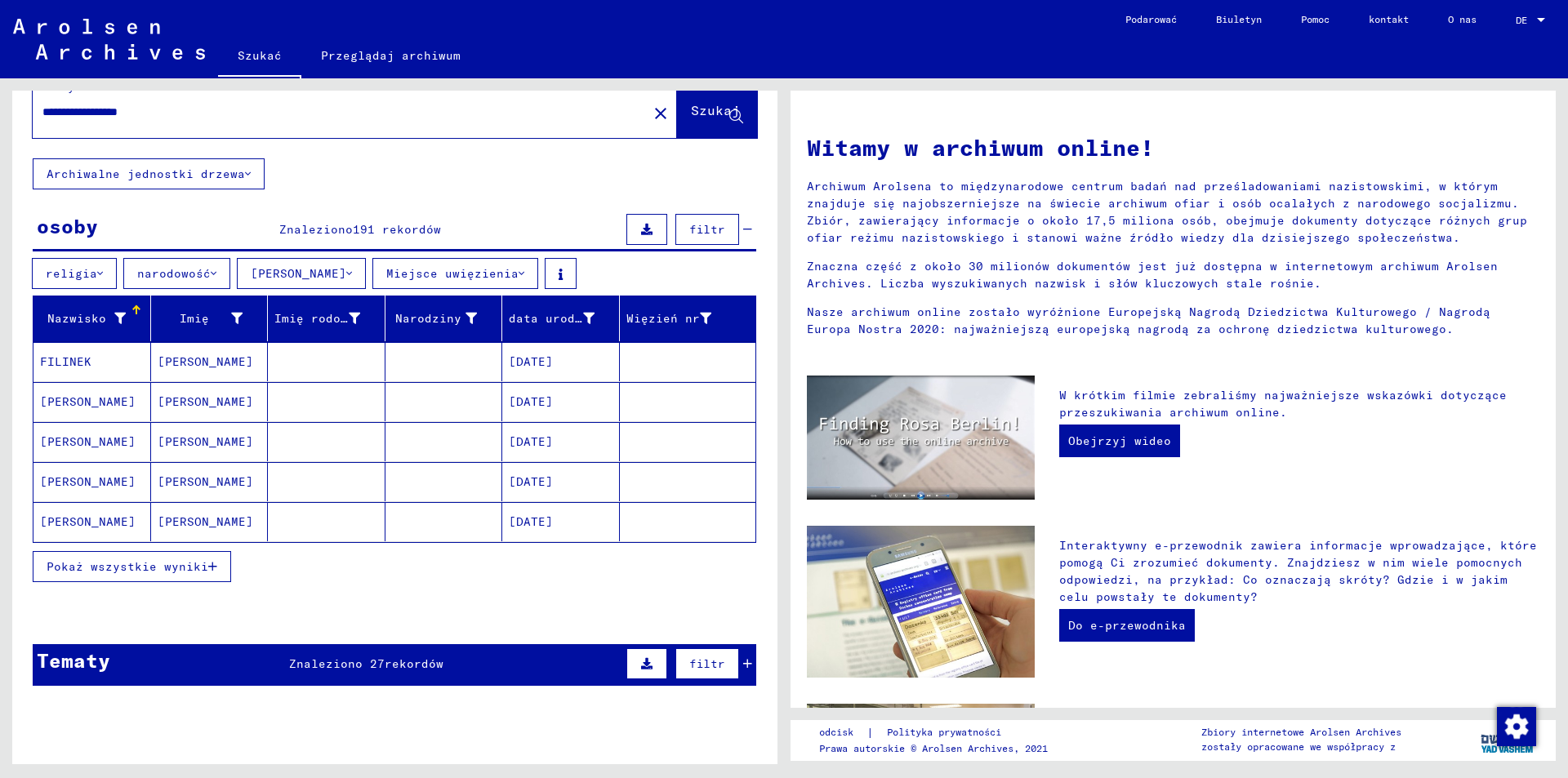
scroll to position [163, 0]
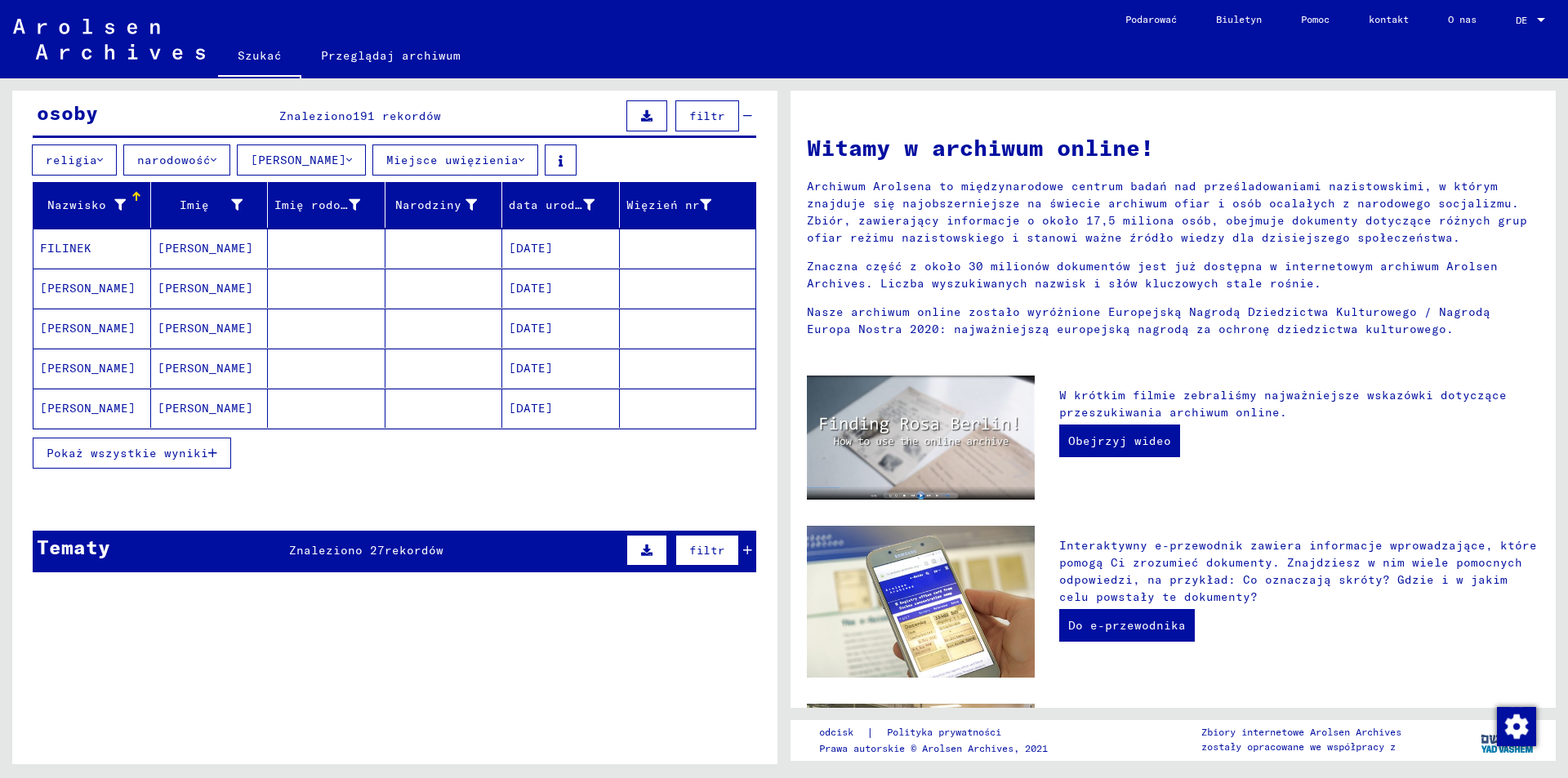
click at [210, 449] on icon "button" at bounding box center [212, 453] width 9 height 11
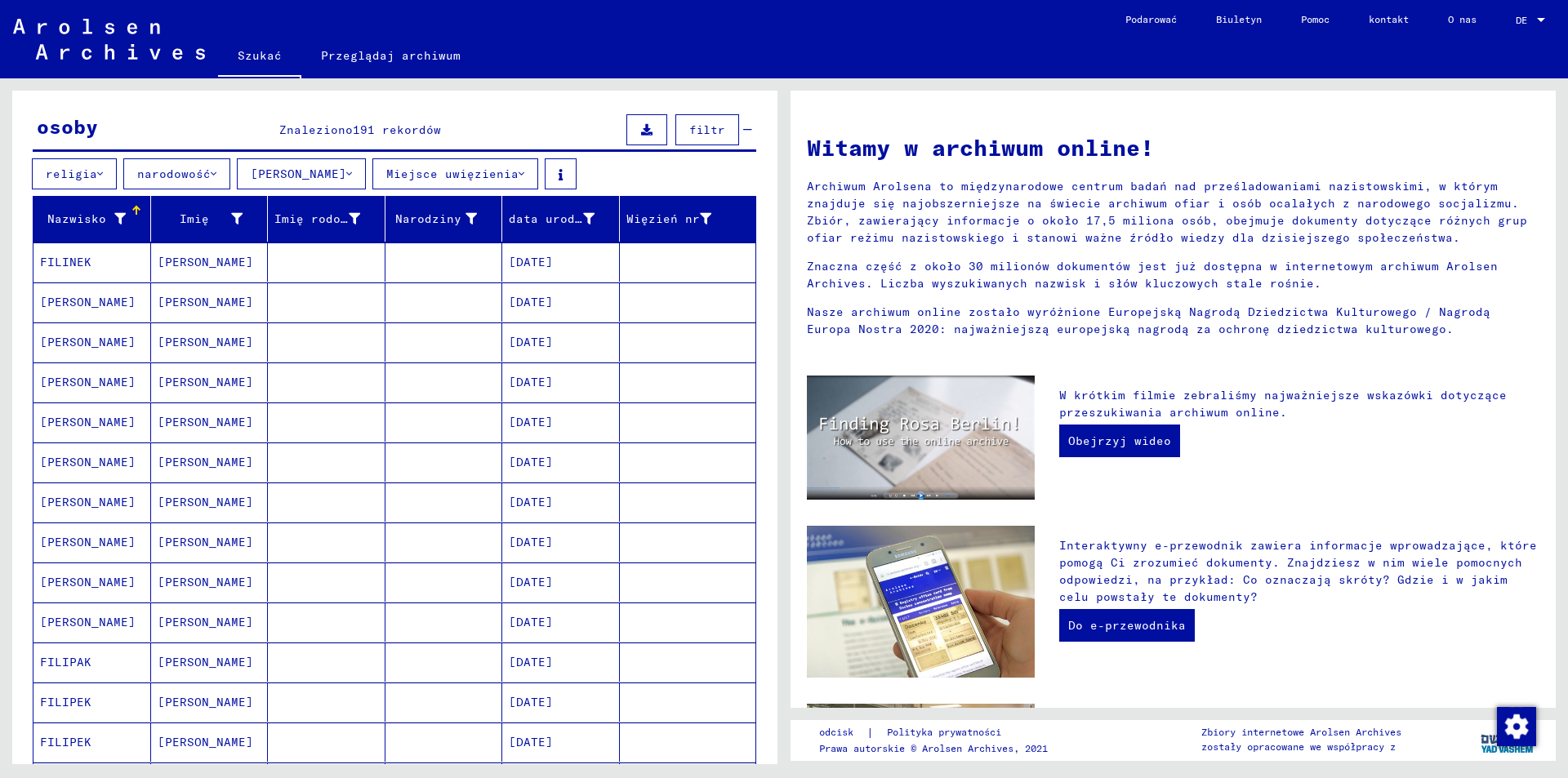
scroll to position [0, 0]
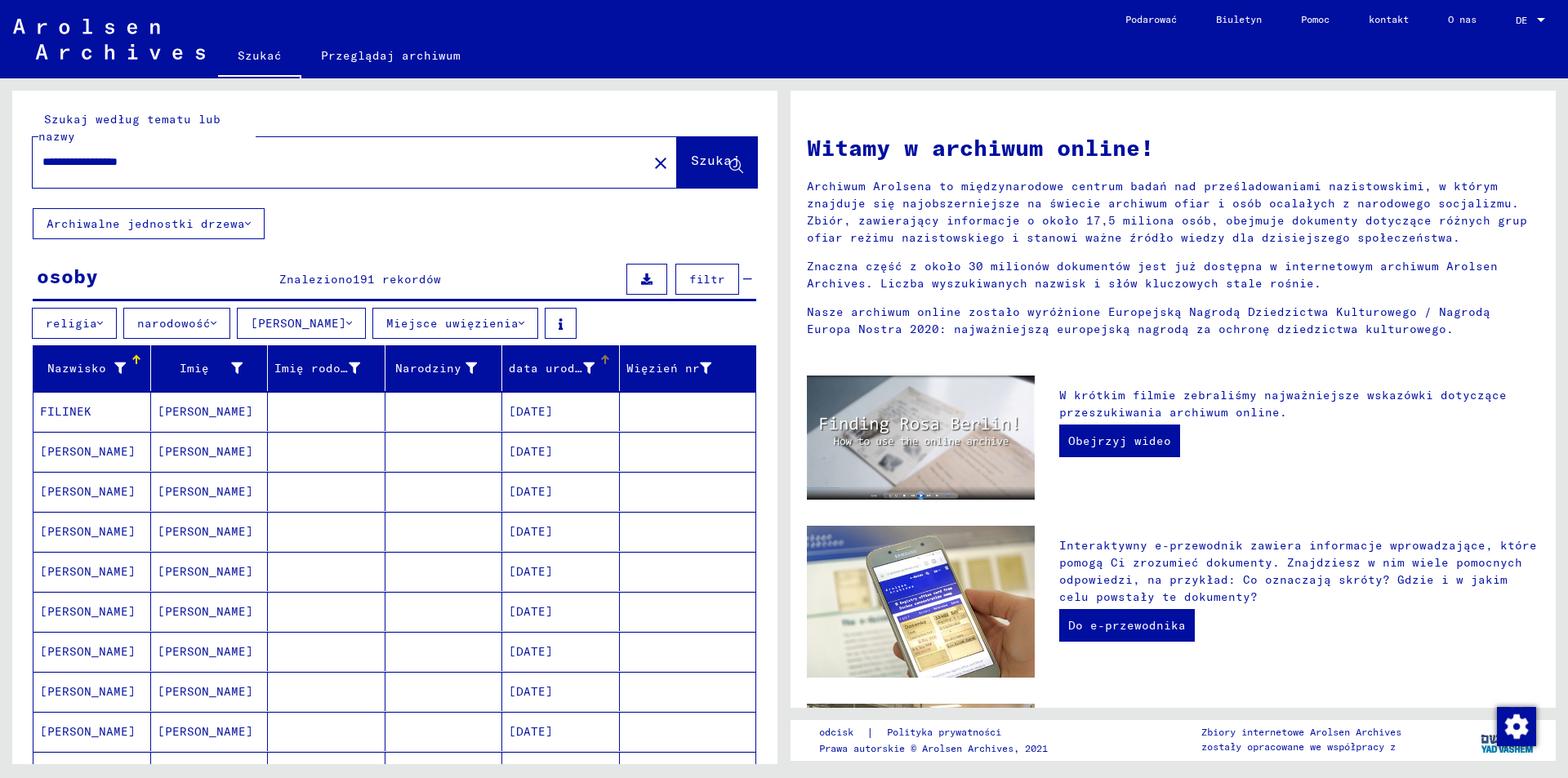
click at [600, 363] on div at bounding box center [605, 360] width 9 height 9
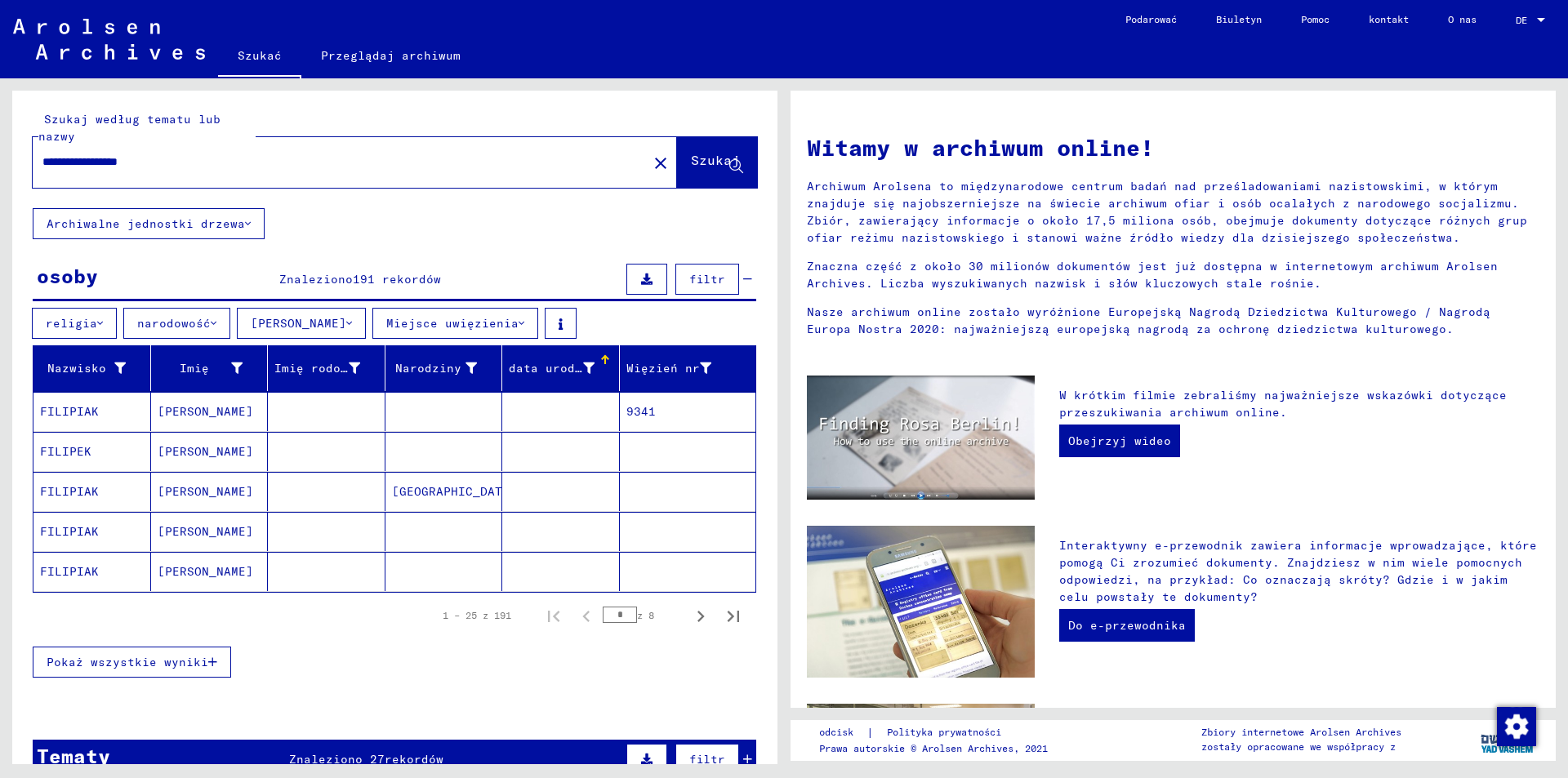
click at [167, 648] on button "Pokaż wszystkie wyniki" at bounding box center [131, 661] width 198 height 31
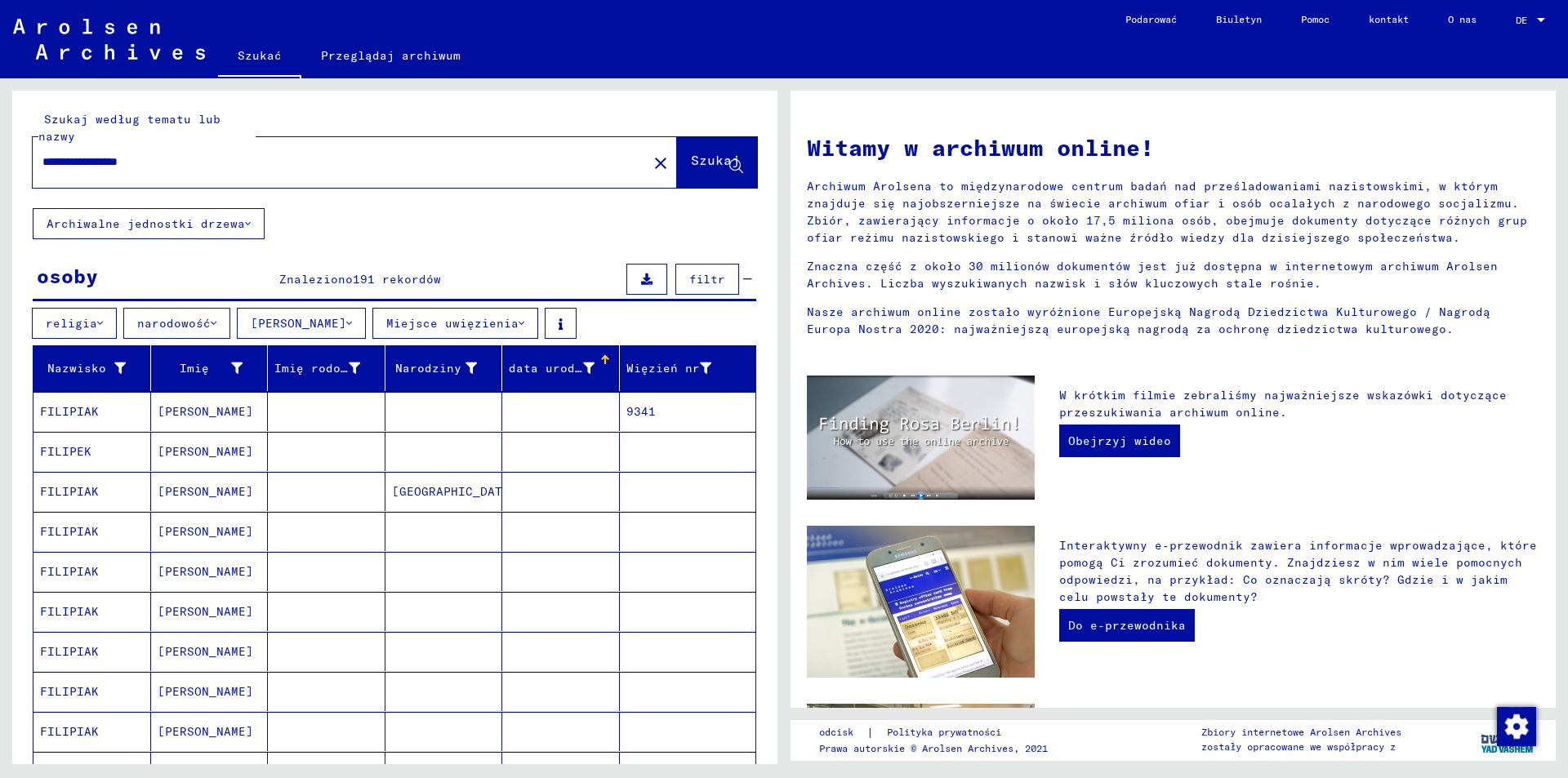
drag, startPoint x: 107, startPoint y: 158, endPoint x: 0, endPoint y: 125, distance: 112.0
click at [0, 126] on div "**********" at bounding box center [392, 421] width 784 height 685
type input "**********"
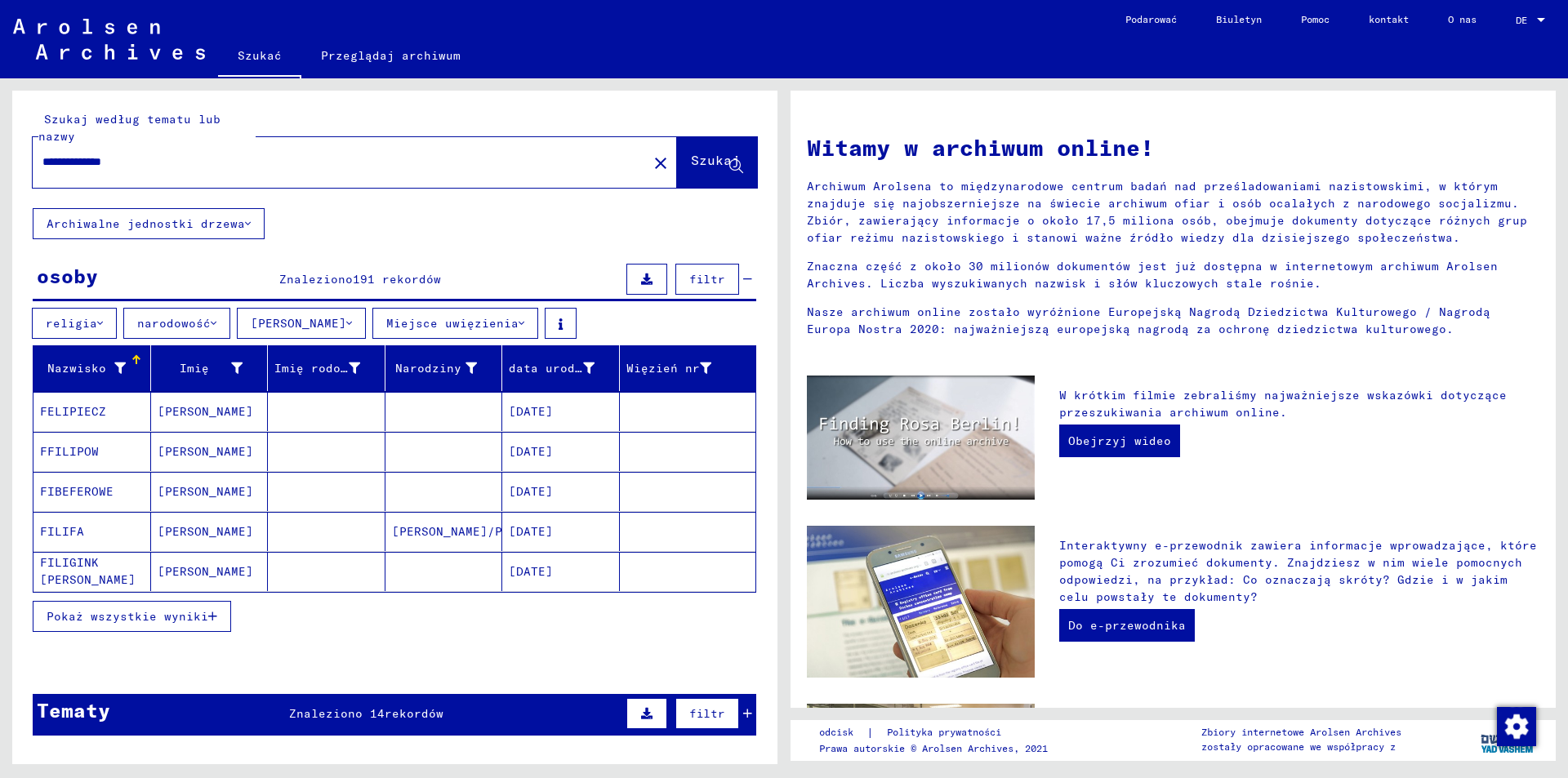
click at [174, 623] on font "Pokaż wszystkie wyniki" at bounding box center [127, 617] width 162 height 15
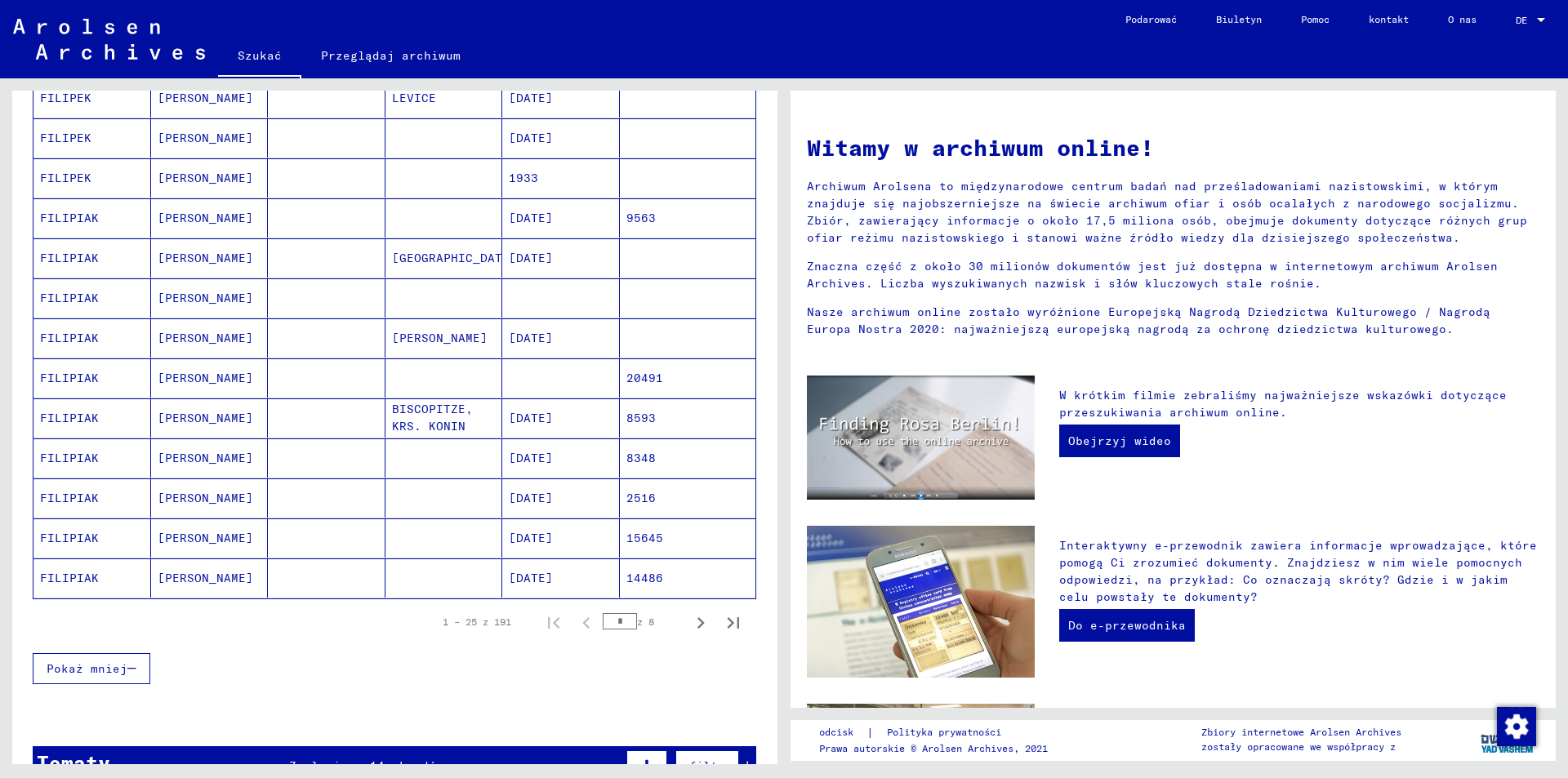
scroll to position [816, 0]
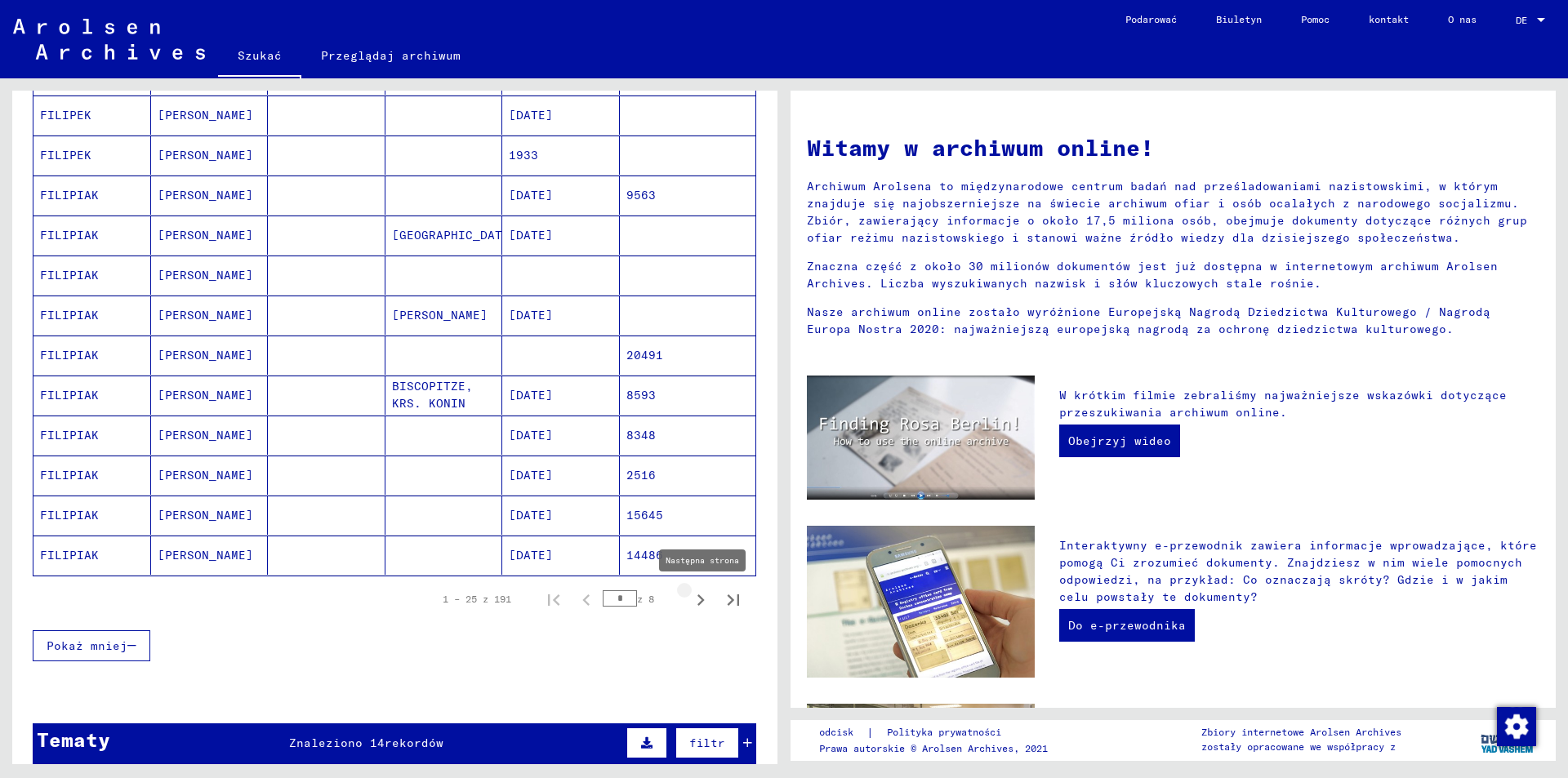
click at [689, 600] on icon "Następna strona" at bounding box center [701, 600] width 23 height 23
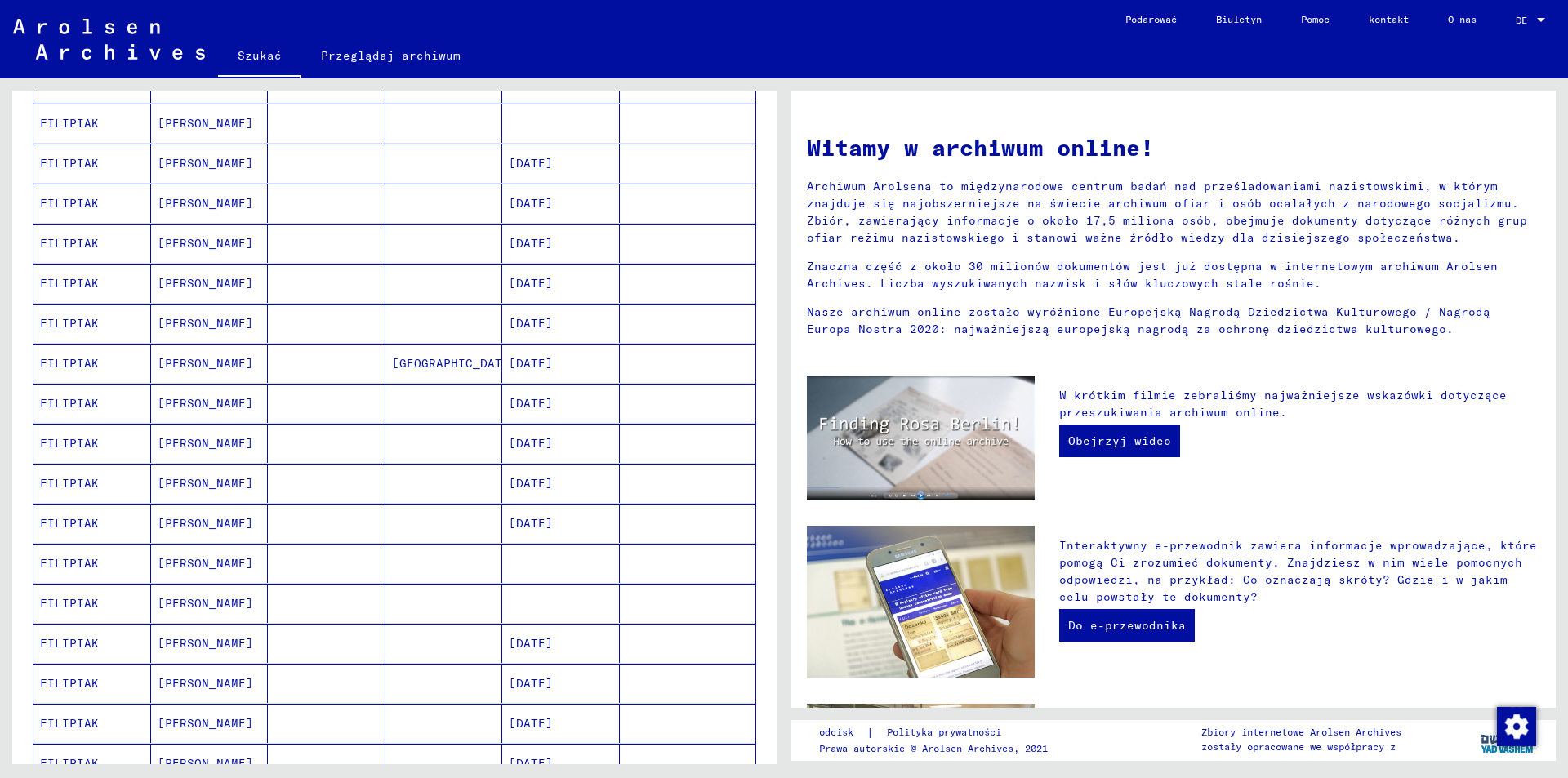
scroll to position [897, 0]
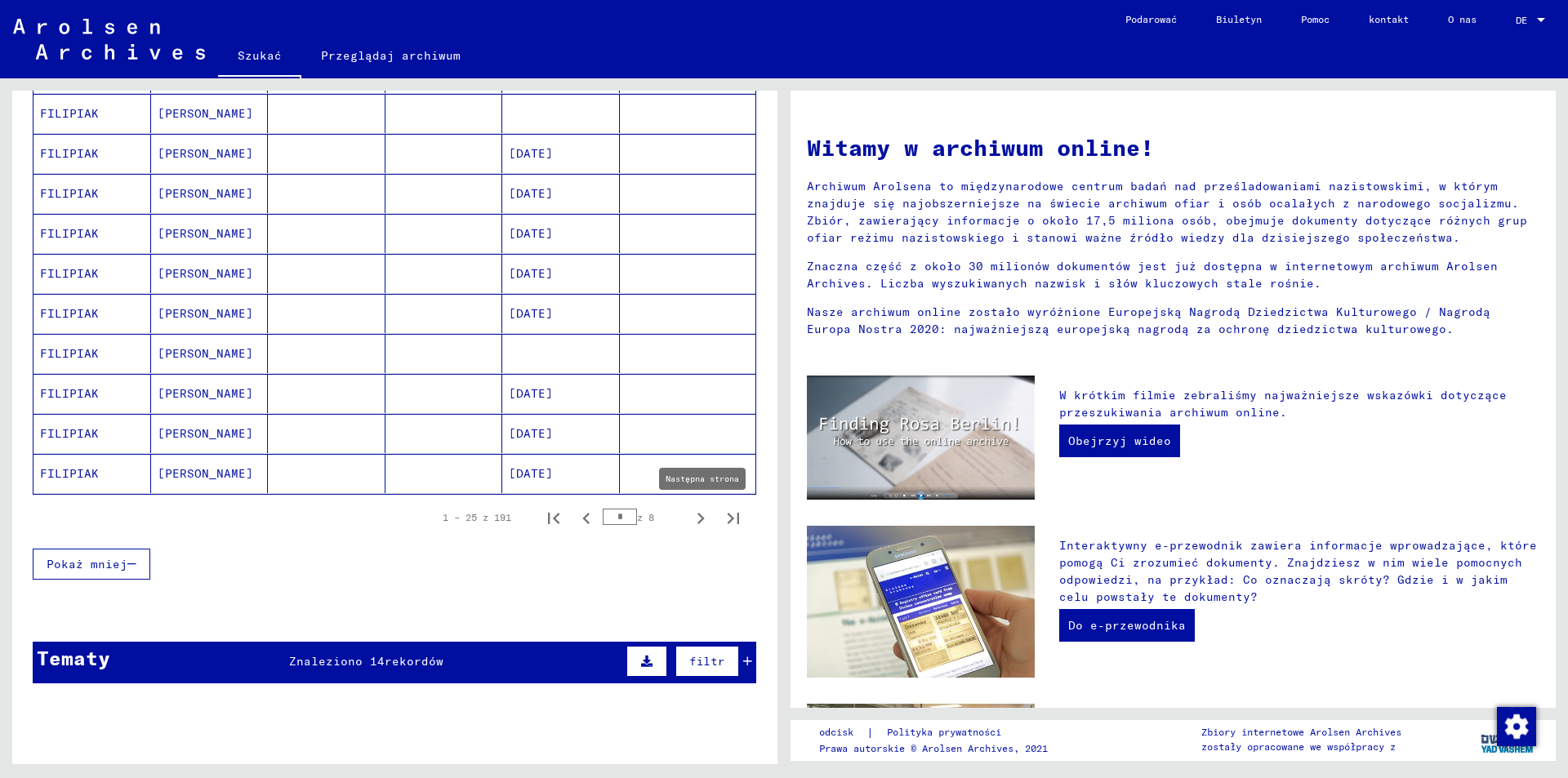
click at [698, 522] on icon "Następna strona" at bounding box center [702, 518] width 8 height 11
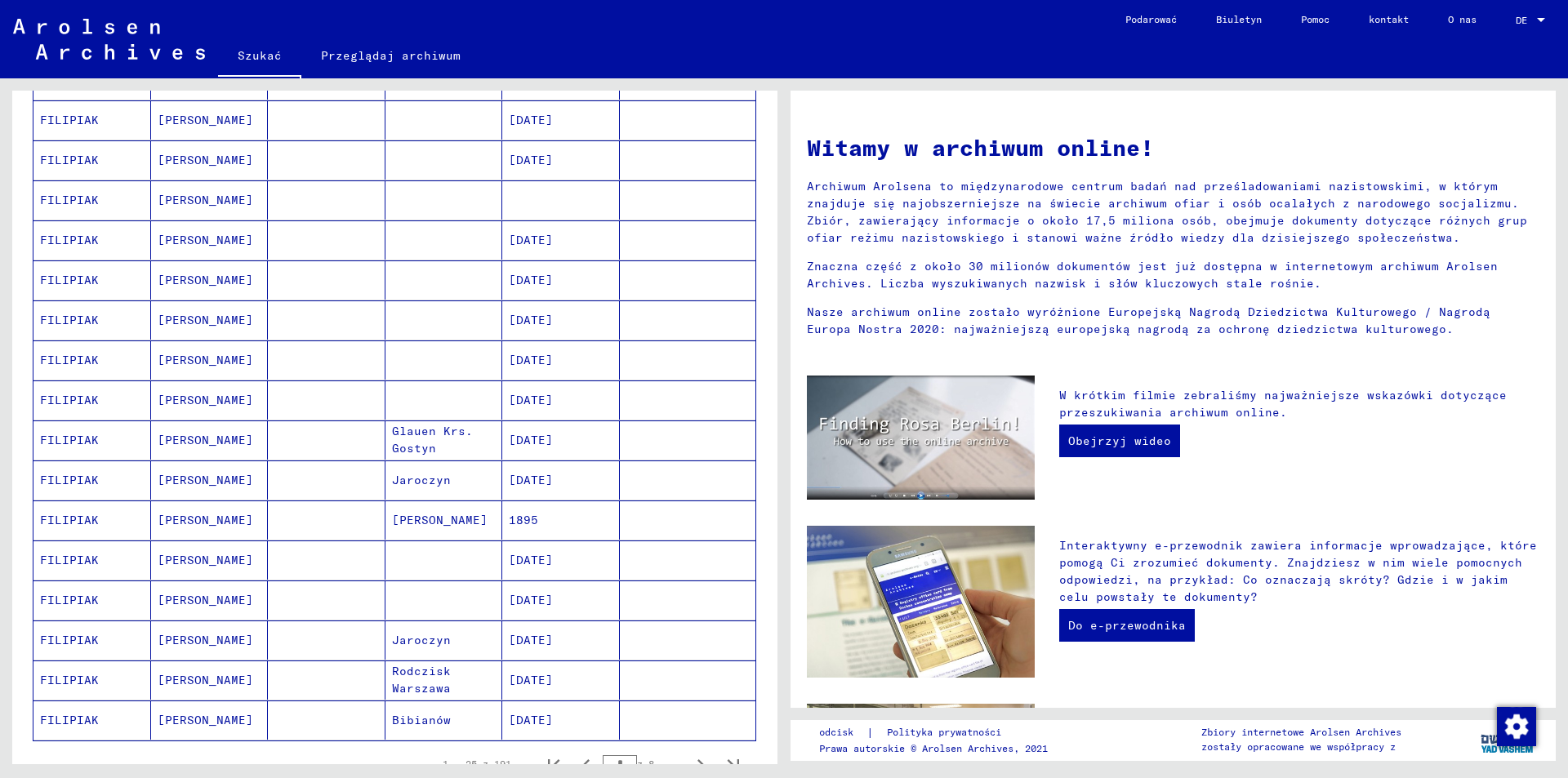
scroll to position [734, 0]
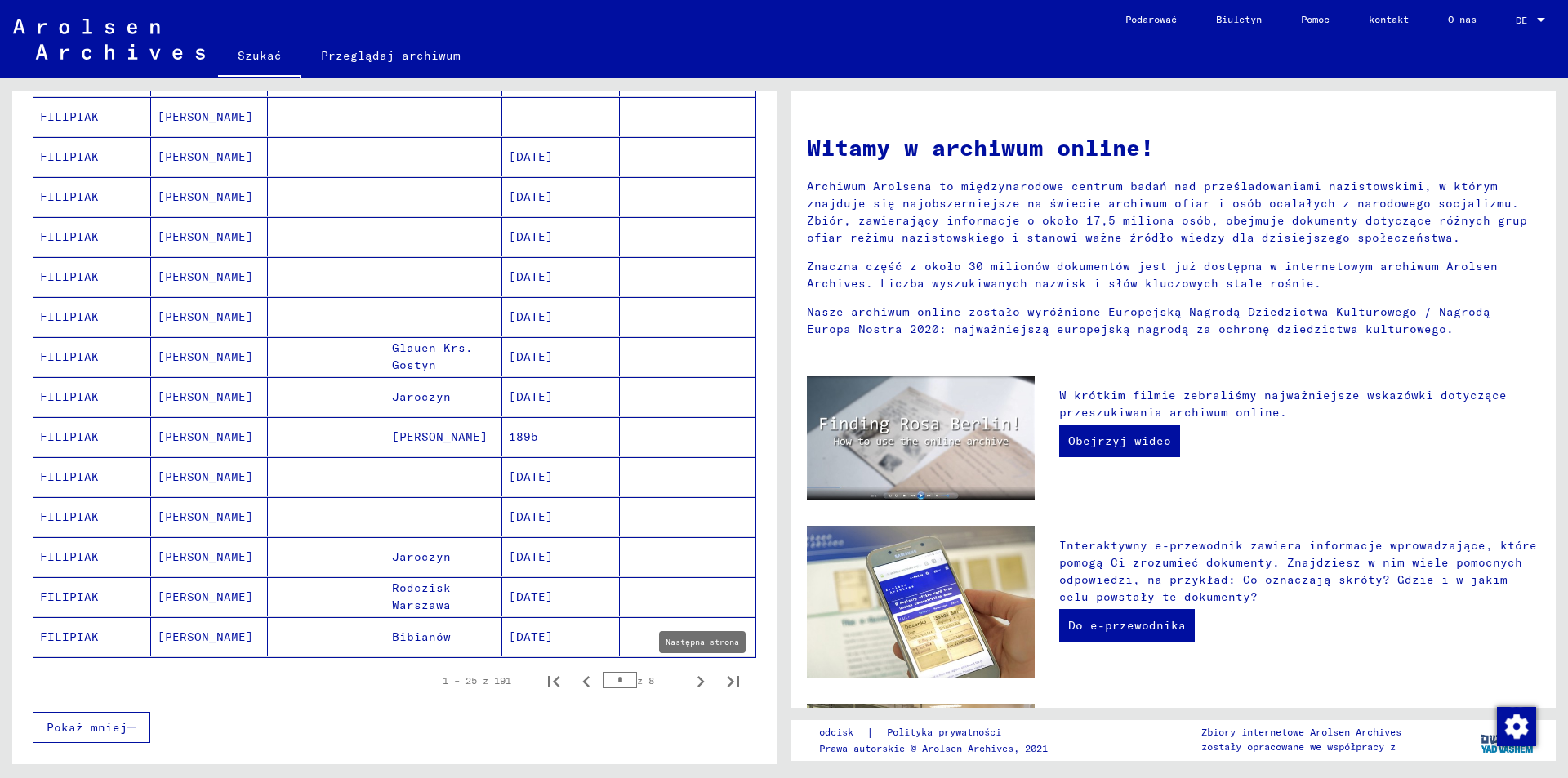
click at [689, 686] on icon "Następna strona" at bounding box center [701, 681] width 23 height 23
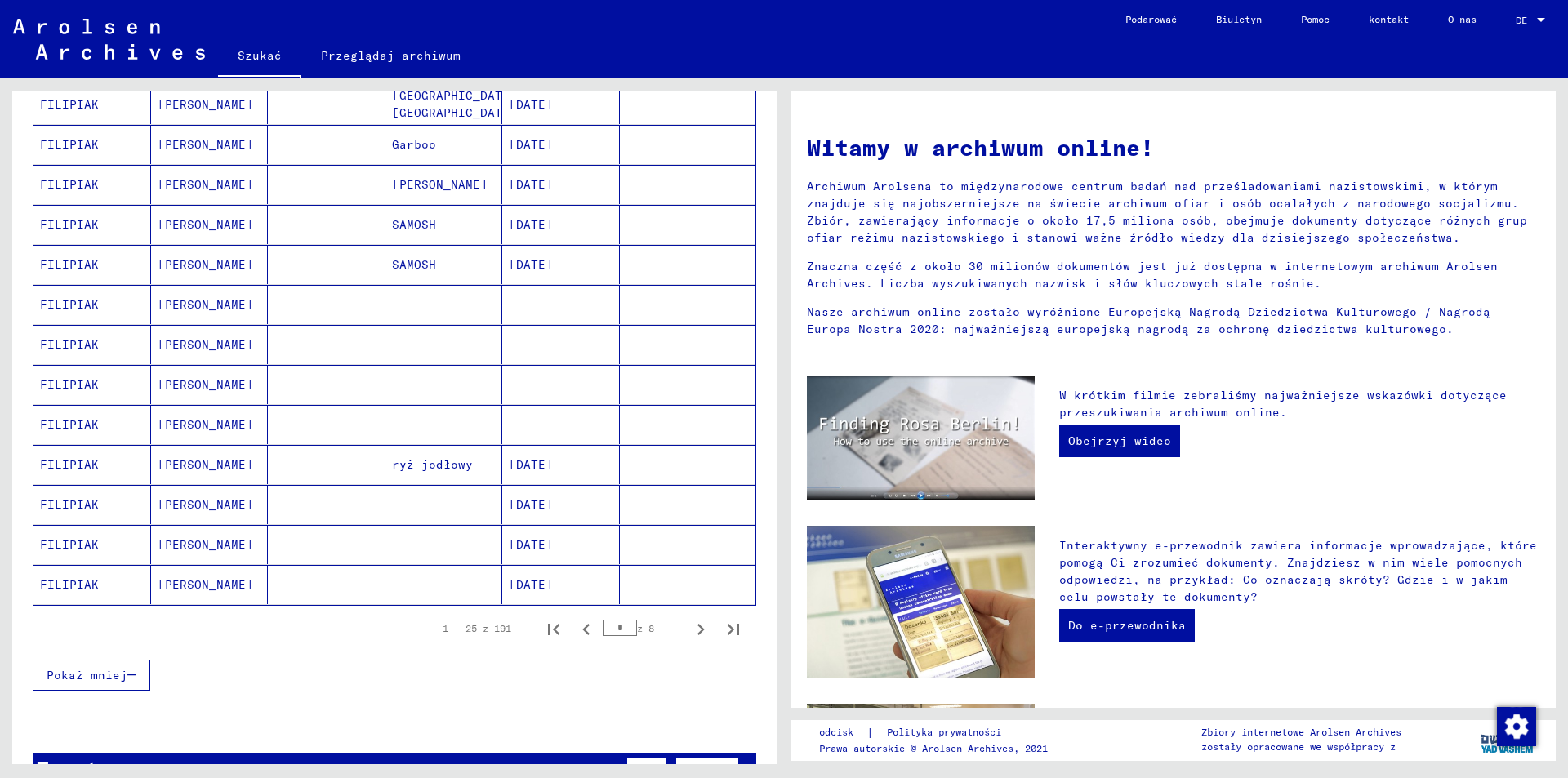
scroll to position [897, 0]
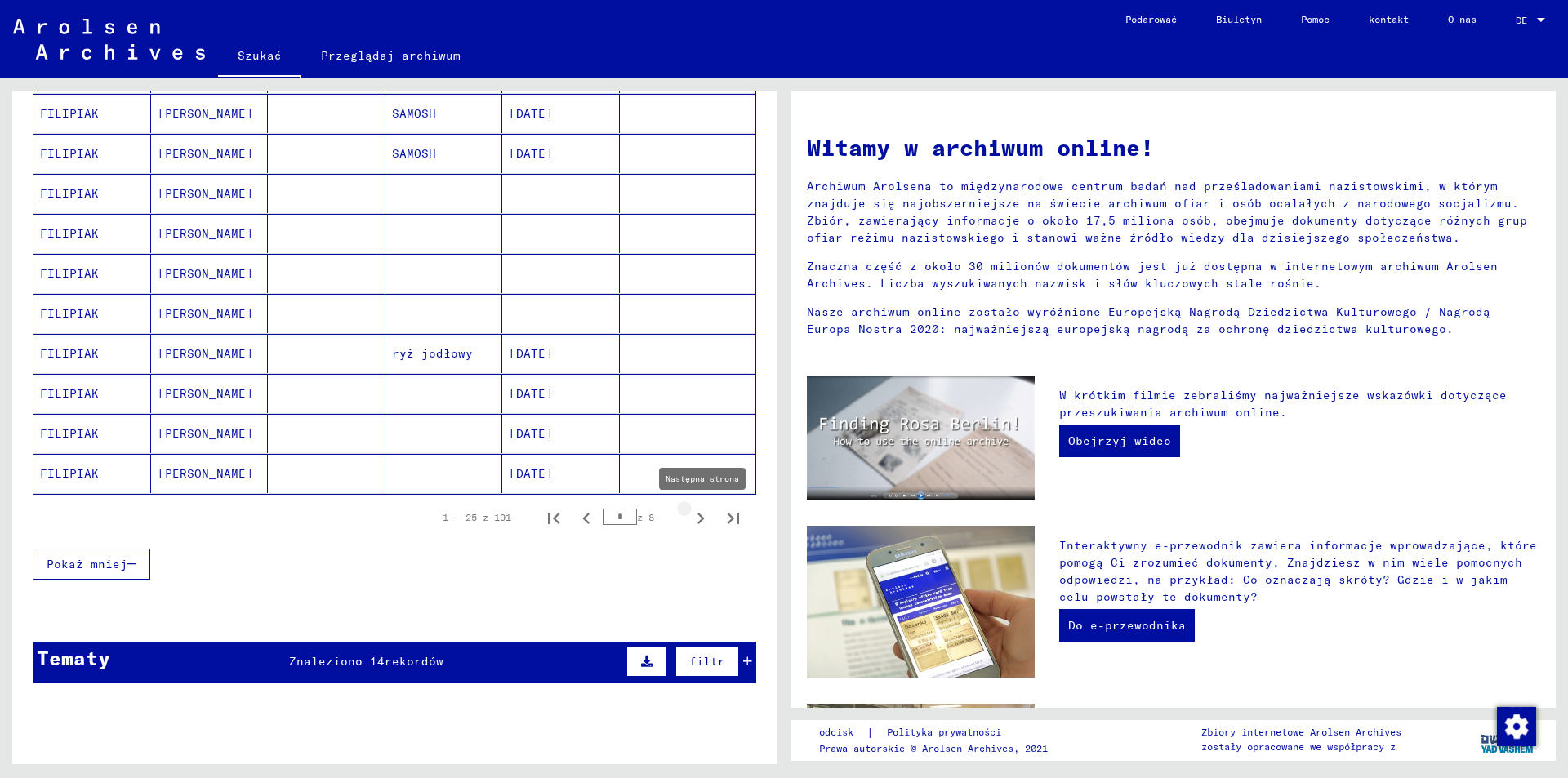
click at [693, 520] on icon "Następna strona" at bounding box center [701, 518] width 23 height 23
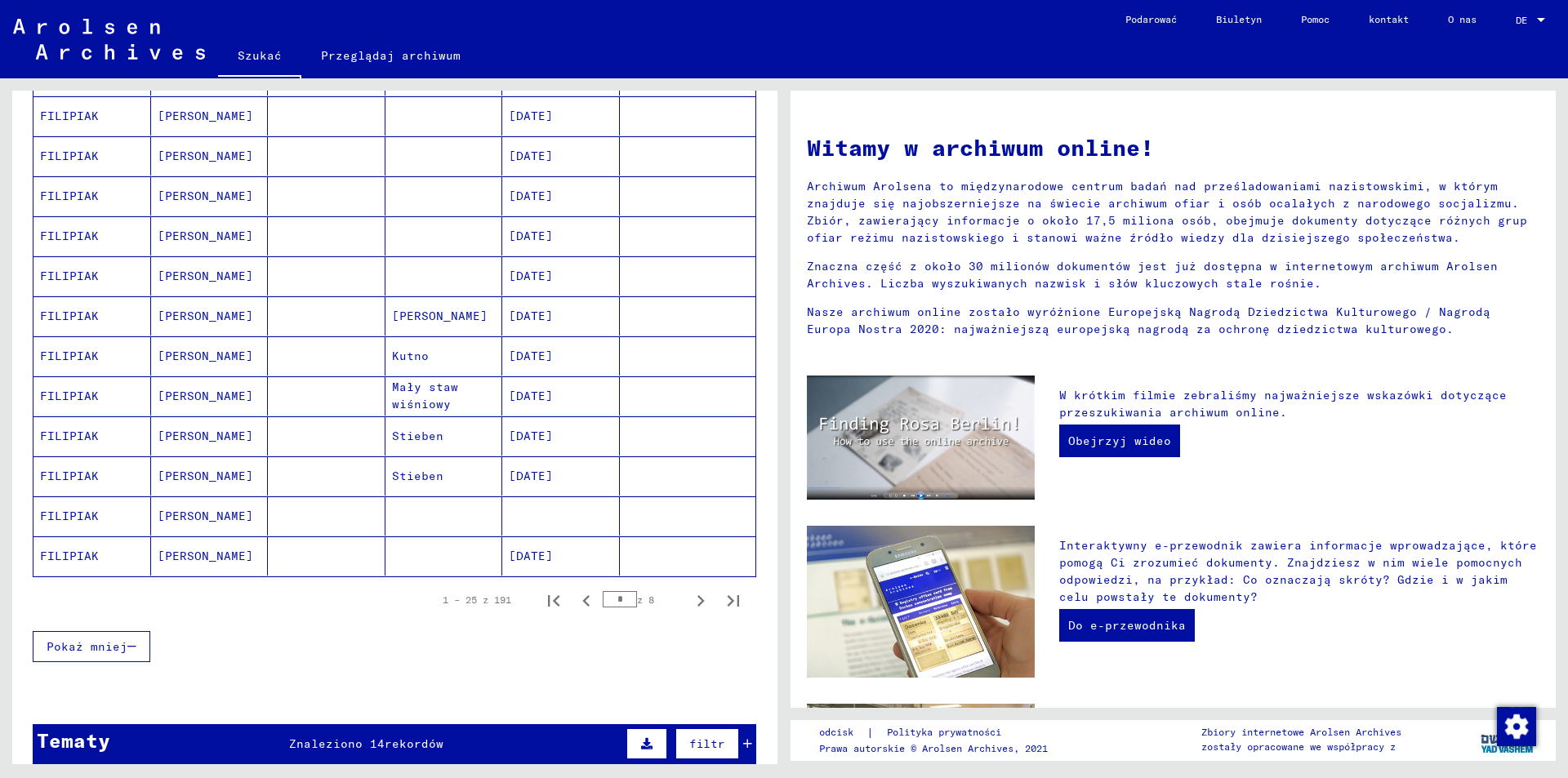
scroll to position [816, 0]
click at [690, 603] on icon "Następna strona" at bounding box center [701, 600] width 23 height 23
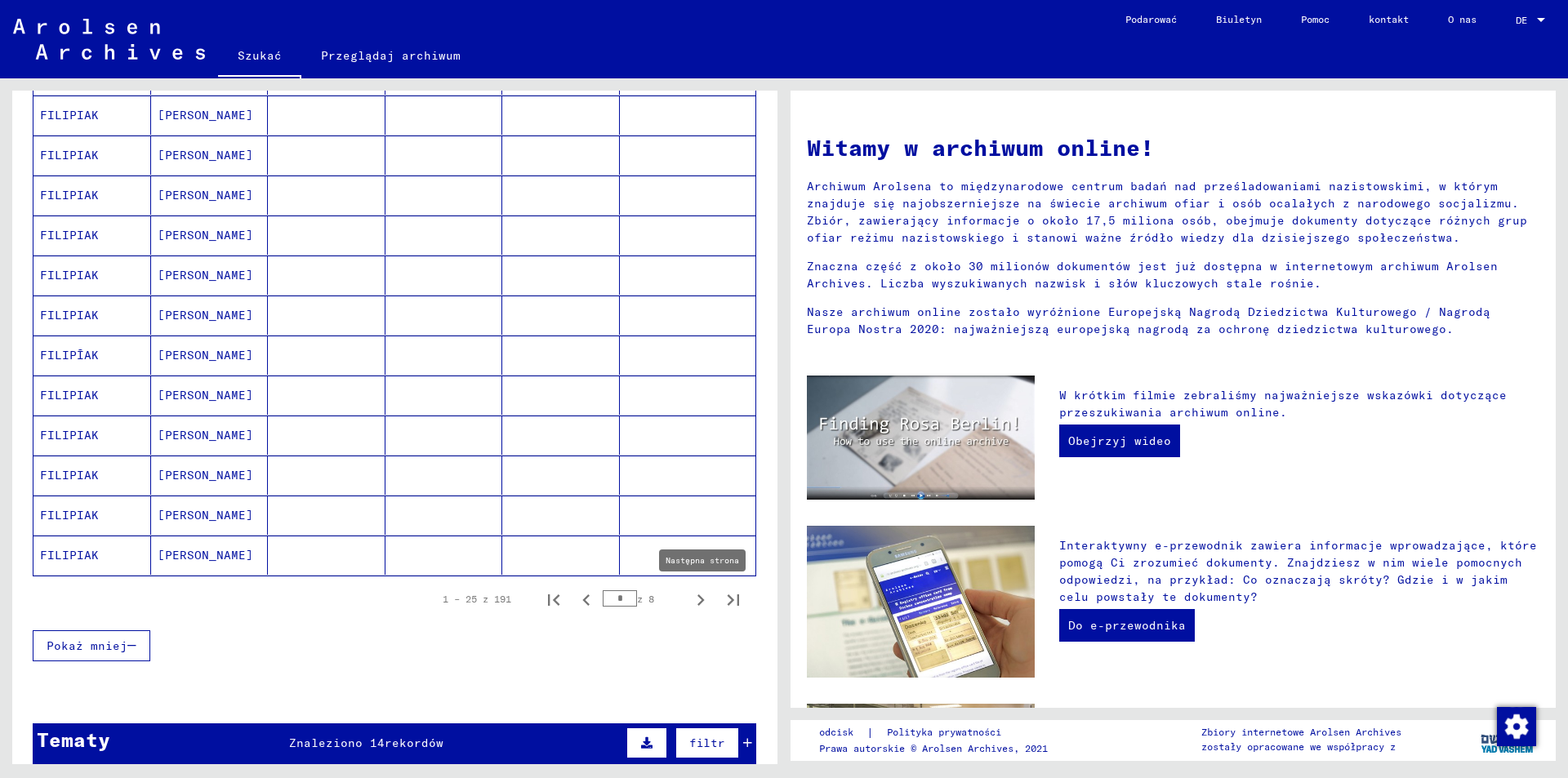
click at [689, 595] on icon "Następna strona" at bounding box center [701, 600] width 23 height 23
click at [689, 591] on icon "Następna strona" at bounding box center [701, 600] width 23 height 23
type input "*"
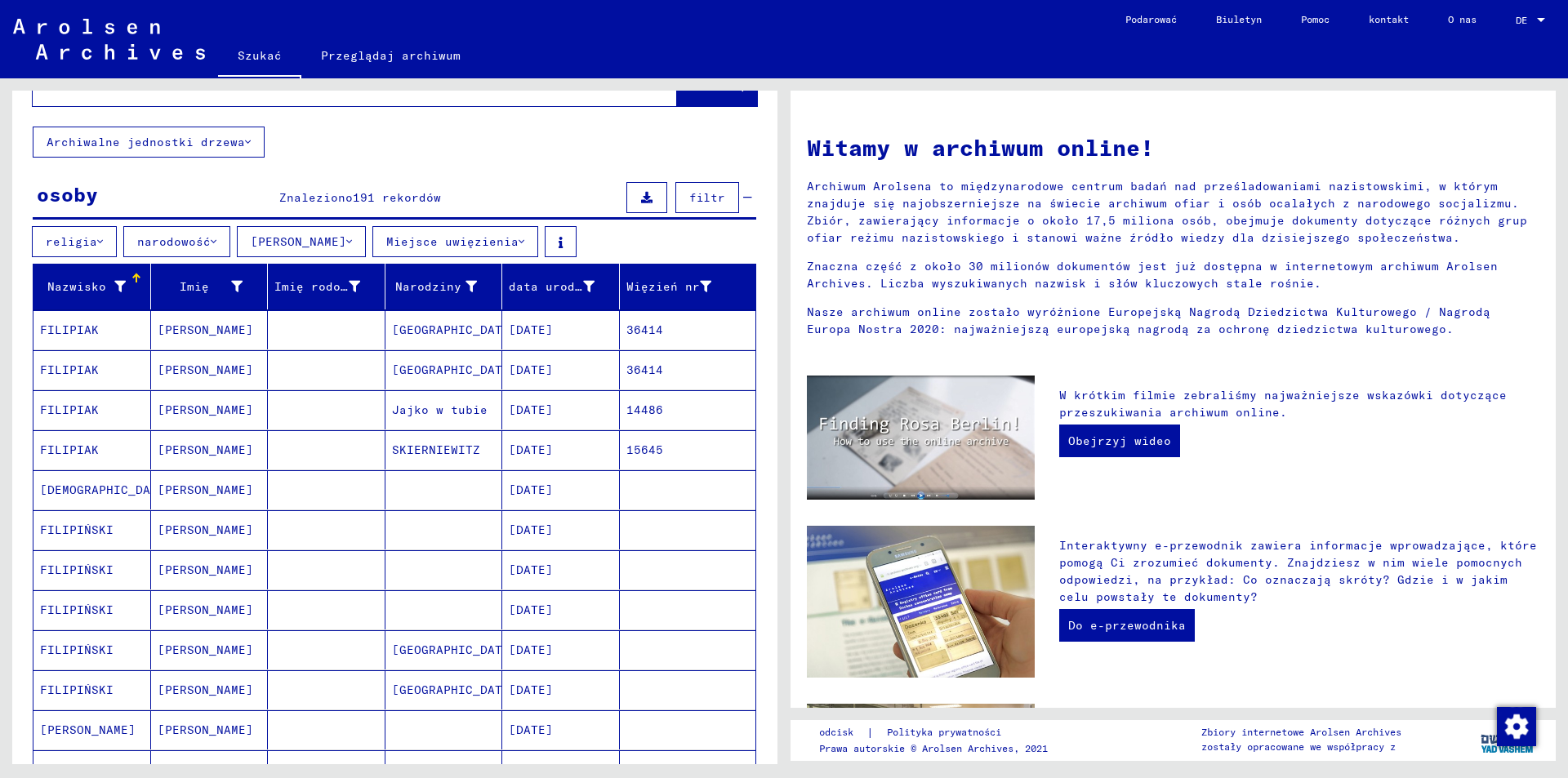
scroll to position [0, 0]
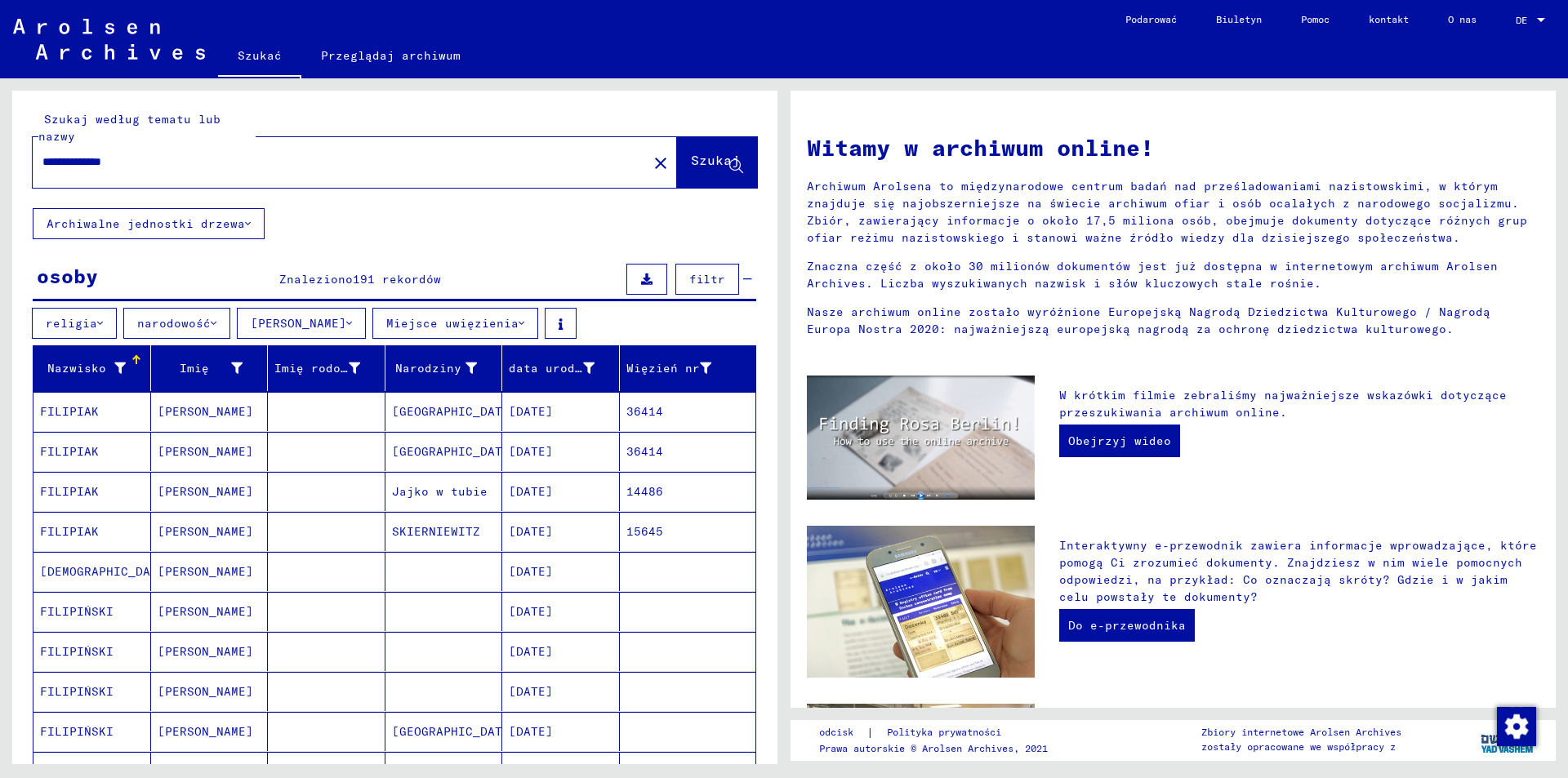
click at [650, 159] on mat-icon "close" at bounding box center [660, 163] width 20 height 20
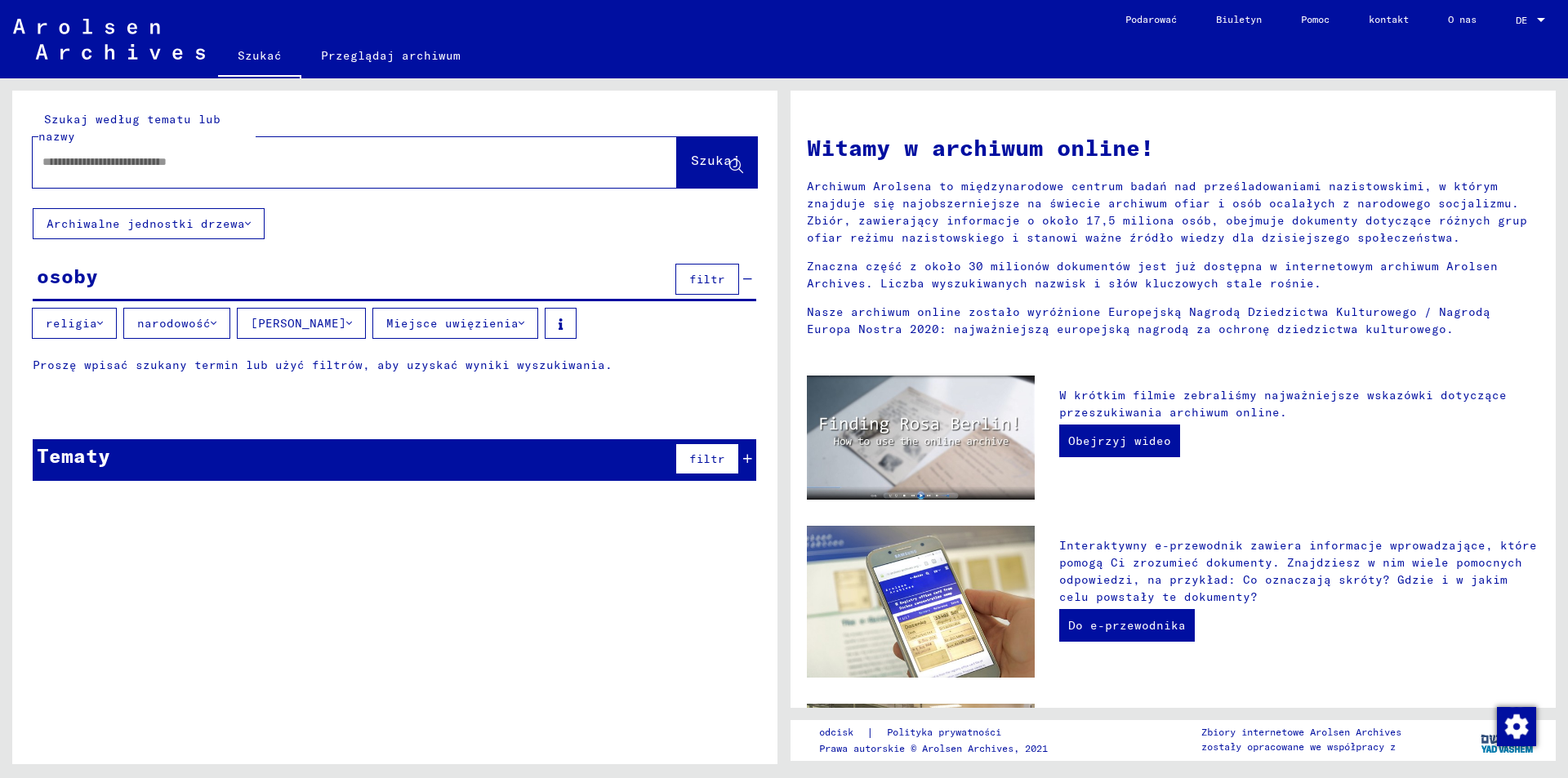
click at [159, 156] on input "text" at bounding box center [336, 162] width 586 height 17
type input "**********"
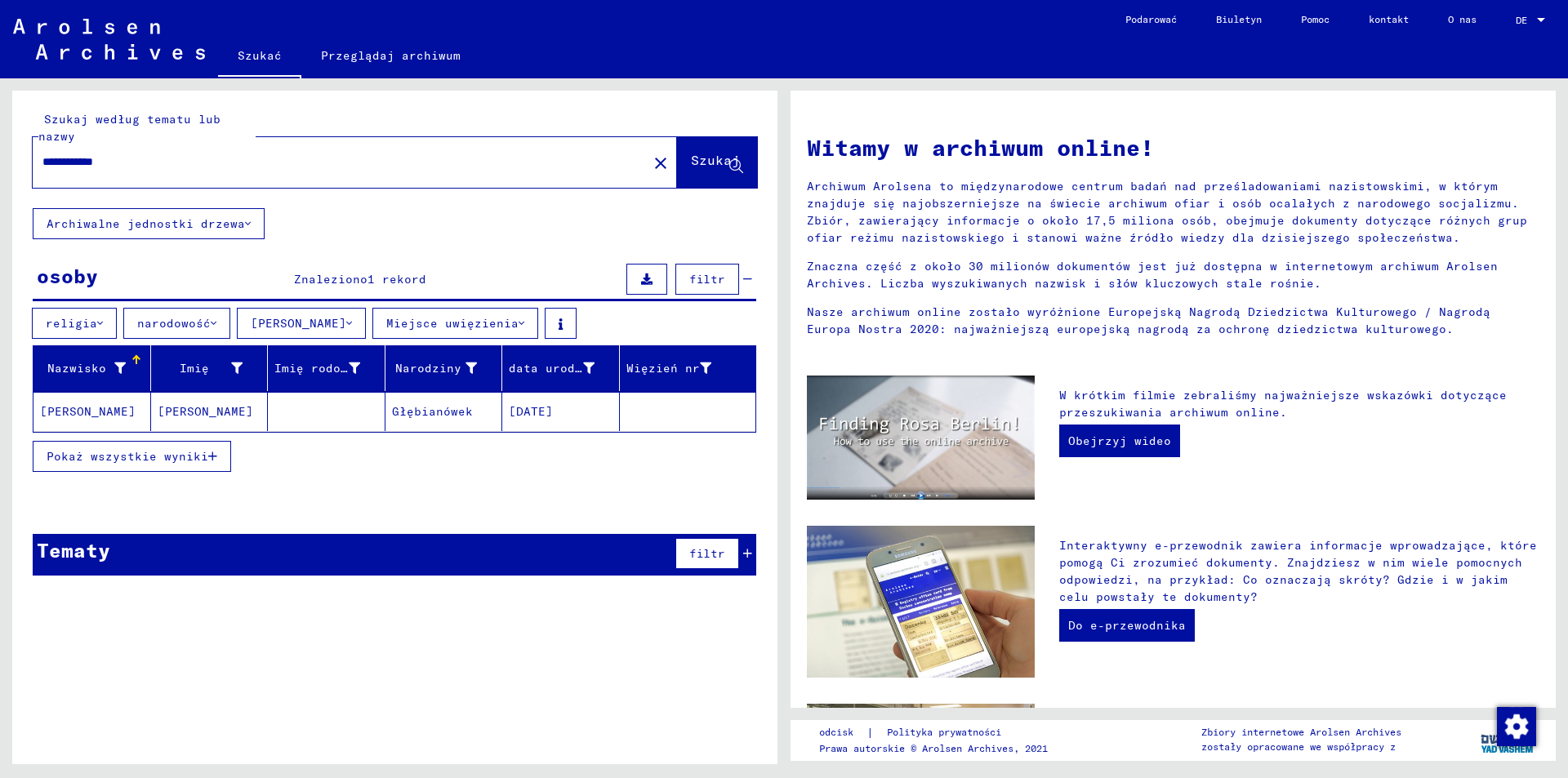
click at [209, 450] on icon "button" at bounding box center [212, 456] width 9 height 11
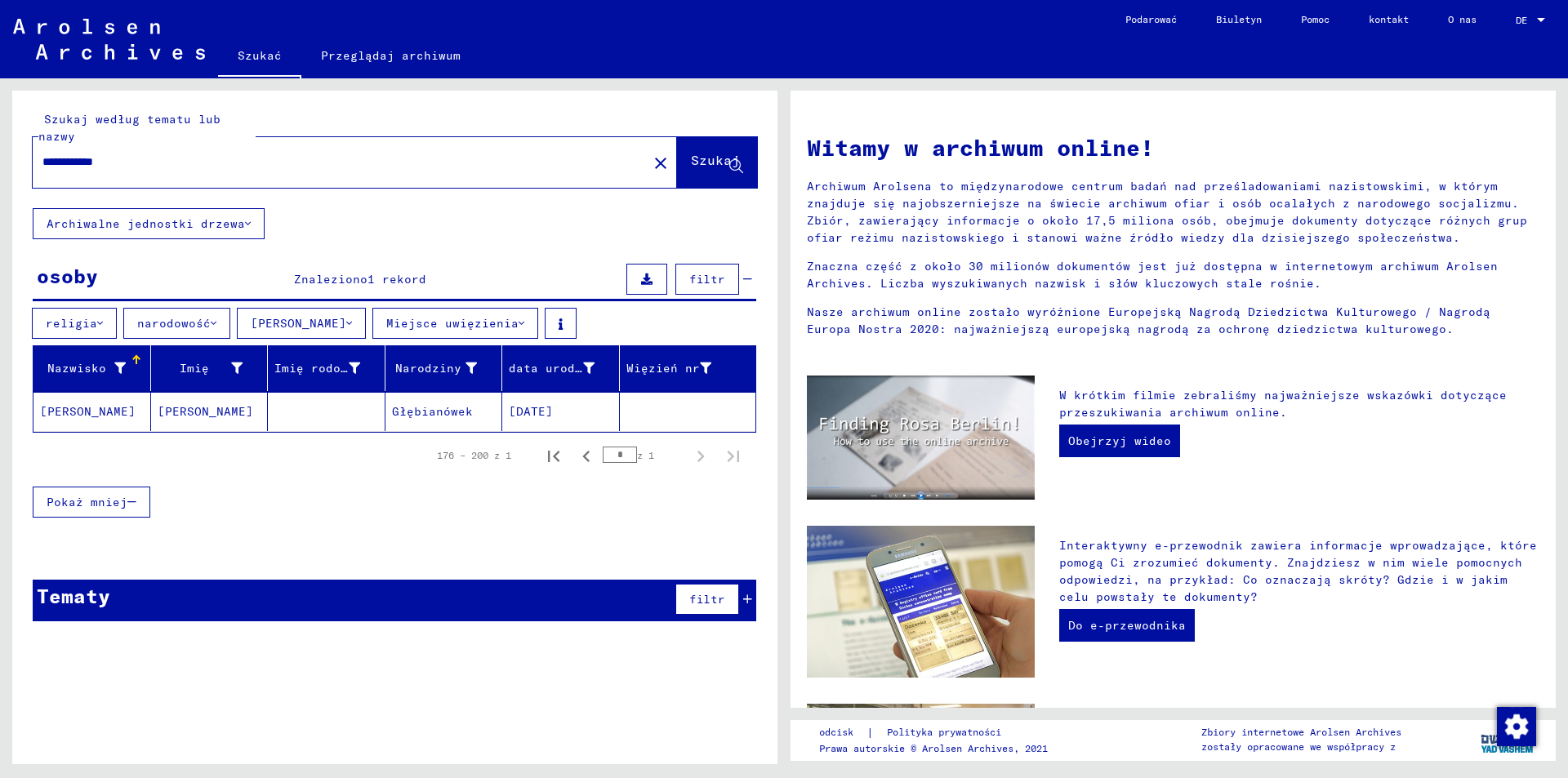
drag, startPoint x: 154, startPoint y: 156, endPoint x: 0, endPoint y: 138, distance: 155.0
click at [0, 138] on div "**********" at bounding box center [392, 421] width 784 height 685
click at [650, 158] on mat-icon "close" at bounding box center [660, 163] width 20 height 20
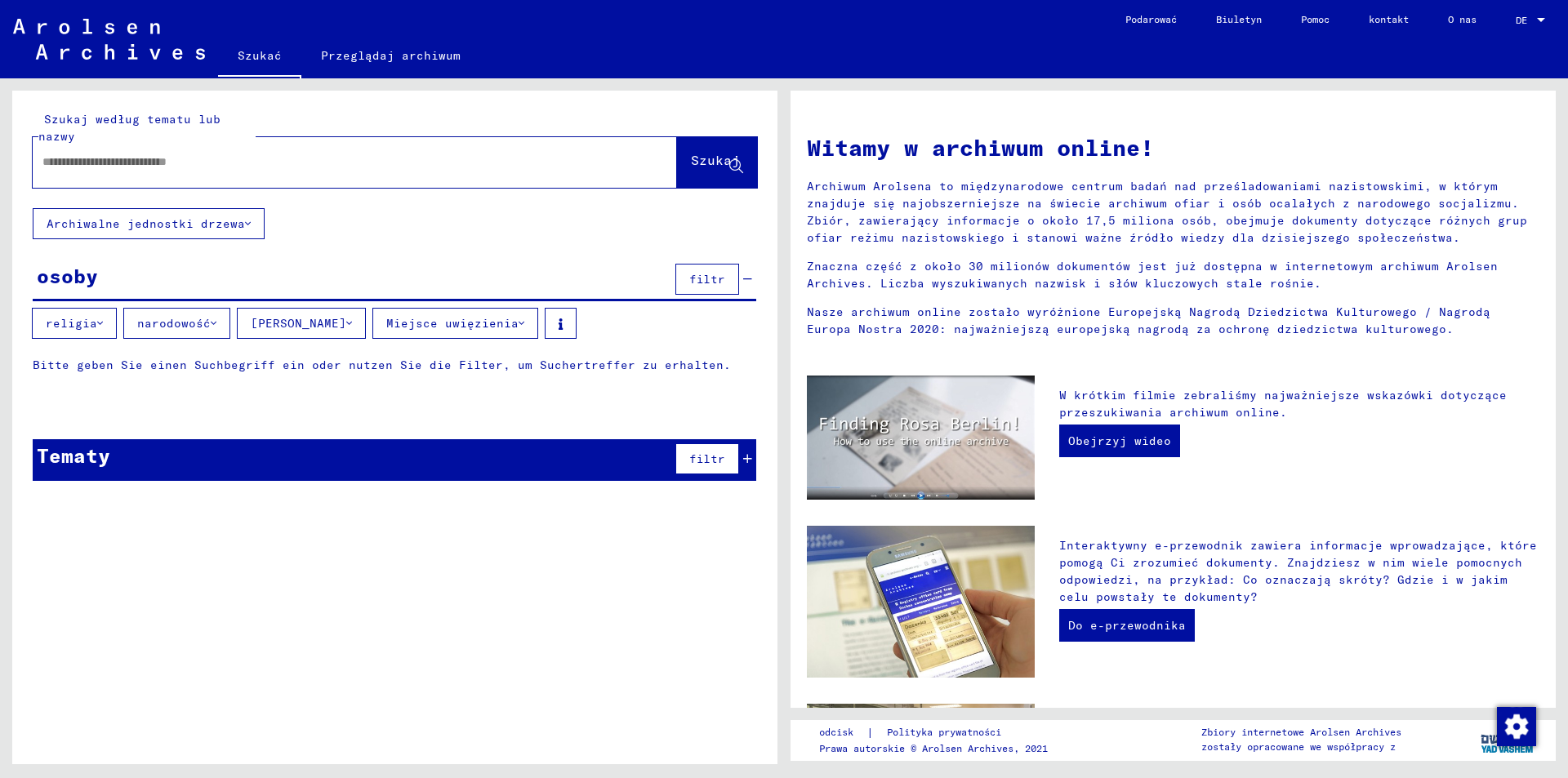
click at [401, 120] on div "Szukaj według tematu lub nazwy Szukaj" at bounding box center [394, 149] width 724 height 77
click at [377, 149] on div at bounding box center [330, 162] width 595 height 37
click at [253, 158] on input "text" at bounding box center [336, 162] width 586 height 17
type input "**********"
click at [692, 155] on font "Szukaj" at bounding box center [716, 159] width 49 height 16
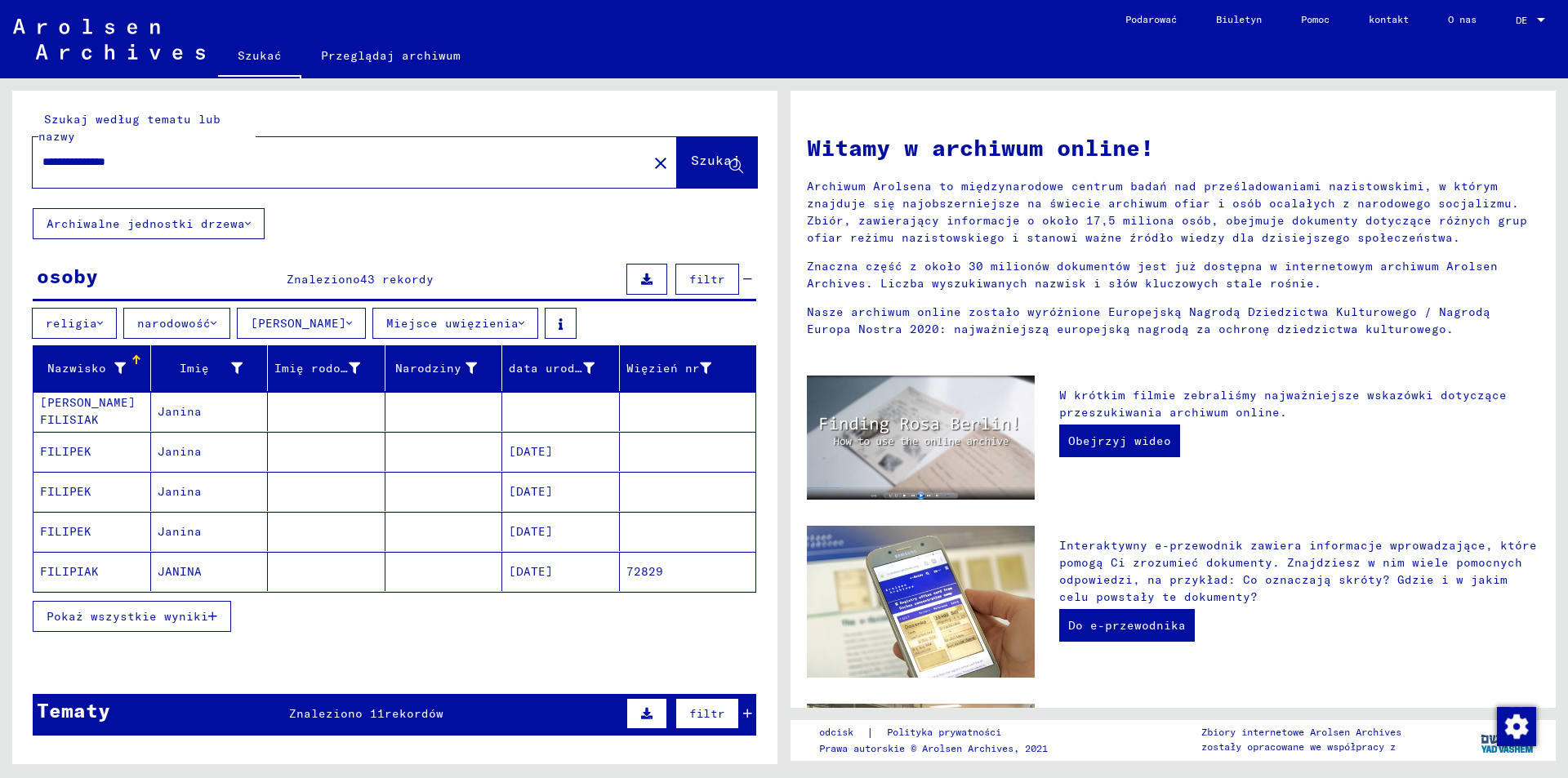
click at [209, 615] on icon "button" at bounding box center [212, 616] width 9 height 11
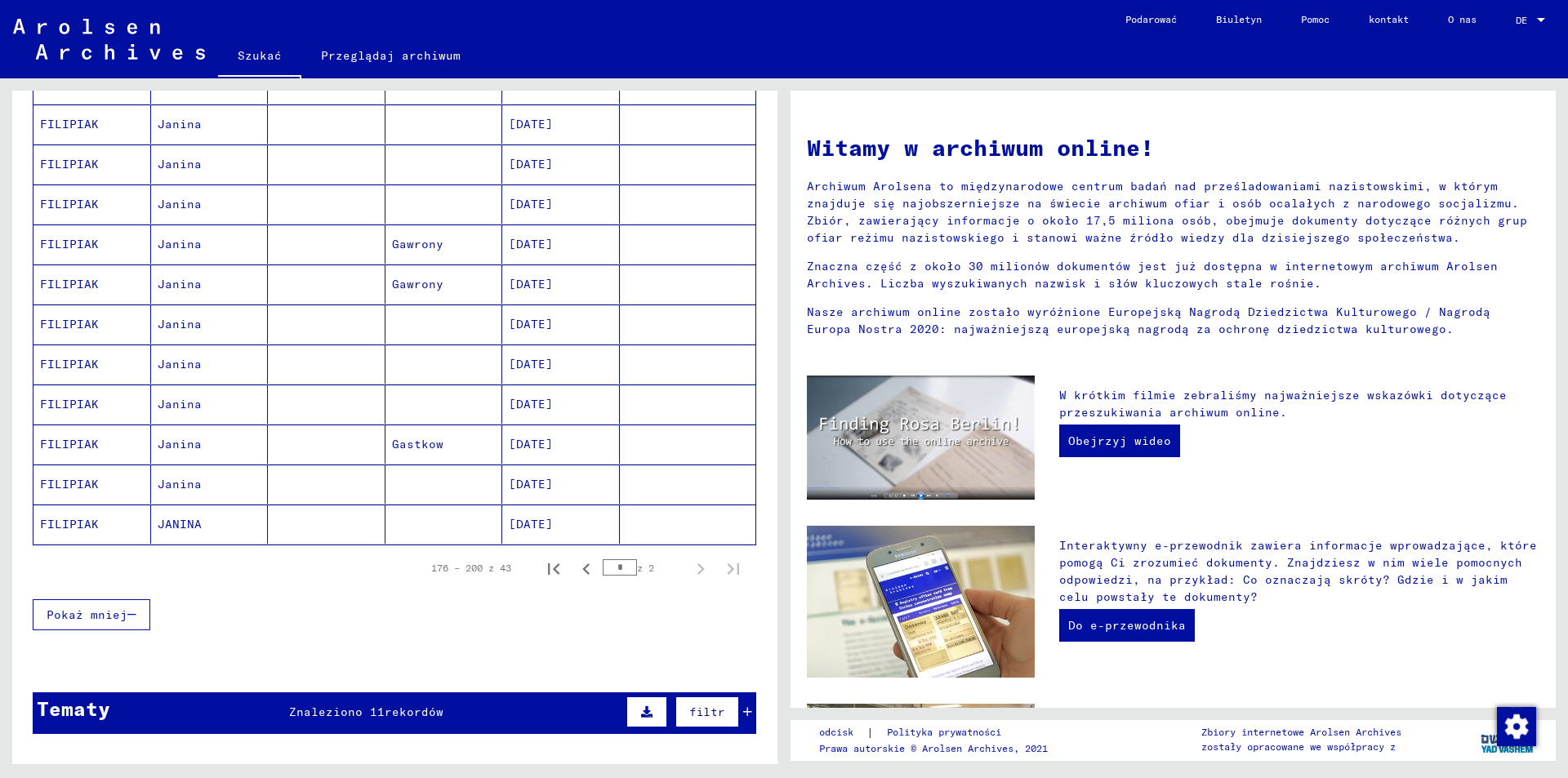
scroll to position [897, 0]
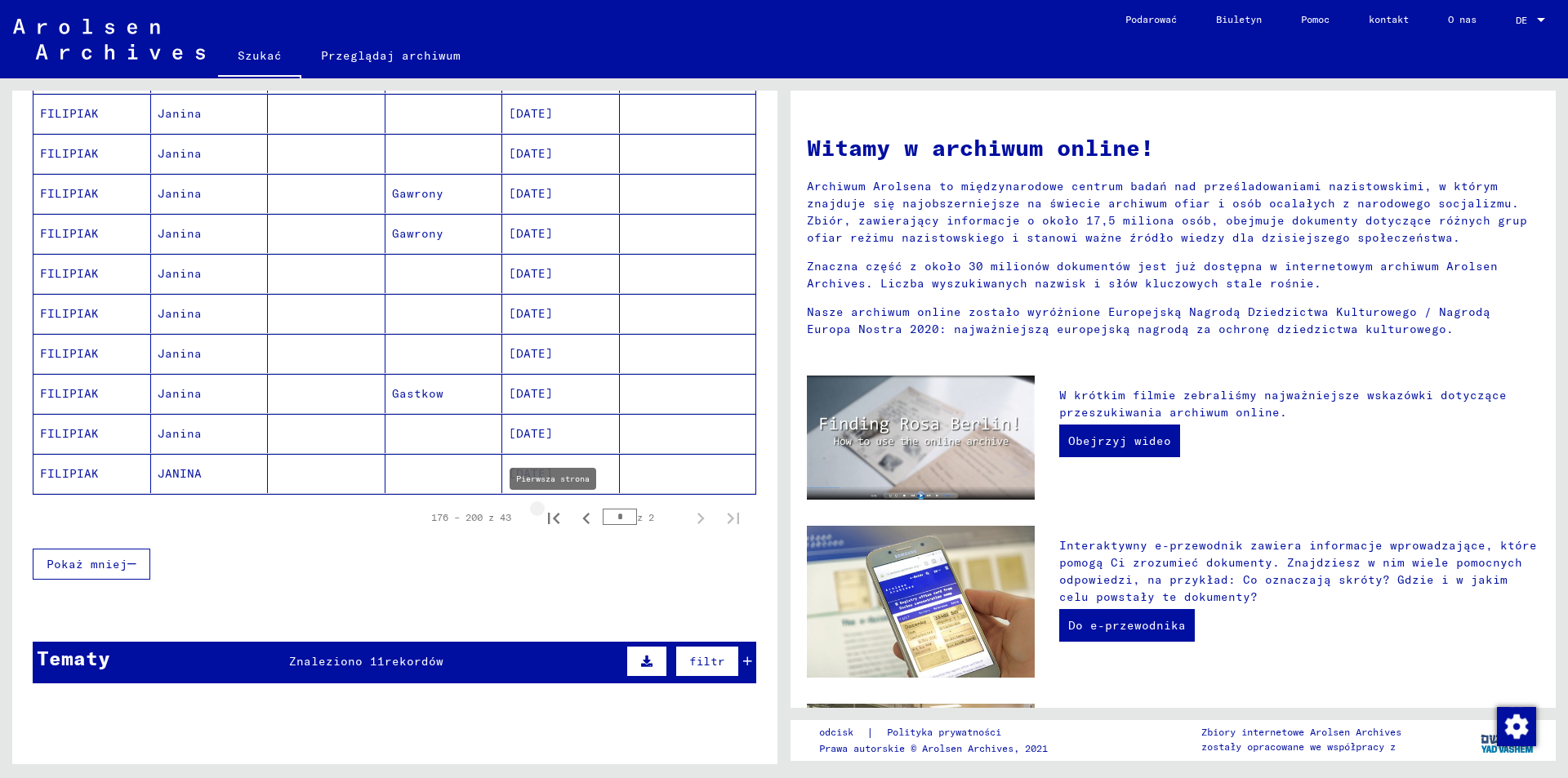
click at [544, 515] on icon "Pierwsza strona" at bounding box center [554, 518] width 23 height 23
click at [691, 521] on icon "Następna strona" at bounding box center [701, 518] width 23 height 23
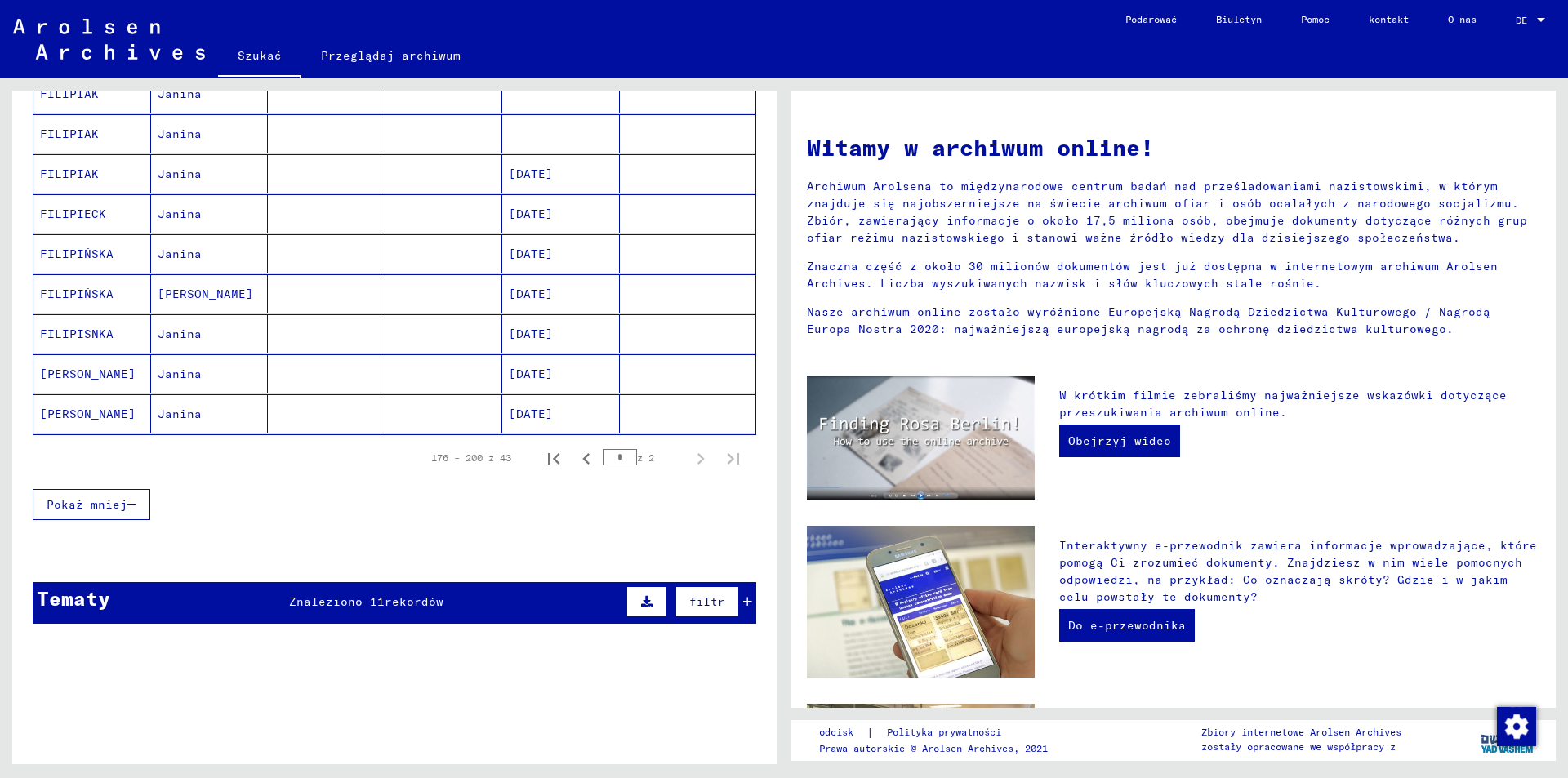
scroll to position [816, 0]
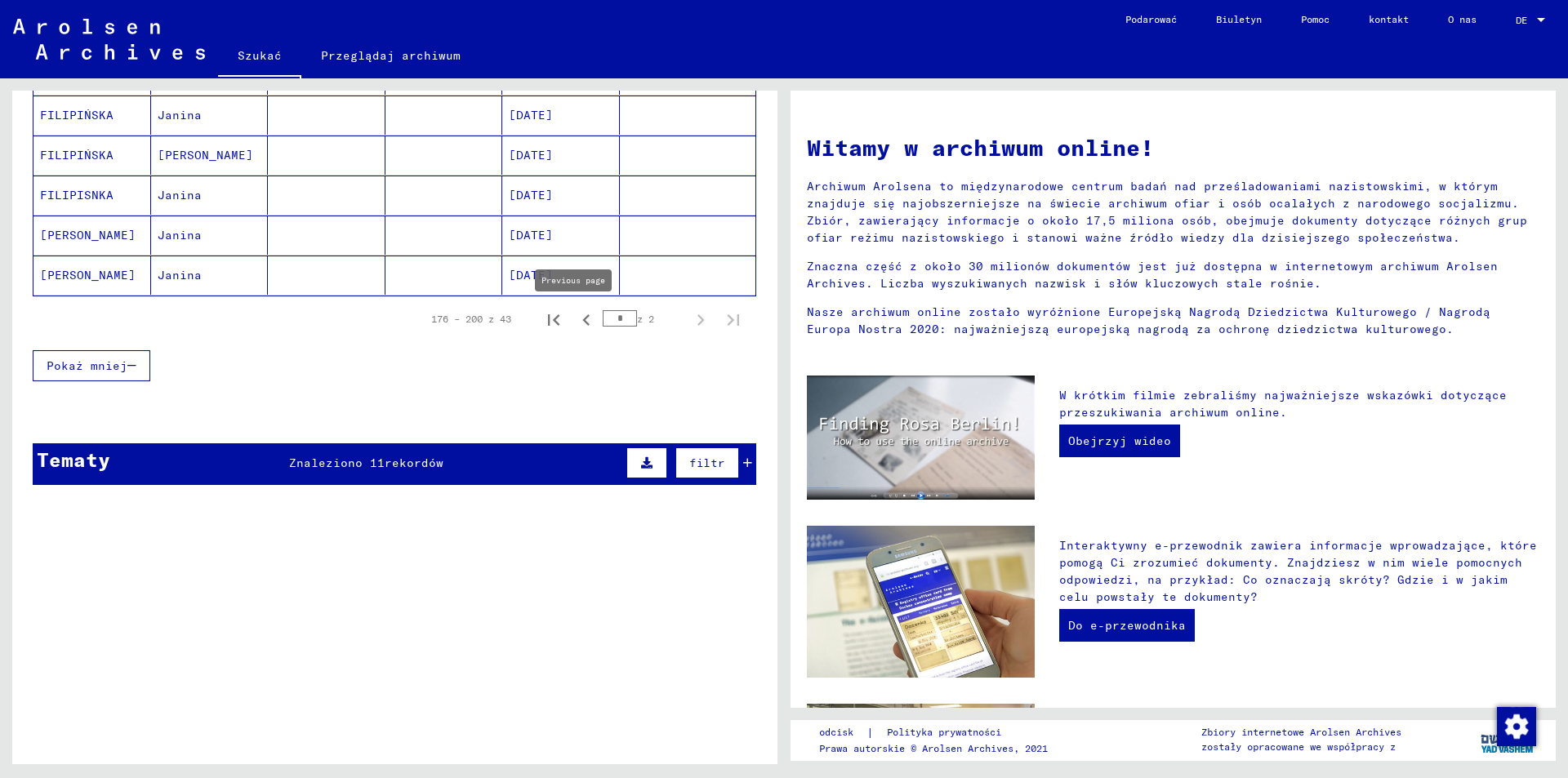
click at [575, 321] on icon "Poprzednia strona" at bounding box center [586, 320] width 23 height 23
type input "*"
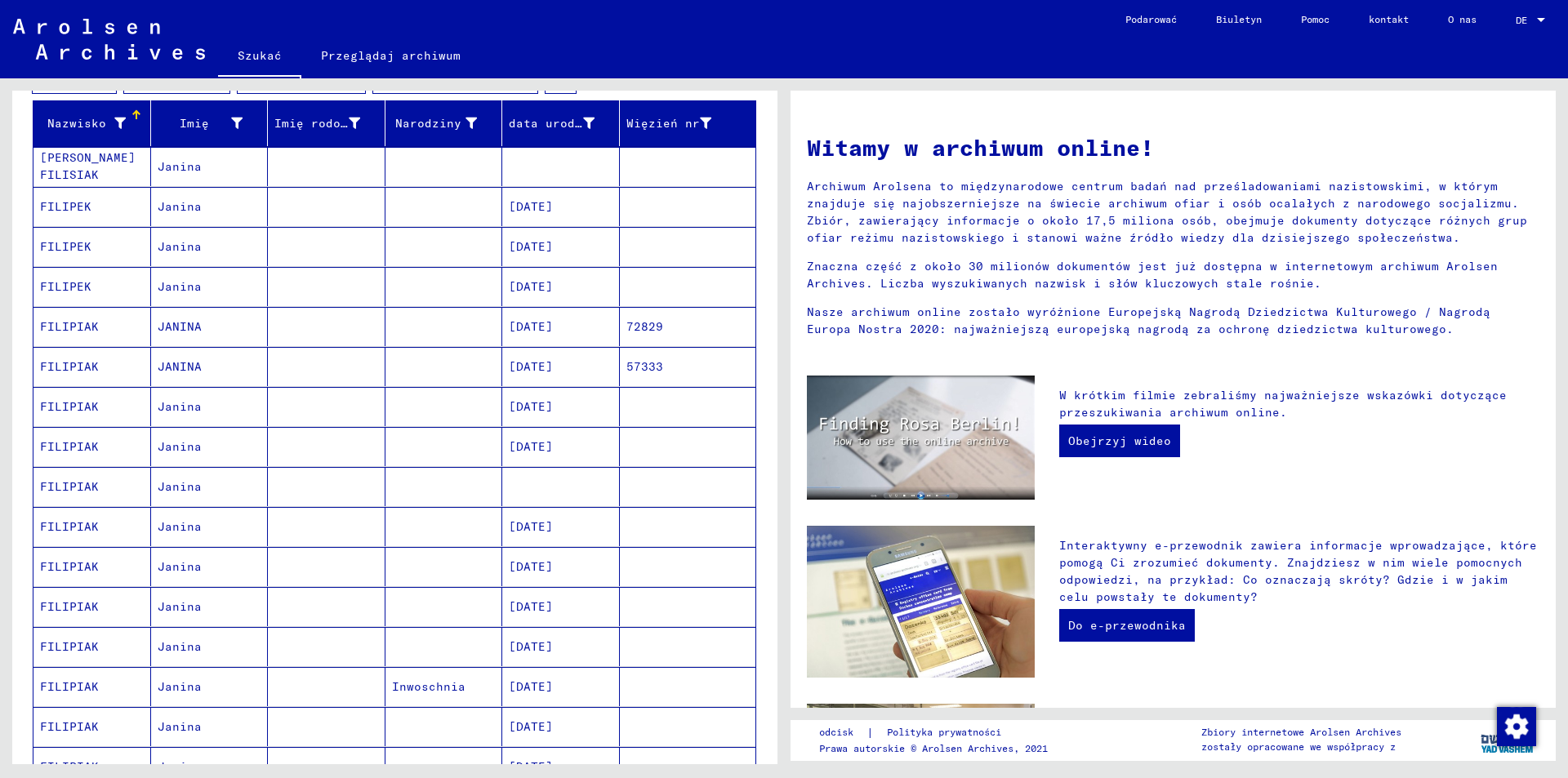
scroll to position [163, 0]
